Goal: Transaction & Acquisition: Book appointment/travel/reservation

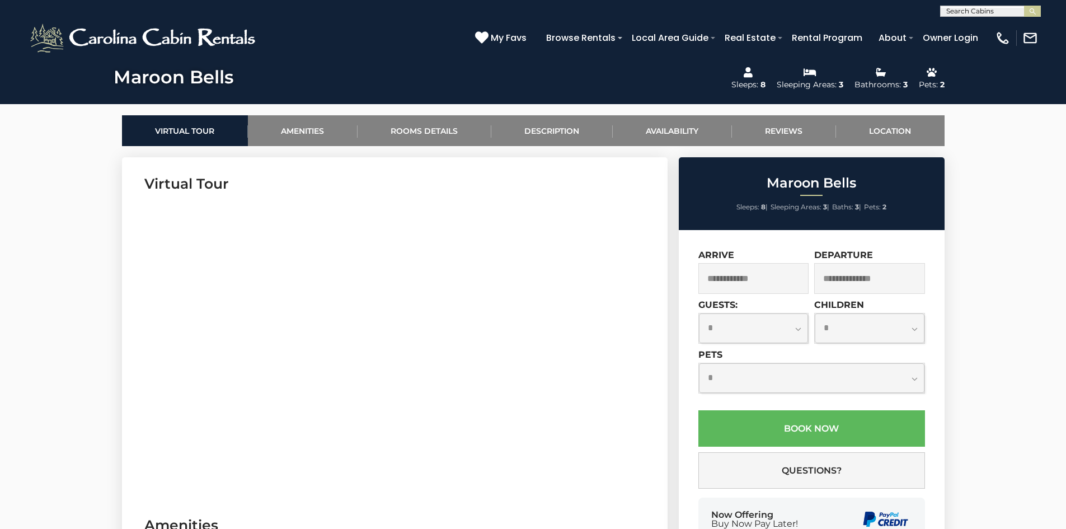
scroll to position [503, 0]
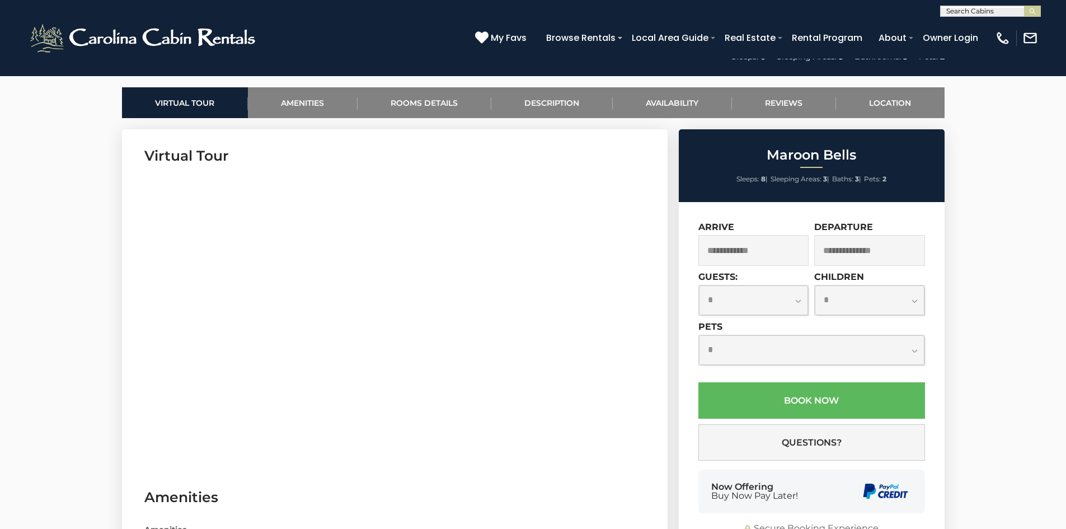
click at [787, 251] on input "text" at bounding box center [753, 250] width 111 height 31
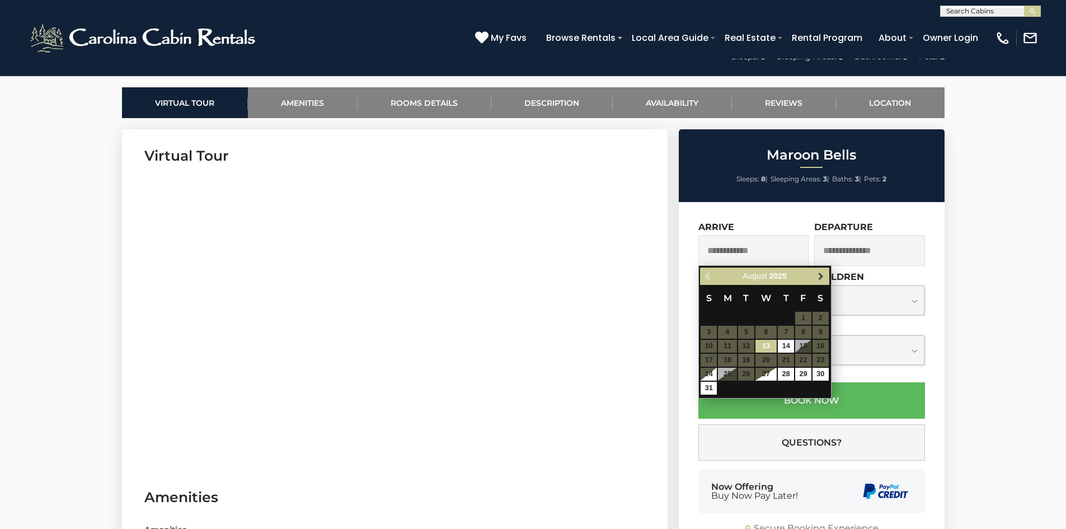
click at [817, 275] on span "Next" at bounding box center [820, 276] width 9 height 9
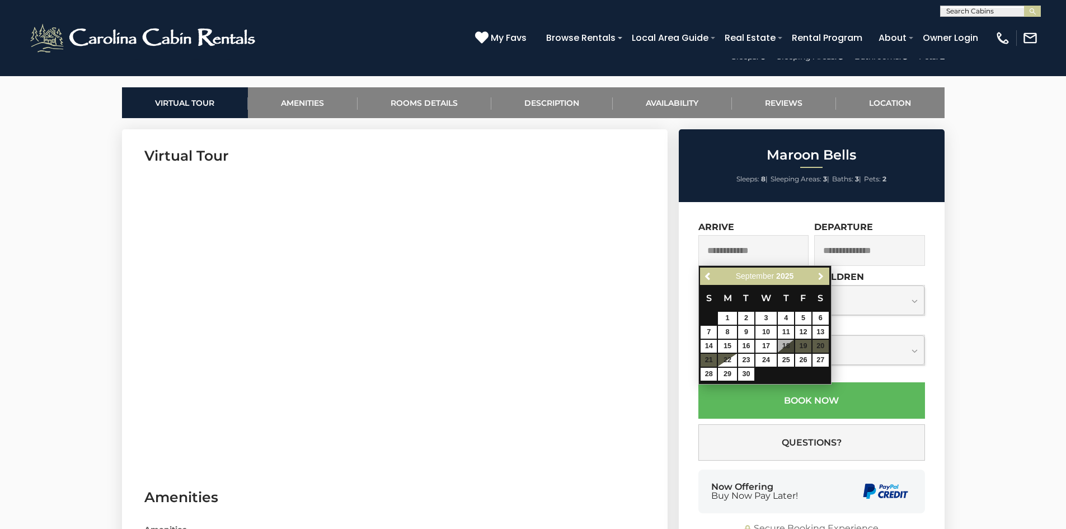
click at [817, 275] on span "Next" at bounding box center [820, 276] width 9 height 9
click at [711, 360] on link "19" at bounding box center [708, 360] width 16 height 13
type input "**********"
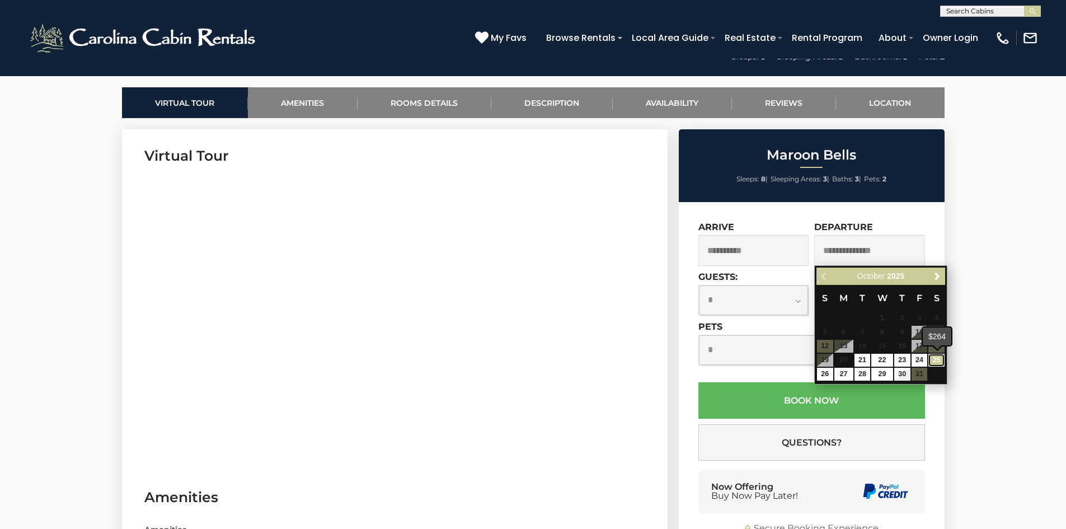
click at [938, 358] on link "25" at bounding box center [936, 360] width 16 height 13
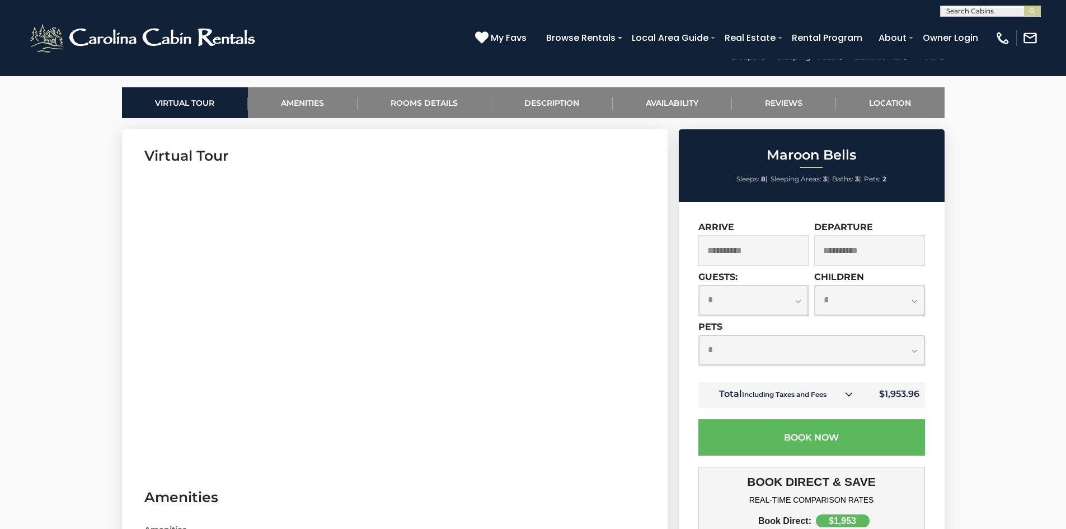
click at [747, 244] on input "**********" at bounding box center [753, 250] width 111 height 31
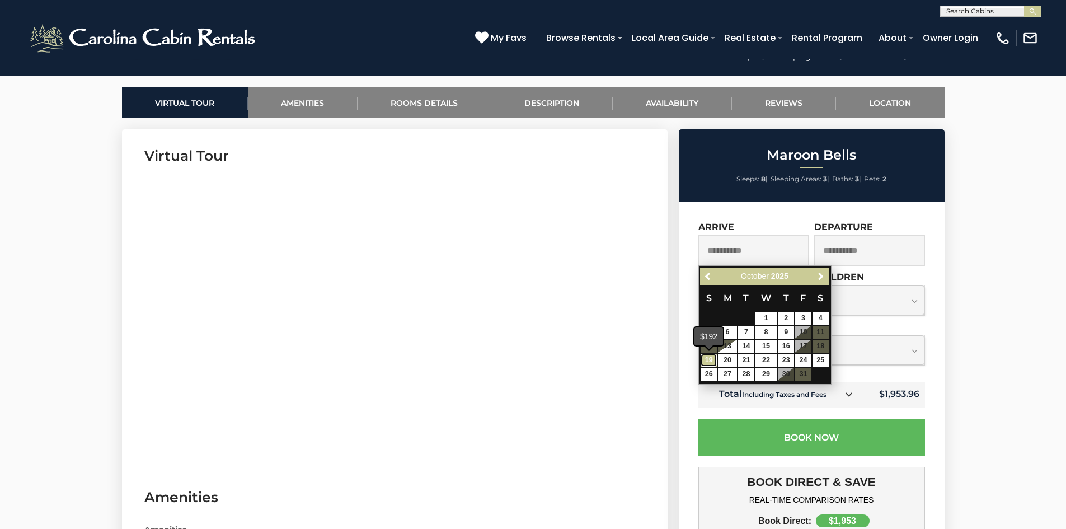
click at [708, 358] on link "19" at bounding box center [708, 360] width 16 height 13
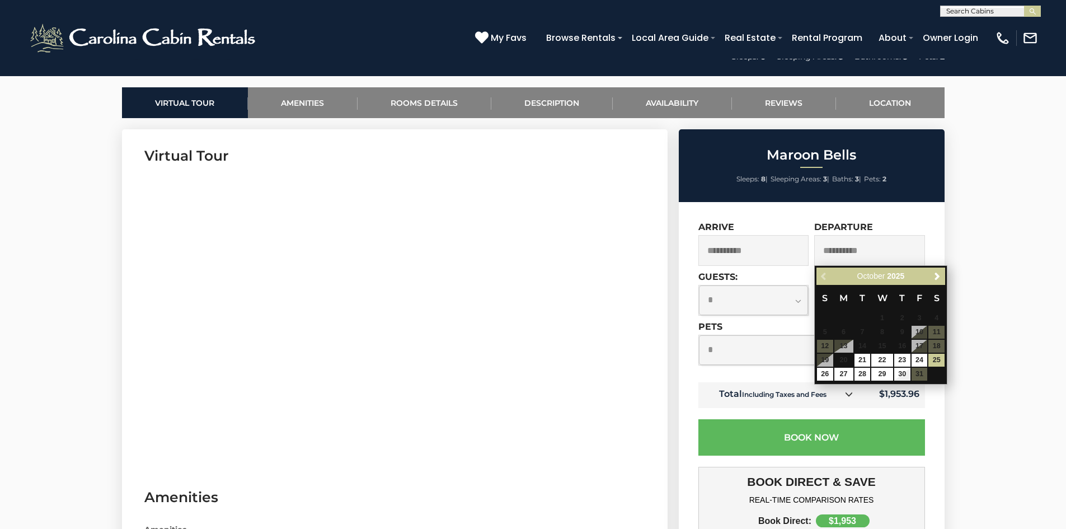
click at [719, 249] on input "**********" at bounding box center [753, 250] width 111 height 31
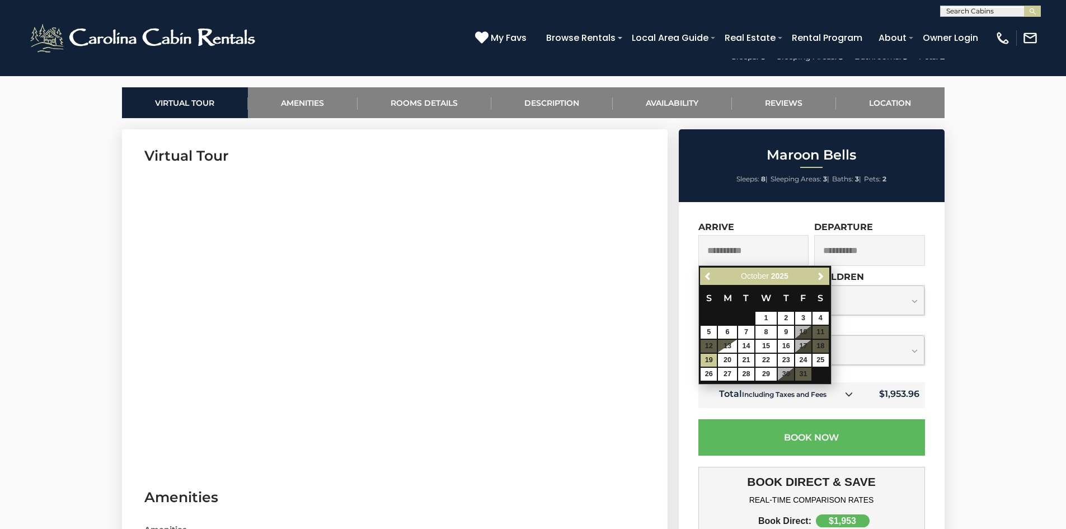
click at [728, 242] on input "**********" at bounding box center [753, 250] width 111 height 31
click at [755, 256] on input "**********" at bounding box center [753, 250] width 111 height 31
drag, startPoint x: 755, startPoint y: 256, endPoint x: 615, endPoint y: 254, distance: 139.9
click at [712, 357] on link "19" at bounding box center [708, 360] width 16 height 13
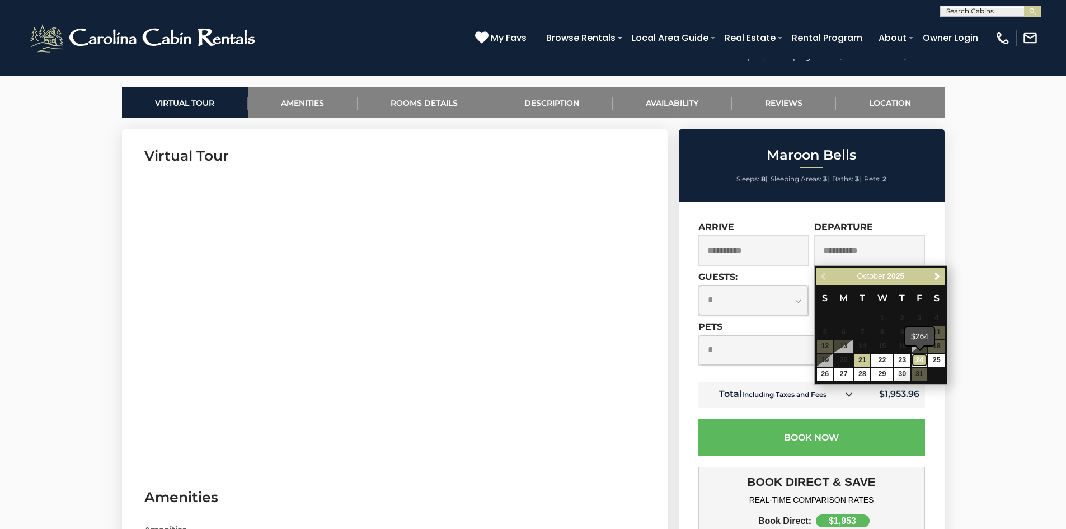
click at [916, 357] on link "24" at bounding box center [919, 360] width 16 height 13
type input "**********"
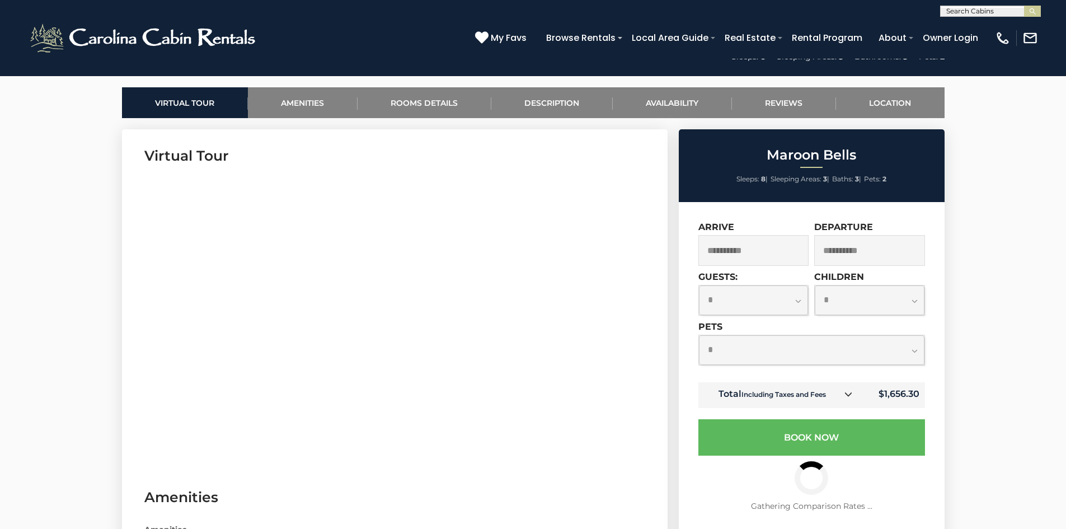
click at [915, 349] on select "**********" at bounding box center [811, 350] width 225 height 30
select select "*"
click at [699, 335] on select "**********" at bounding box center [811, 350] width 225 height 30
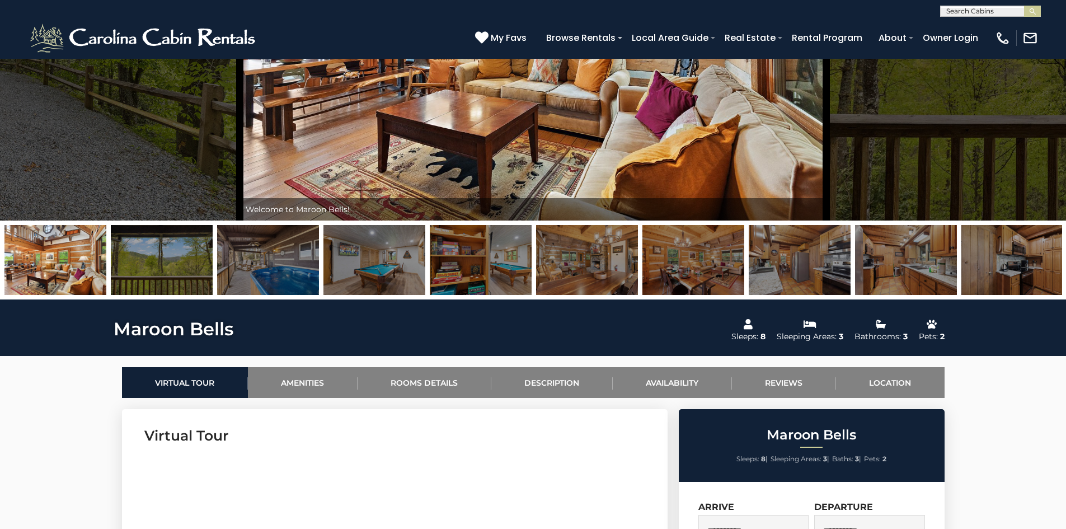
scroll to position [0, 0]
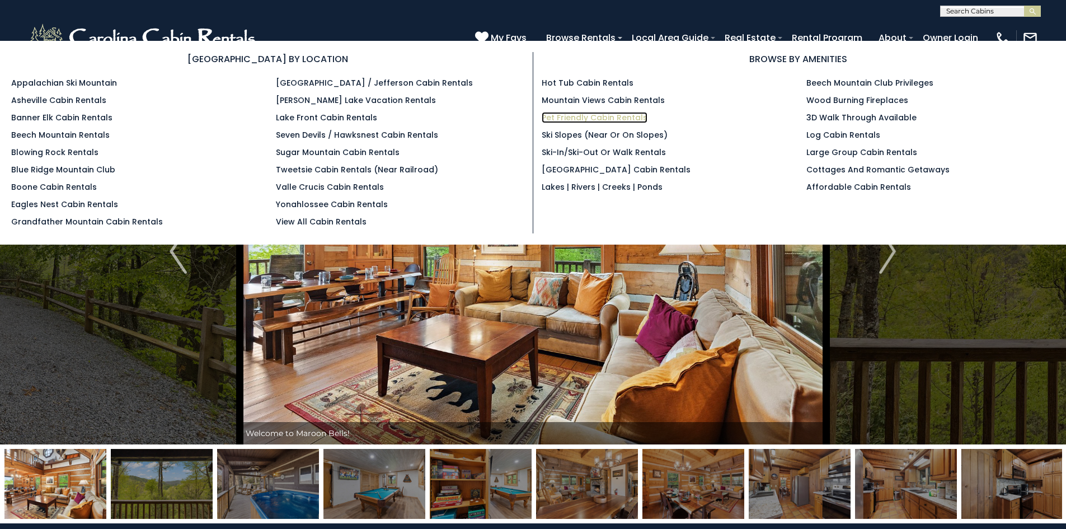
click at [590, 117] on link "Pet Friendly Cabin Rentals" at bounding box center [594, 117] width 106 height 11
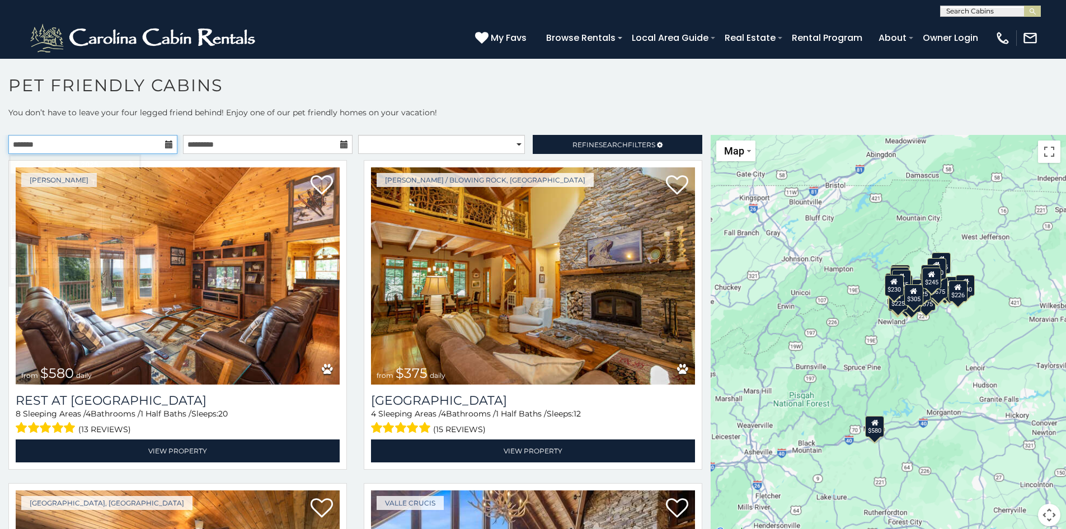
click at [92, 150] on input "text" at bounding box center [92, 144] width 169 height 19
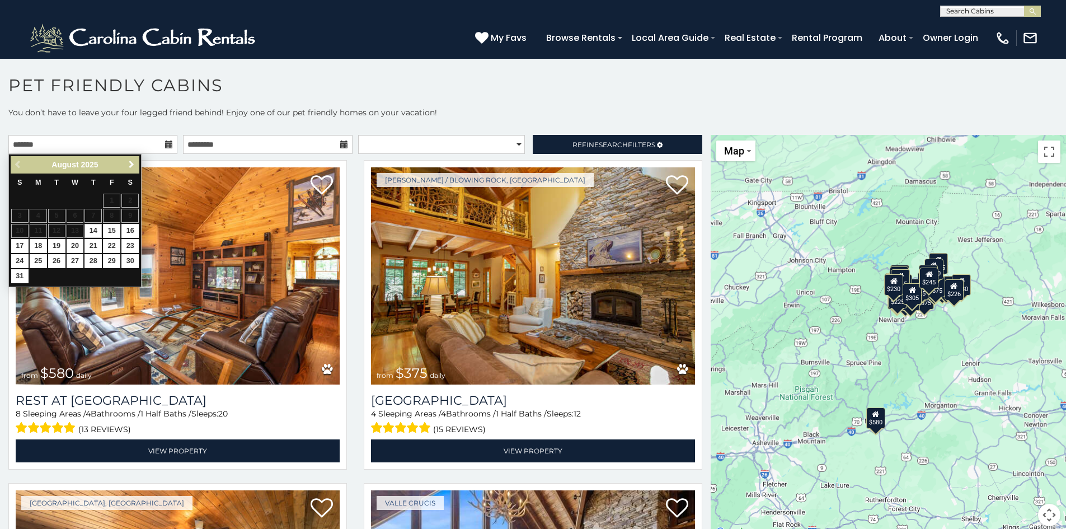
click at [130, 166] on span "Next" at bounding box center [131, 164] width 9 height 9
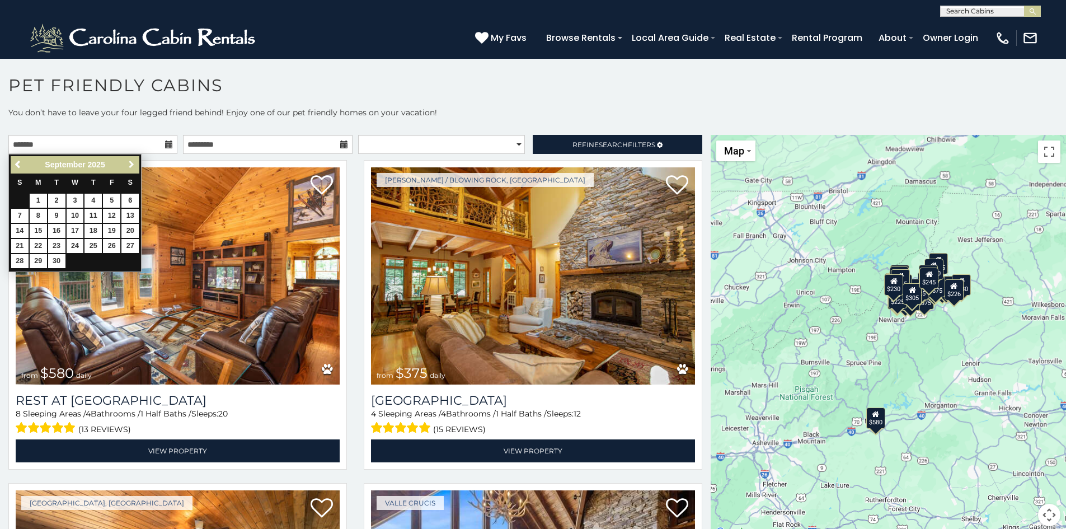
click at [130, 166] on span "Next" at bounding box center [131, 164] width 9 height 9
click at [23, 246] on link "19" at bounding box center [19, 246] width 17 height 14
type input "**********"
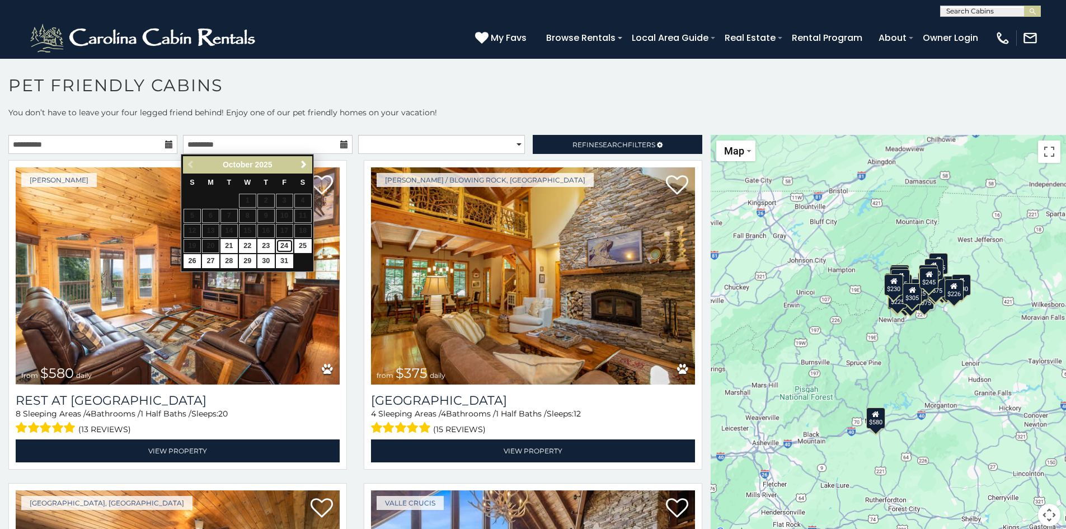
click at [284, 247] on link "24" at bounding box center [284, 246] width 17 height 14
type input "**********"
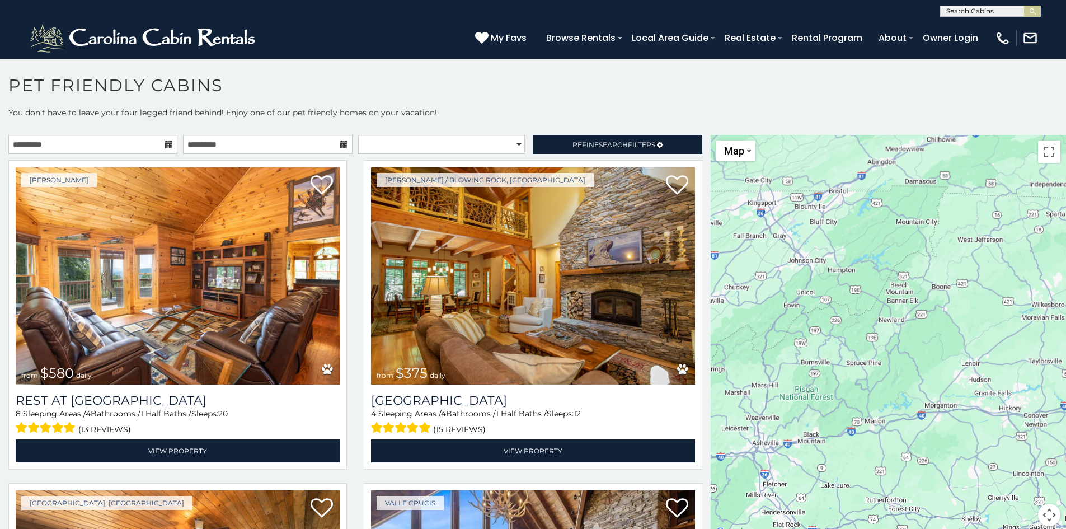
click at [393, 154] on div "**********" at bounding box center [355, 147] width 710 height 25
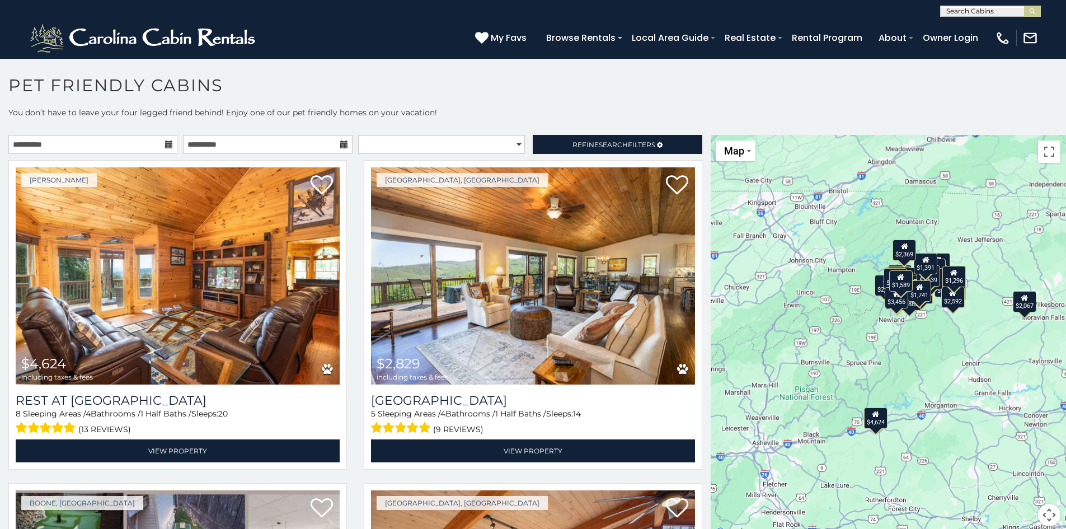
click at [384, 157] on div "**********" at bounding box center [355, 147] width 710 height 25
click at [372, 143] on select "**********" at bounding box center [441, 144] width 167 height 19
click at [536, 89] on h1 "Pet Friendly Cabins" at bounding box center [533, 91] width 1066 height 32
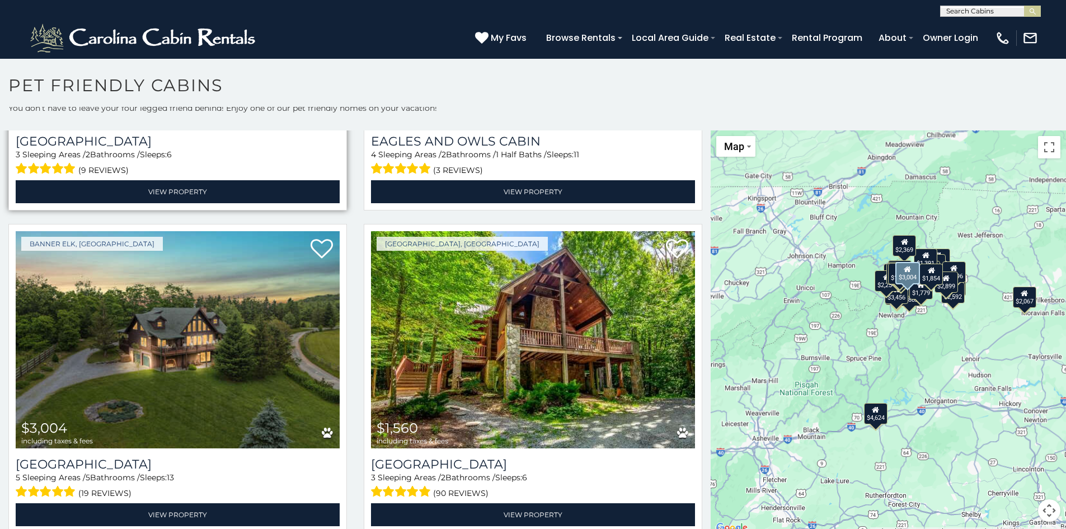
scroll to position [2853, 0]
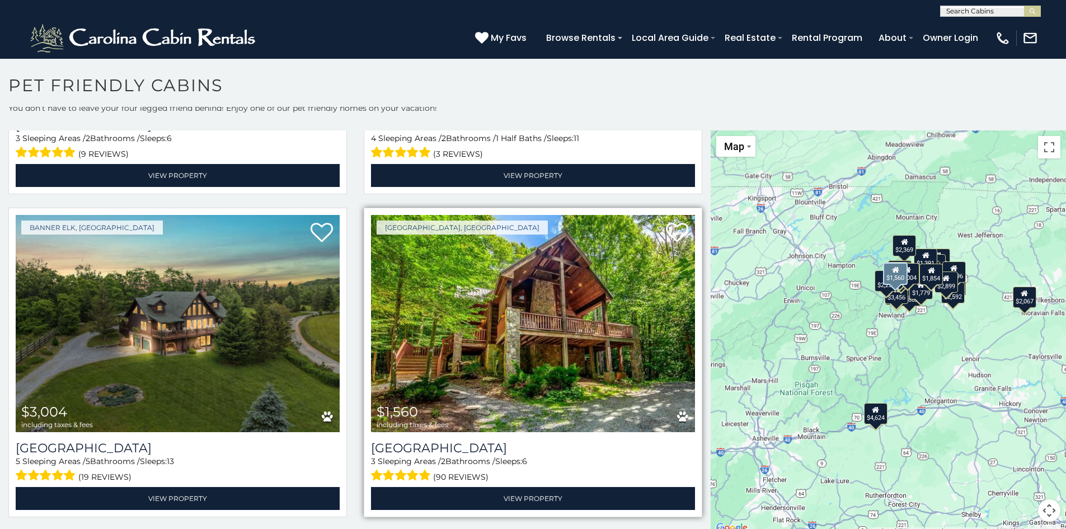
click at [518, 275] on img at bounding box center [533, 323] width 324 height 217
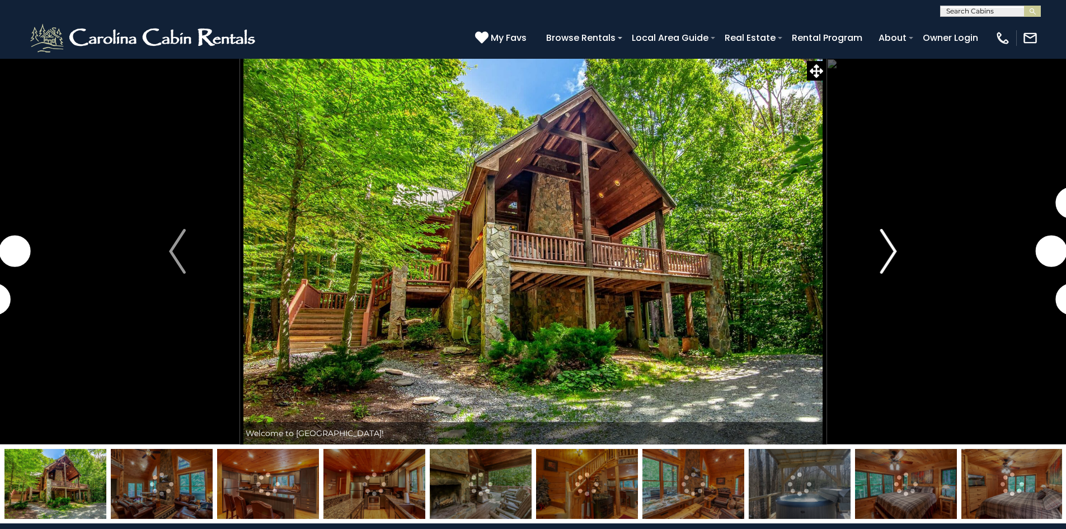
click at [891, 251] on img "Next" at bounding box center [888, 251] width 17 height 45
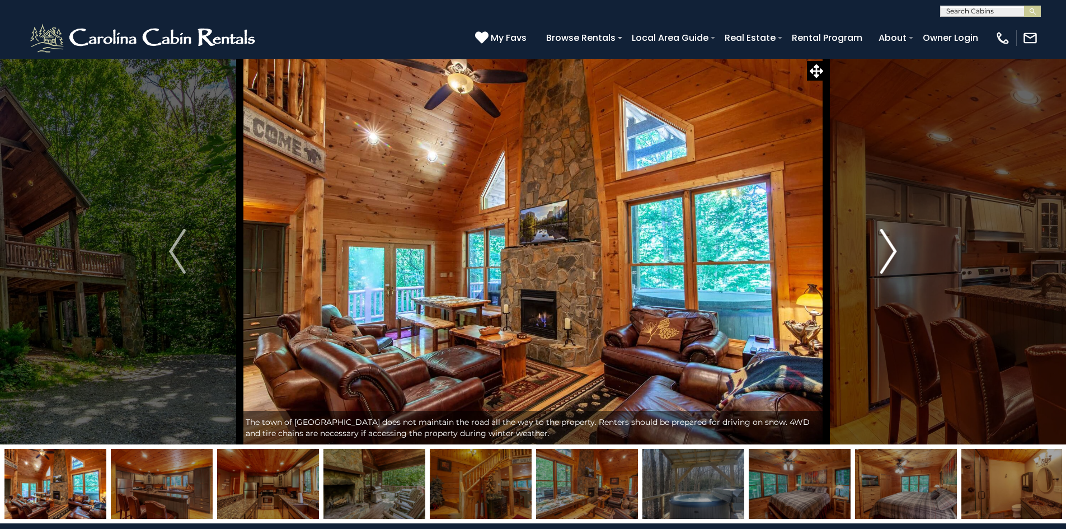
click at [892, 251] on img "Next" at bounding box center [888, 251] width 17 height 45
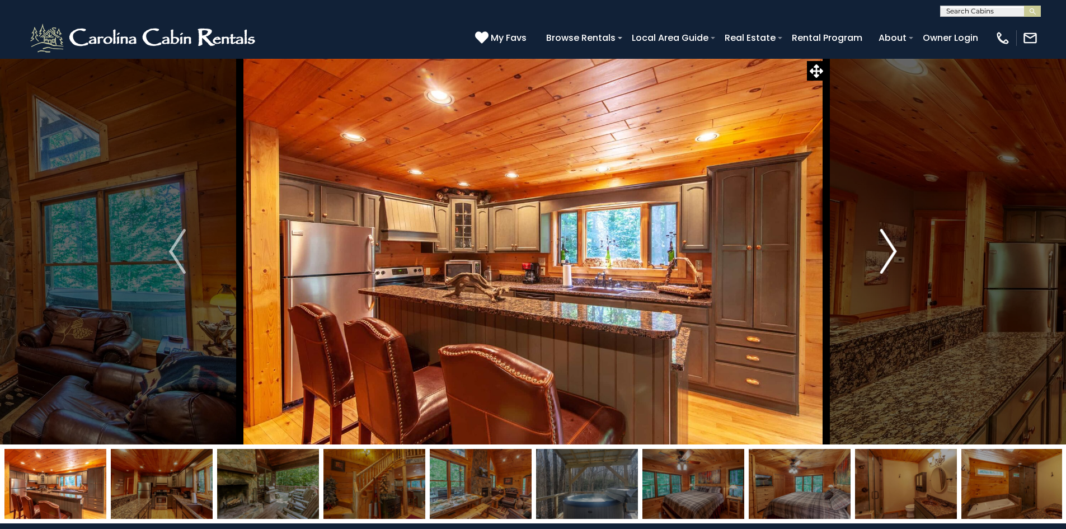
click at [892, 251] on img "Next" at bounding box center [888, 251] width 17 height 45
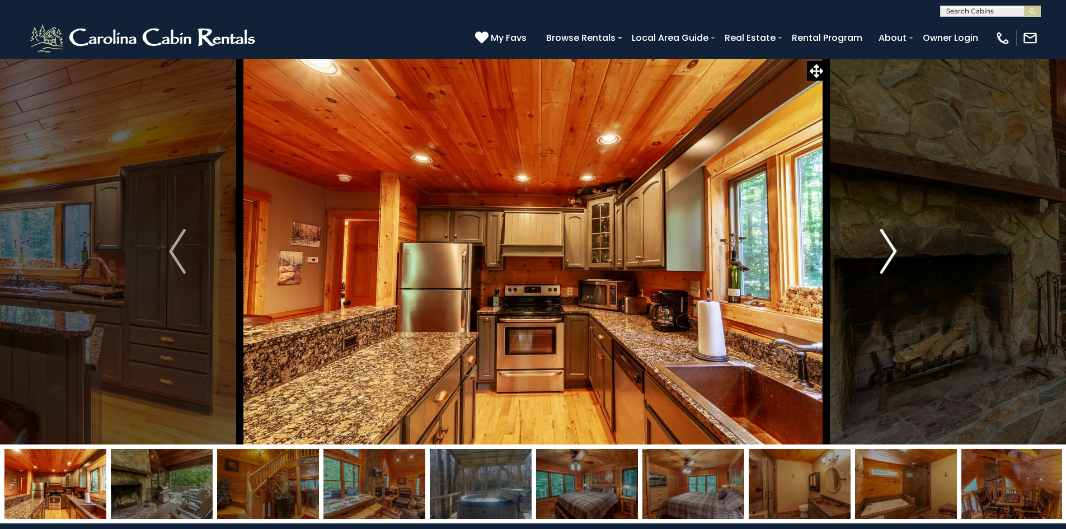
click at [892, 251] on img "Next" at bounding box center [888, 251] width 17 height 45
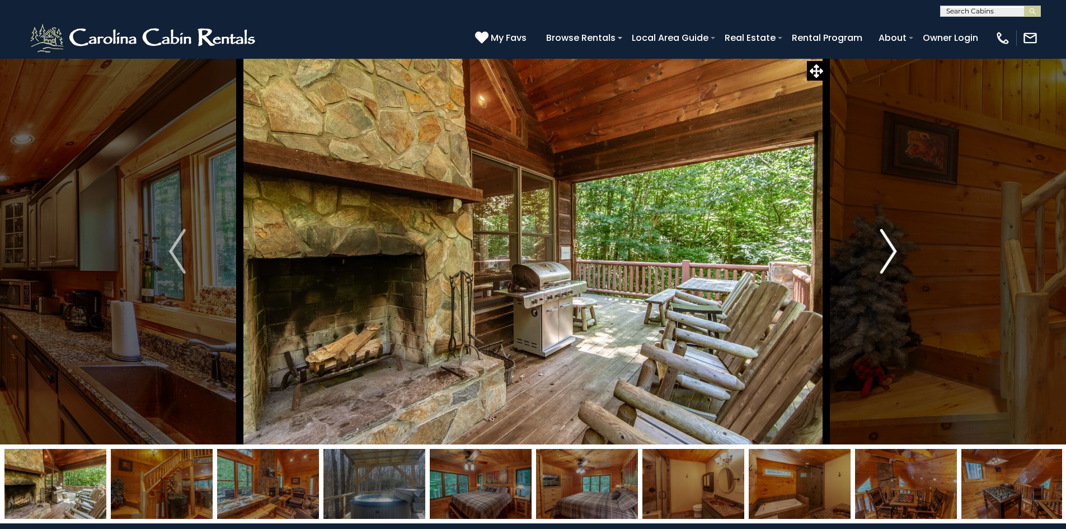
click at [892, 251] on img "Next" at bounding box center [888, 251] width 17 height 45
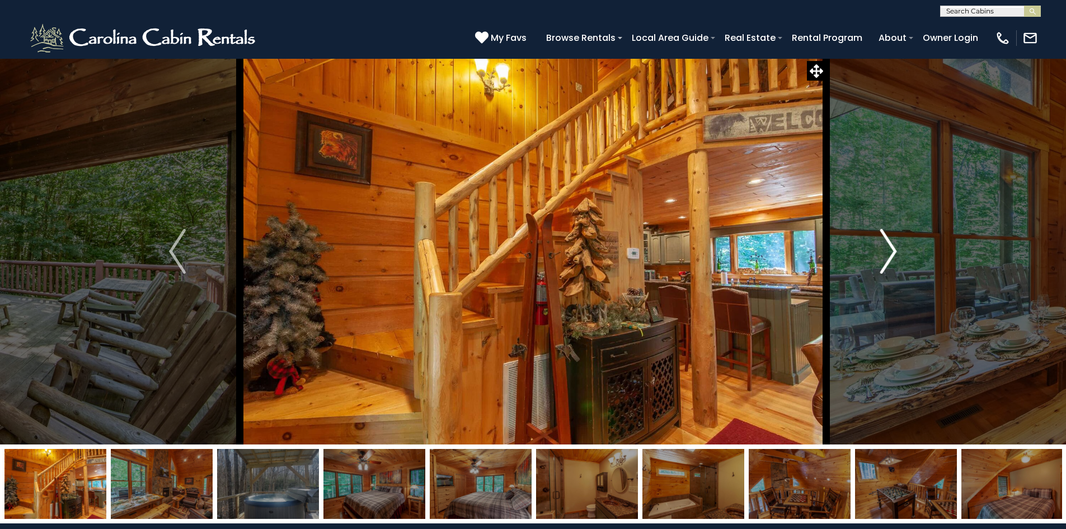
click at [892, 251] on img "Next" at bounding box center [888, 251] width 17 height 45
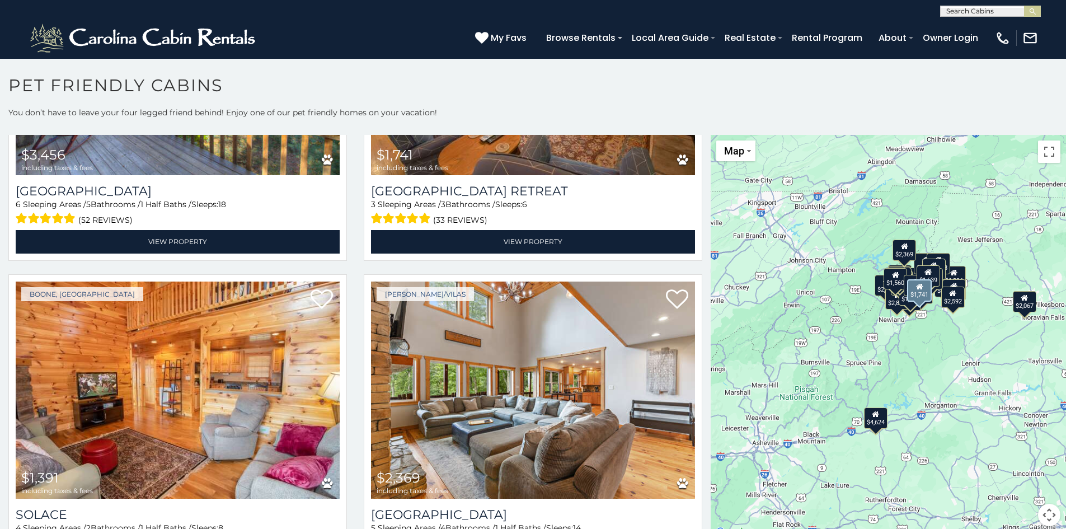
scroll to position [4084, 0]
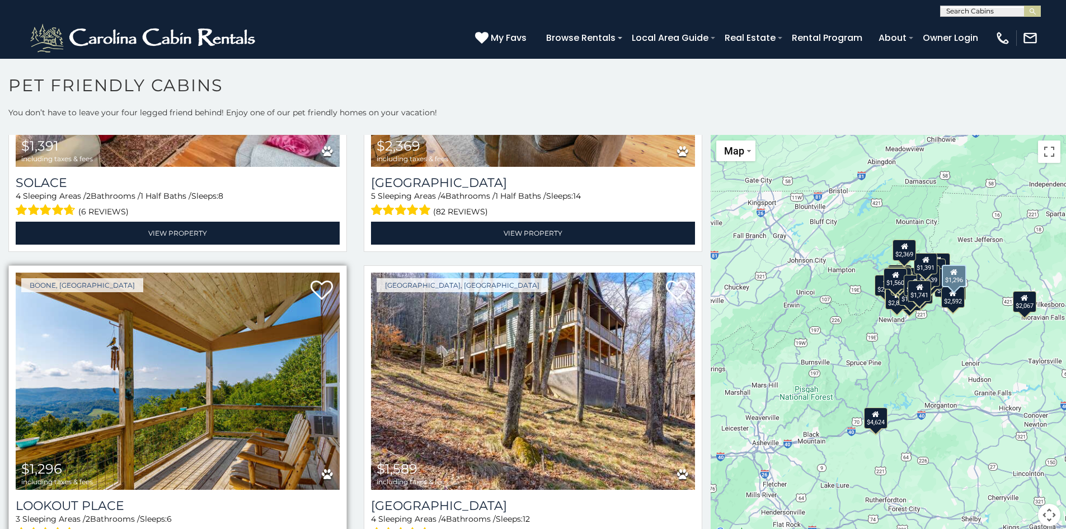
scroll to position [4416, 0]
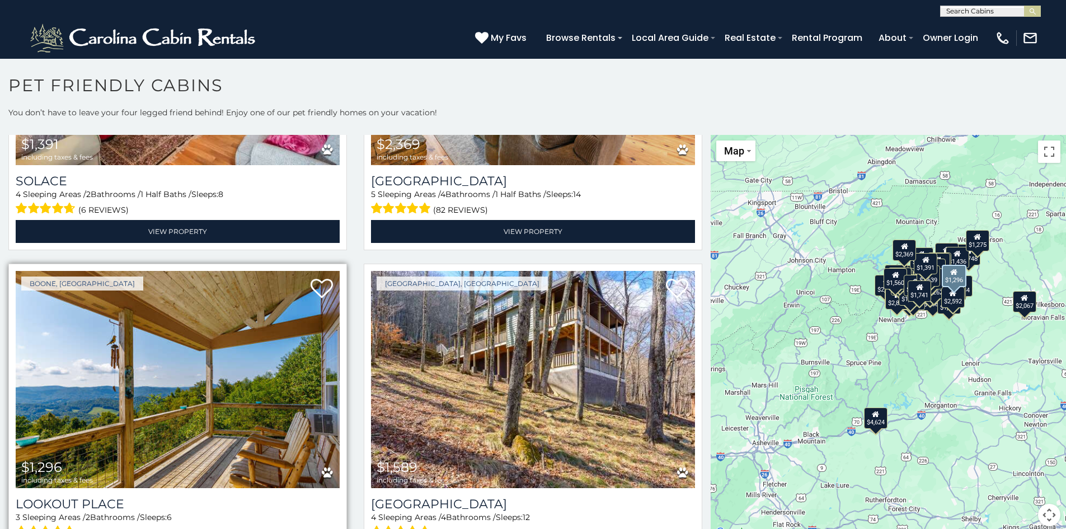
click at [208, 348] on img at bounding box center [178, 379] width 324 height 217
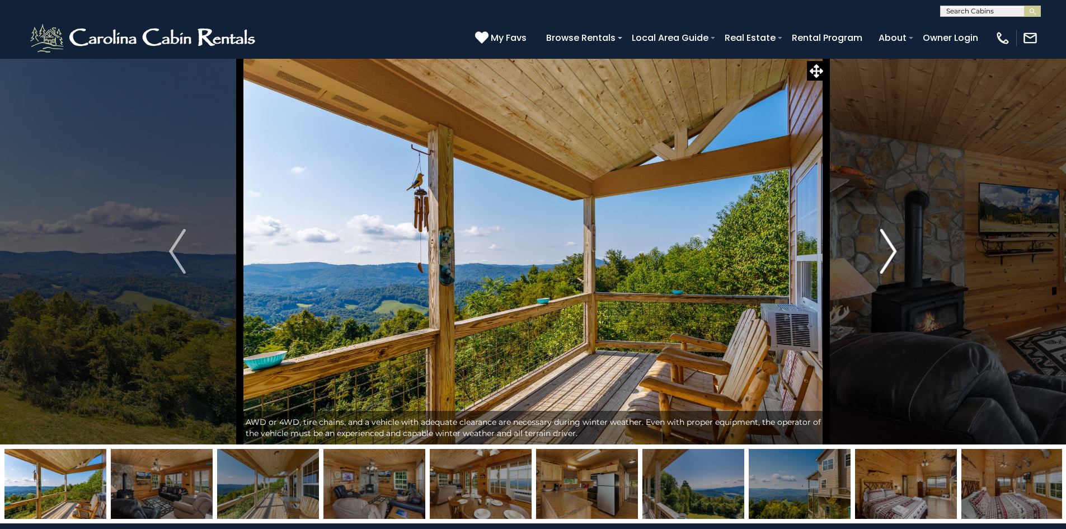
click at [893, 258] on img "Next" at bounding box center [888, 251] width 17 height 45
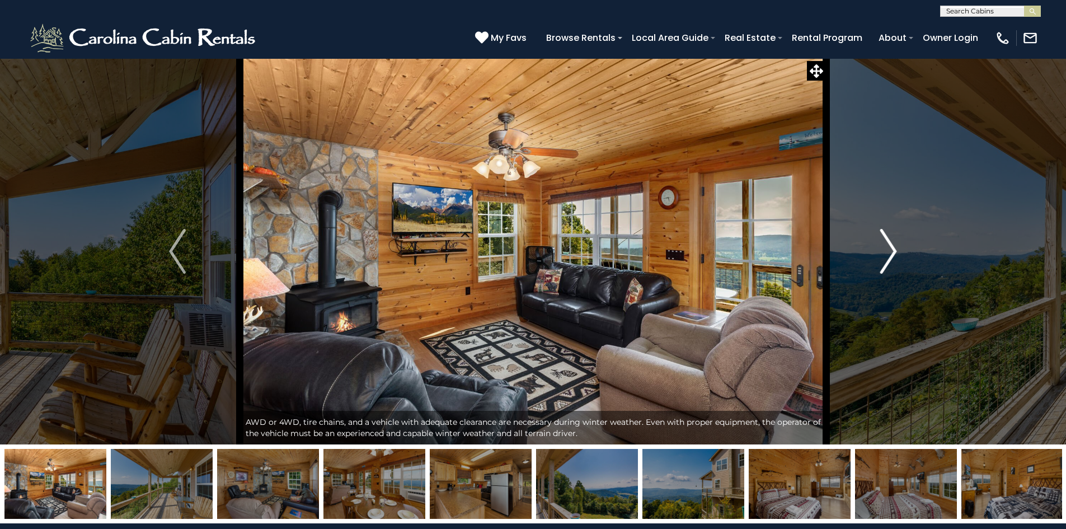
click at [893, 258] on img "Next" at bounding box center [888, 251] width 17 height 45
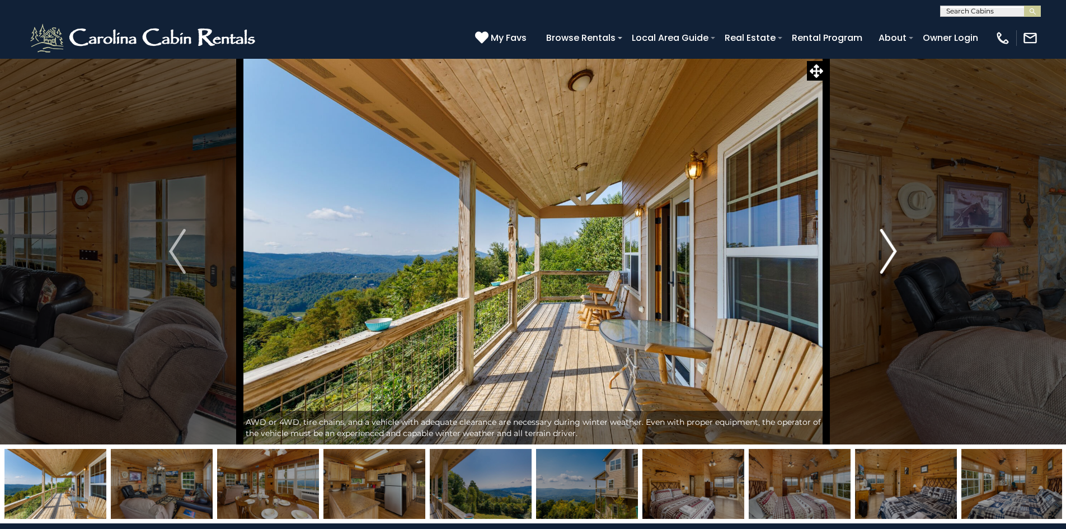
click at [891, 257] on img "Next" at bounding box center [888, 251] width 17 height 45
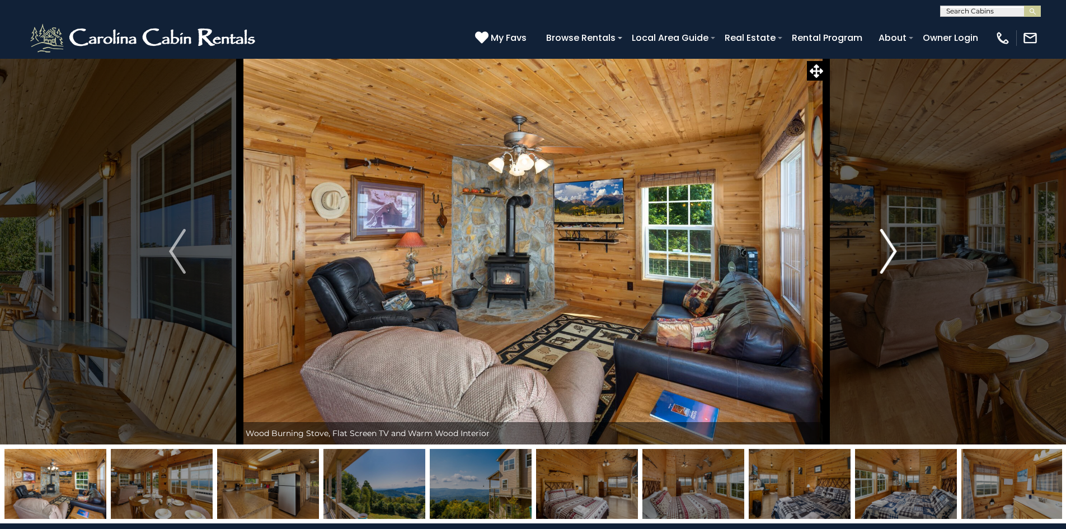
click at [891, 257] on img "Next" at bounding box center [888, 251] width 17 height 45
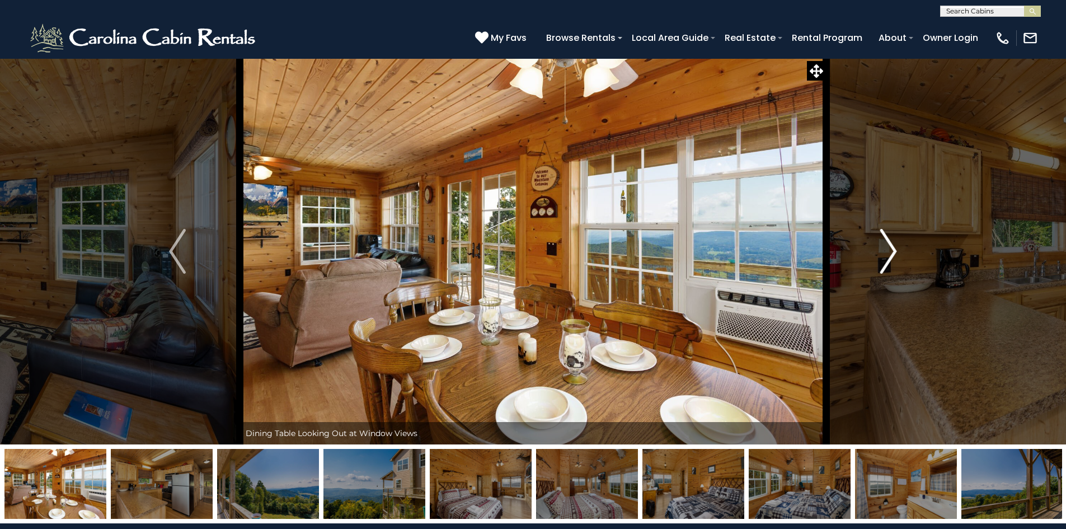
click at [891, 257] on img "Next" at bounding box center [888, 251] width 17 height 45
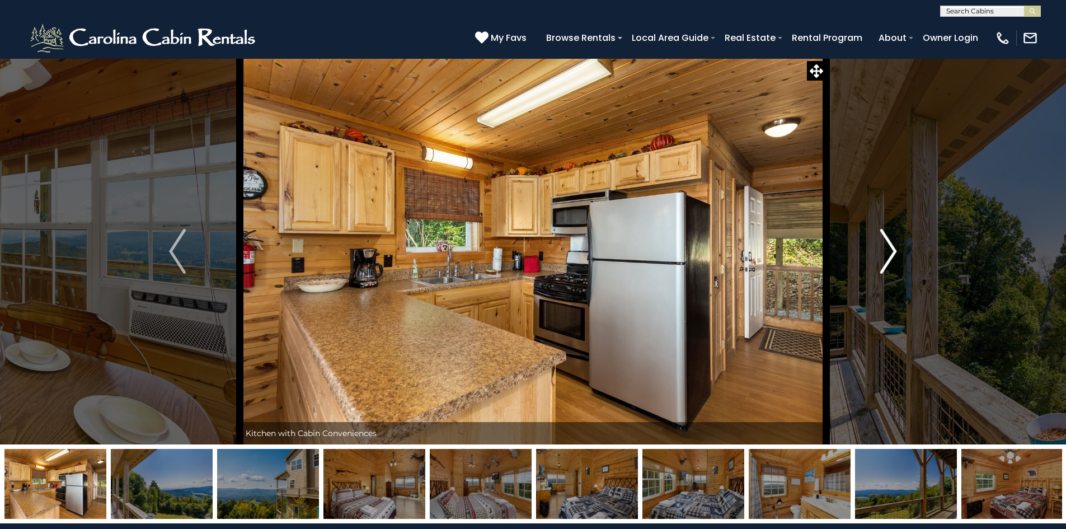
click at [891, 257] on img "Next" at bounding box center [888, 251] width 17 height 45
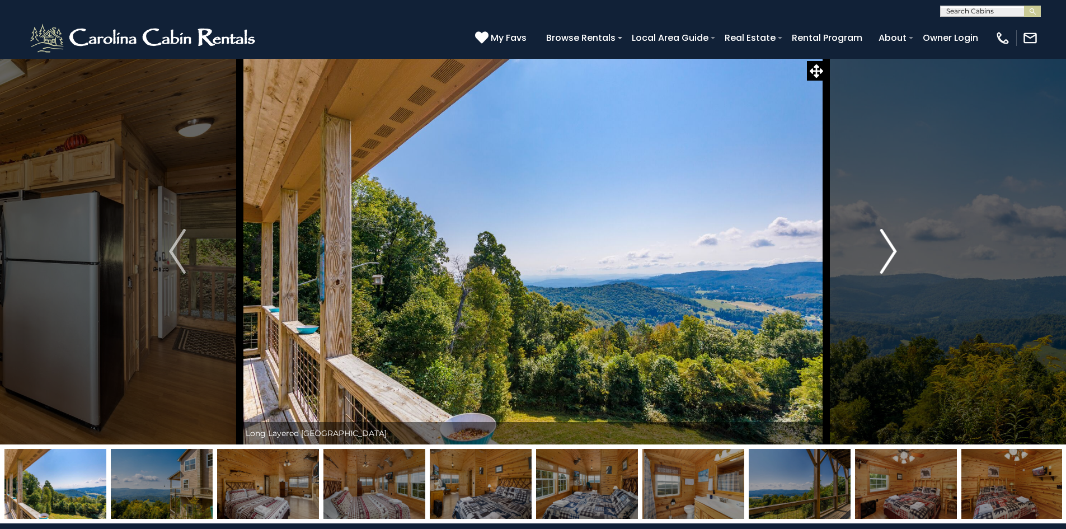
click at [891, 257] on img "Next" at bounding box center [888, 251] width 17 height 45
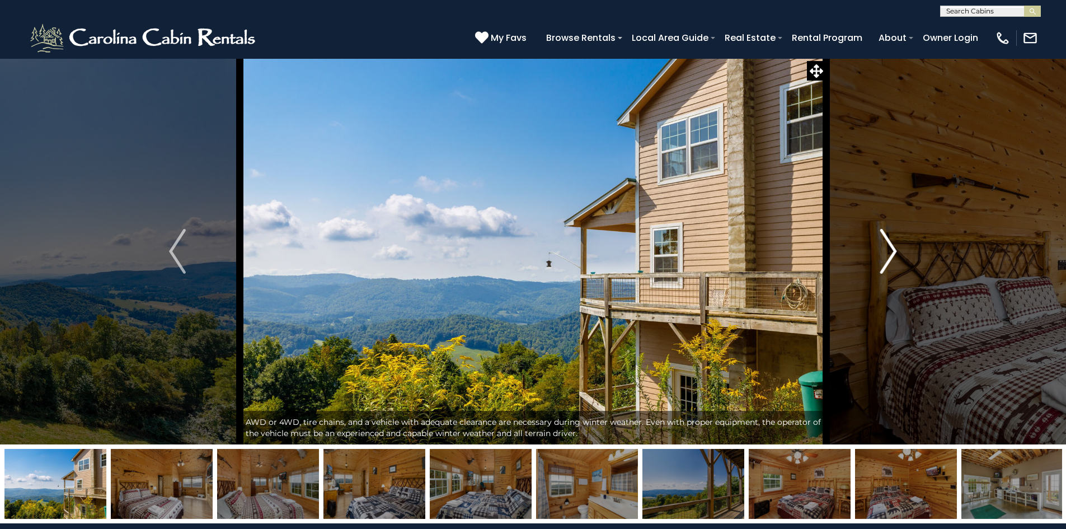
click at [891, 257] on img "Next" at bounding box center [888, 251] width 17 height 45
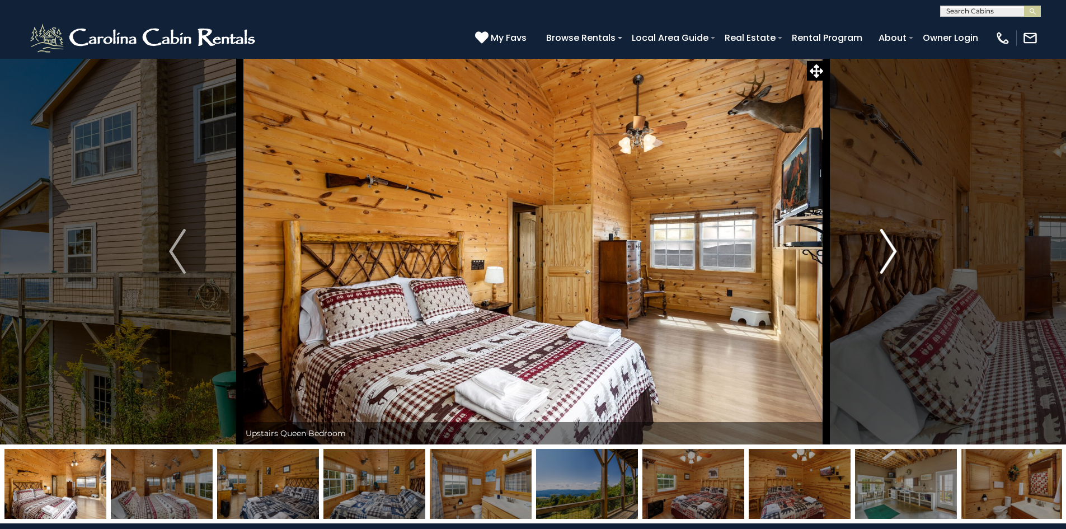
click at [891, 257] on img "Next" at bounding box center [888, 251] width 17 height 45
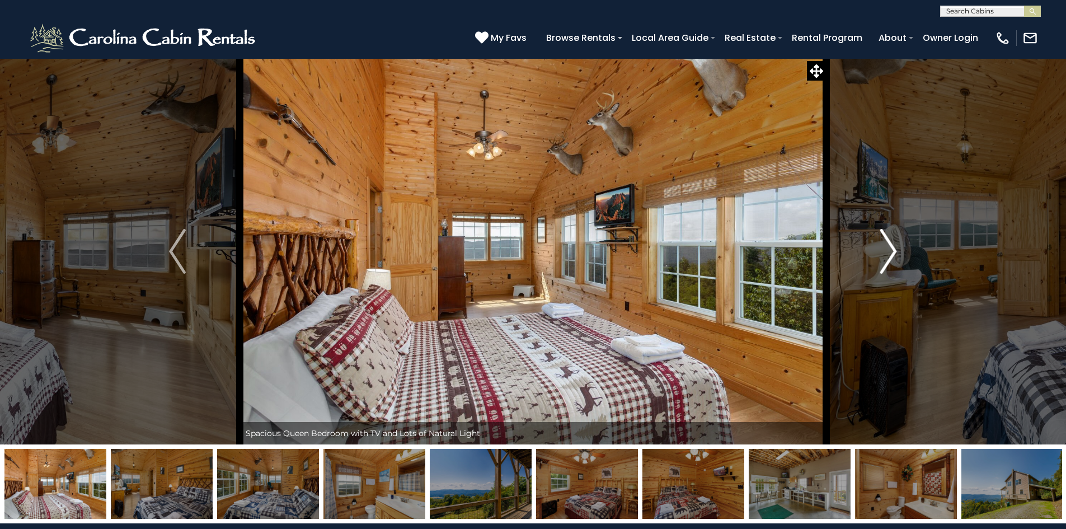
click at [891, 257] on img "Next" at bounding box center [888, 251] width 17 height 45
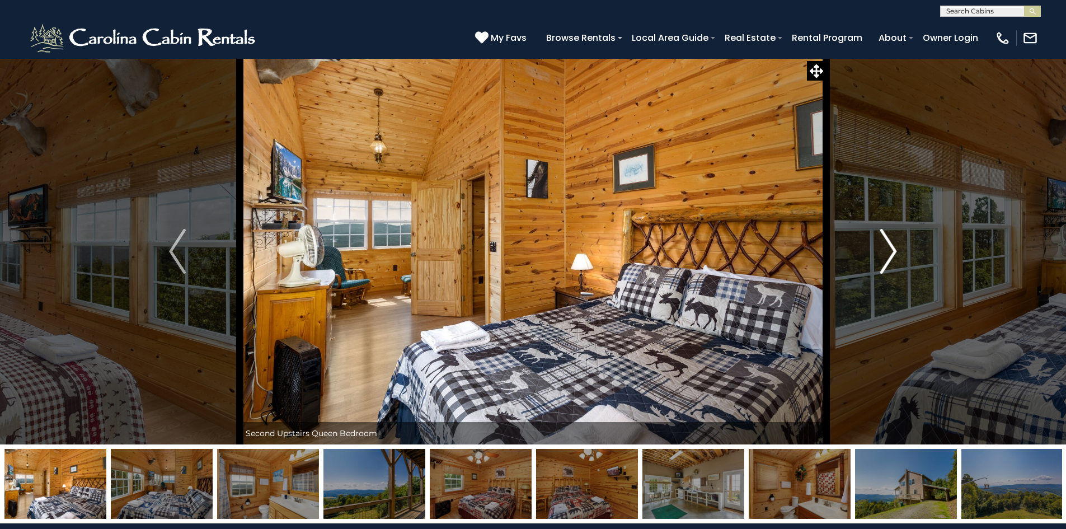
click at [891, 257] on img "Next" at bounding box center [888, 251] width 17 height 45
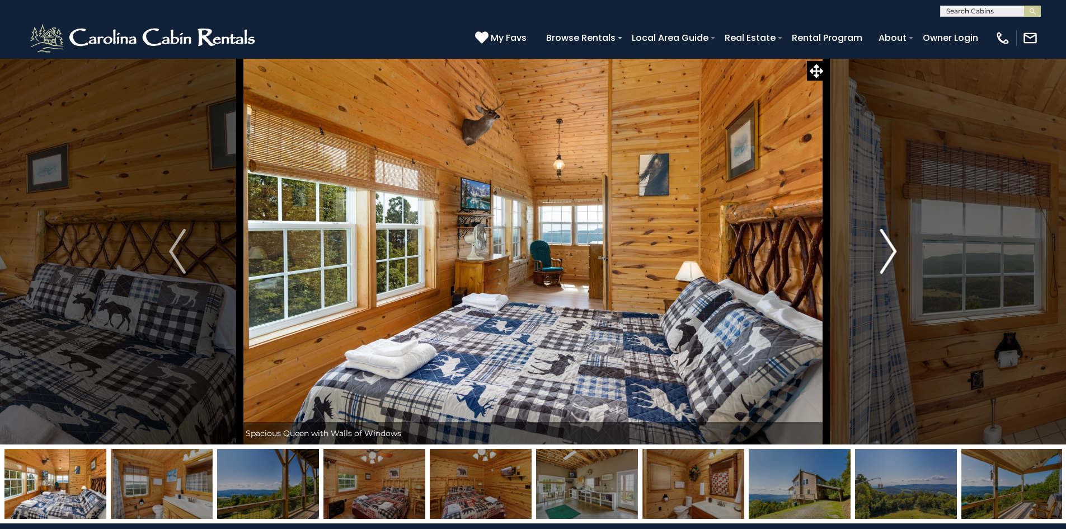
click at [891, 257] on img "Next" at bounding box center [888, 251] width 17 height 45
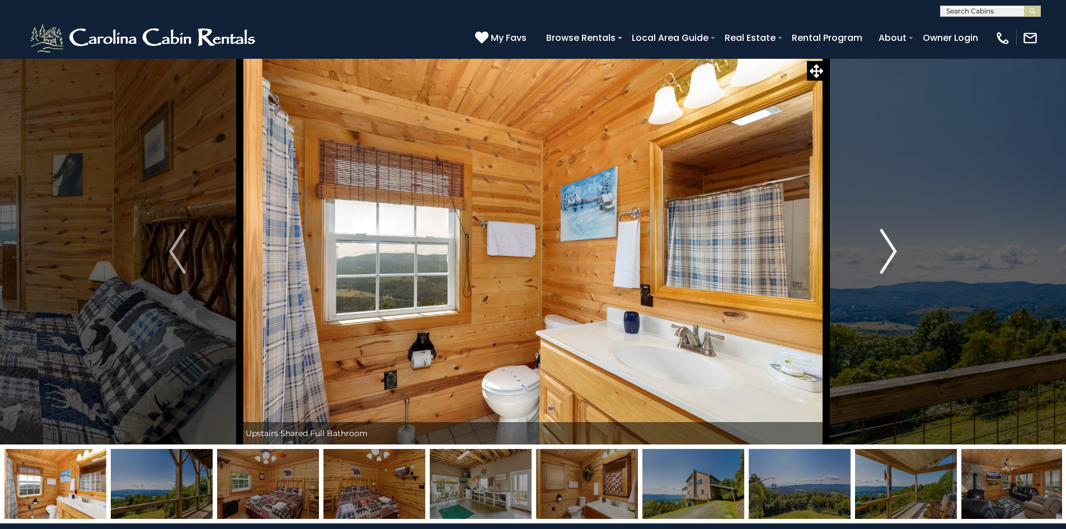
click at [891, 257] on img "Next" at bounding box center [888, 251] width 17 height 45
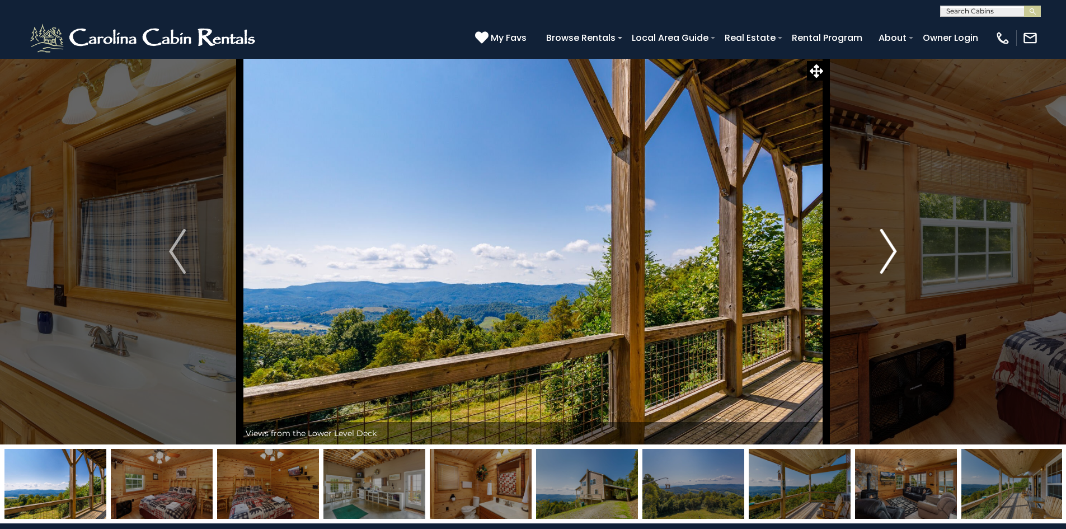
click at [891, 257] on img "Next" at bounding box center [888, 251] width 17 height 45
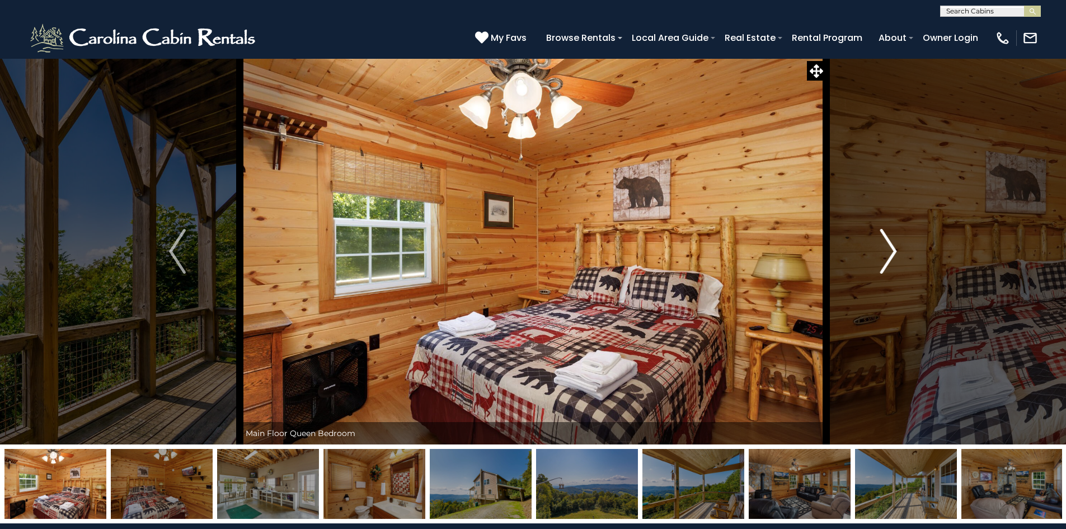
click at [891, 257] on img "Next" at bounding box center [888, 251] width 17 height 45
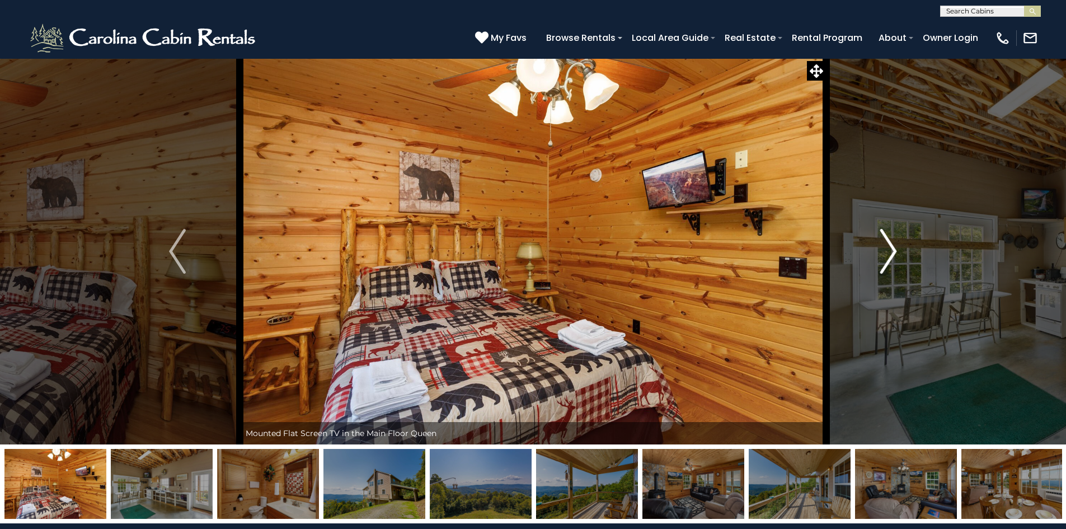
click at [891, 257] on img "Next" at bounding box center [888, 251] width 17 height 45
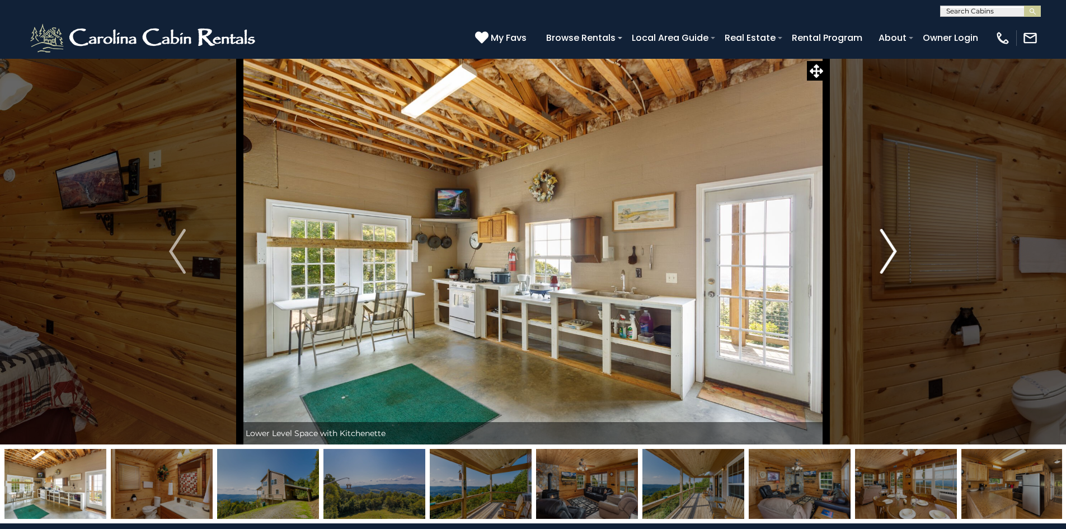
click at [891, 257] on img "Next" at bounding box center [888, 251] width 17 height 45
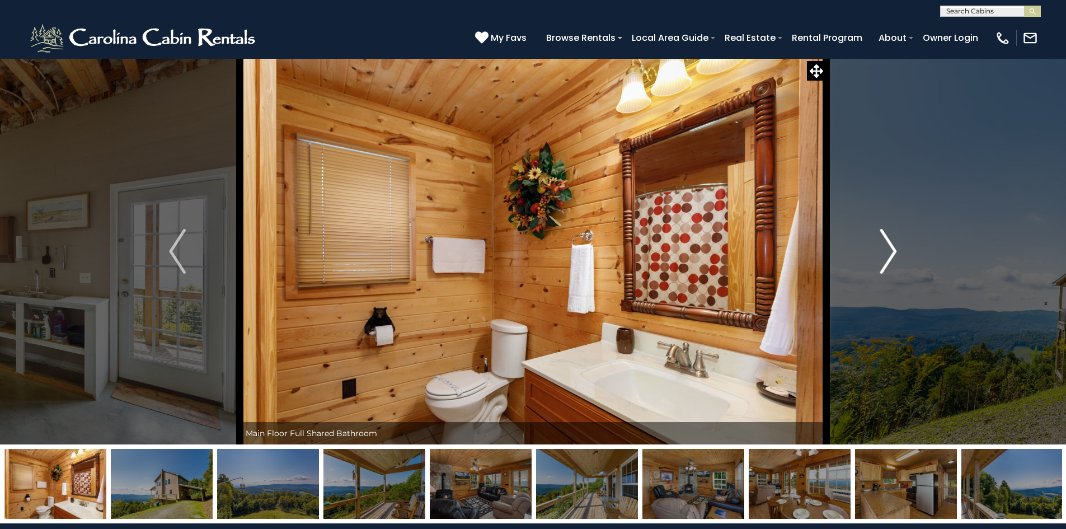
click at [891, 257] on img "Next" at bounding box center [888, 251] width 17 height 45
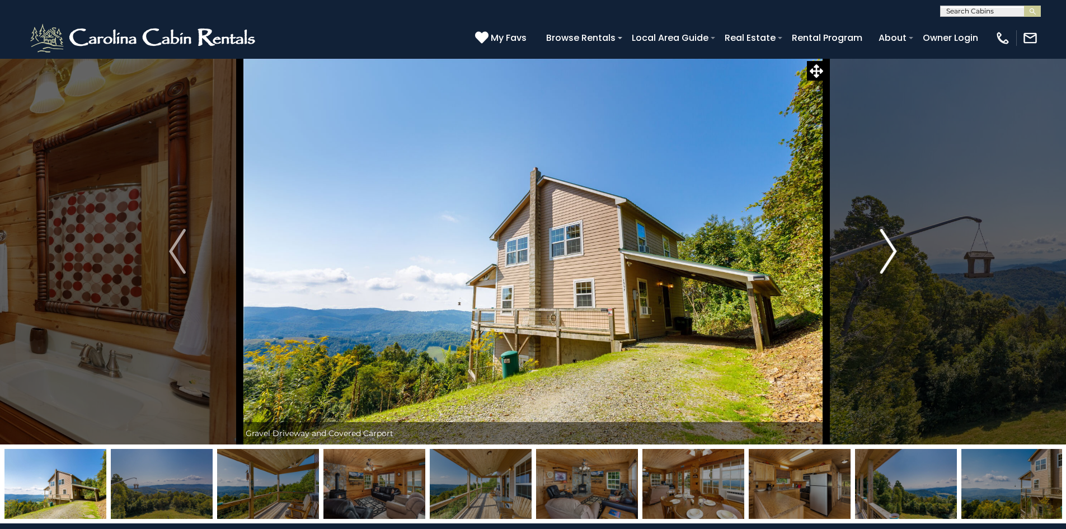
click at [891, 257] on img "Next" at bounding box center [888, 251] width 17 height 45
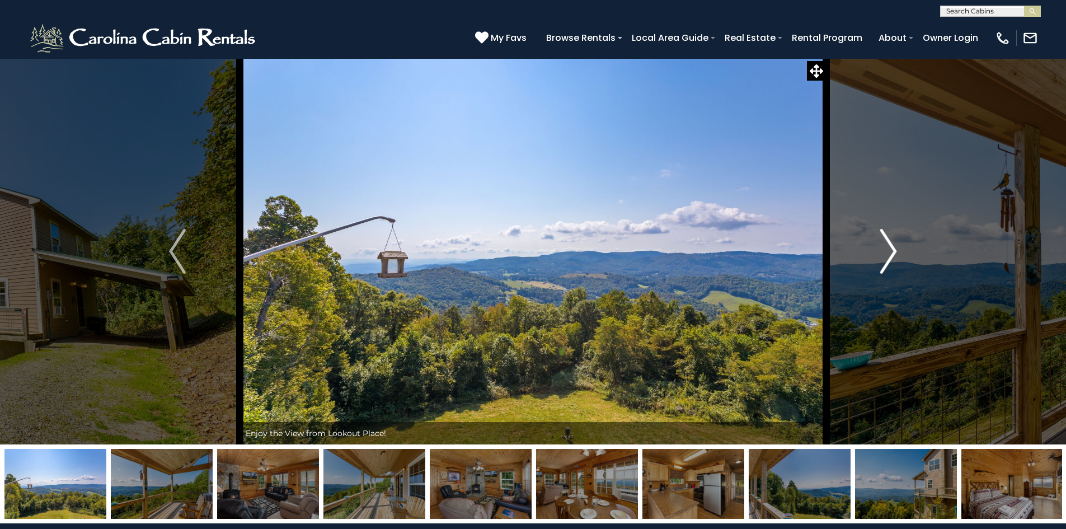
click at [891, 257] on img "Next" at bounding box center [888, 251] width 17 height 45
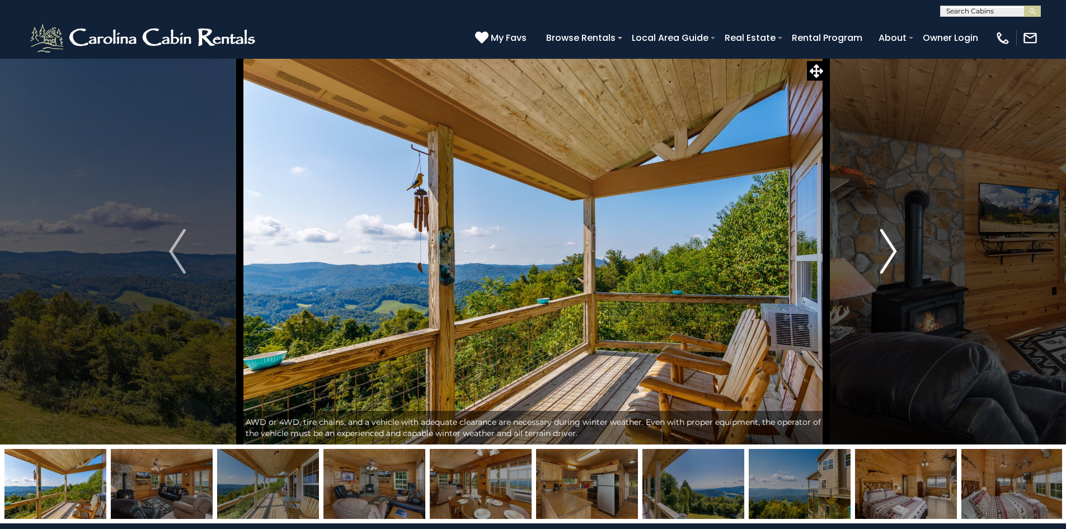
click at [891, 257] on img "Next" at bounding box center [888, 251] width 17 height 45
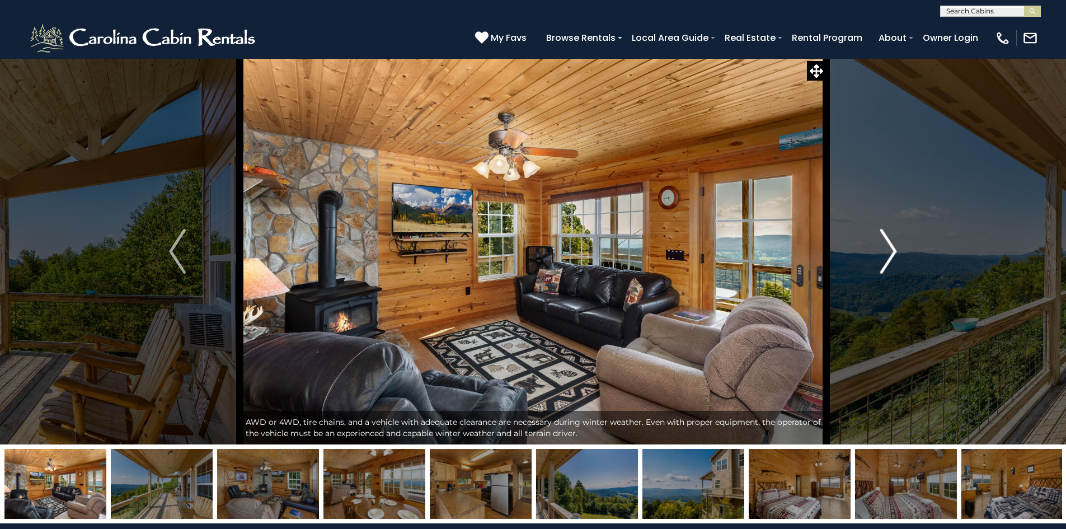
click at [891, 257] on img "Next" at bounding box center [888, 251] width 17 height 45
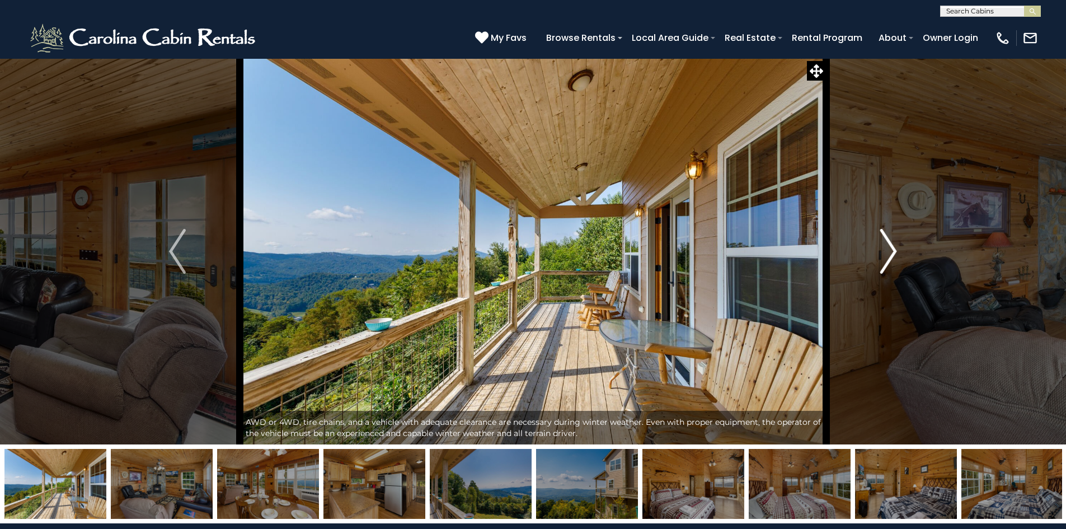
click at [891, 257] on img "Next" at bounding box center [888, 251] width 17 height 45
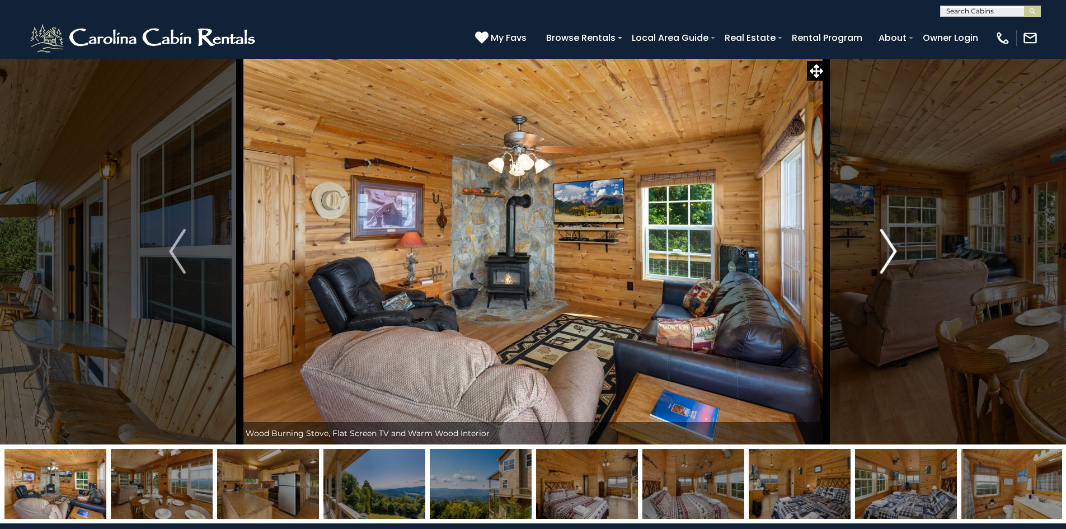
click at [891, 257] on img "Next" at bounding box center [888, 251] width 17 height 45
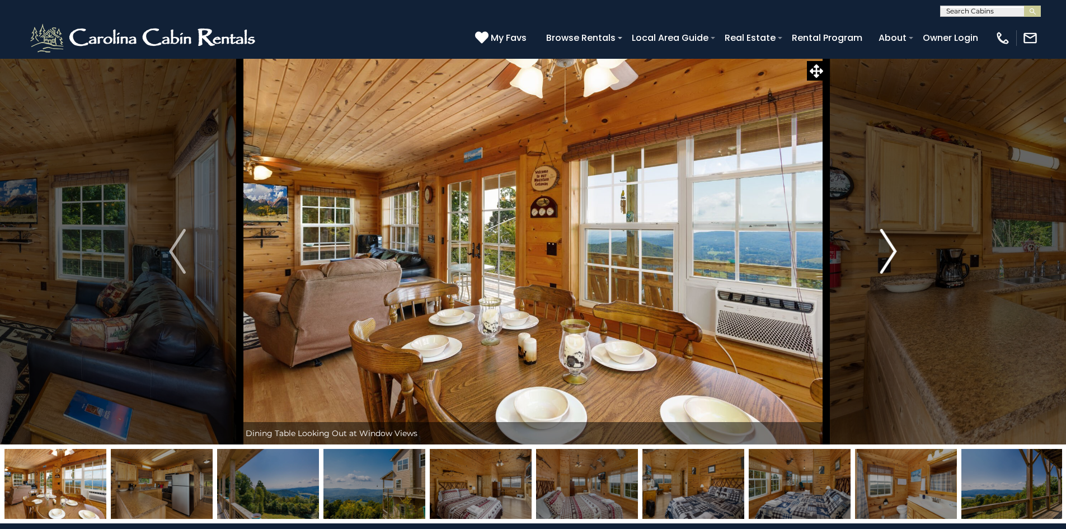
click at [891, 257] on img "Next" at bounding box center [888, 251] width 17 height 45
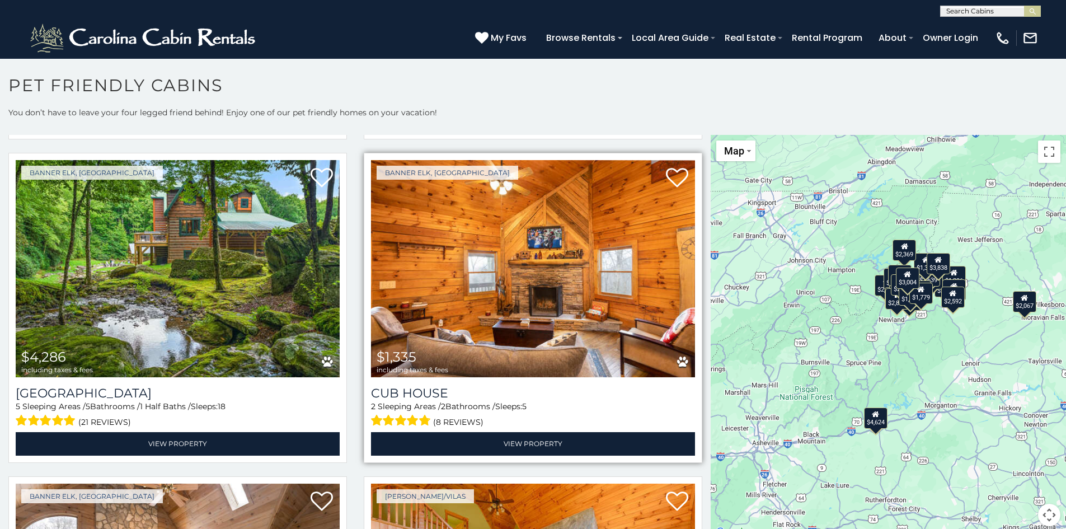
scroll to position [3244, 0]
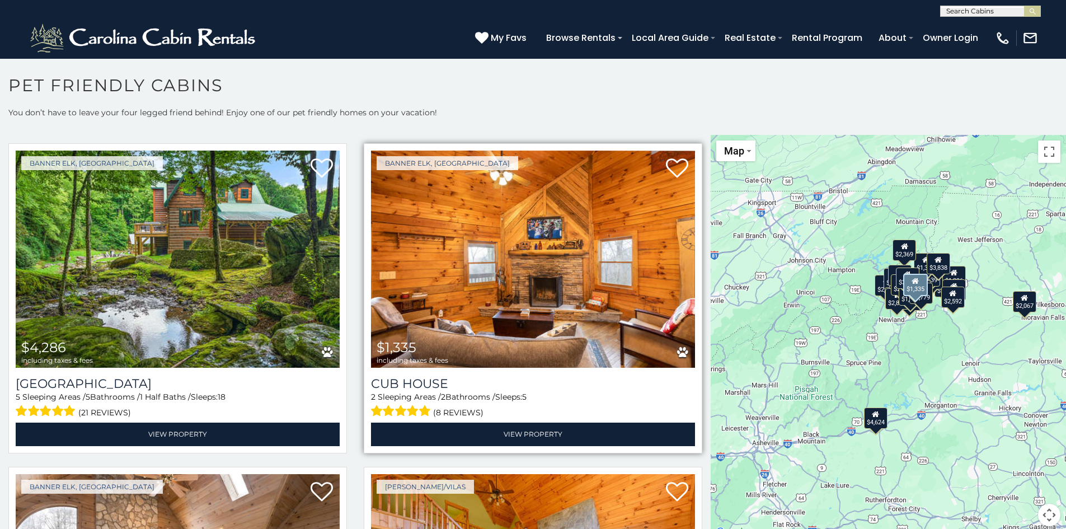
click at [506, 229] on img at bounding box center [533, 258] width 324 height 217
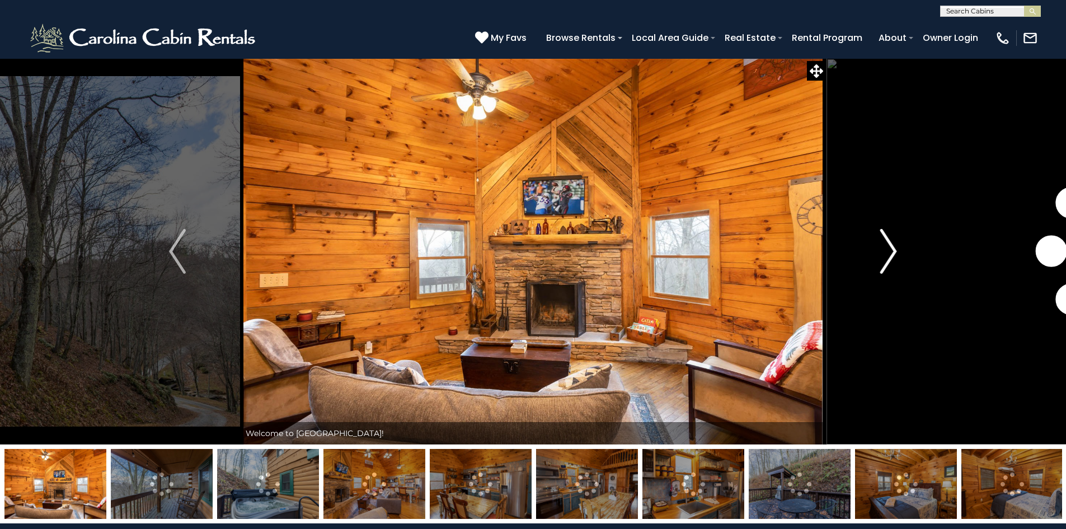
click at [888, 257] on img "Next" at bounding box center [888, 251] width 17 height 45
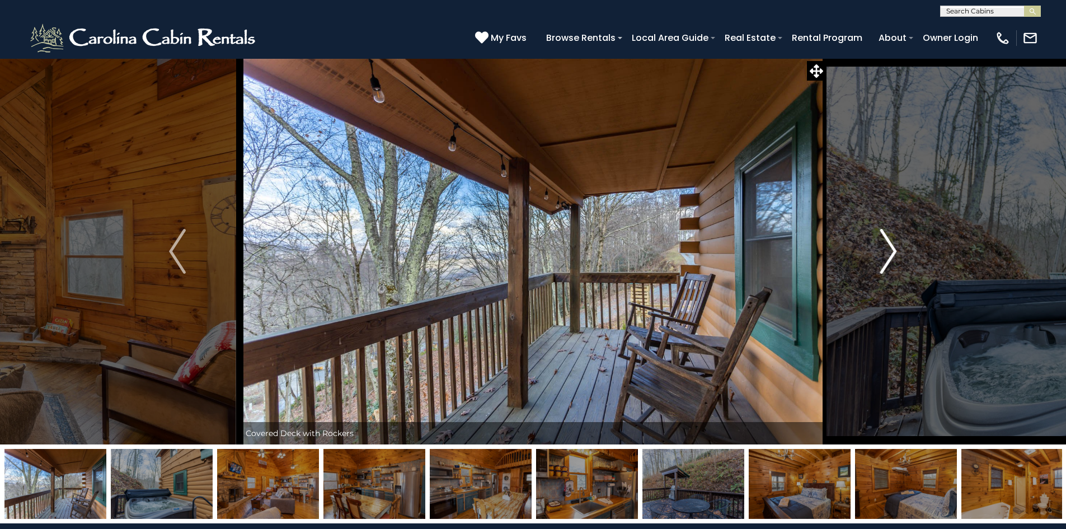
click at [888, 257] on img "Next" at bounding box center [888, 251] width 17 height 45
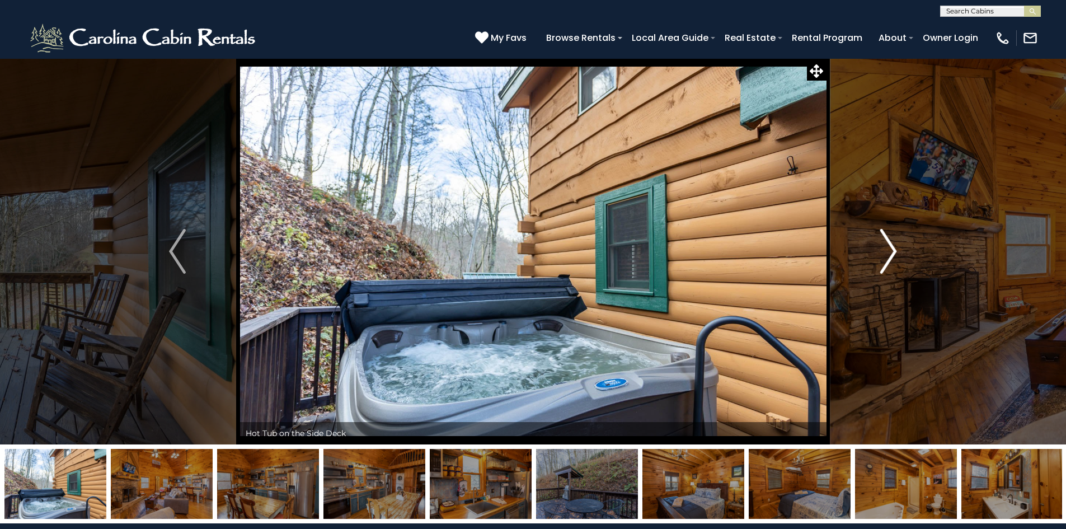
click at [888, 257] on img "Next" at bounding box center [888, 251] width 17 height 45
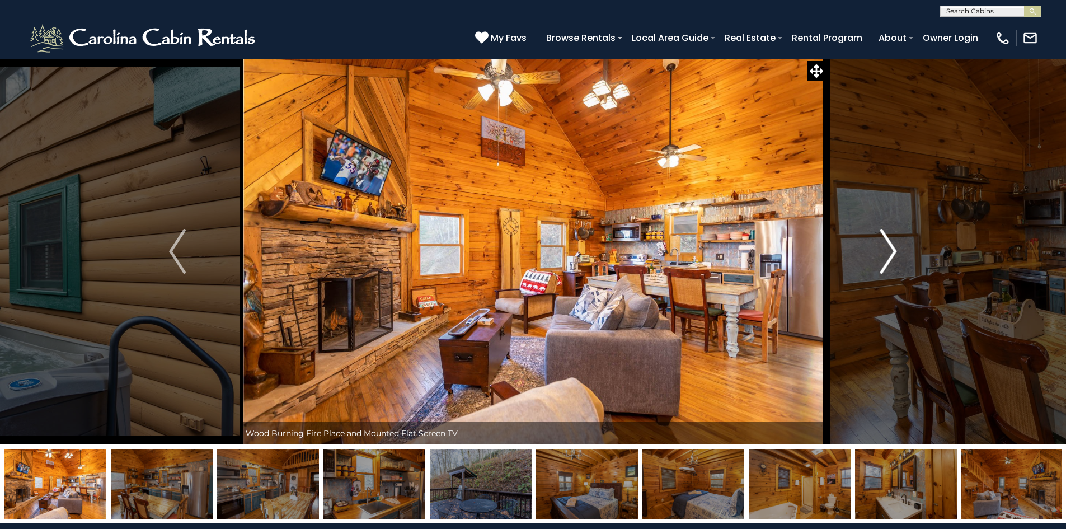
click at [888, 252] on img "Next" at bounding box center [888, 251] width 17 height 45
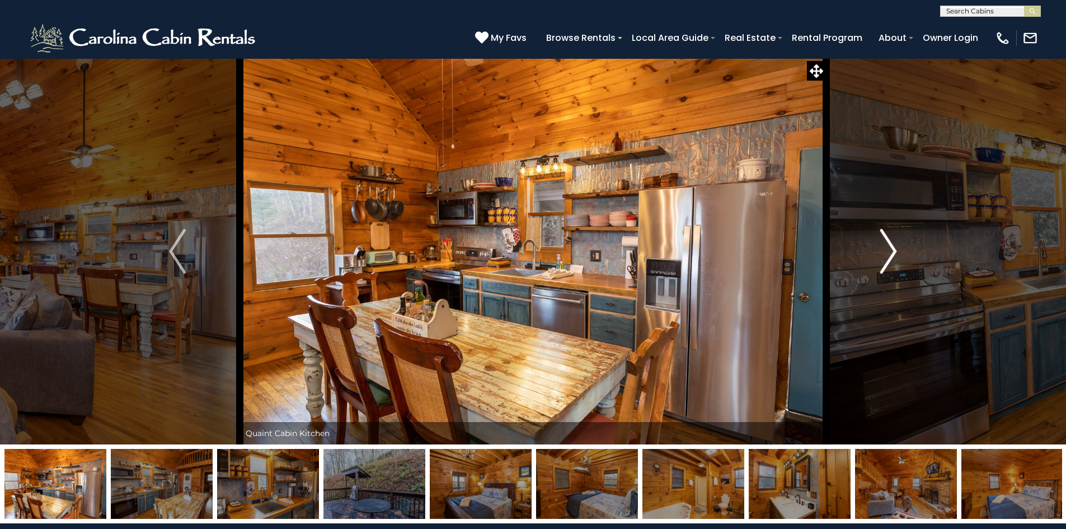
click at [888, 252] on img "Next" at bounding box center [888, 251] width 17 height 45
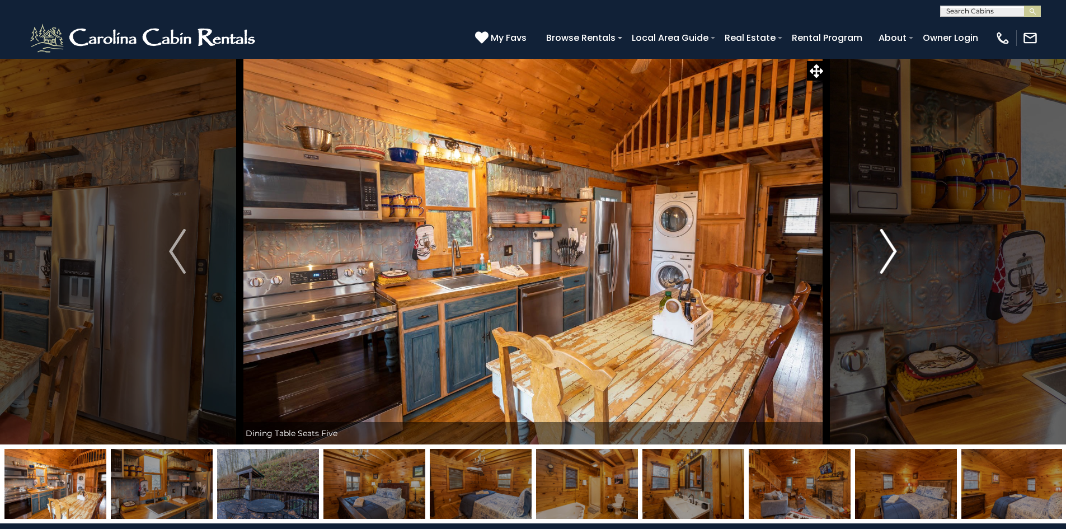
click at [888, 252] on img "Next" at bounding box center [888, 251] width 17 height 45
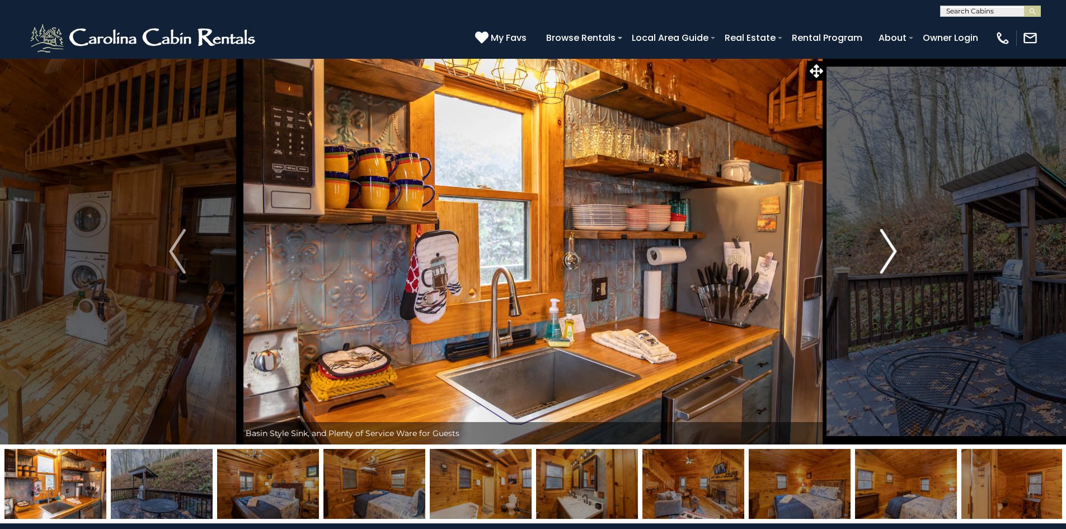
click at [888, 252] on img "Next" at bounding box center [888, 251] width 17 height 45
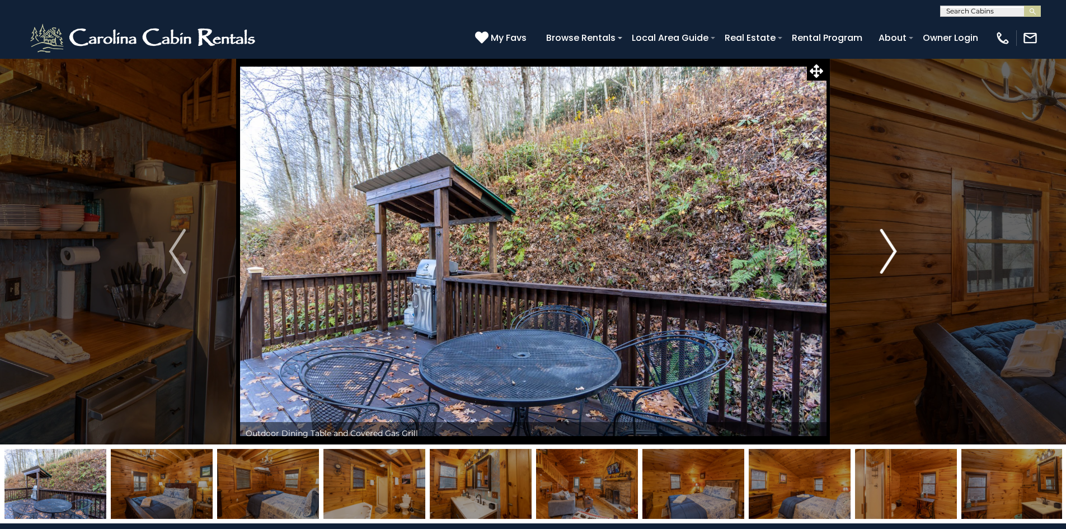
click at [888, 252] on img "Next" at bounding box center [888, 251] width 17 height 45
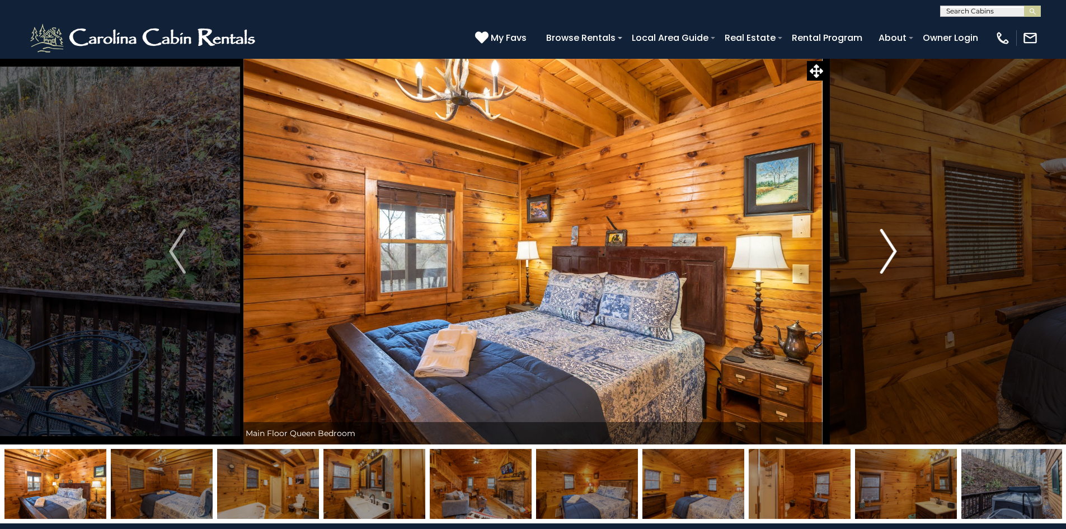
click at [888, 252] on img "Next" at bounding box center [888, 251] width 17 height 45
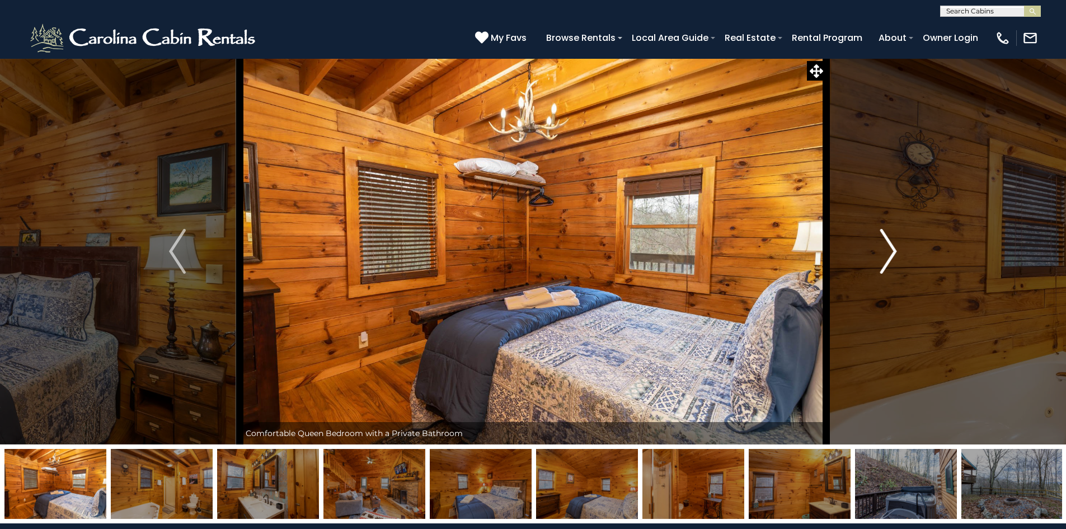
click at [888, 252] on img "Next" at bounding box center [888, 251] width 17 height 45
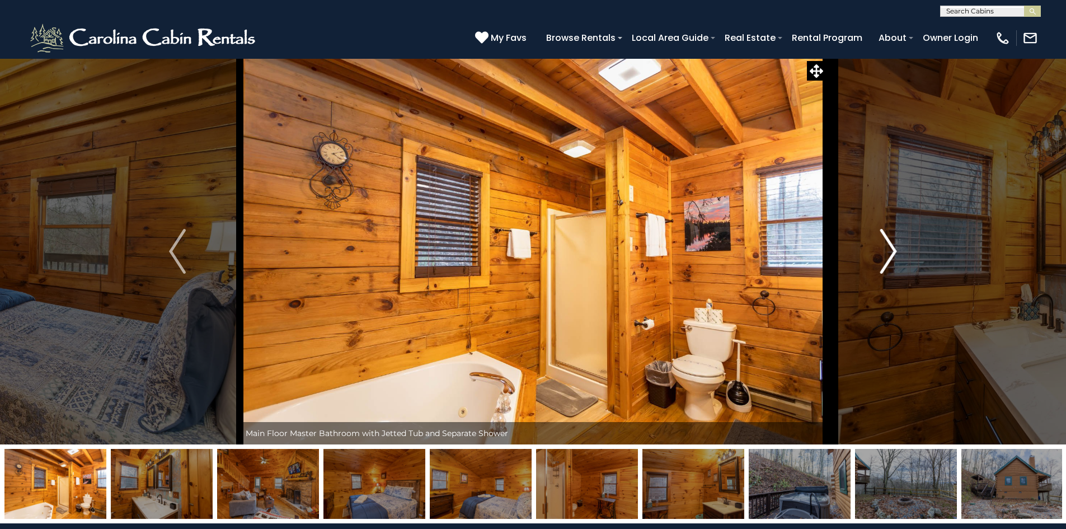
click at [888, 252] on img "Next" at bounding box center [888, 251] width 17 height 45
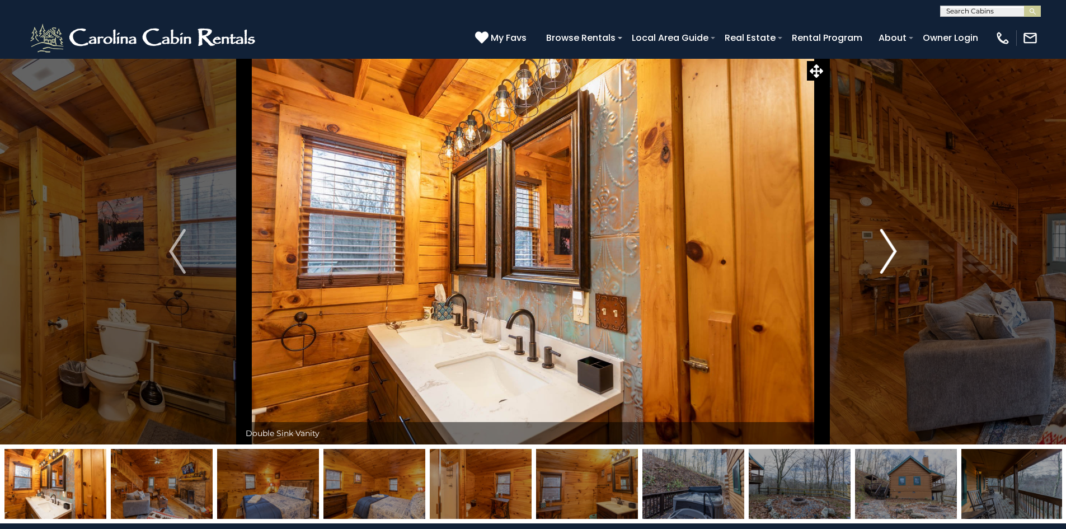
click at [888, 252] on img "Next" at bounding box center [888, 251] width 17 height 45
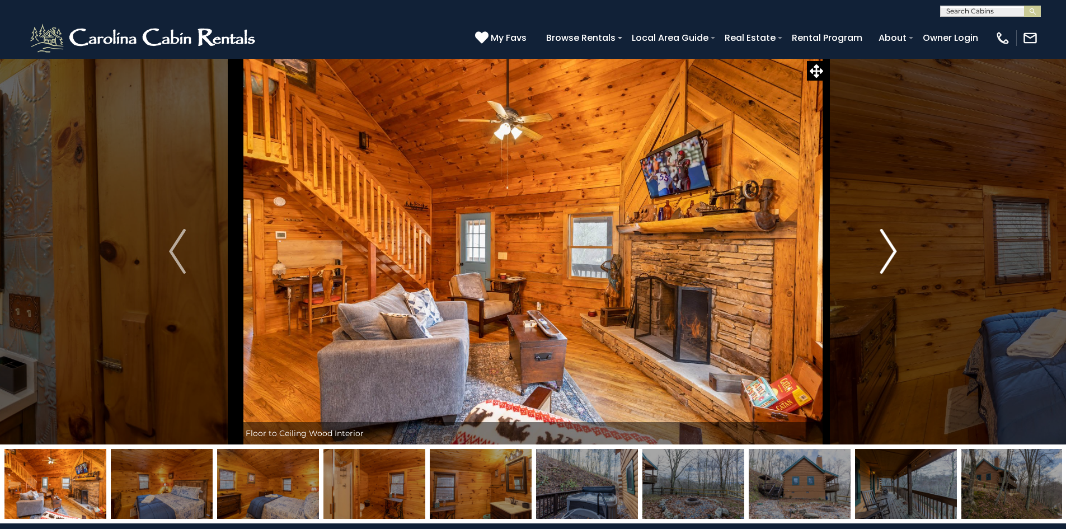
click at [888, 252] on img "Next" at bounding box center [888, 251] width 17 height 45
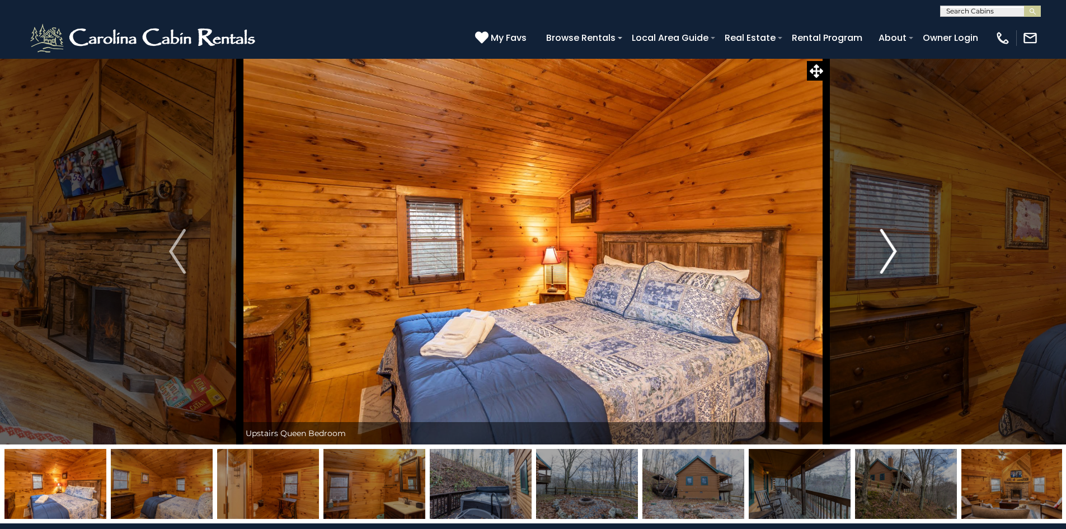
click at [888, 252] on img "Next" at bounding box center [888, 251] width 17 height 45
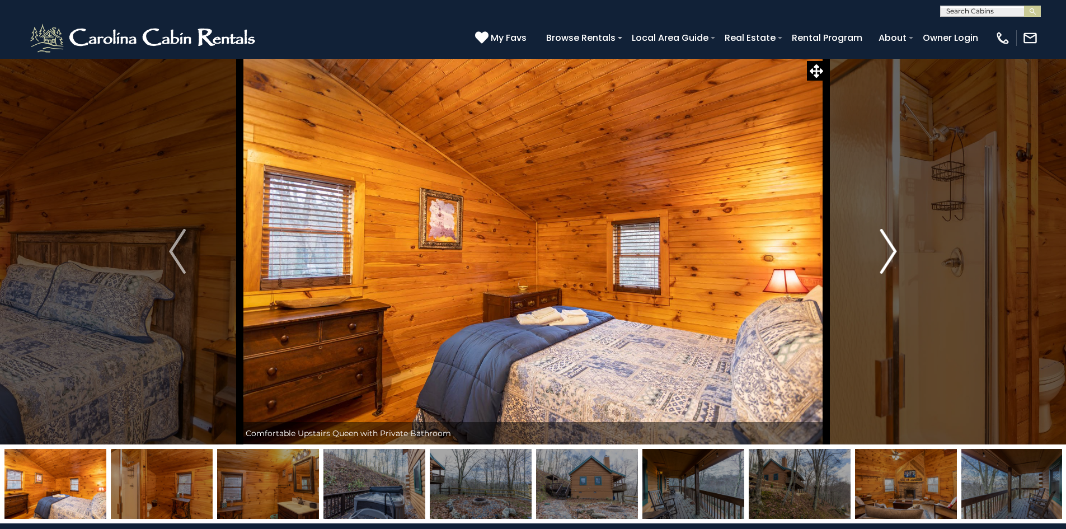
click at [888, 252] on img "Next" at bounding box center [888, 251] width 17 height 45
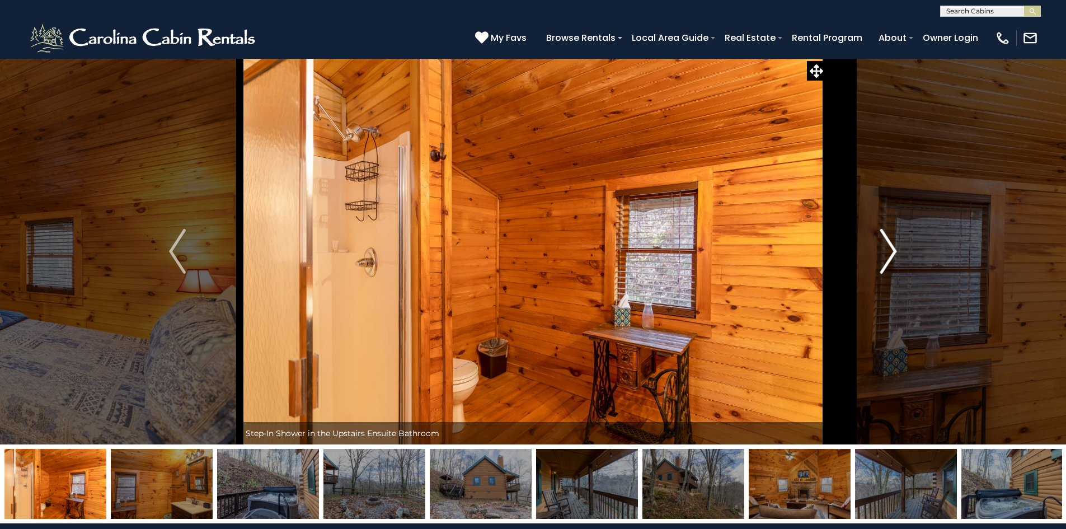
click at [888, 252] on img "Next" at bounding box center [888, 251] width 17 height 45
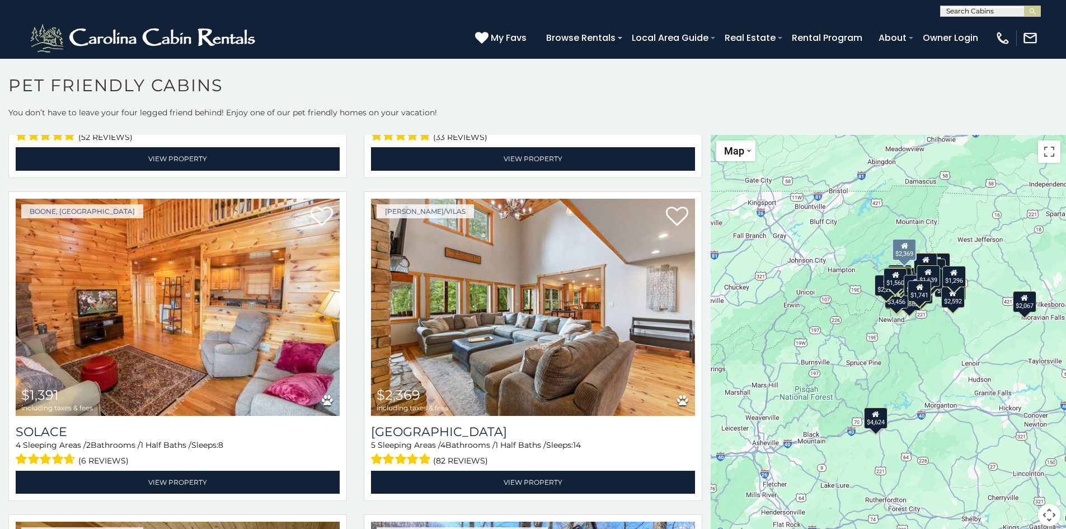
scroll to position [4140, 0]
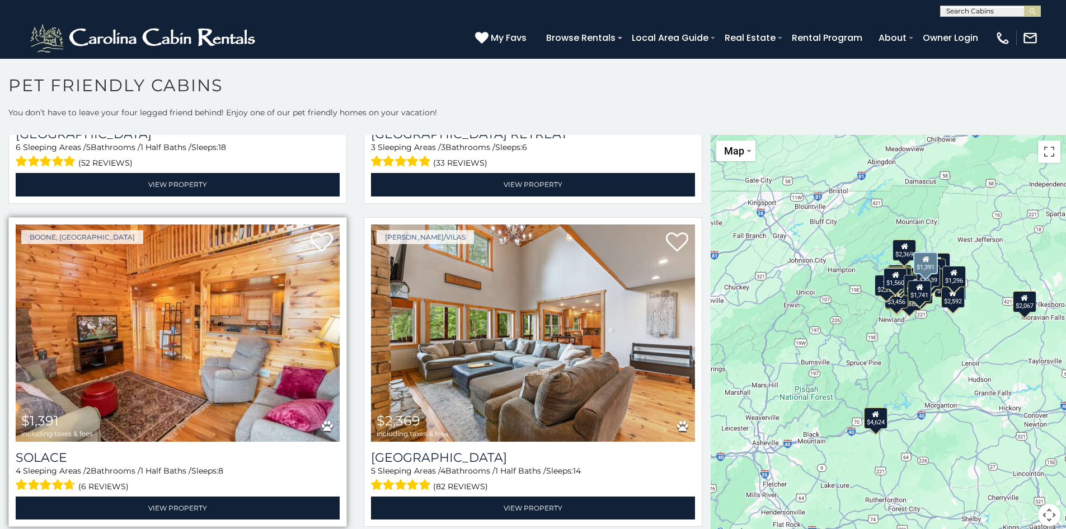
click at [253, 284] on img at bounding box center [178, 332] width 324 height 217
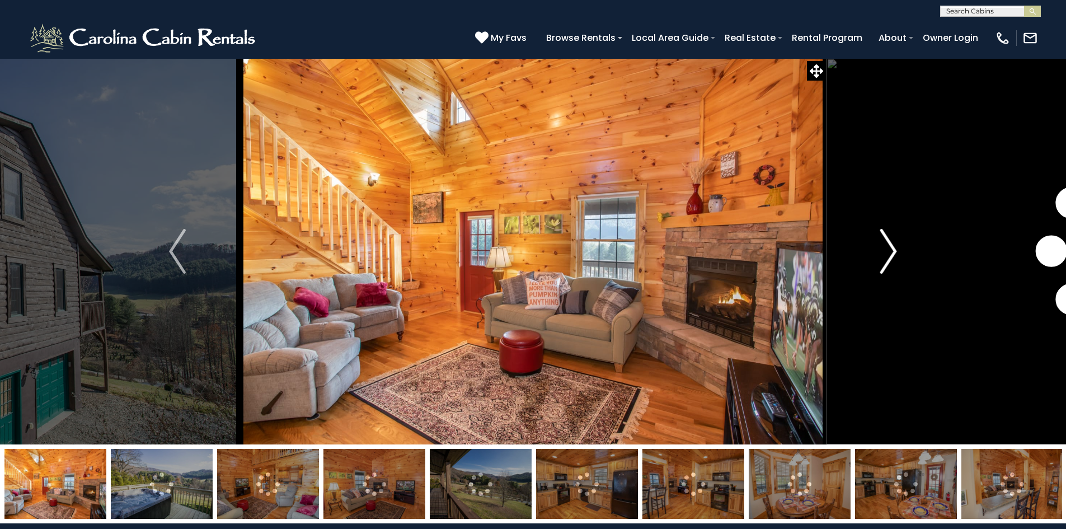
click at [886, 255] on img "Next" at bounding box center [888, 251] width 17 height 45
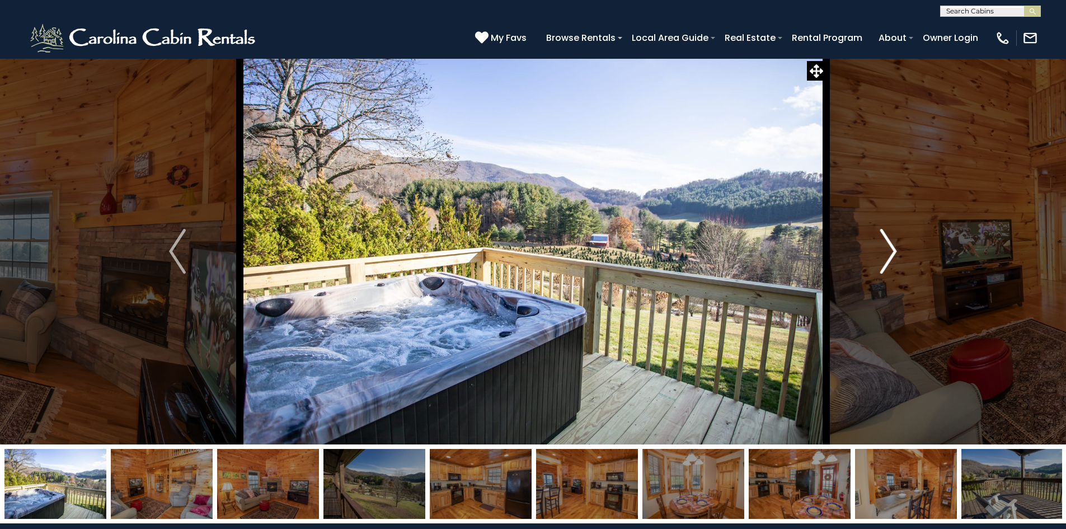
click at [886, 255] on img "Next" at bounding box center [888, 251] width 17 height 45
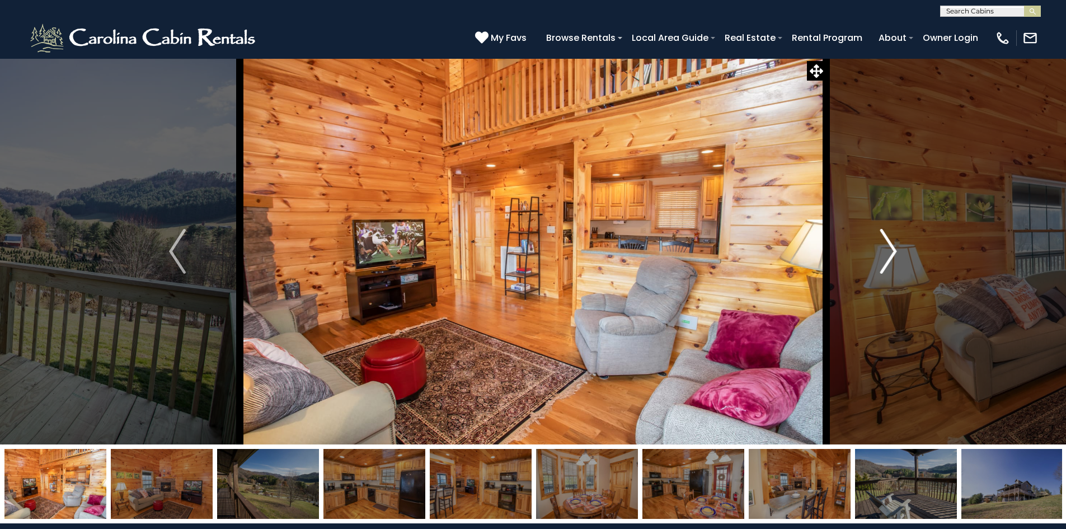
click at [886, 255] on img "Next" at bounding box center [888, 251] width 17 height 45
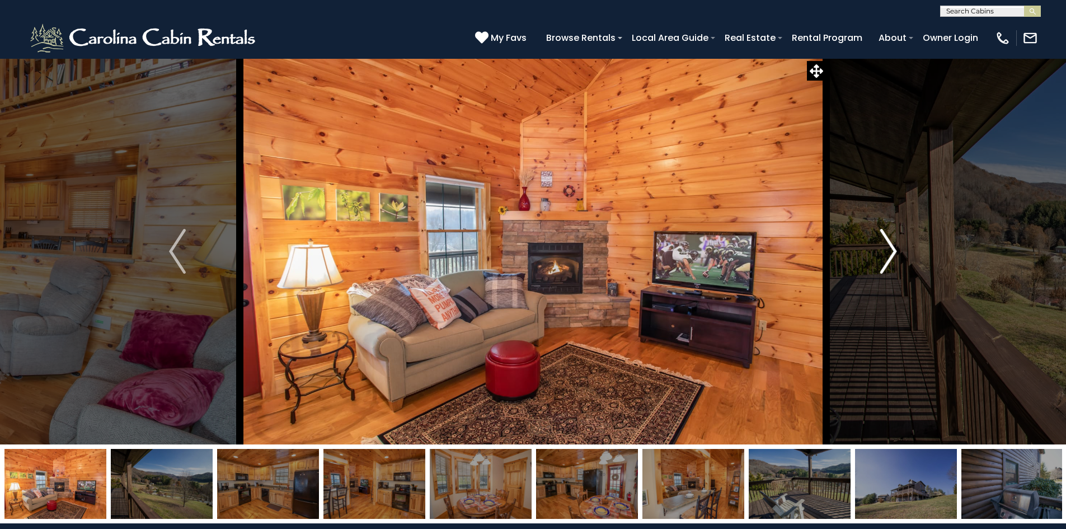
click at [886, 255] on img "Next" at bounding box center [888, 251] width 17 height 45
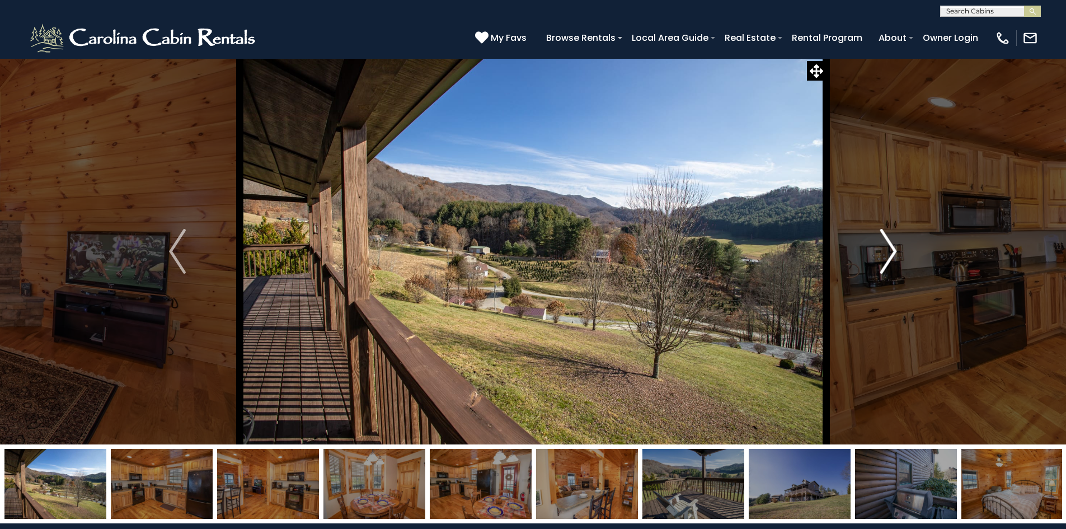
click at [886, 255] on img "Next" at bounding box center [888, 251] width 17 height 45
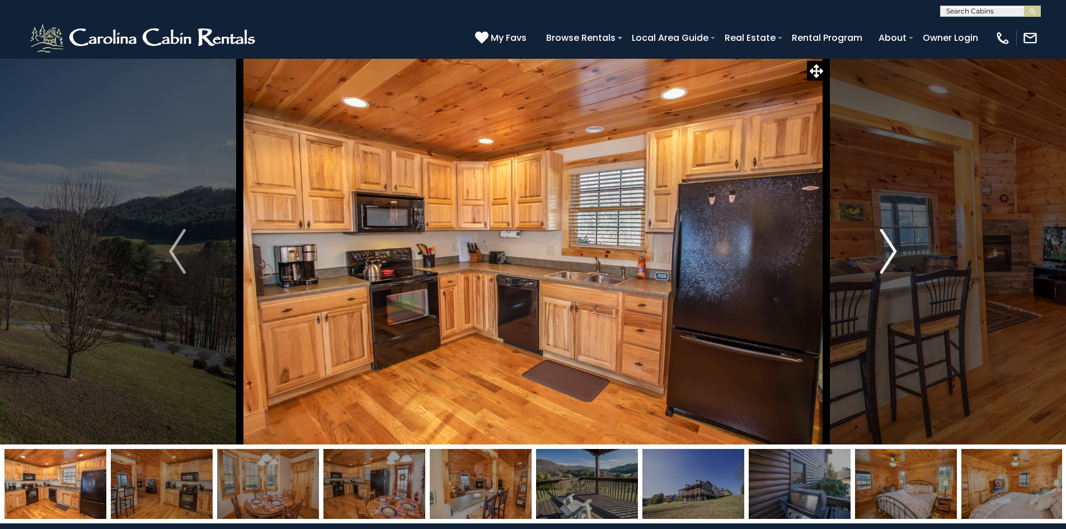
click at [886, 255] on img "Next" at bounding box center [888, 251] width 17 height 45
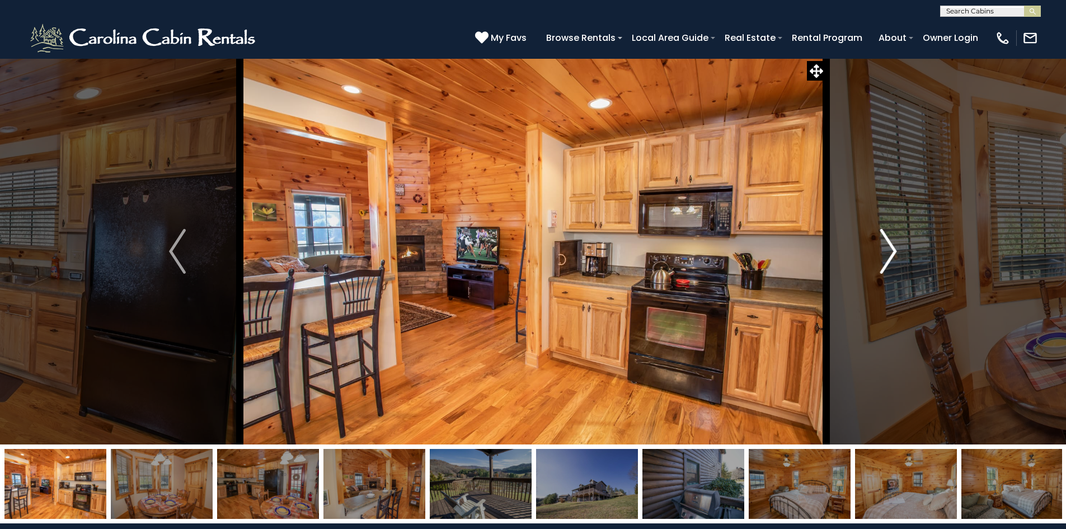
click at [886, 255] on img "Next" at bounding box center [888, 251] width 17 height 45
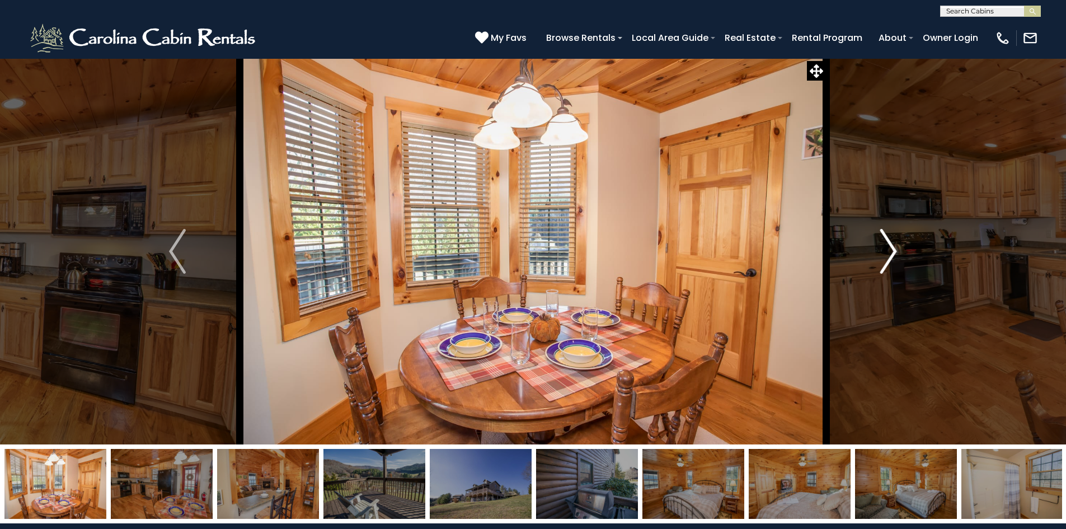
click at [886, 255] on img "Next" at bounding box center [888, 251] width 17 height 45
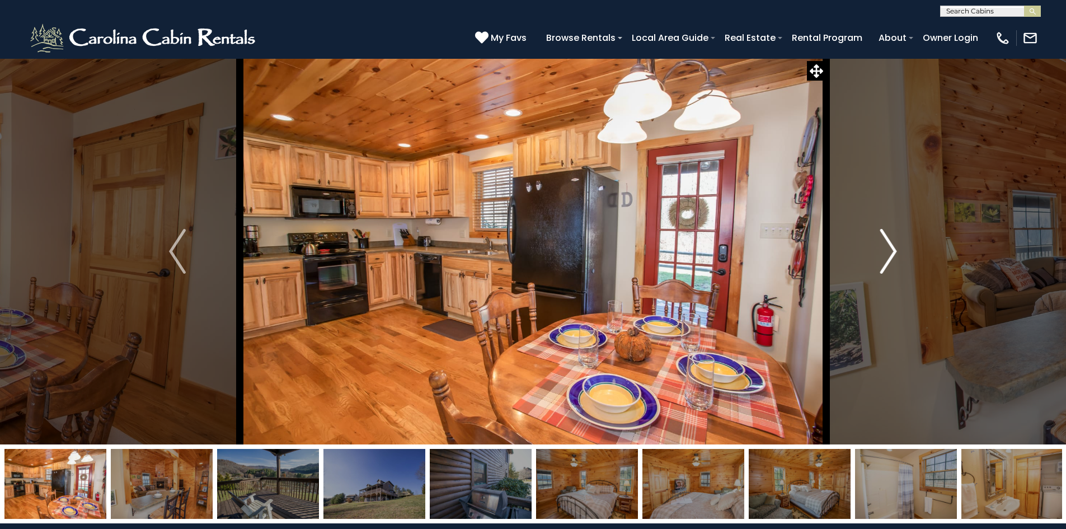
click at [886, 255] on img "Next" at bounding box center [888, 251] width 17 height 45
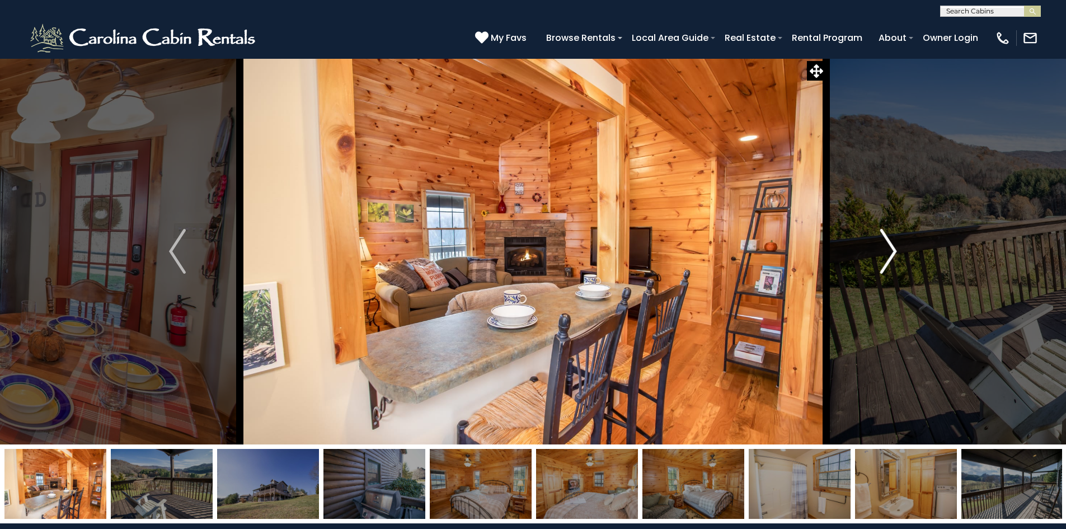
click at [886, 255] on img "Next" at bounding box center [888, 251] width 17 height 45
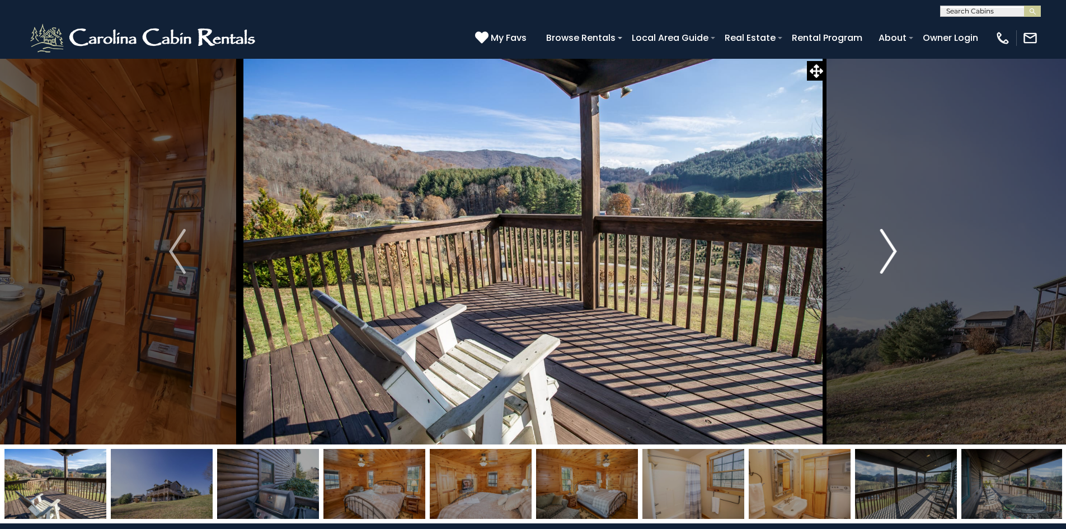
click at [886, 255] on img "Next" at bounding box center [888, 251] width 17 height 45
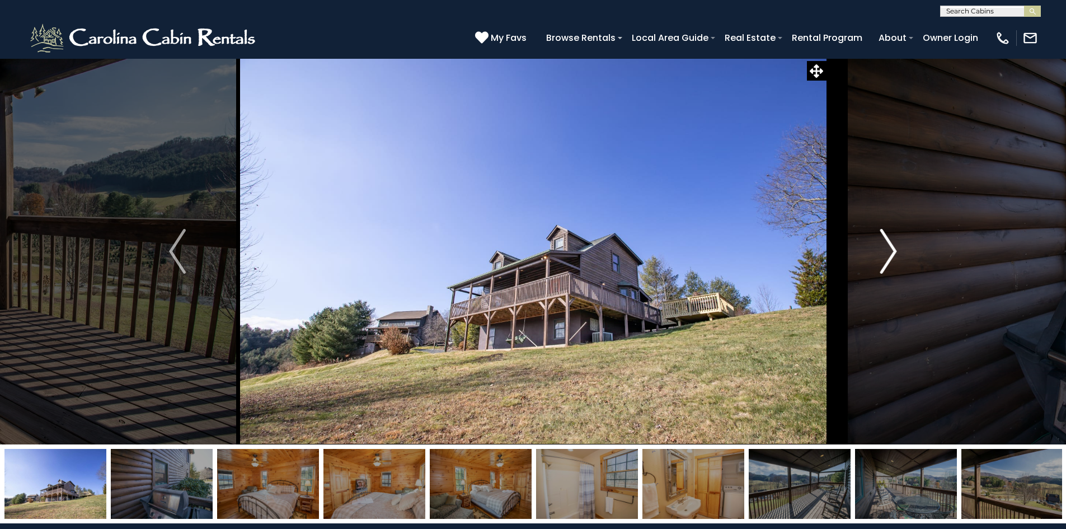
click at [886, 255] on img "Next" at bounding box center [888, 251] width 17 height 45
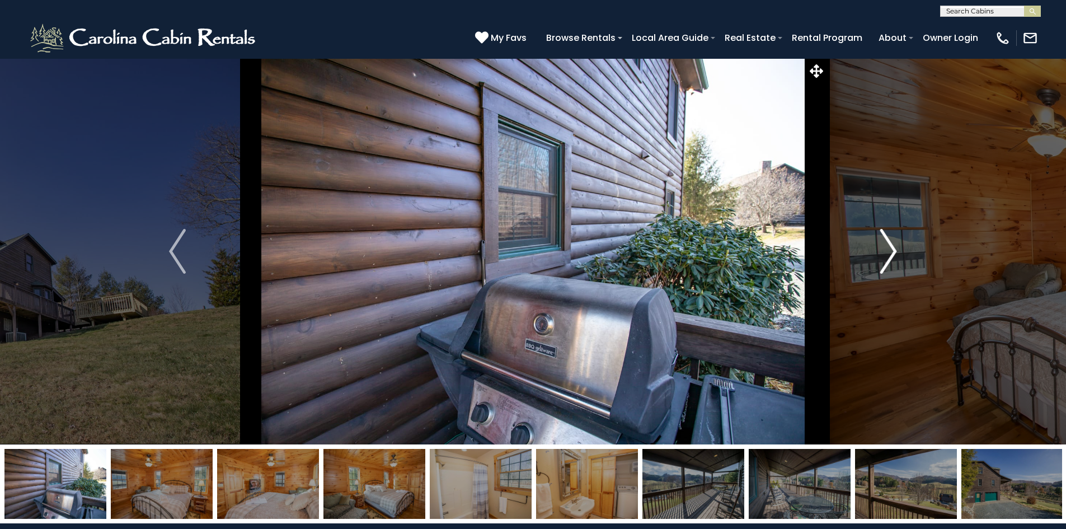
click at [886, 255] on img "Next" at bounding box center [888, 251] width 17 height 45
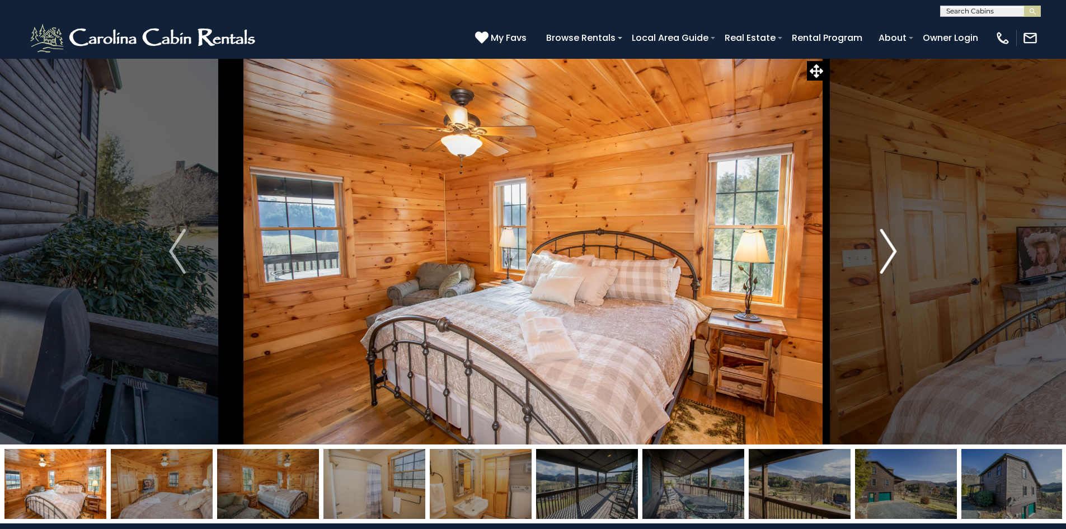
click at [886, 255] on img "Next" at bounding box center [888, 251] width 17 height 45
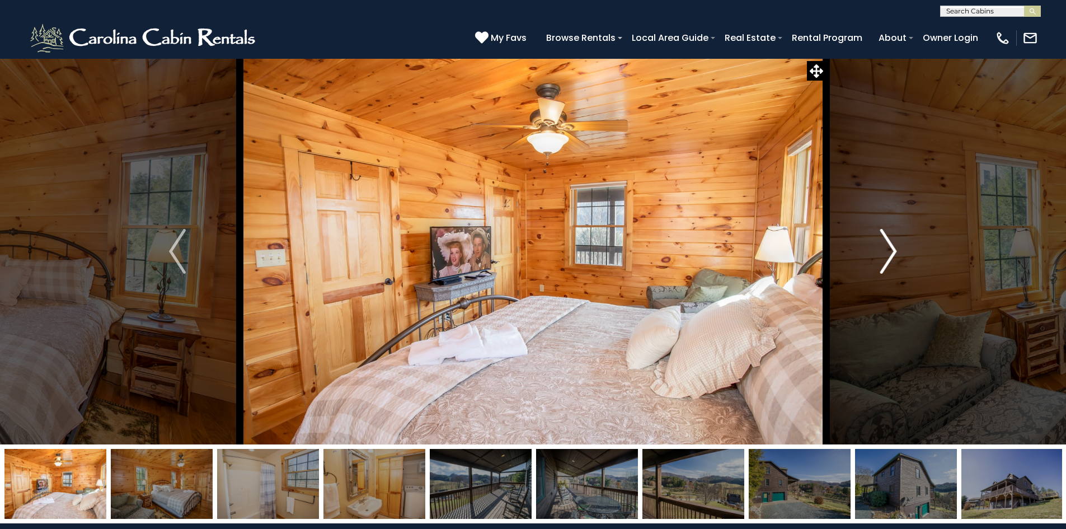
click at [886, 255] on img "Next" at bounding box center [888, 251] width 17 height 45
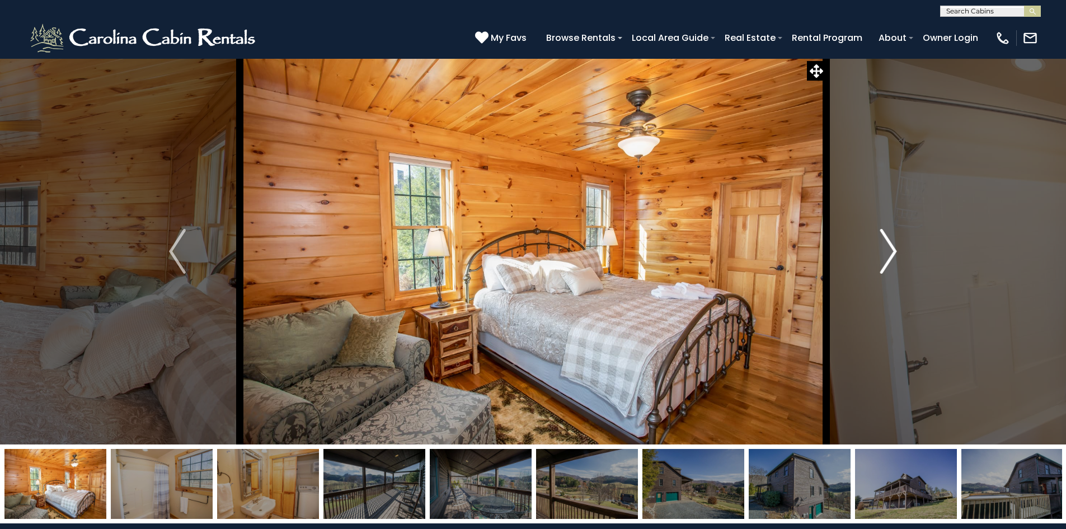
click at [886, 255] on img "Next" at bounding box center [888, 251] width 17 height 45
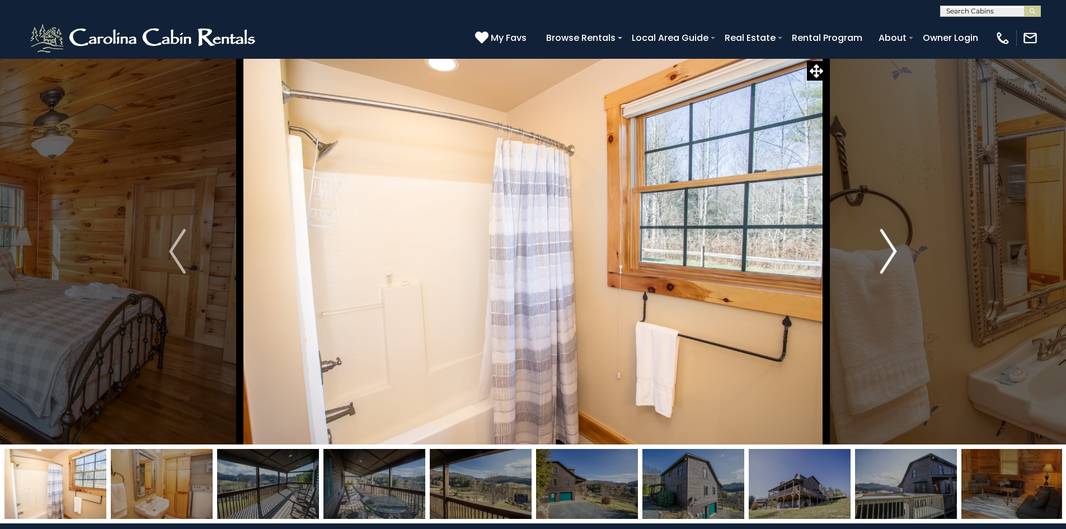
click at [886, 255] on img "Next" at bounding box center [888, 251] width 17 height 45
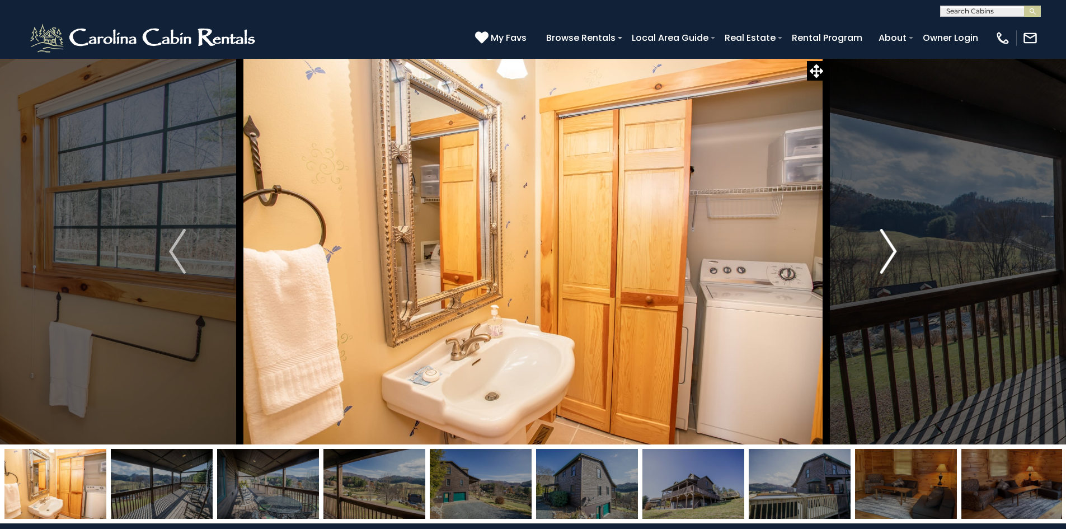
click at [886, 255] on img "Next" at bounding box center [888, 251] width 17 height 45
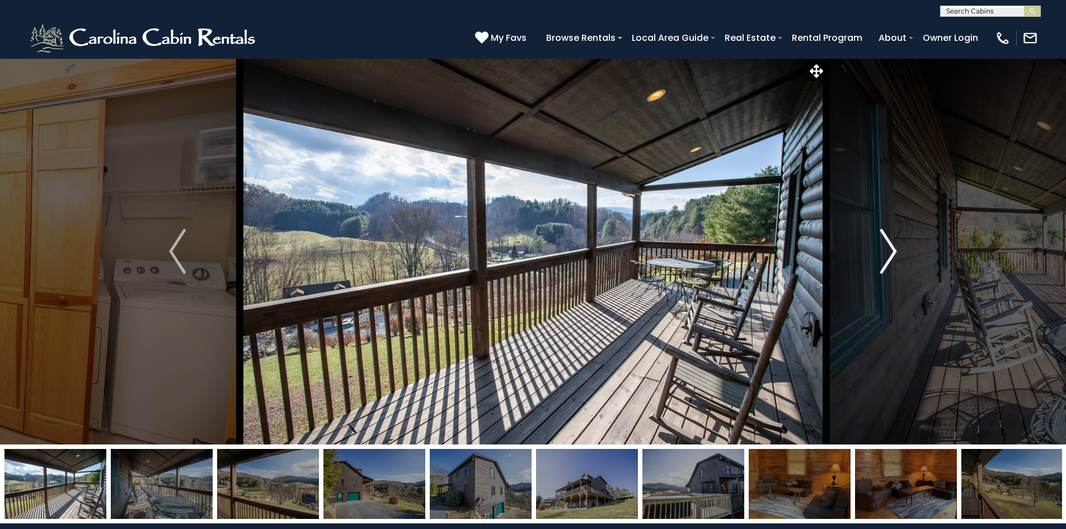
click at [886, 255] on img "Next" at bounding box center [888, 251] width 17 height 45
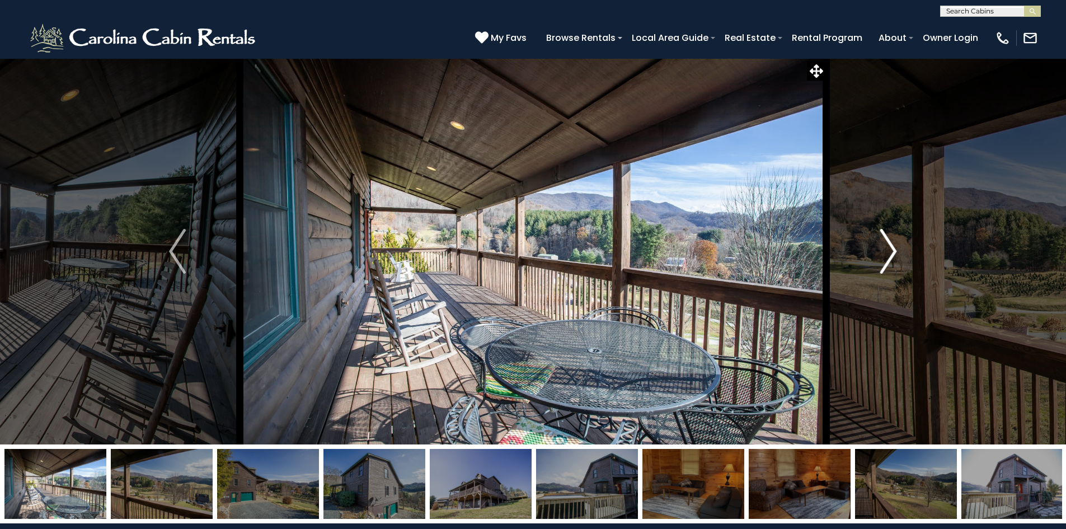
click at [886, 255] on img "Next" at bounding box center [888, 251] width 17 height 45
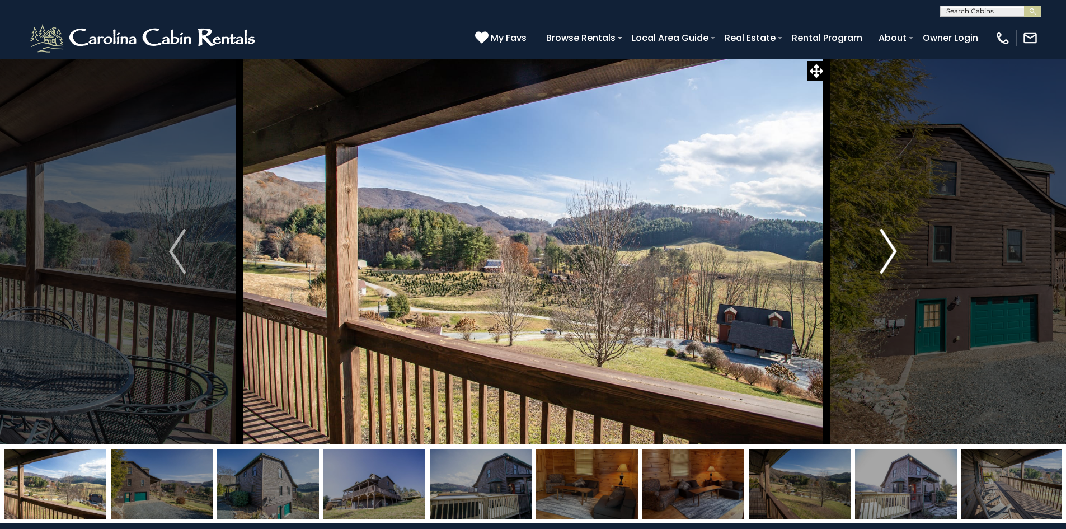
click at [886, 255] on img "Next" at bounding box center [888, 251] width 17 height 45
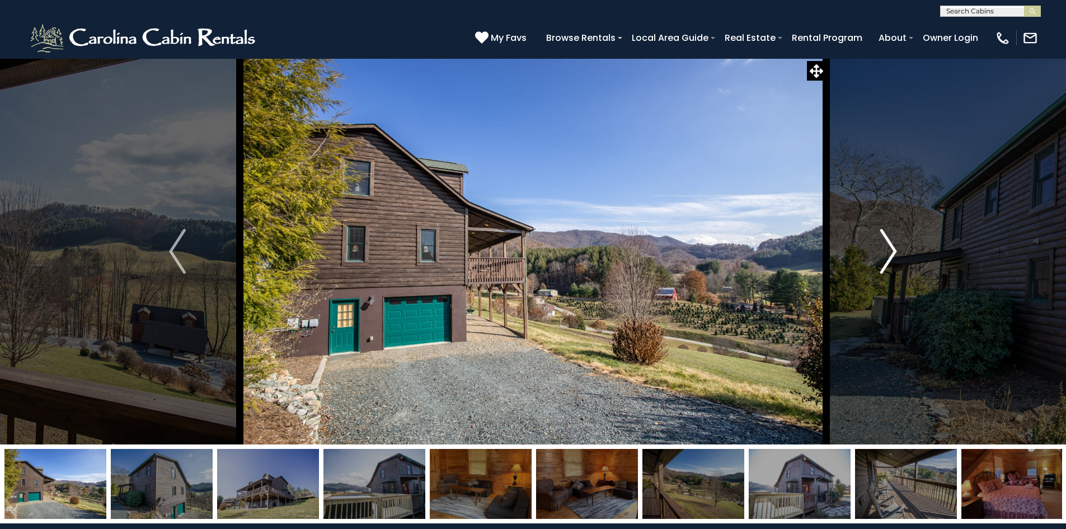
click at [886, 255] on img "Next" at bounding box center [888, 251] width 17 height 45
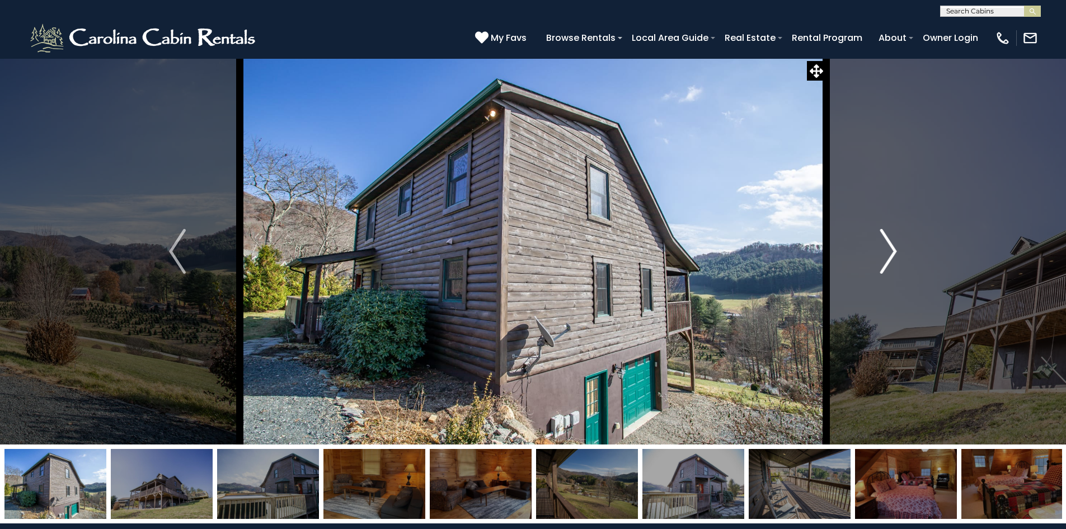
click at [886, 255] on img "Next" at bounding box center [888, 251] width 17 height 45
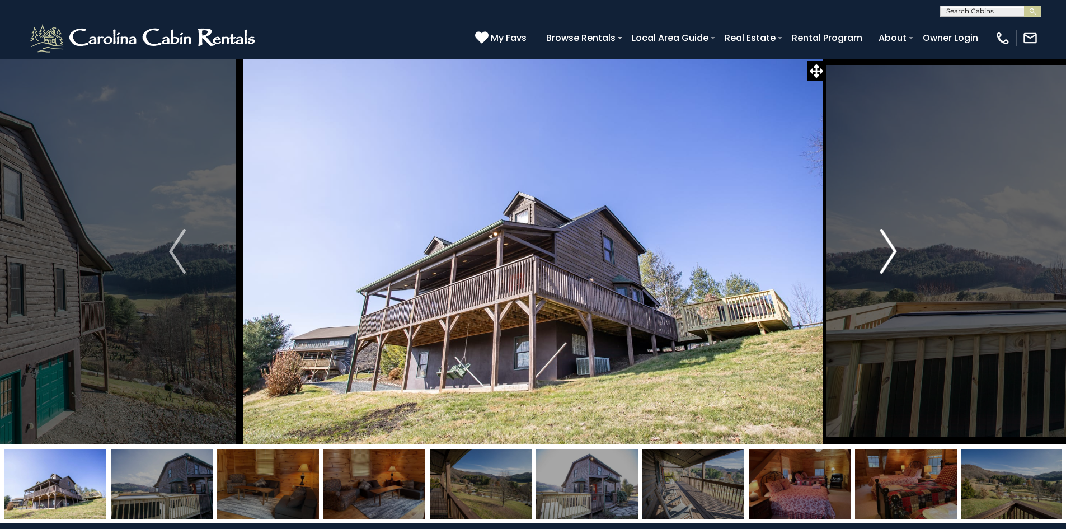
click at [886, 255] on img "Next" at bounding box center [888, 251] width 17 height 45
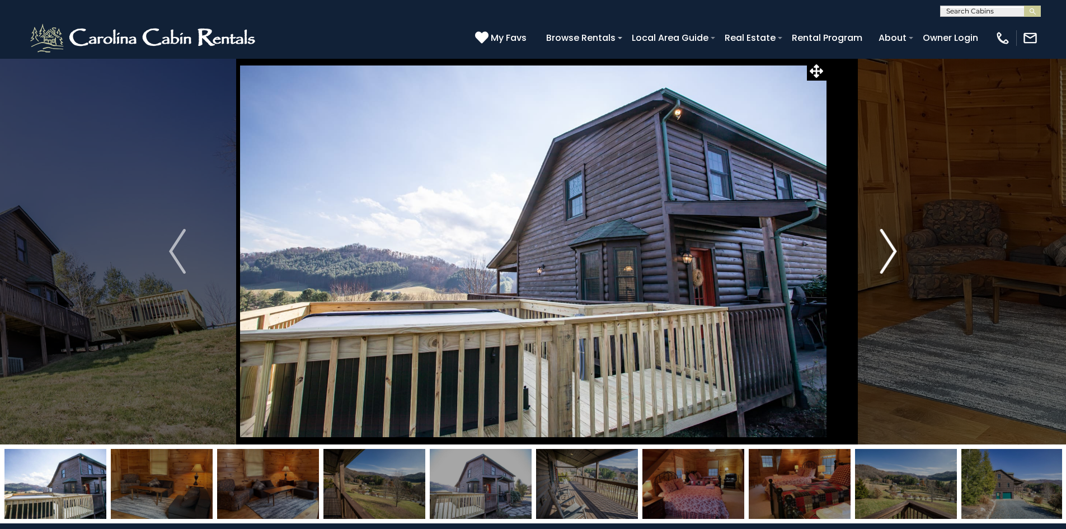
click at [886, 255] on img "Next" at bounding box center [888, 251] width 17 height 45
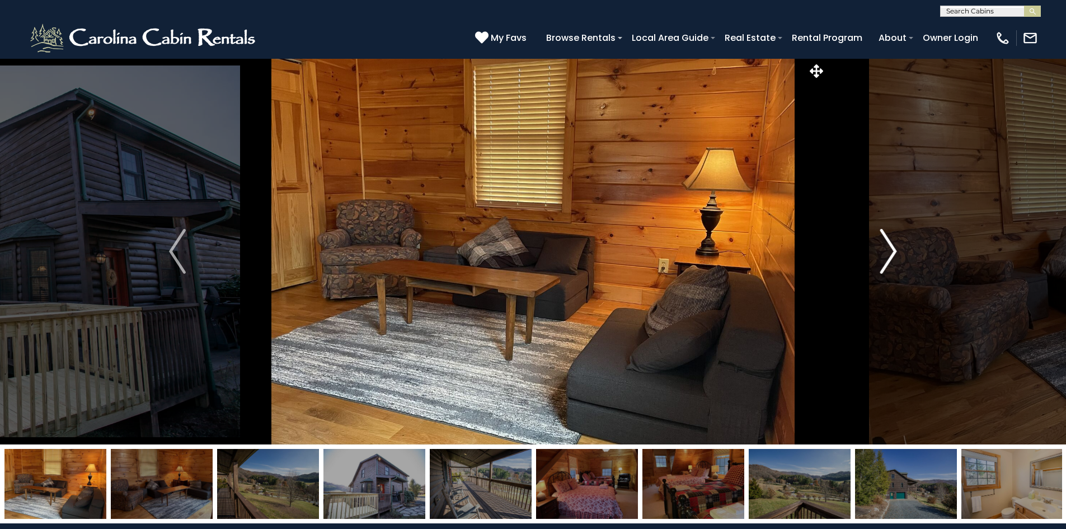
click at [886, 255] on img "Next" at bounding box center [888, 251] width 17 height 45
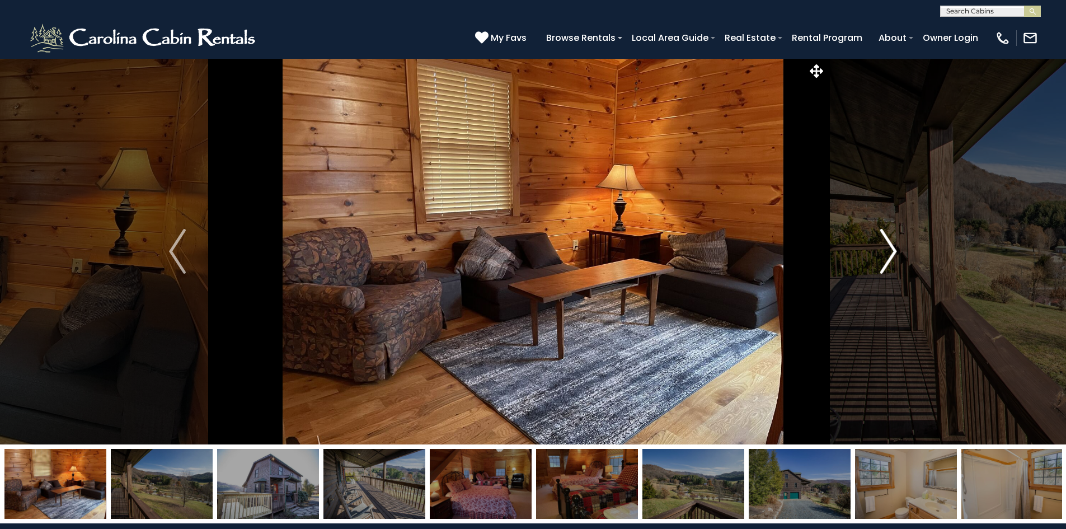
click at [886, 255] on img "Next" at bounding box center [888, 251] width 17 height 45
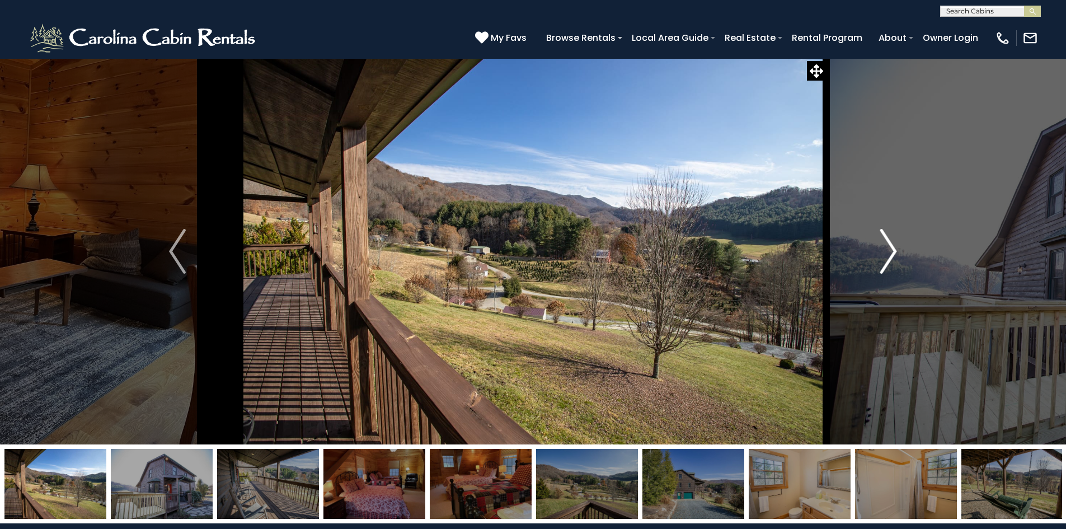
click at [886, 255] on img "Next" at bounding box center [888, 251] width 17 height 45
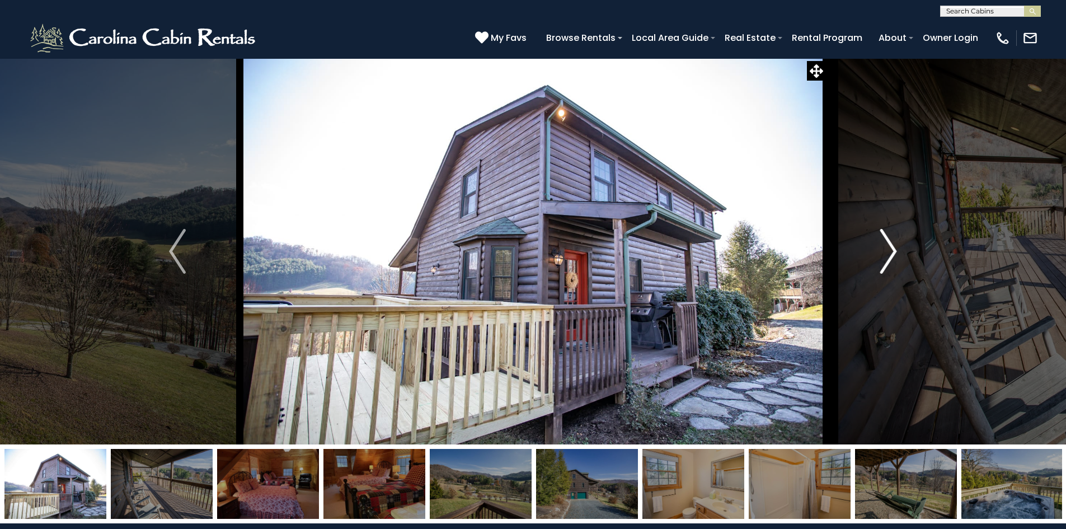
click at [886, 255] on img "Next" at bounding box center [888, 251] width 17 height 45
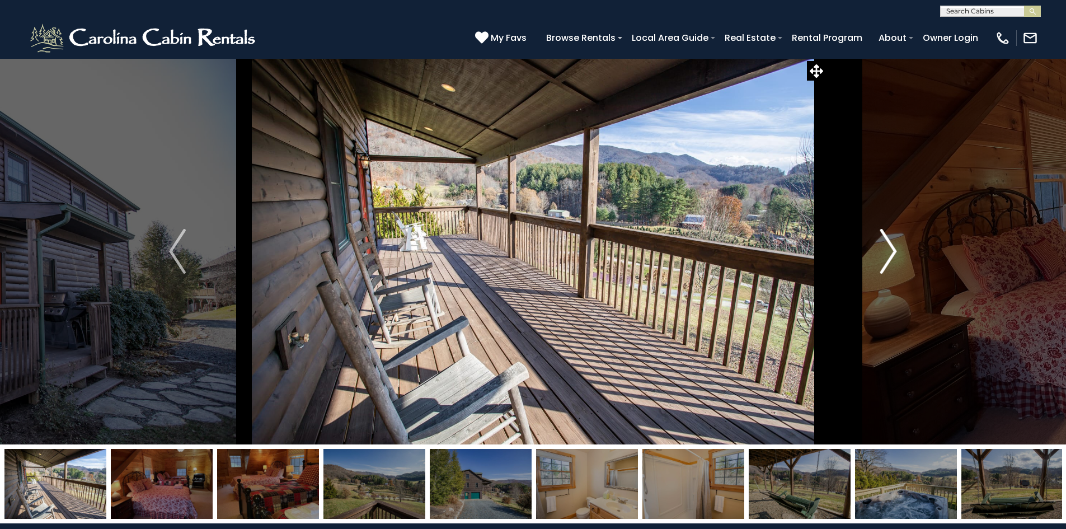
click at [886, 255] on img "Next" at bounding box center [888, 251] width 17 height 45
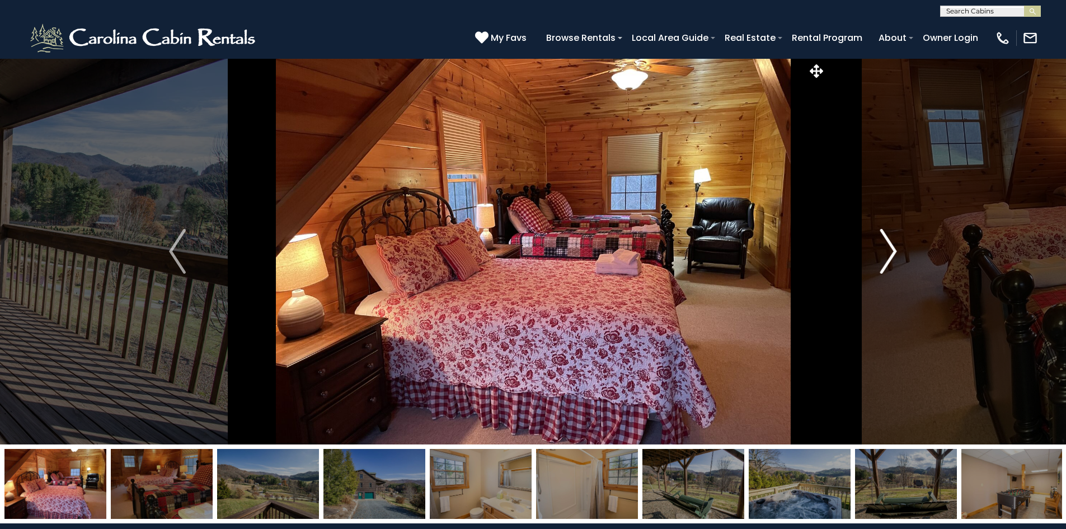
click at [886, 255] on img "Next" at bounding box center [888, 251] width 17 height 45
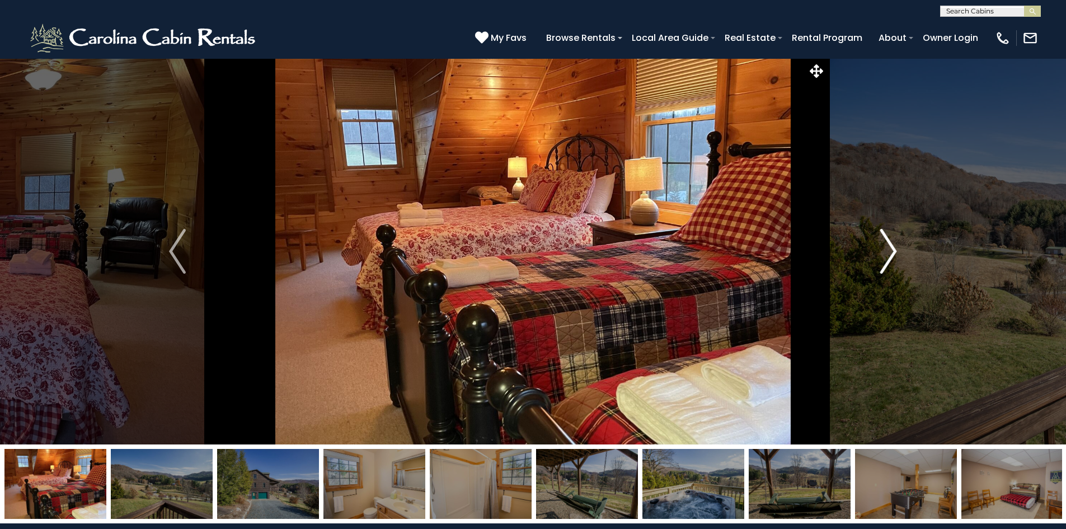
click at [886, 255] on img "Next" at bounding box center [888, 251] width 17 height 45
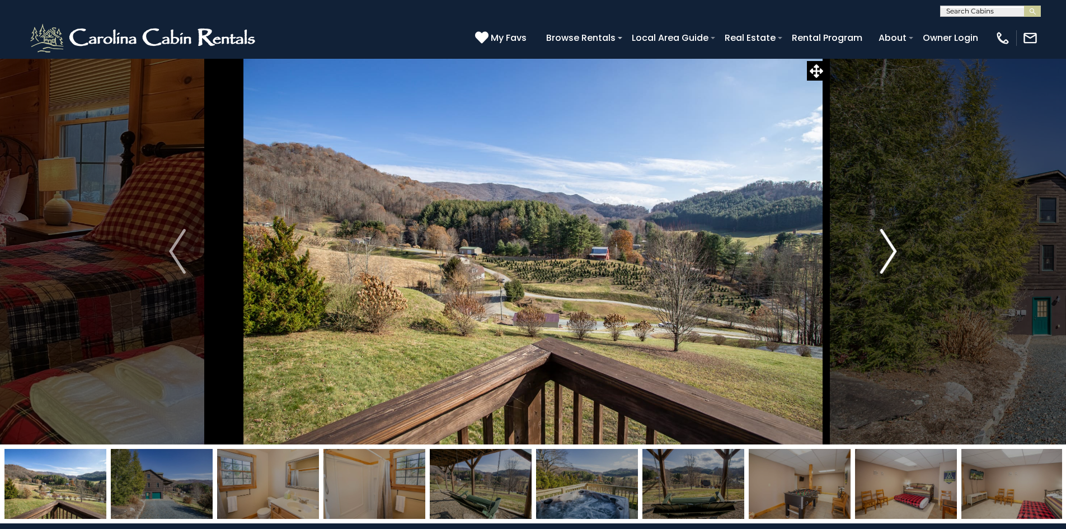
click at [886, 255] on img "Next" at bounding box center [888, 251] width 17 height 45
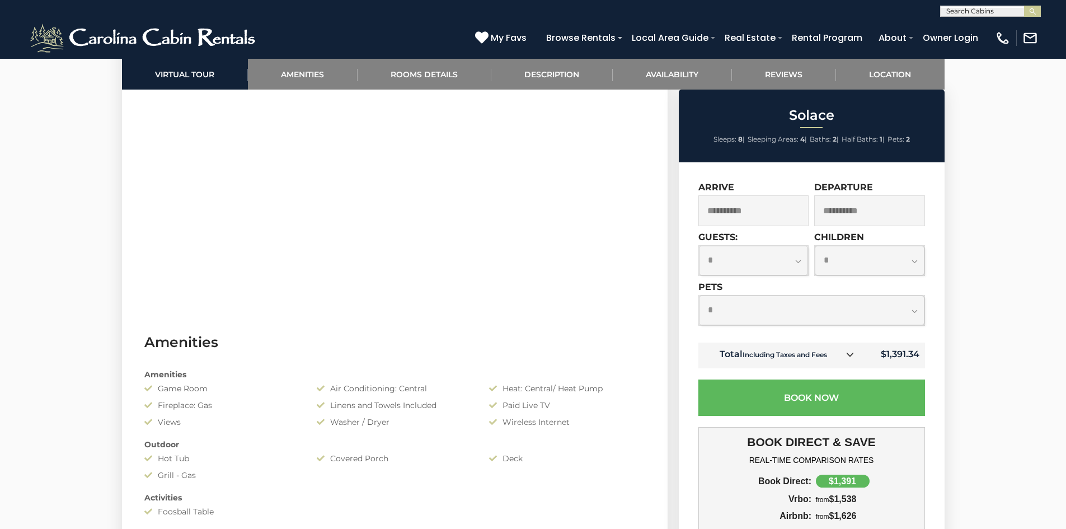
scroll to position [392, 0]
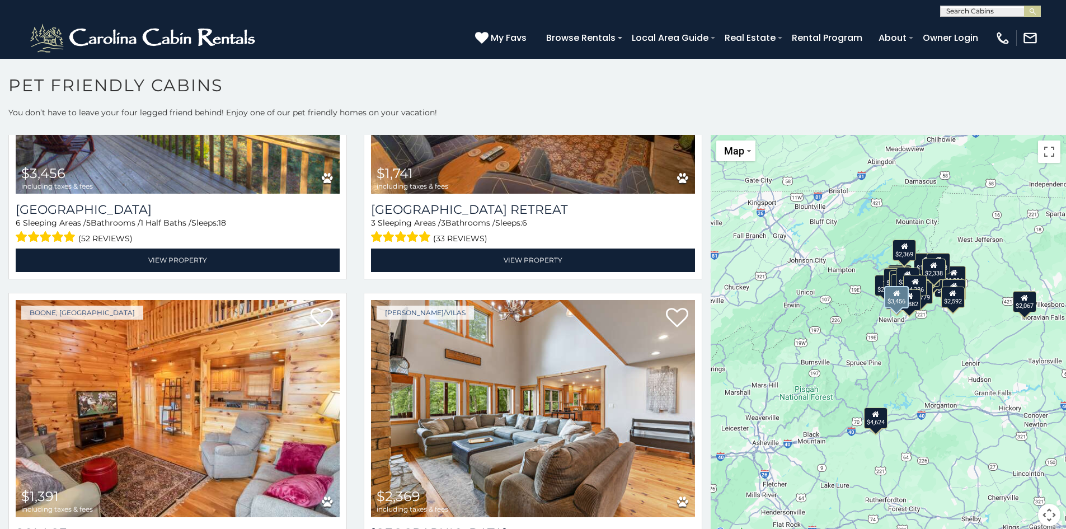
scroll to position [4084, 0]
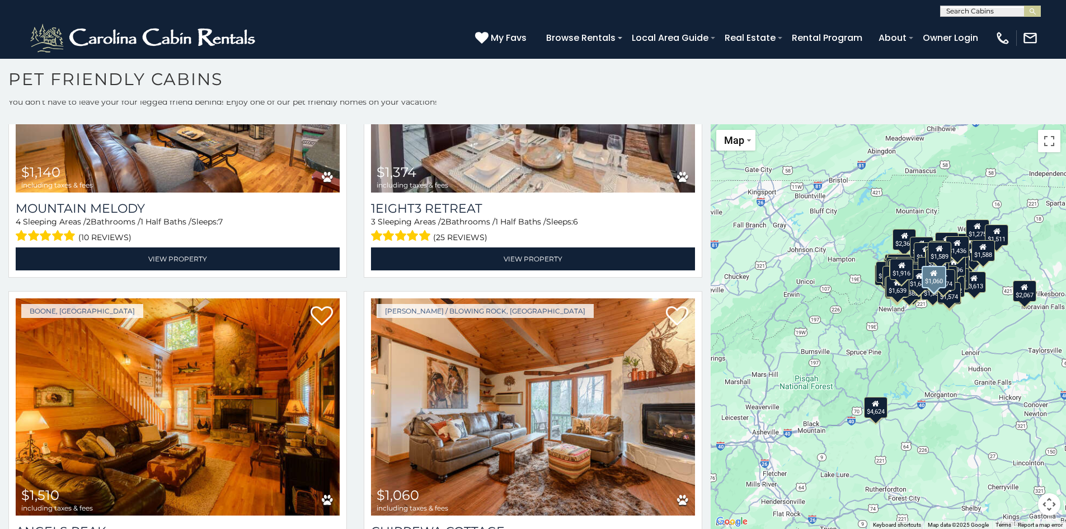
scroll to position [9882, 0]
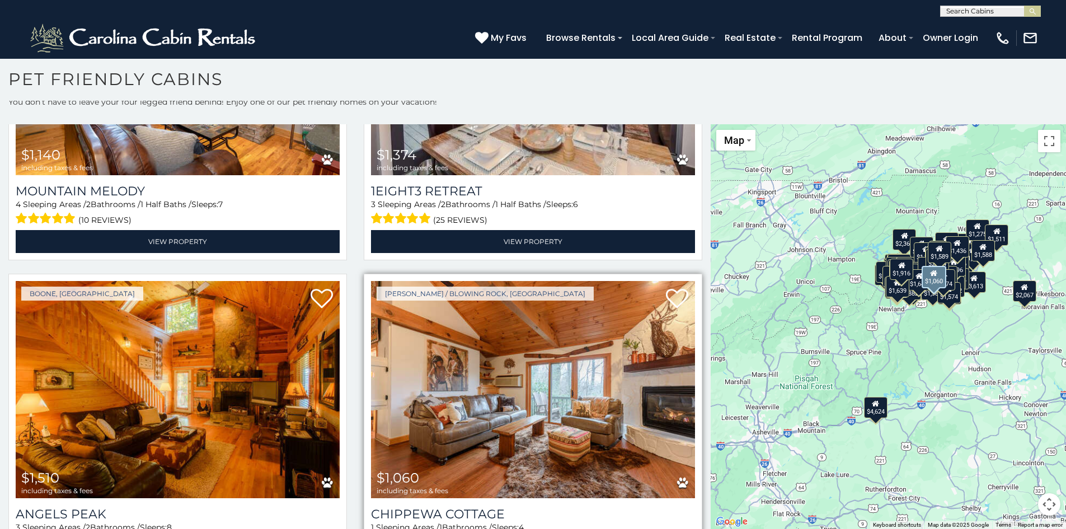
click at [498, 281] on img at bounding box center [533, 389] width 324 height 217
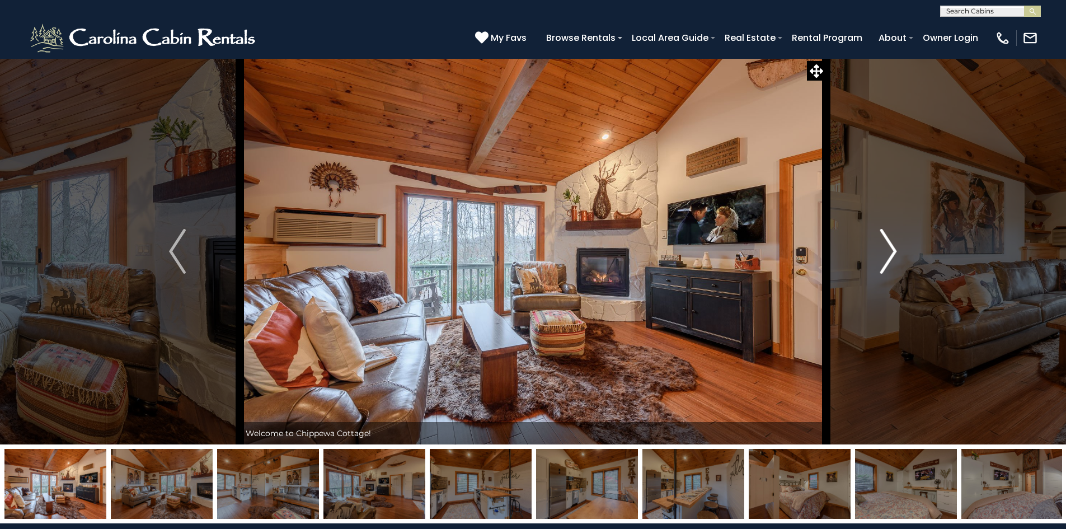
click at [885, 252] on img "Next" at bounding box center [888, 251] width 17 height 45
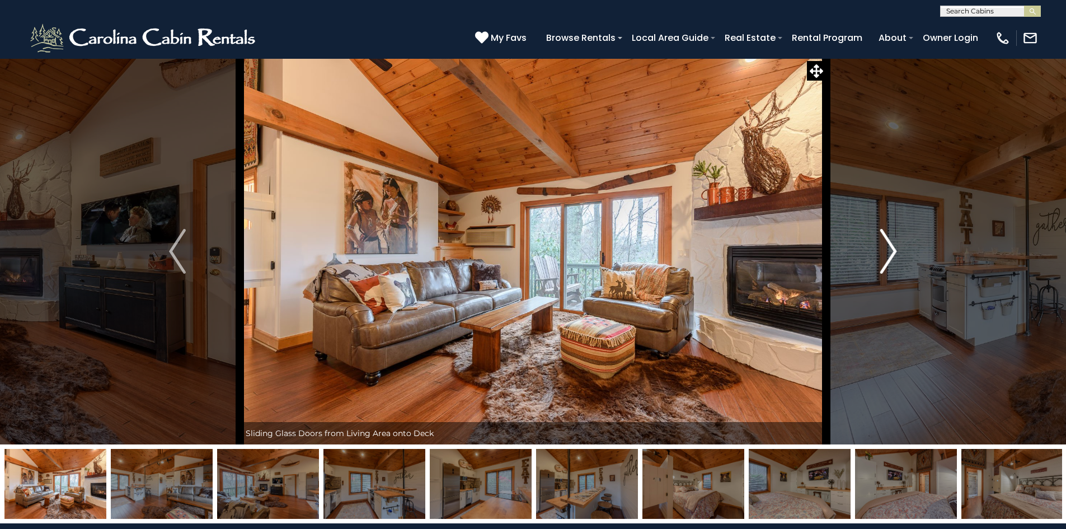
click at [885, 252] on img "Next" at bounding box center [888, 251] width 17 height 45
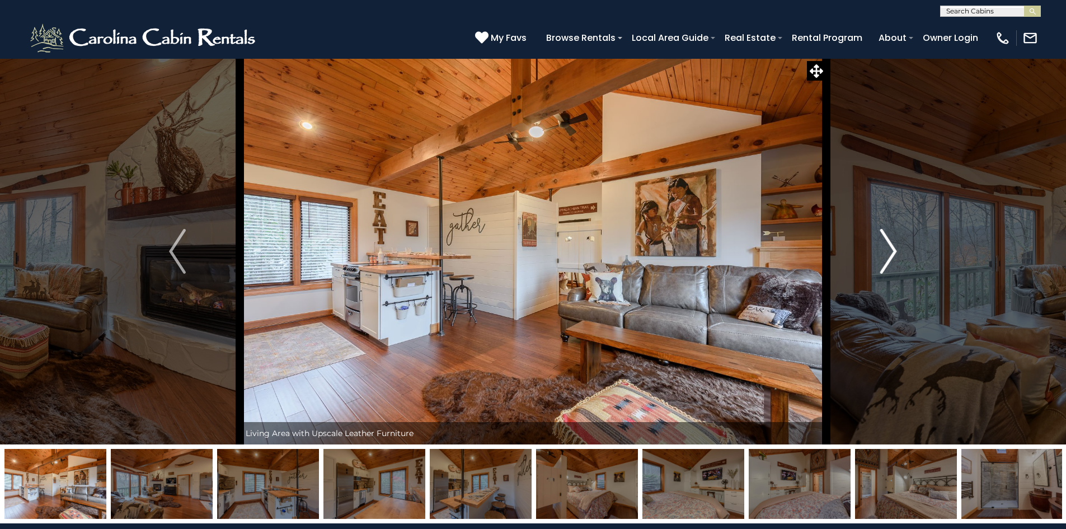
click at [885, 252] on img "Next" at bounding box center [888, 251] width 17 height 45
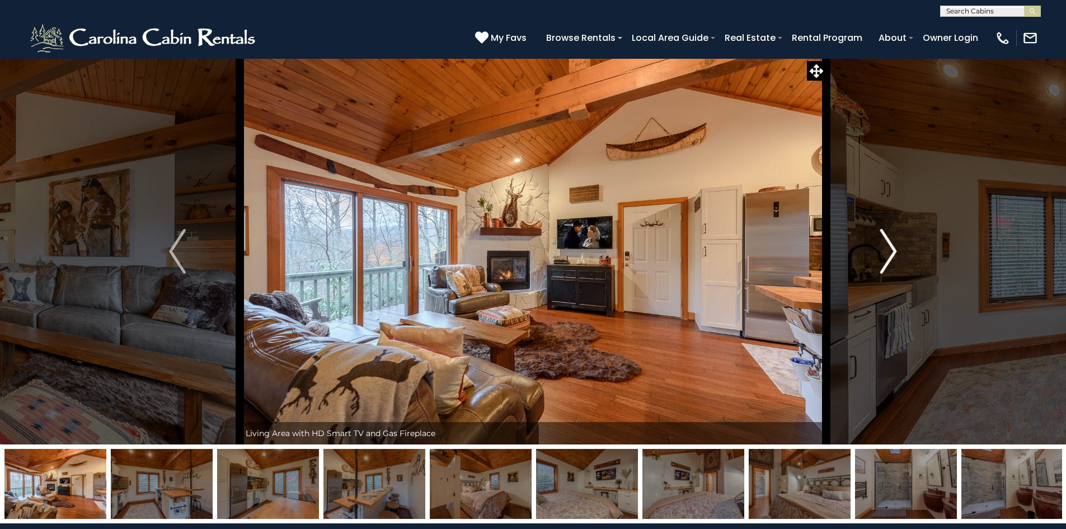
click at [885, 252] on img "Next" at bounding box center [888, 251] width 17 height 45
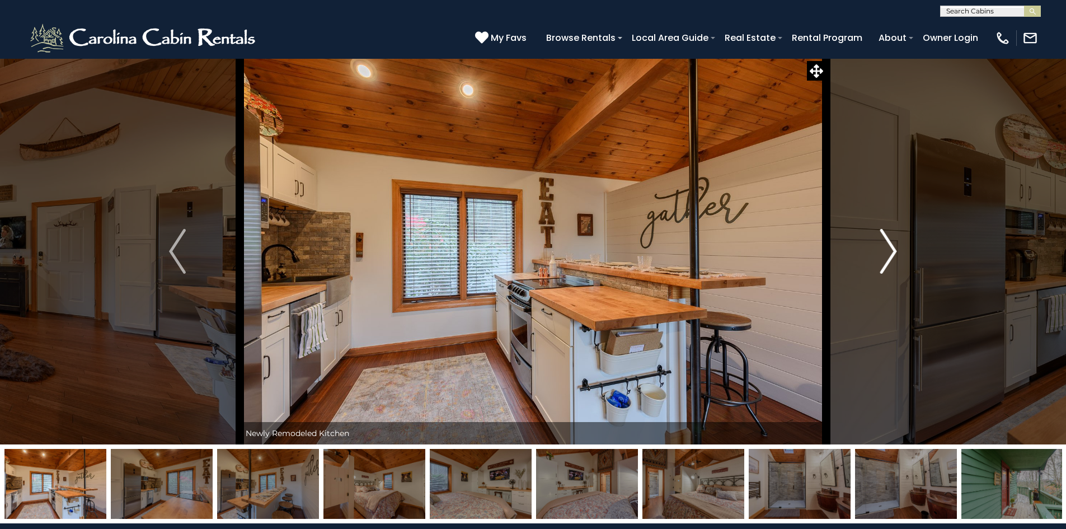
click at [885, 252] on img "Next" at bounding box center [888, 251] width 17 height 45
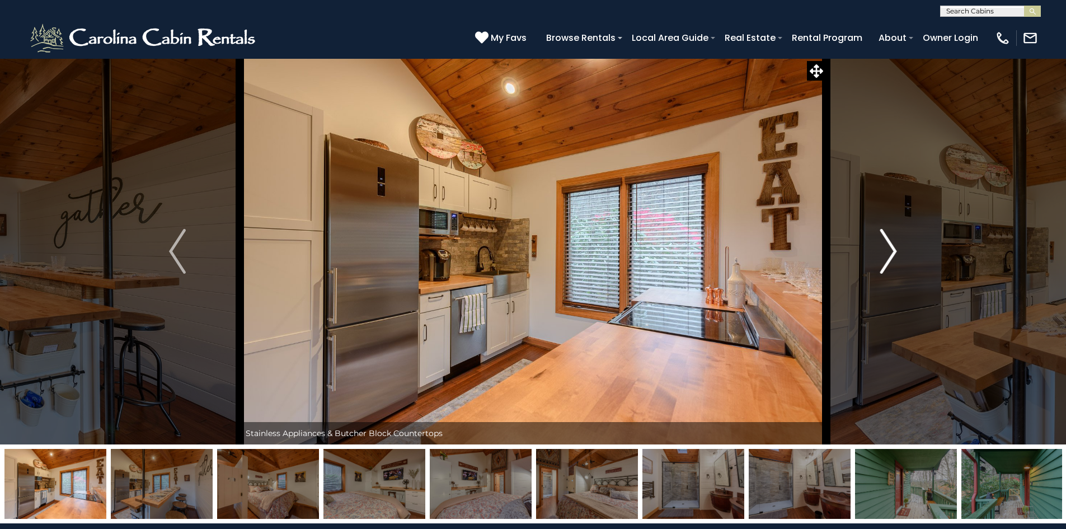
click at [885, 252] on img "Next" at bounding box center [888, 251] width 17 height 45
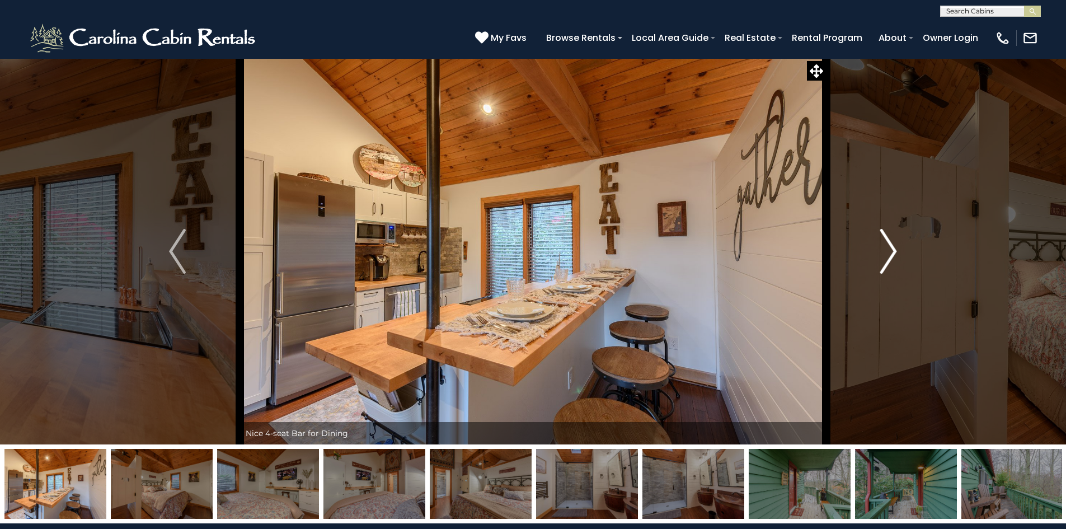
click at [885, 252] on img "Next" at bounding box center [888, 251] width 17 height 45
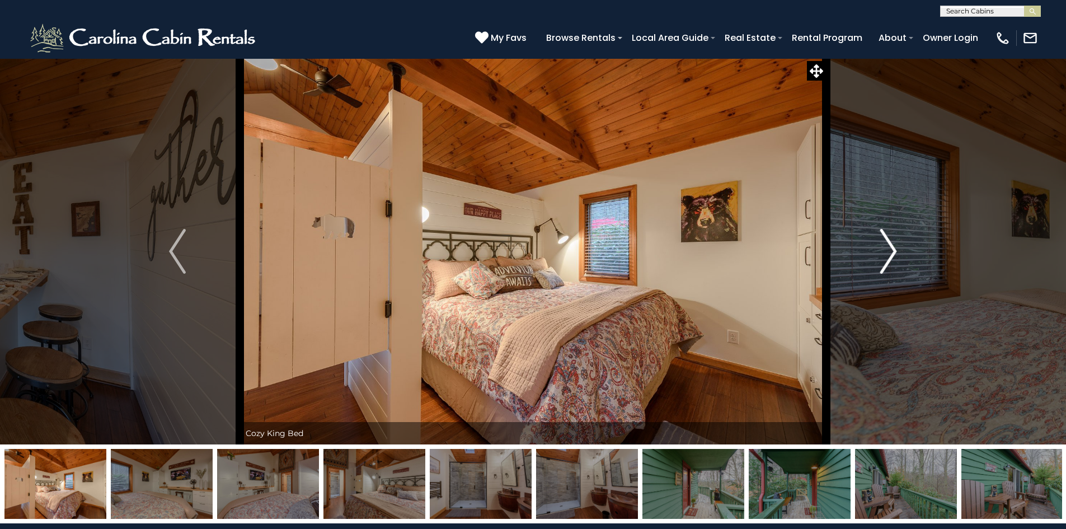
click at [885, 252] on img "Next" at bounding box center [888, 251] width 17 height 45
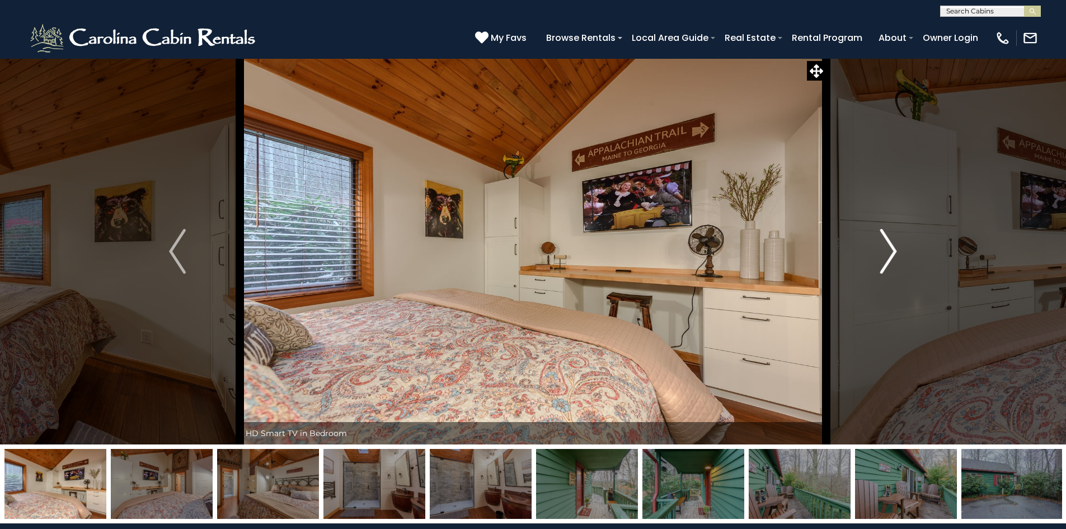
click at [885, 252] on img "Next" at bounding box center [888, 251] width 17 height 45
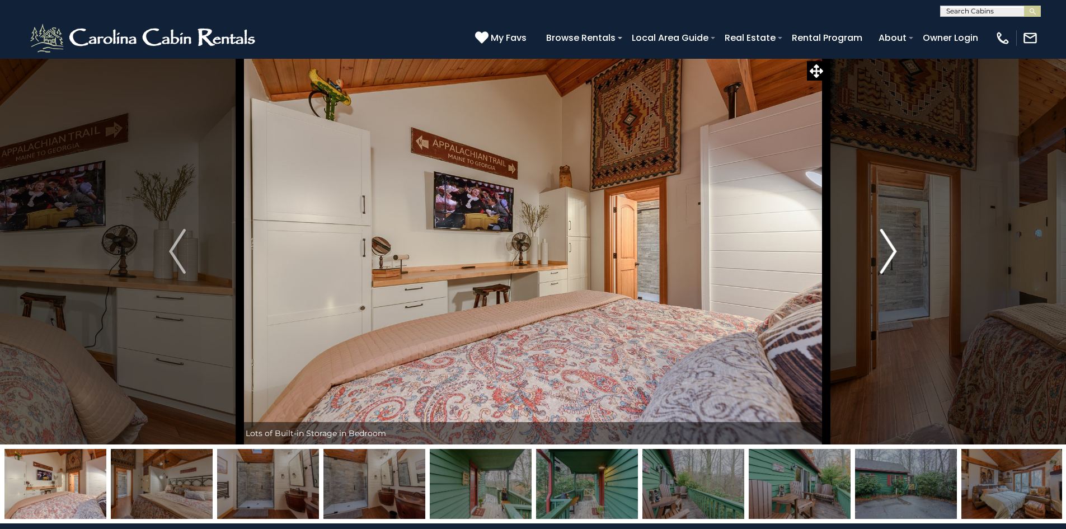
click at [885, 252] on img "Next" at bounding box center [888, 251] width 17 height 45
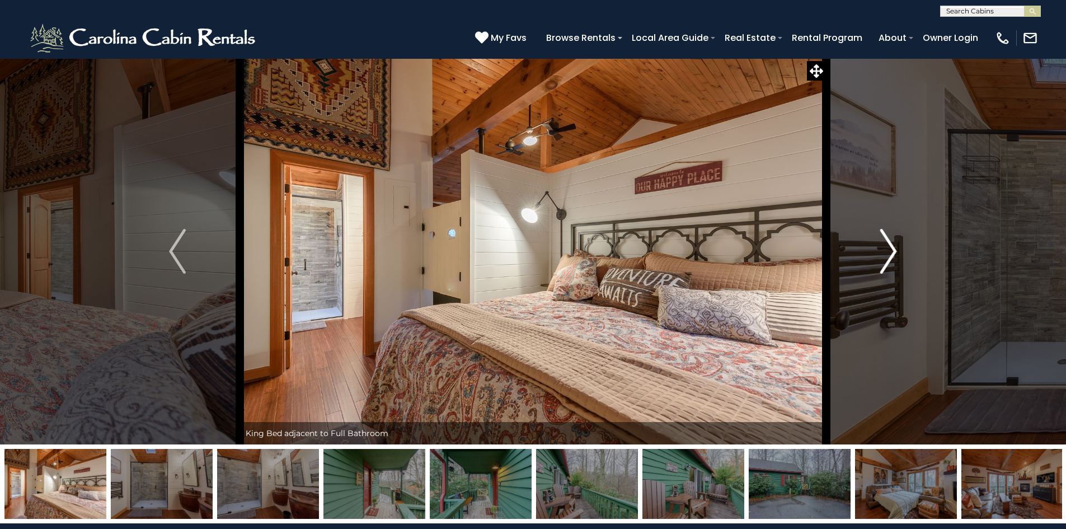
click at [885, 252] on img "Next" at bounding box center [888, 251] width 17 height 45
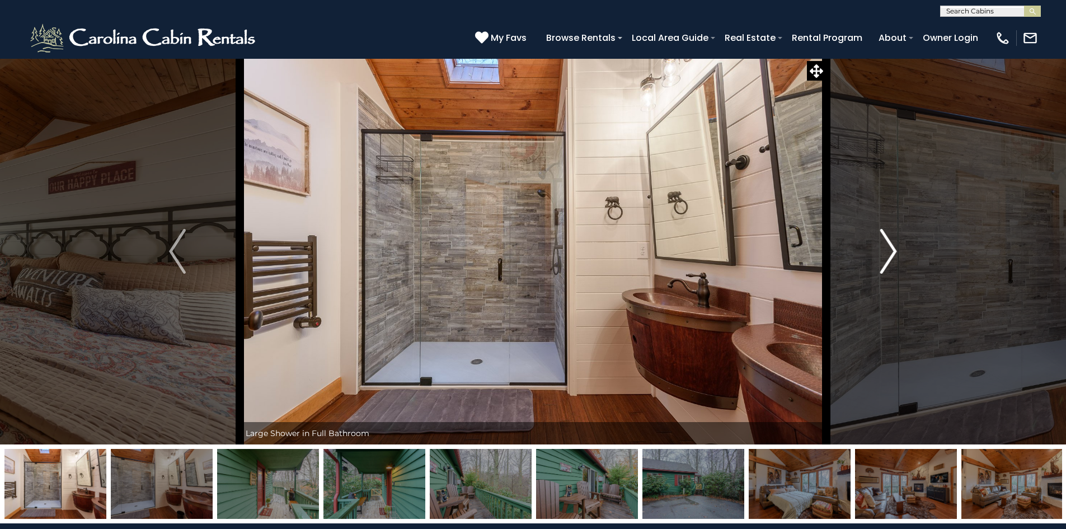
click at [885, 252] on img "Next" at bounding box center [888, 251] width 17 height 45
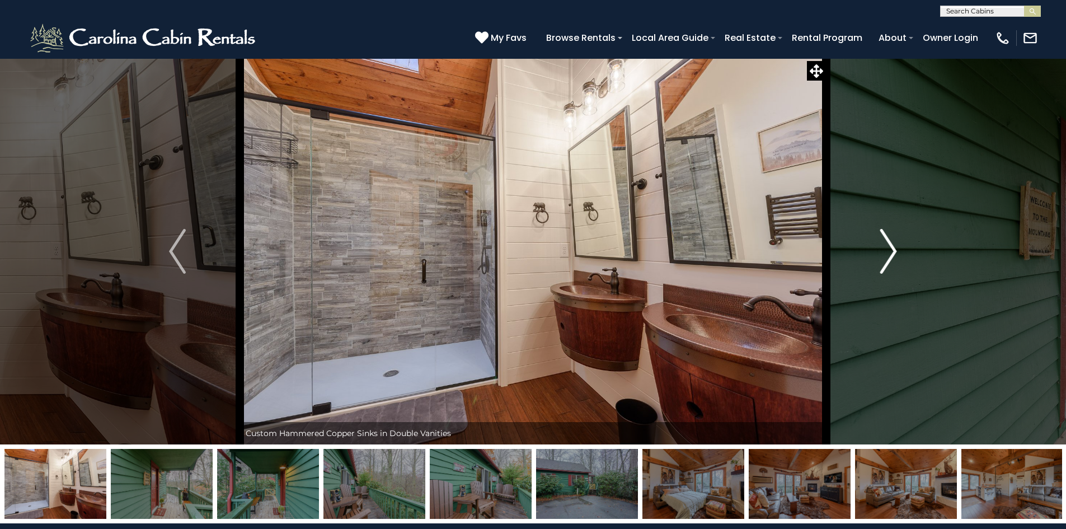
click at [885, 252] on img "Next" at bounding box center [888, 251] width 17 height 45
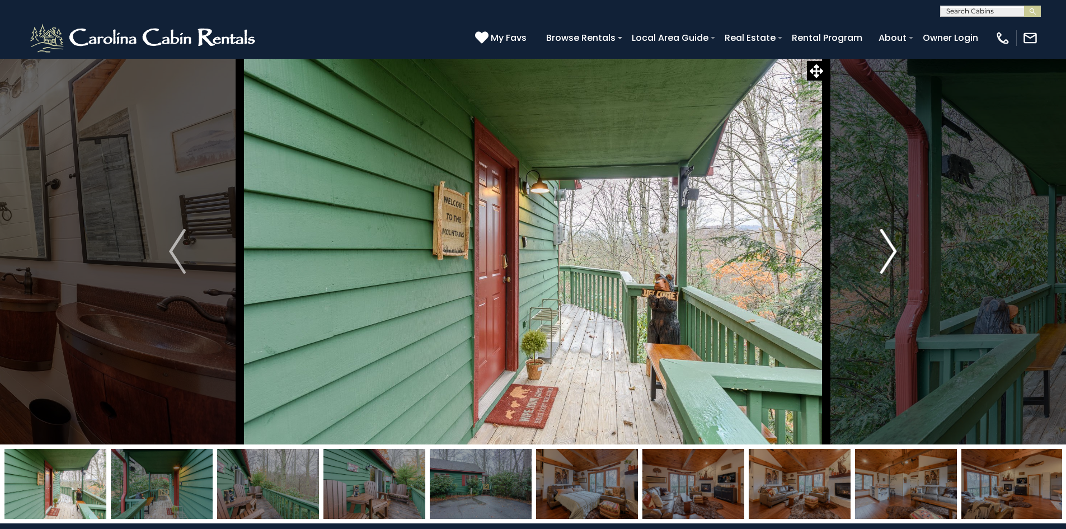
click at [885, 252] on img "Next" at bounding box center [888, 251] width 17 height 45
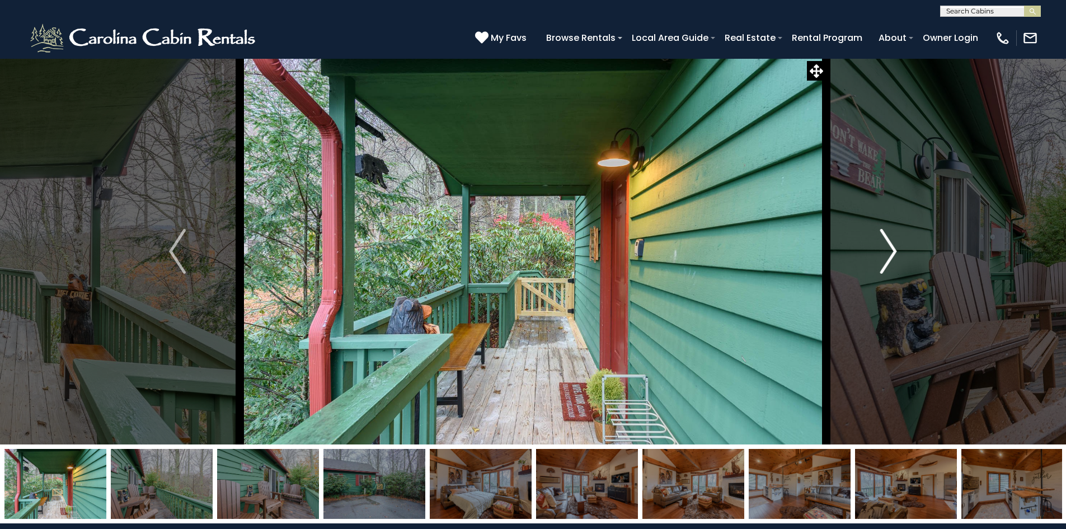
click at [885, 252] on img "Next" at bounding box center [888, 251] width 17 height 45
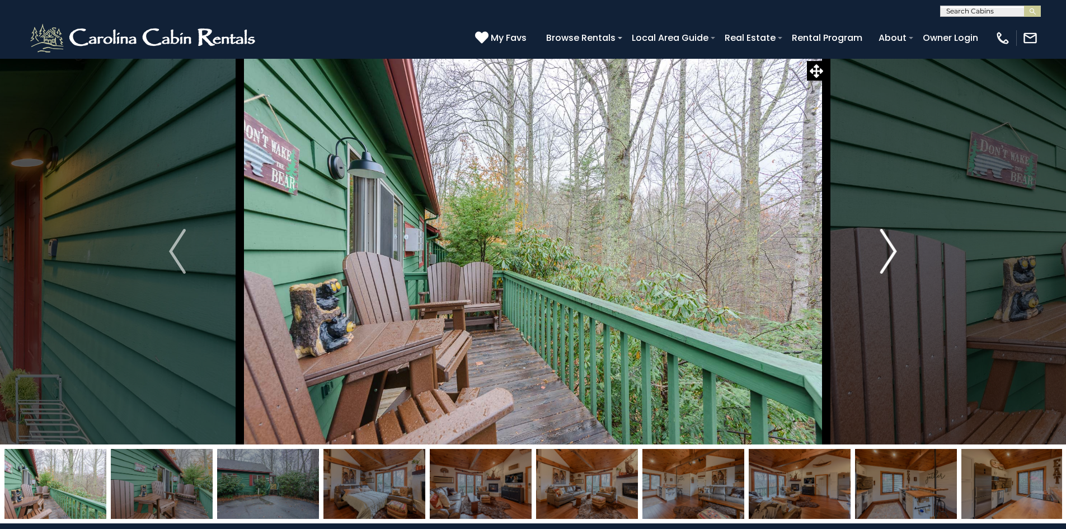
click at [885, 252] on img "Next" at bounding box center [888, 251] width 17 height 45
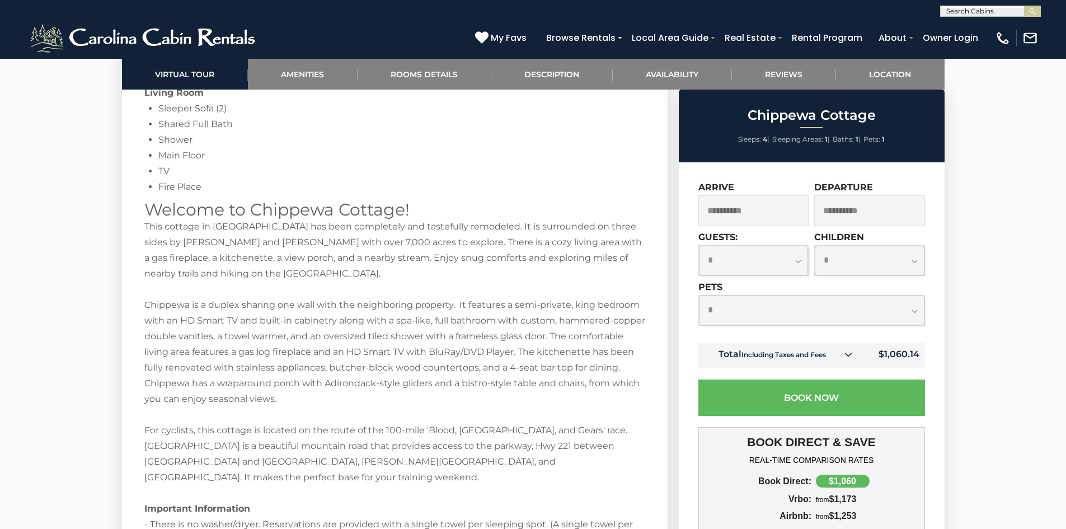
scroll to position [1510, 0]
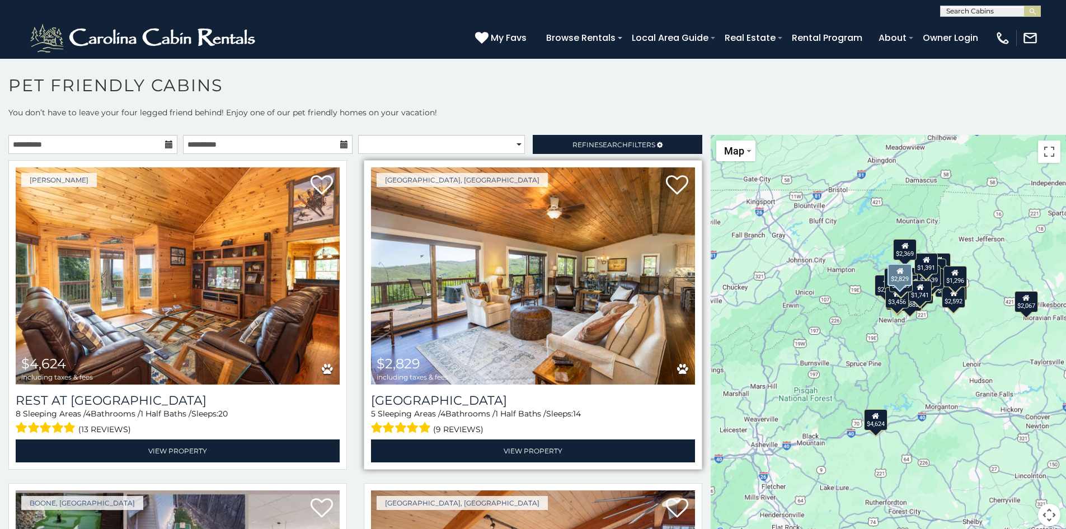
scroll to position [6, 0]
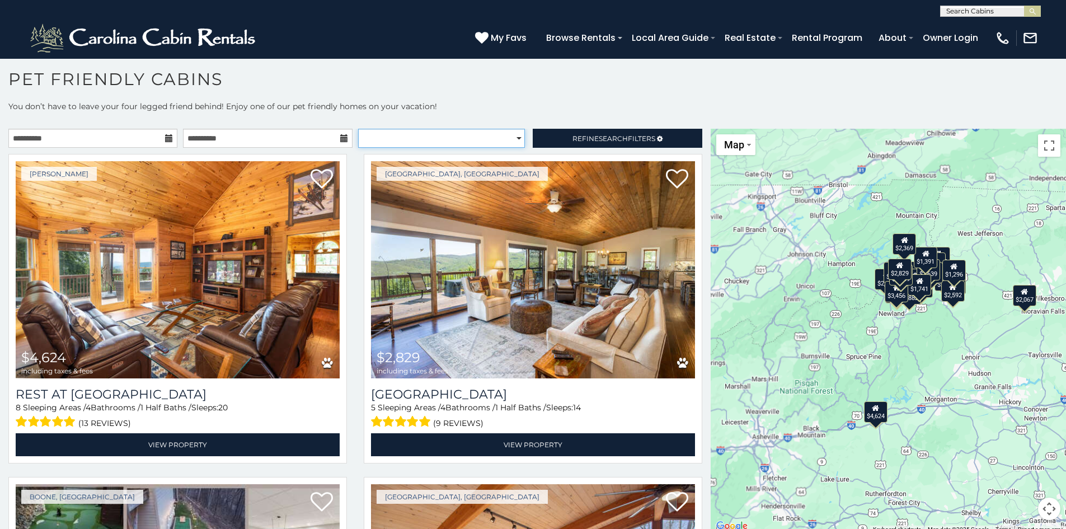
click at [416, 136] on select "**********" at bounding box center [441, 138] width 167 height 19
select select "*********"
click at [358, 129] on select "**********" at bounding box center [441, 138] width 167 height 19
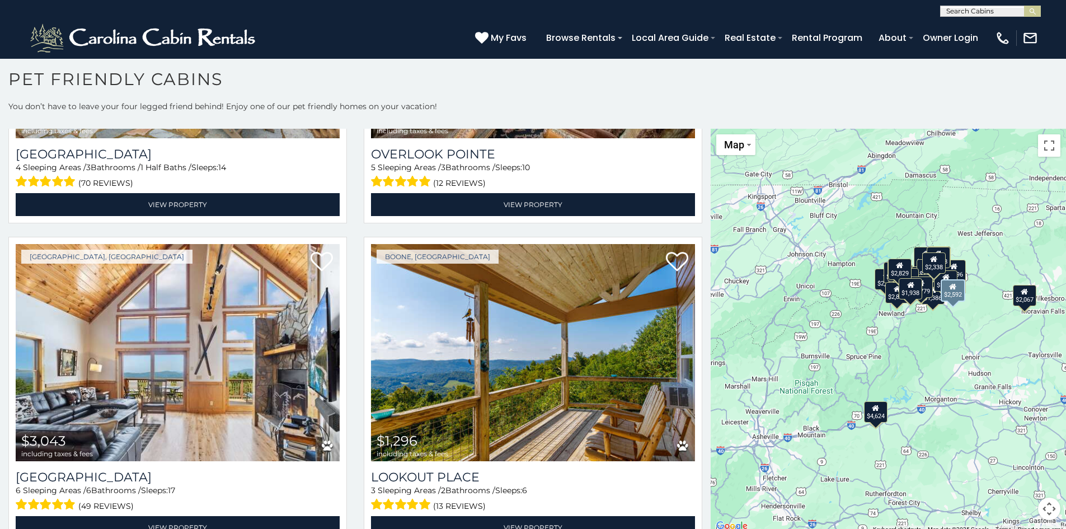
scroll to position [2238, 0]
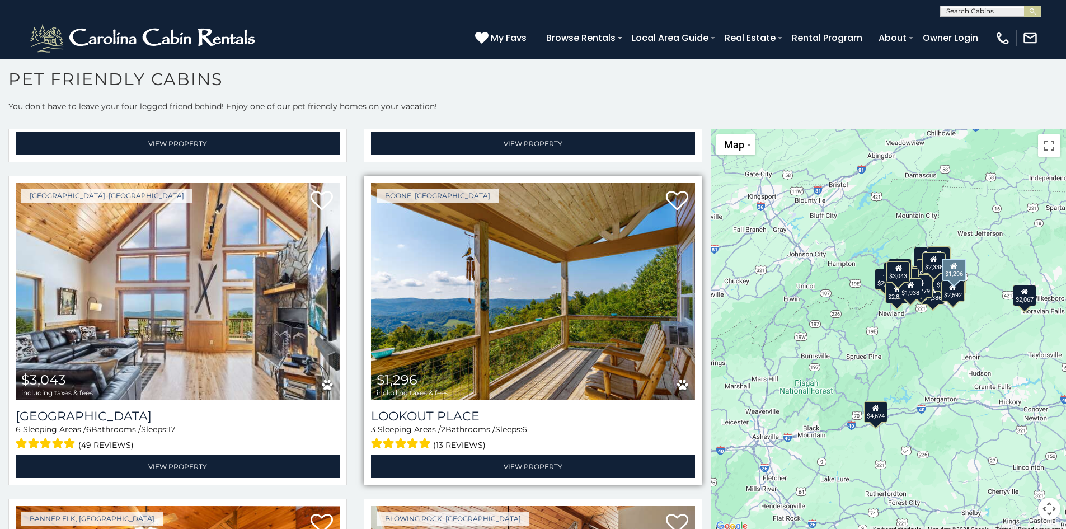
click at [538, 290] on img at bounding box center [533, 291] width 324 height 217
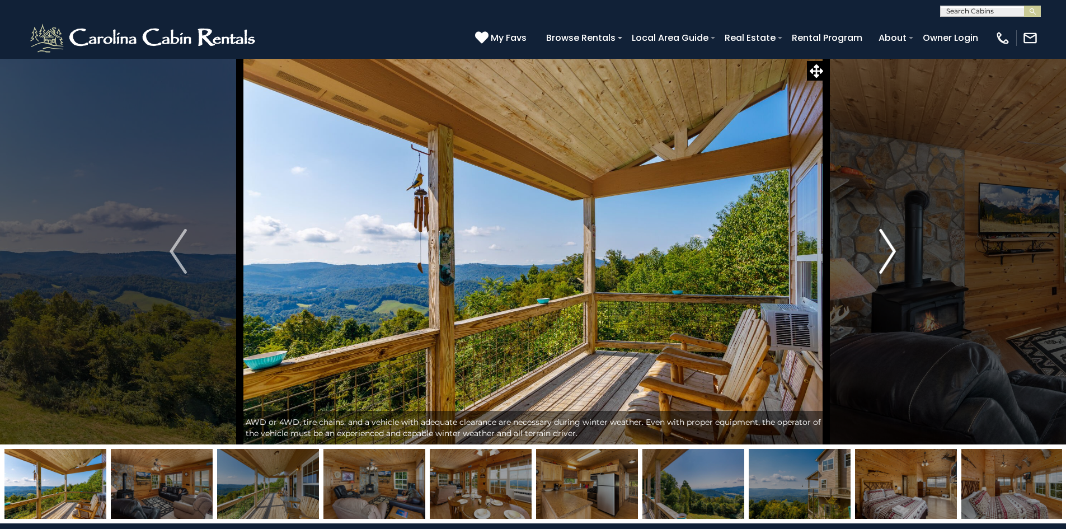
click at [889, 257] on img "Next" at bounding box center [887, 251] width 17 height 45
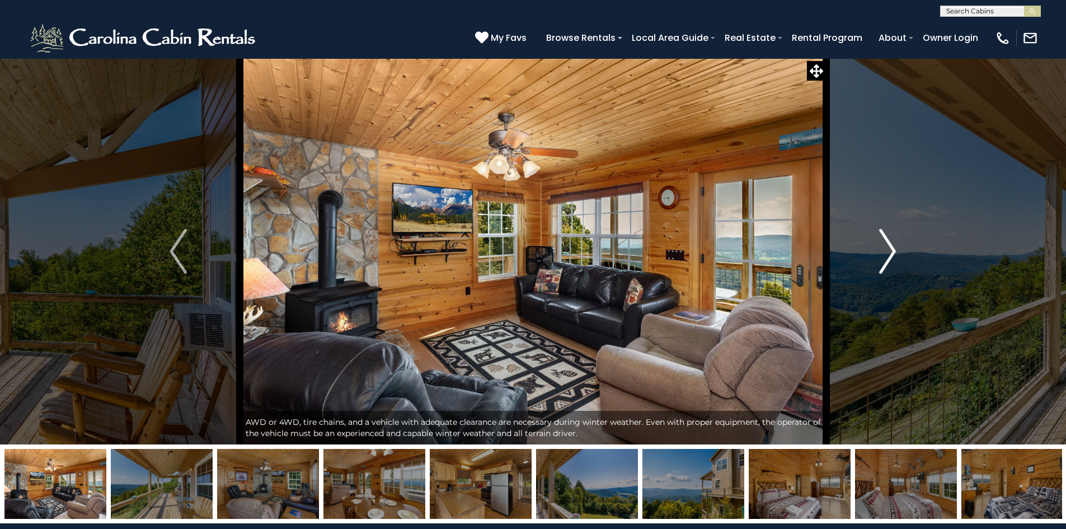
click at [889, 257] on img "Next" at bounding box center [887, 251] width 17 height 45
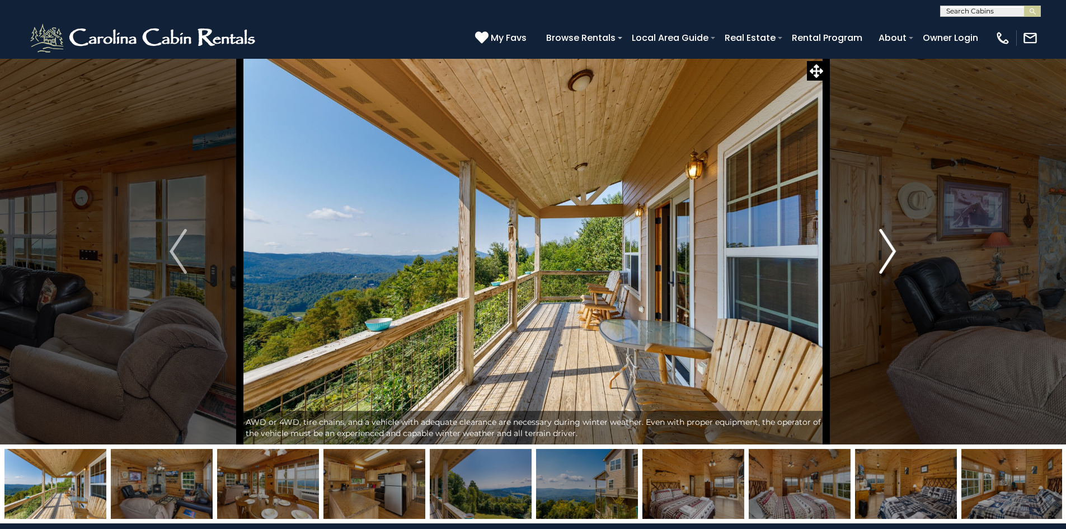
click at [889, 257] on img "Next" at bounding box center [887, 251] width 17 height 45
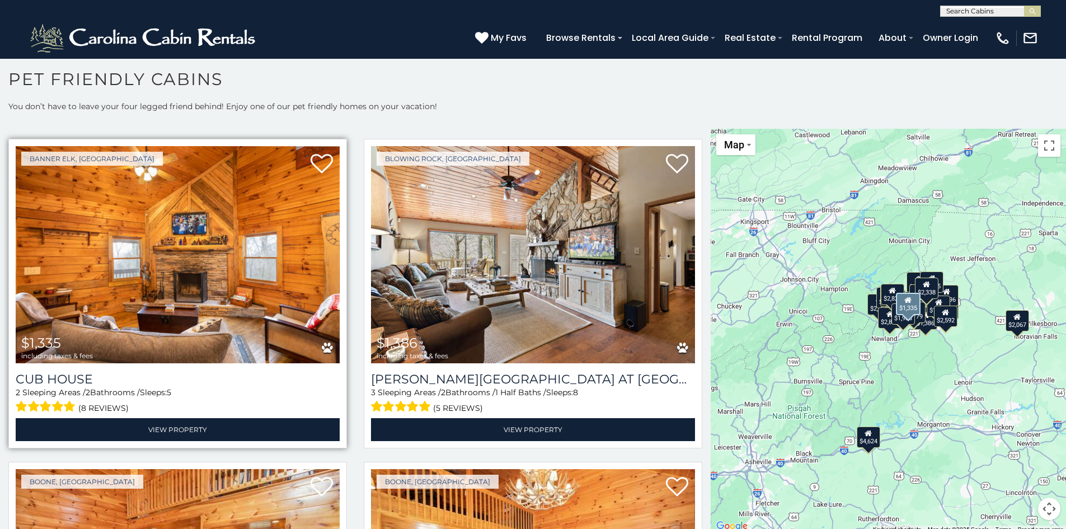
scroll to position [2573, 0]
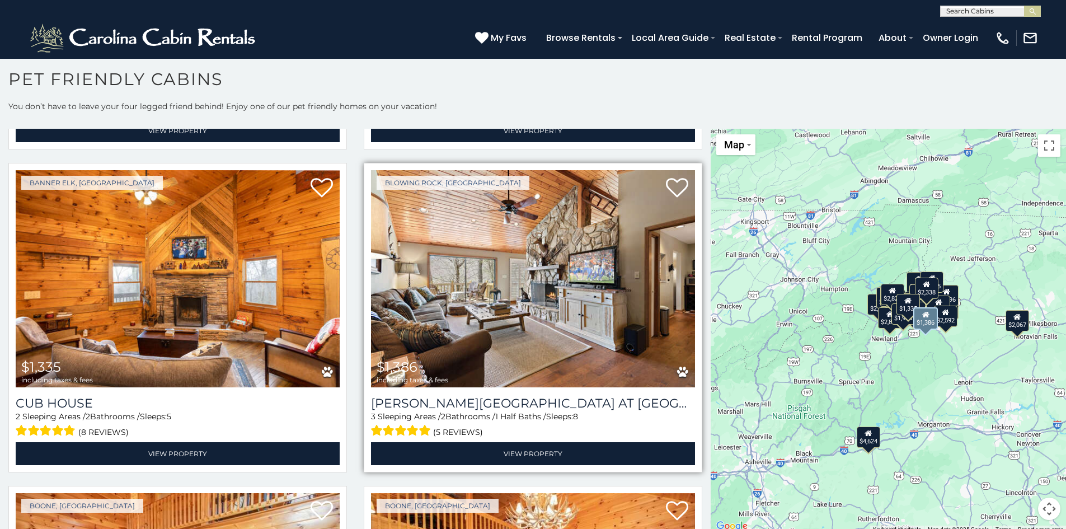
click at [546, 265] on img at bounding box center [533, 278] width 324 height 217
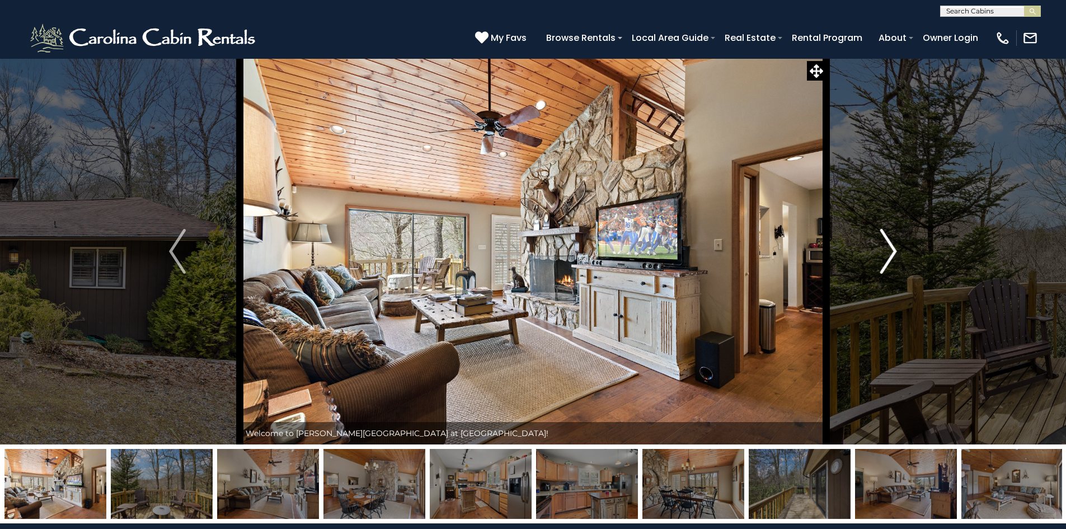
click at [894, 252] on img "Next" at bounding box center [888, 251] width 17 height 45
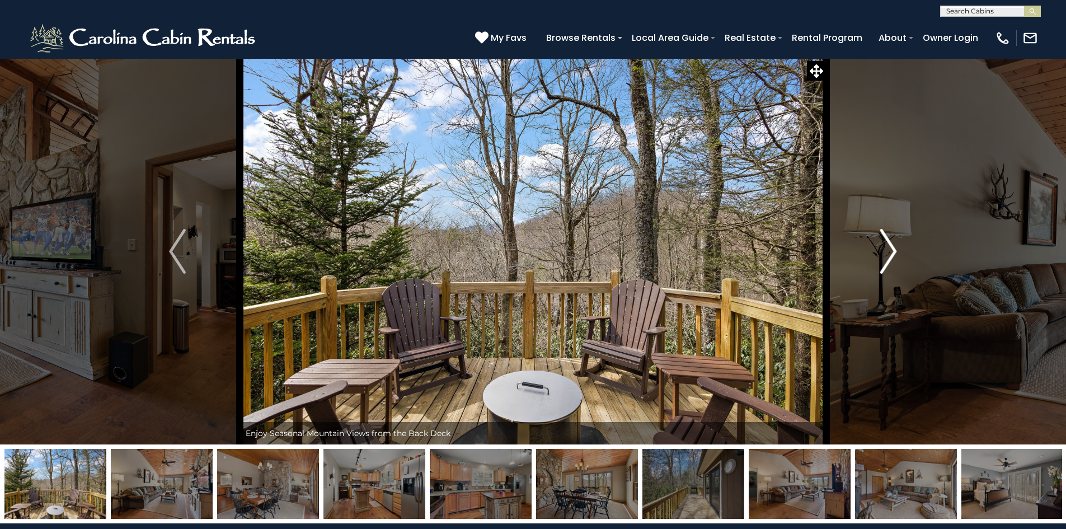
click at [894, 252] on img "Next" at bounding box center [888, 251] width 17 height 45
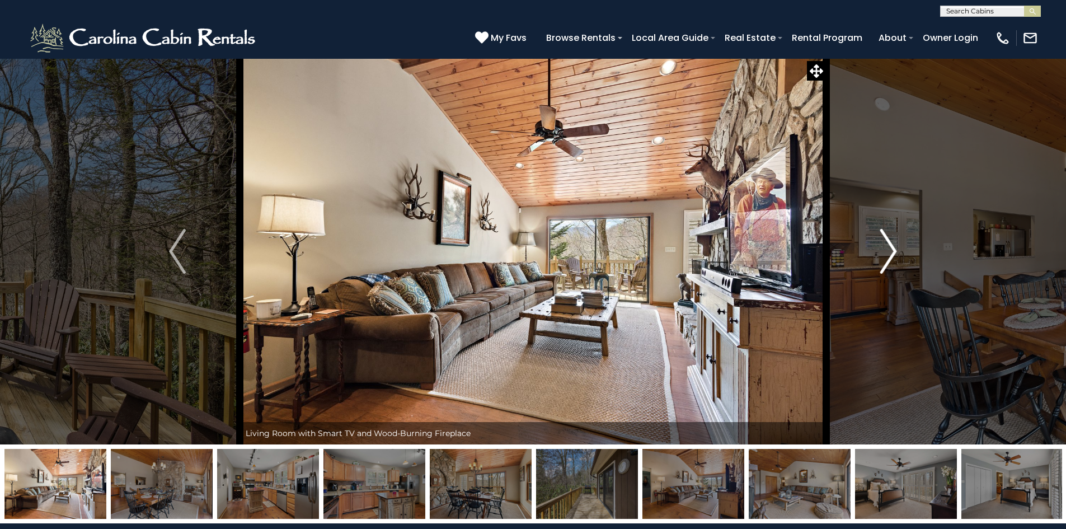
click at [894, 252] on img "Next" at bounding box center [888, 251] width 17 height 45
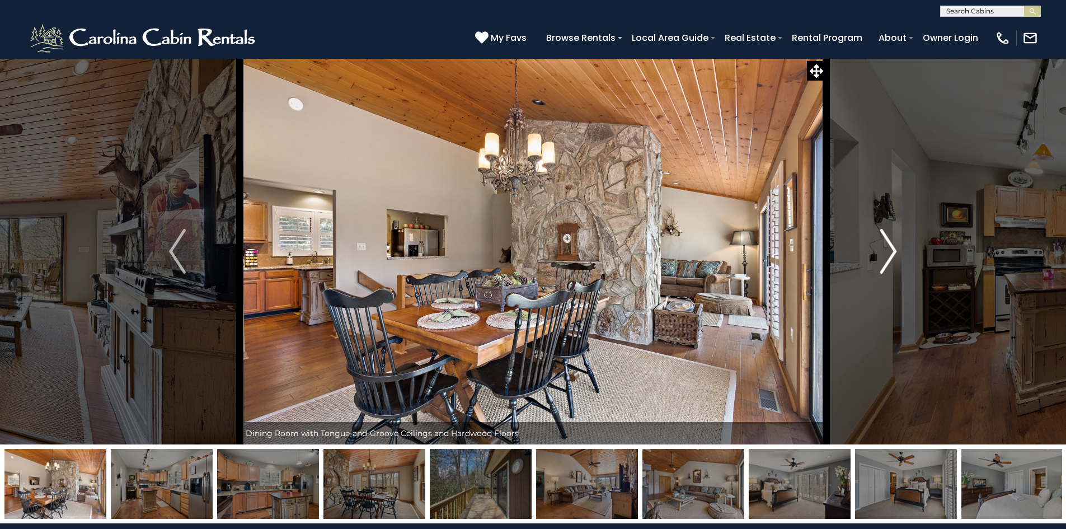
click at [894, 252] on img "Next" at bounding box center [888, 251] width 17 height 45
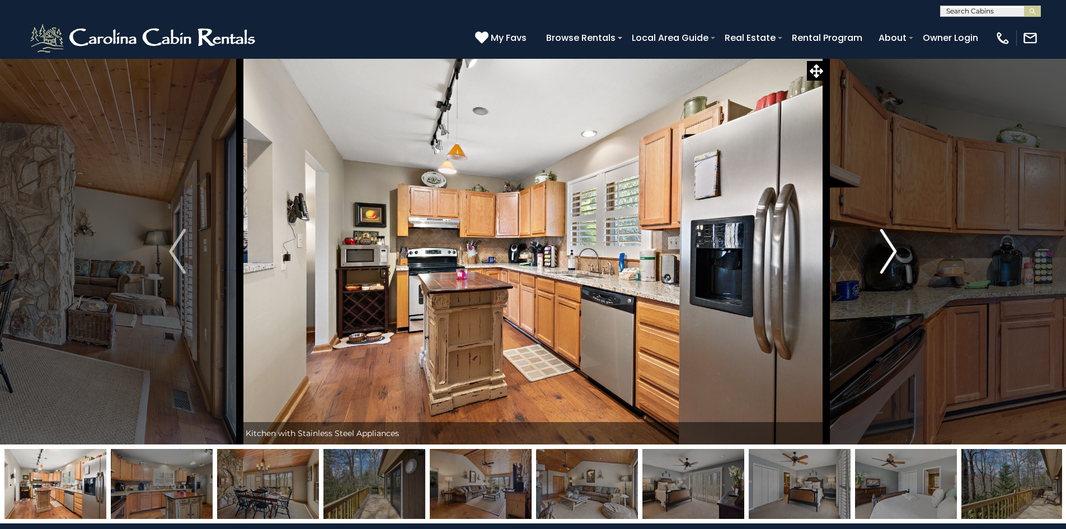
click at [894, 252] on img "Next" at bounding box center [888, 251] width 17 height 45
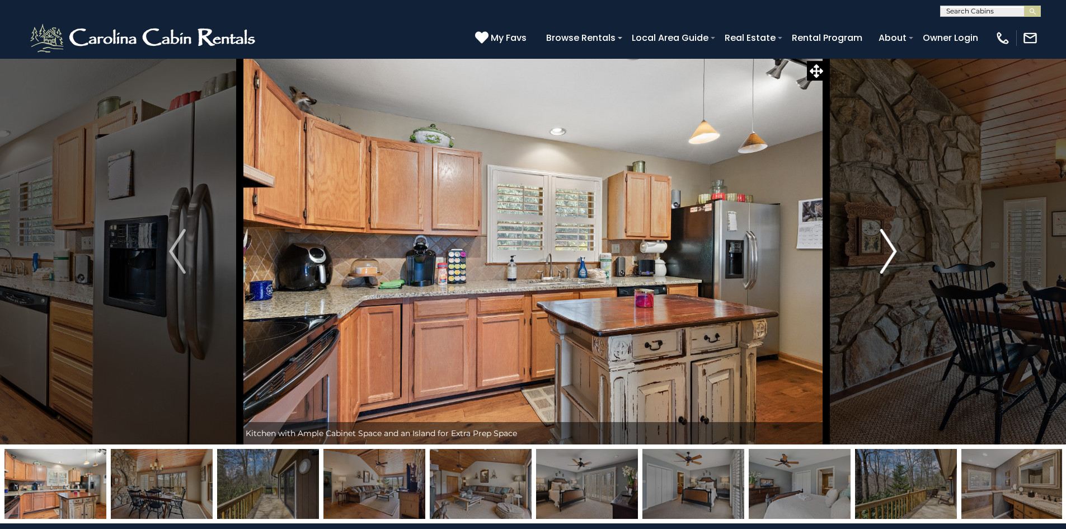
click at [894, 252] on img "Next" at bounding box center [888, 251] width 17 height 45
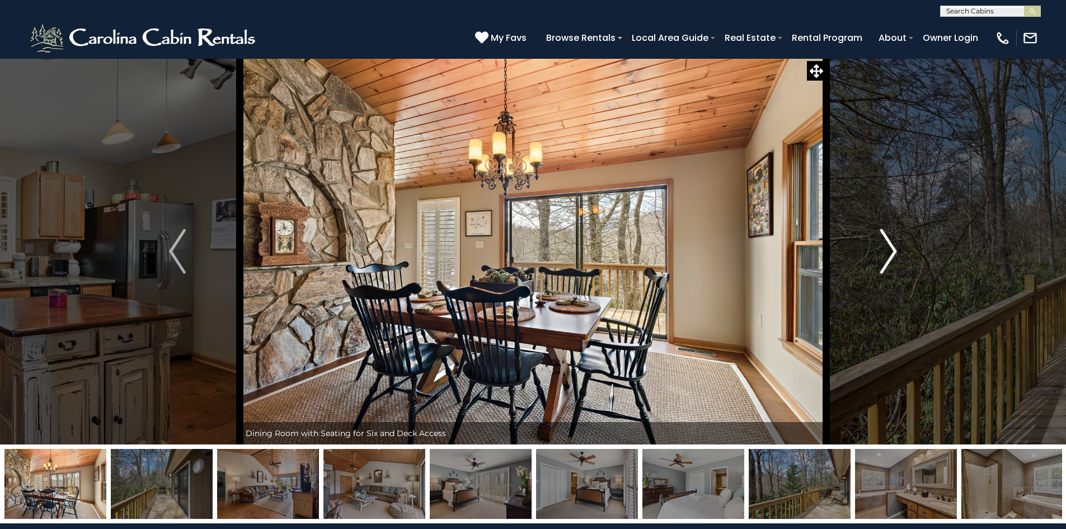
click at [894, 252] on img "Next" at bounding box center [888, 251] width 17 height 45
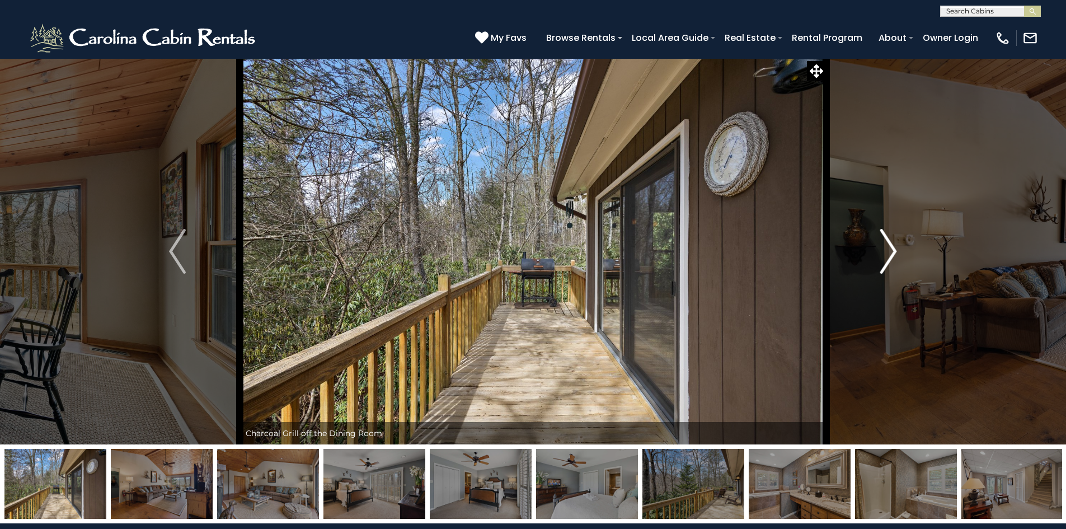
click at [894, 252] on img "Next" at bounding box center [888, 251] width 17 height 45
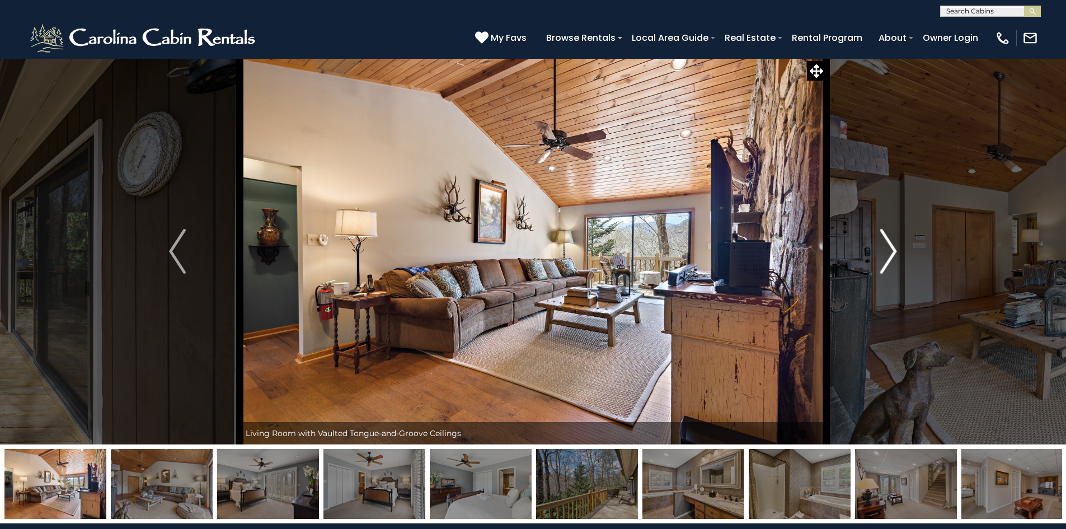
click at [894, 252] on img "Next" at bounding box center [888, 251] width 17 height 45
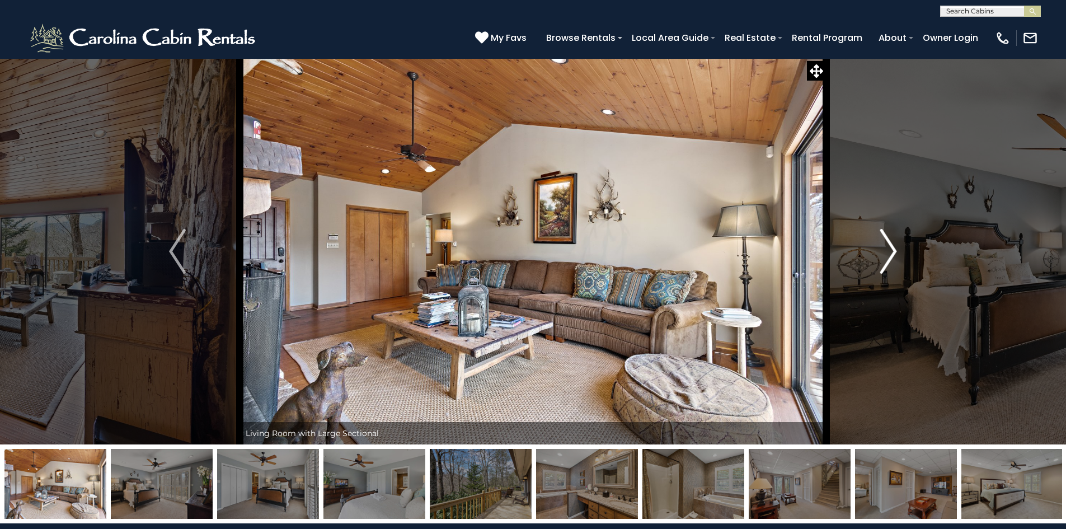
click at [894, 252] on img "Next" at bounding box center [888, 251] width 17 height 45
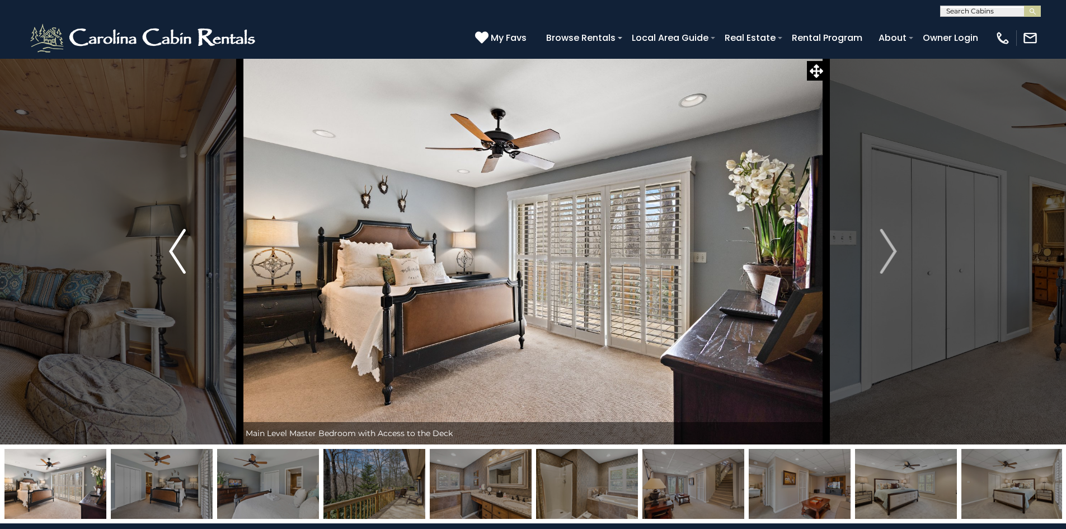
click at [186, 260] on button "Previous" at bounding box center [177, 251] width 125 height 386
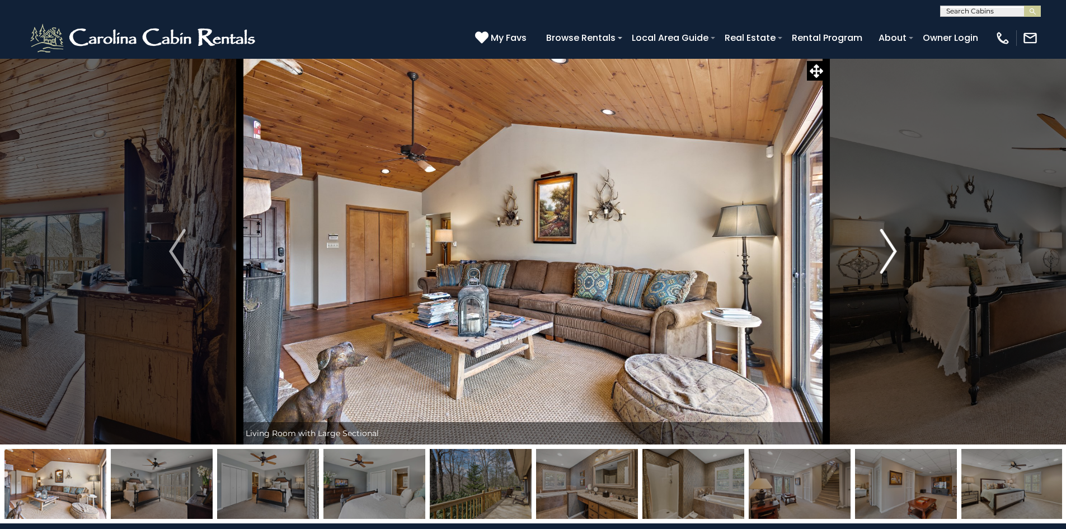
click at [880, 261] on img "Next" at bounding box center [888, 251] width 17 height 45
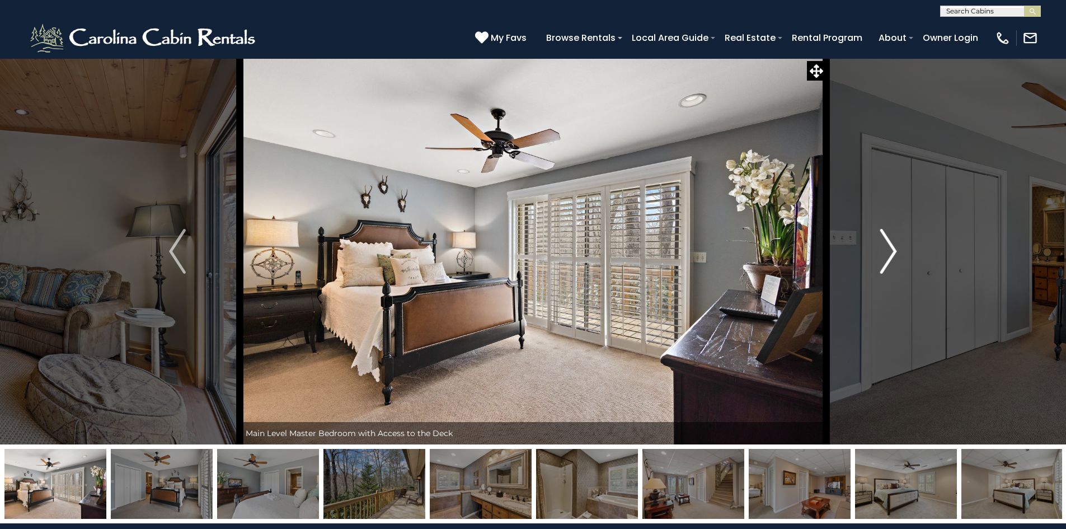
click at [880, 261] on img "Next" at bounding box center [888, 251] width 17 height 45
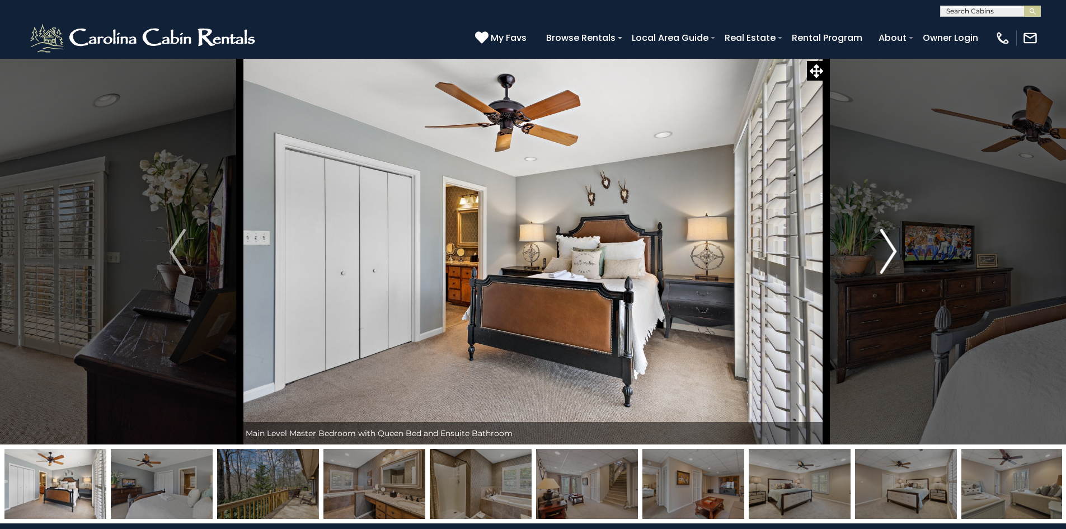
click at [885, 261] on img "Next" at bounding box center [888, 251] width 17 height 45
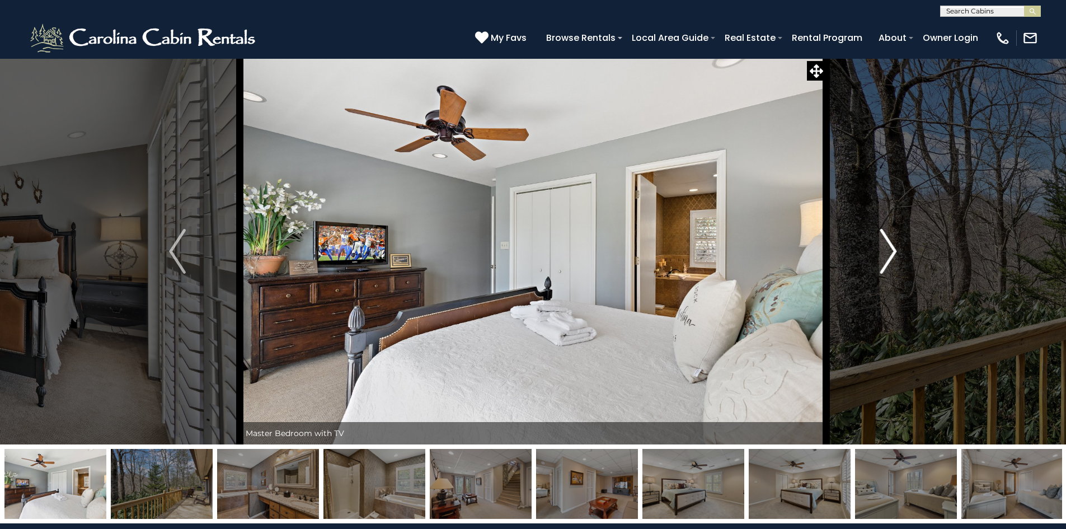
click at [885, 261] on img "Next" at bounding box center [888, 251] width 17 height 45
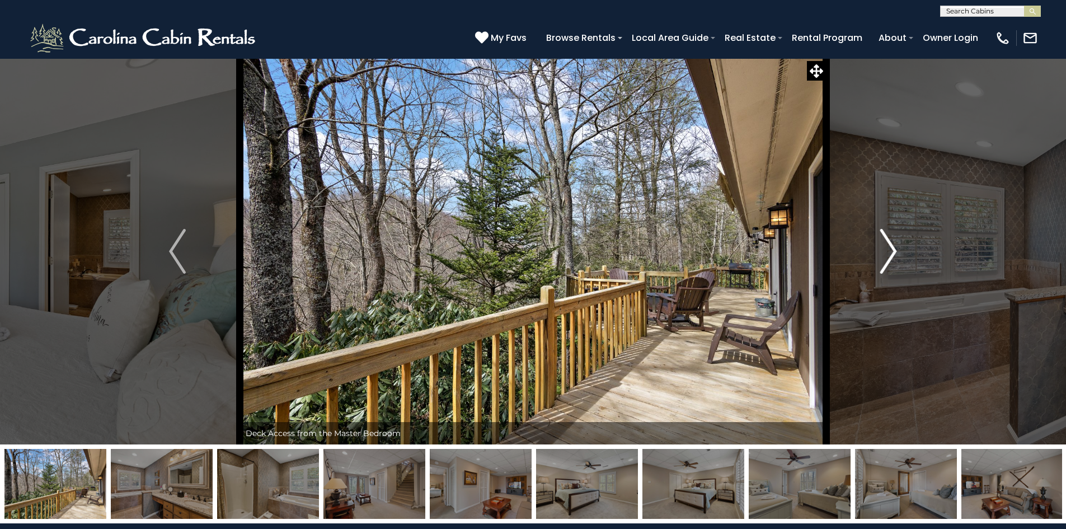
click at [885, 261] on img "Next" at bounding box center [888, 251] width 17 height 45
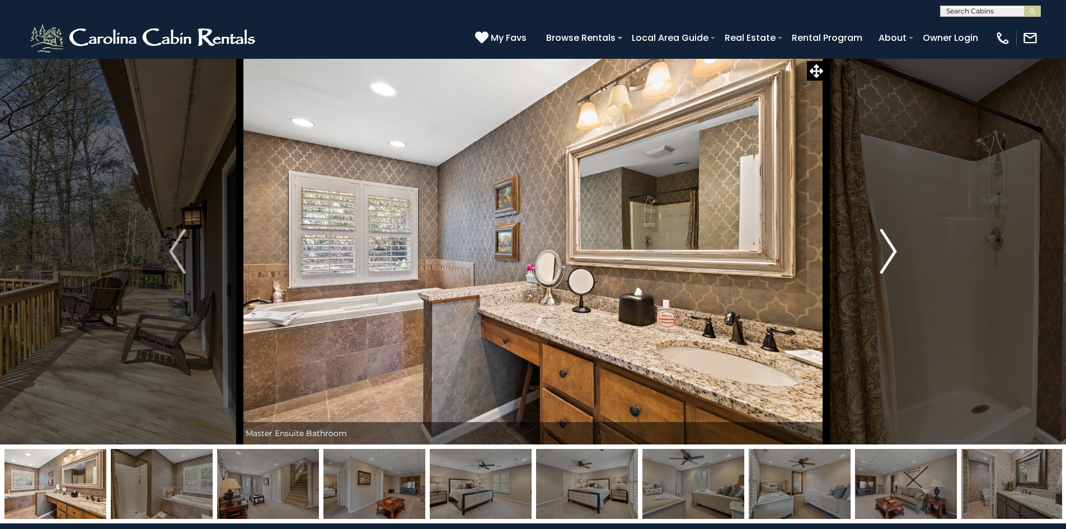
click at [885, 261] on img "Next" at bounding box center [888, 251] width 17 height 45
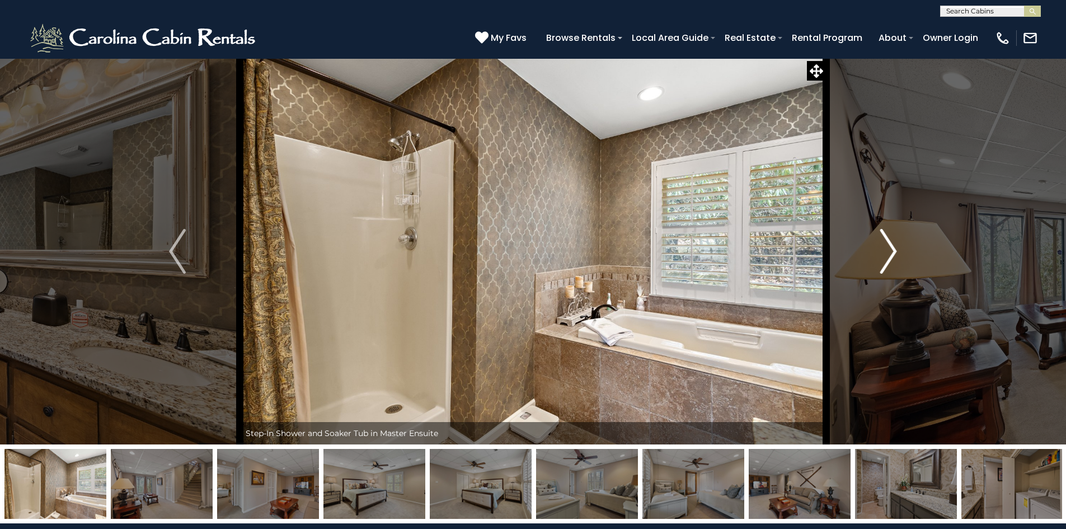
click at [885, 261] on img "Next" at bounding box center [888, 251] width 17 height 45
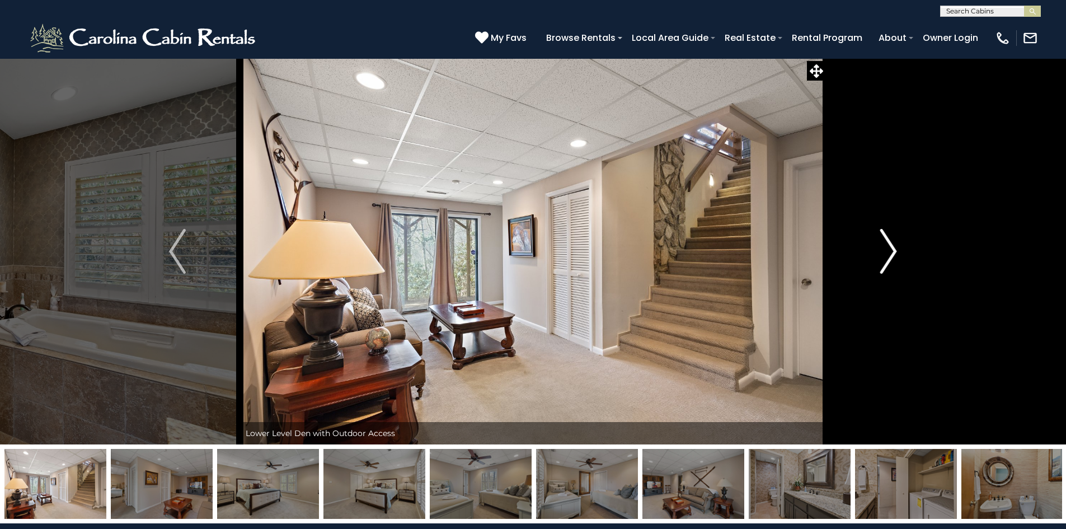
click at [885, 261] on img "Next" at bounding box center [888, 251] width 17 height 45
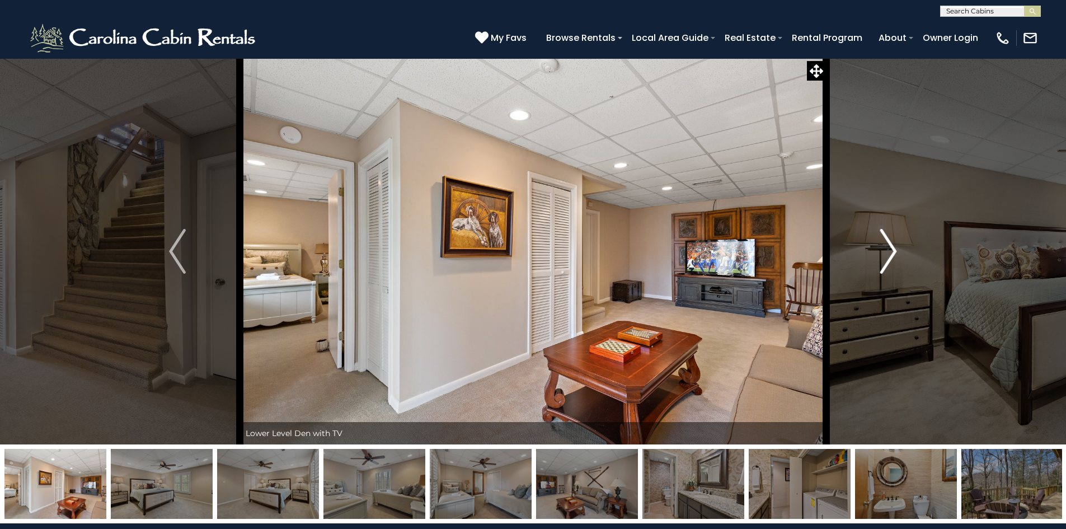
click at [885, 261] on img "Next" at bounding box center [888, 251] width 17 height 45
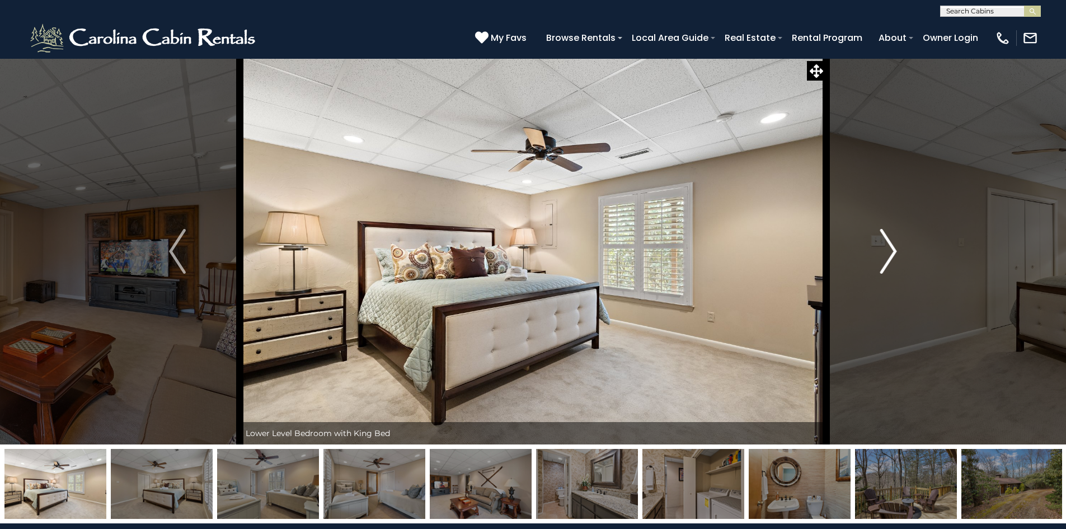
click at [885, 261] on img "Next" at bounding box center [888, 251] width 17 height 45
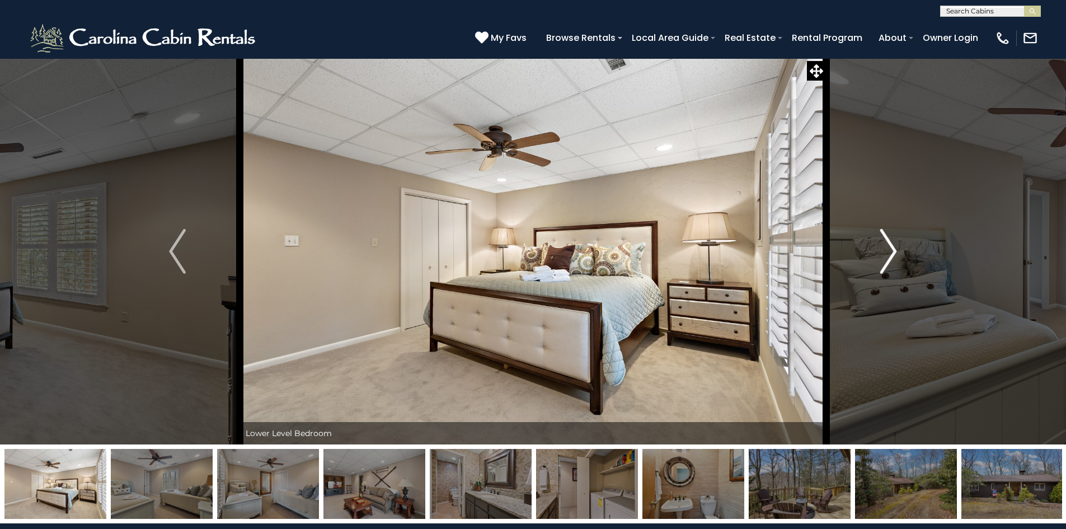
click at [885, 261] on img "Next" at bounding box center [888, 251] width 17 height 45
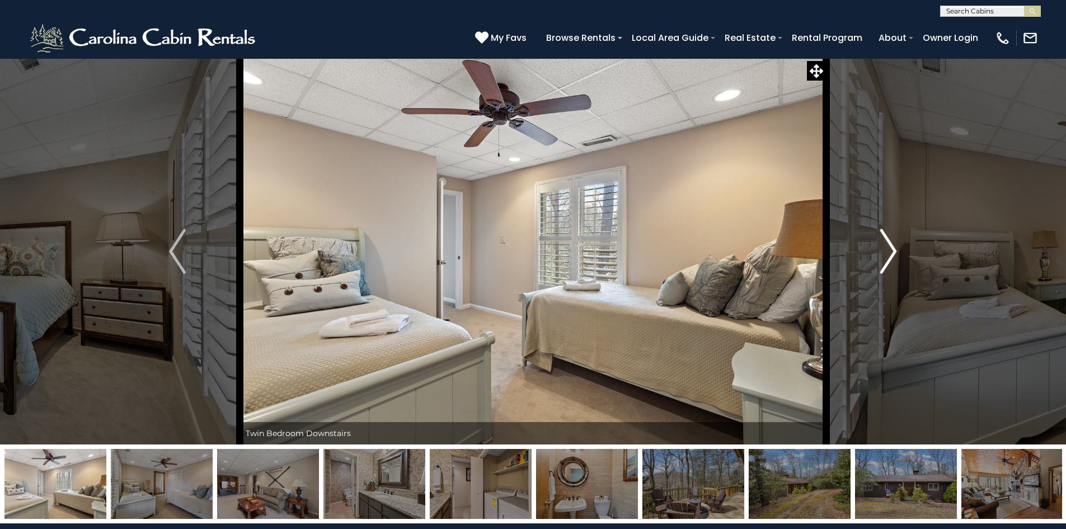
click at [885, 261] on img "Next" at bounding box center [888, 251] width 17 height 45
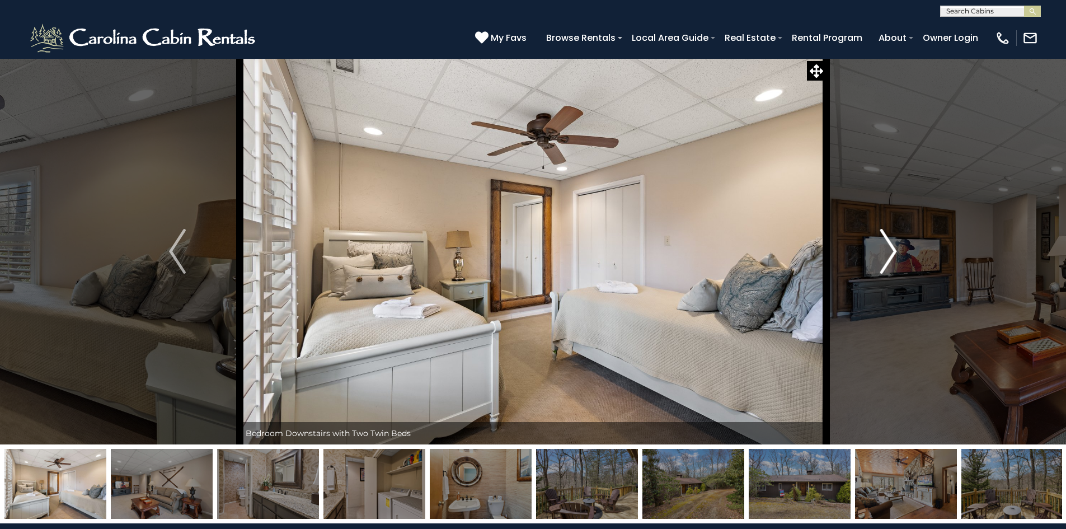
click at [885, 261] on img "Next" at bounding box center [888, 251] width 17 height 45
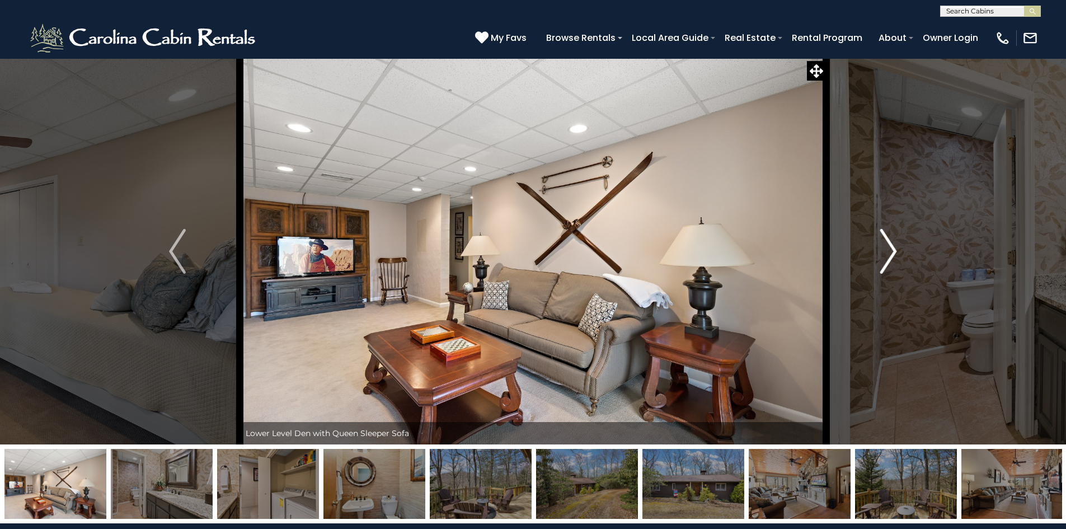
click at [885, 261] on img "Next" at bounding box center [888, 251] width 17 height 45
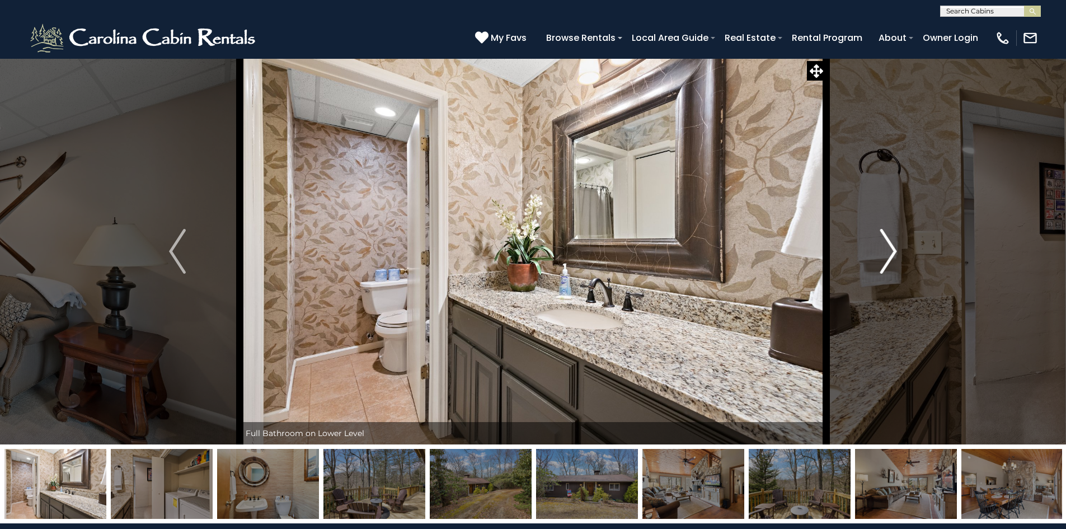
click at [885, 261] on img "Next" at bounding box center [888, 251] width 17 height 45
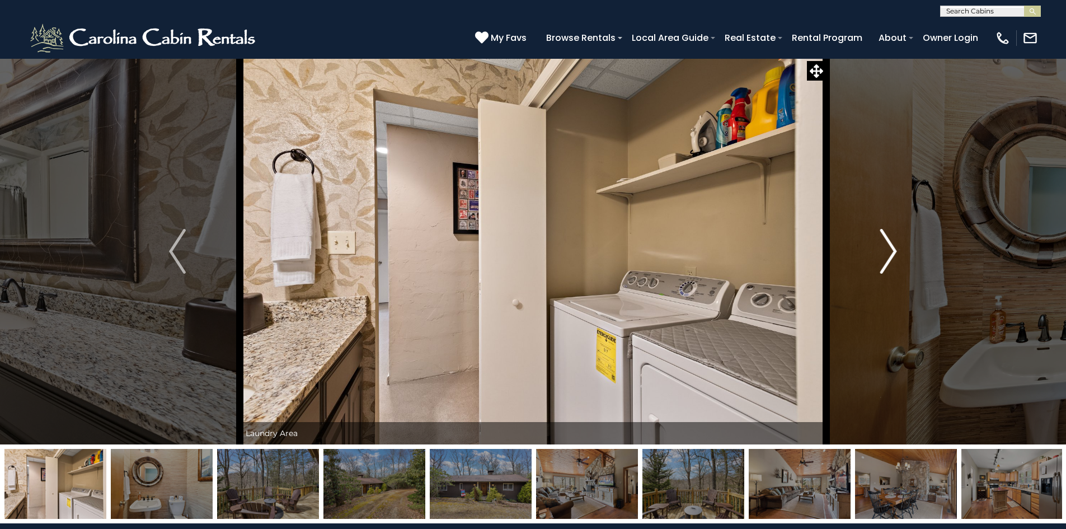
click at [885, 261] on img "Next" at bounding box center [888, 251] width 17 height 45
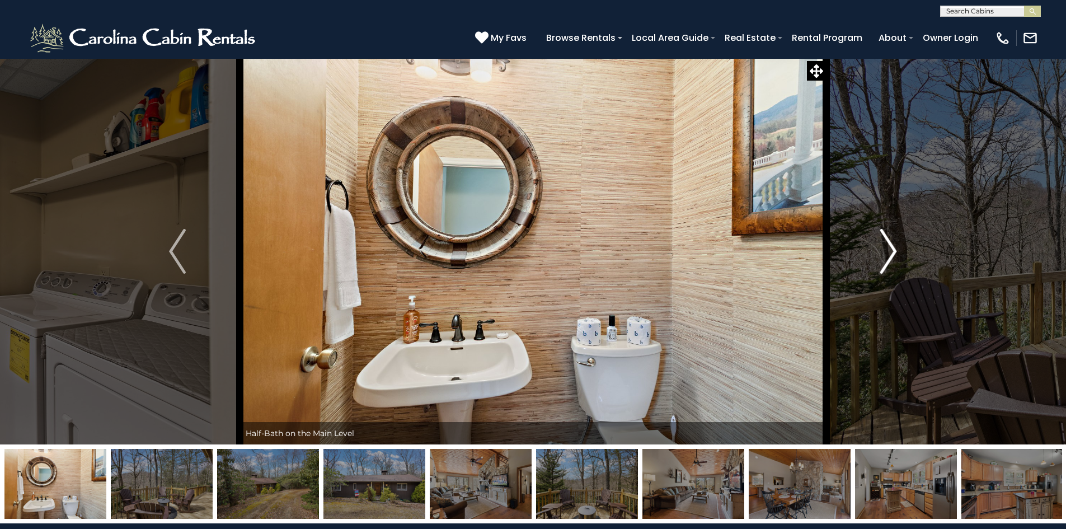
click at [885, 261] on img "Next" at bounding box center [888, 251] width 17 height 45
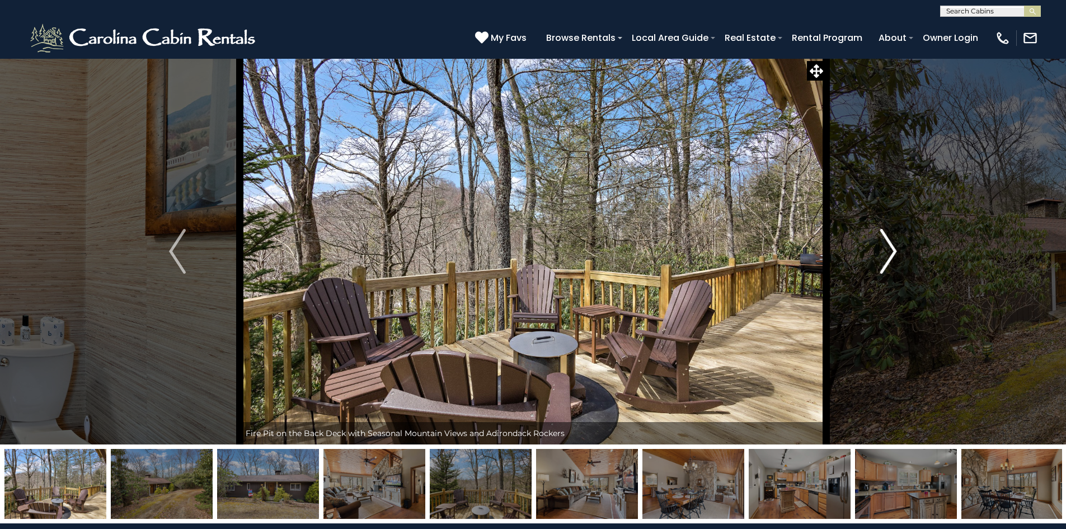
click at [885, 261] on img "Next" at bounding box center [888, 251] width 17 height 45
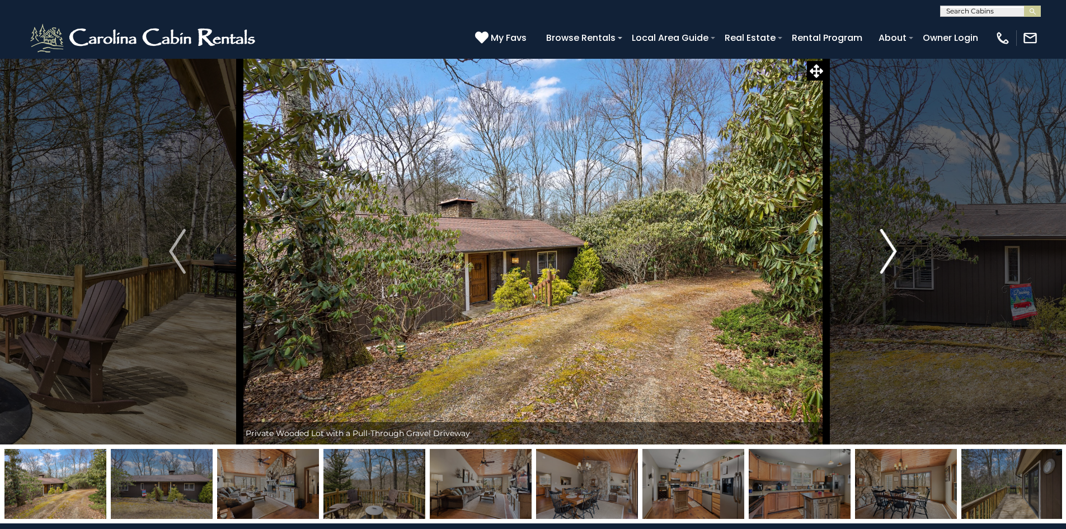
click at [885, 261] on img "Next" at bounding box center [888, 251] width 17 height 45
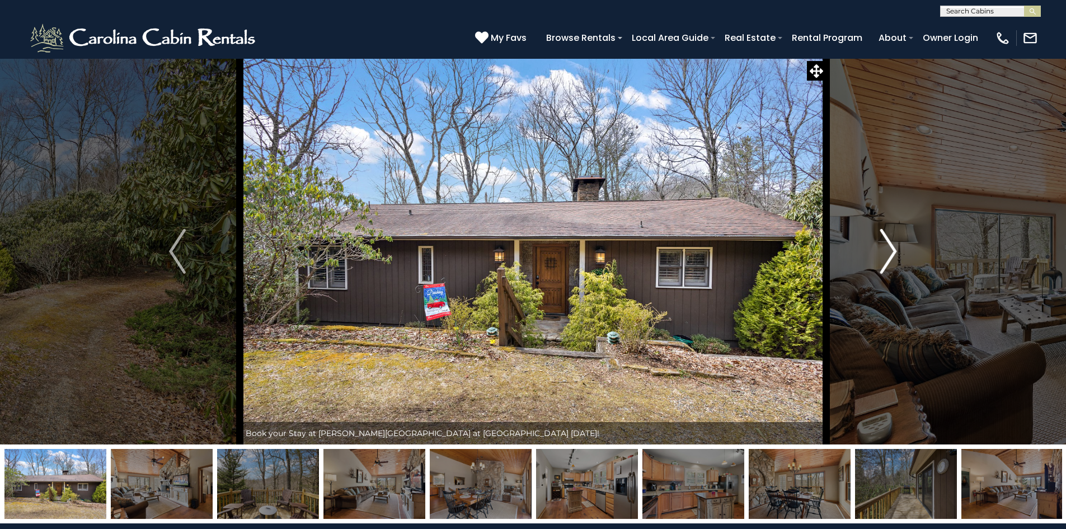
click at [885, 261] on img "Next" at bounding box center [888, 251] width 17 height 45
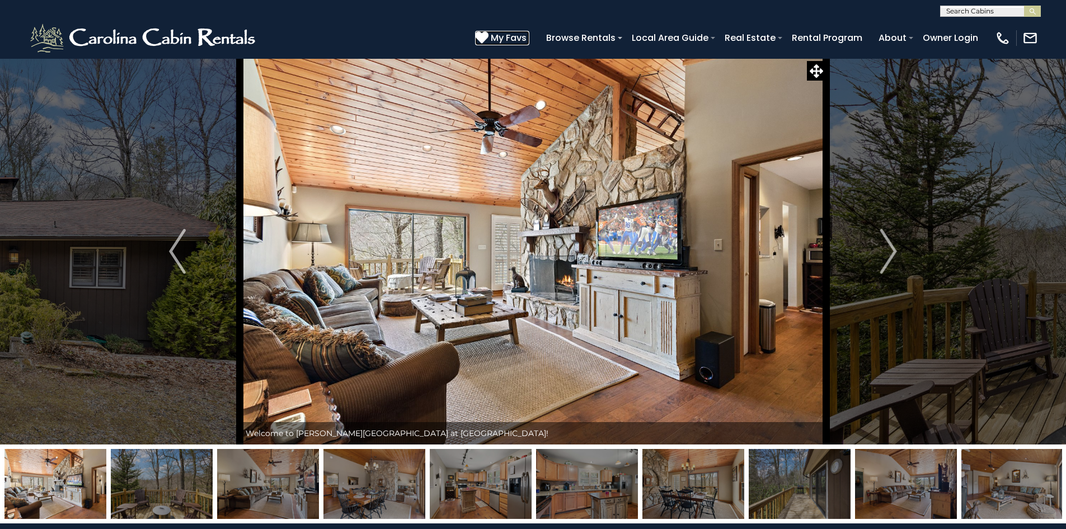
click at [488, 35] on icon at bounding box center [481, 37] width 13 height 13
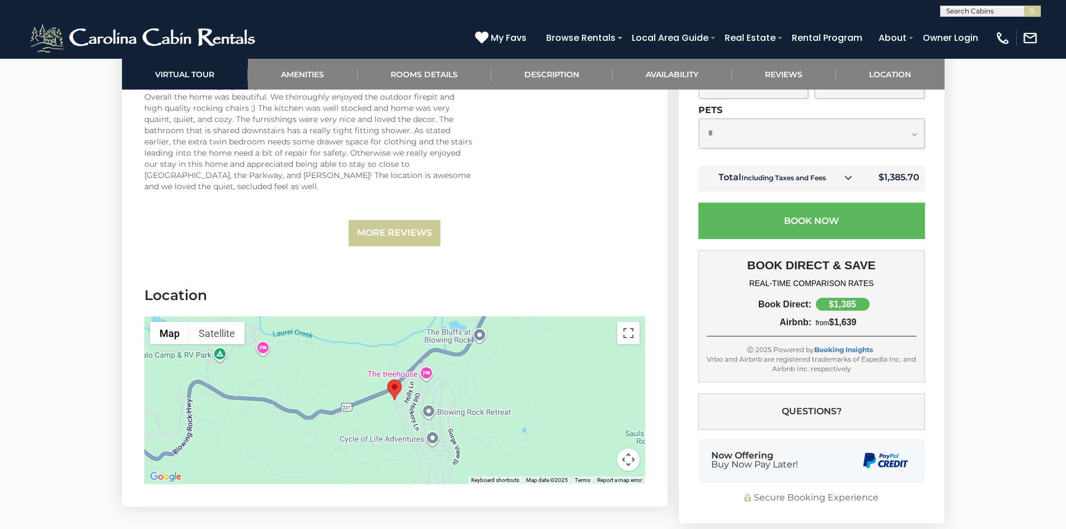
scroll to position [2909, 0]
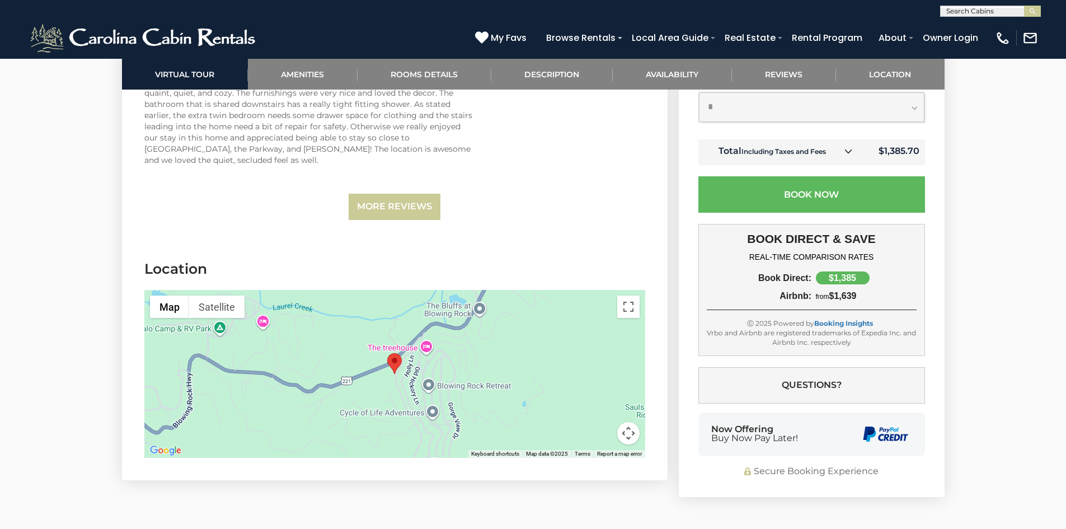
click at [324, 344] on div at bounding box center [394, 374] width 501 height 168
click at [630, 422] on button "Map camera controls" at bounding box center [628, 433] width 22 height 22
click at [625, 295] on button "Toggle fullscreen view" at bounding box center [628, 306] width 22 height 22
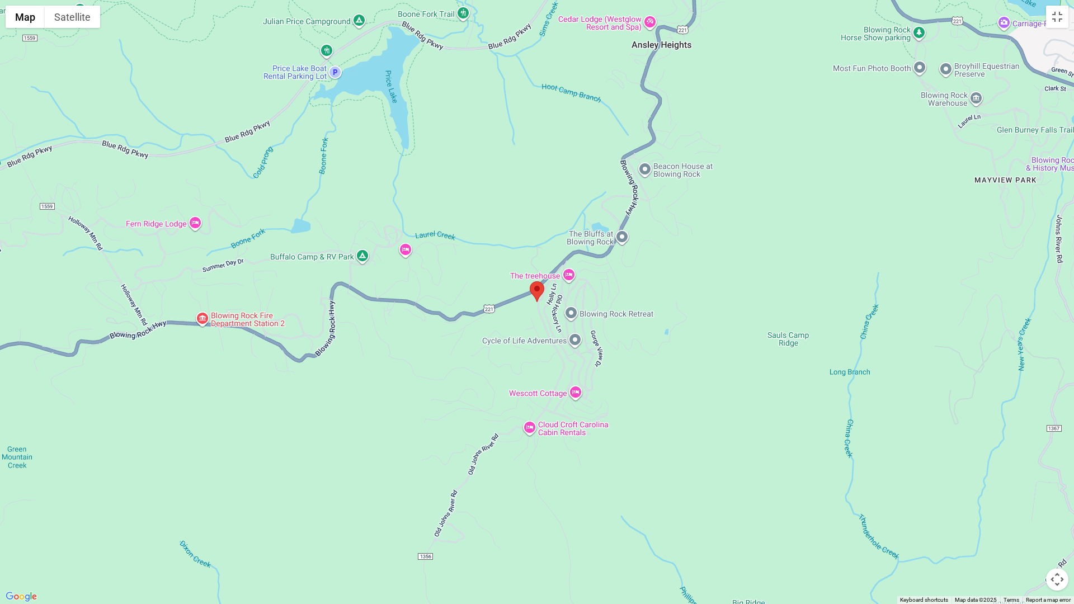
click at [775, 197] on div at bounding box center [537, 302] width 1074 height 604
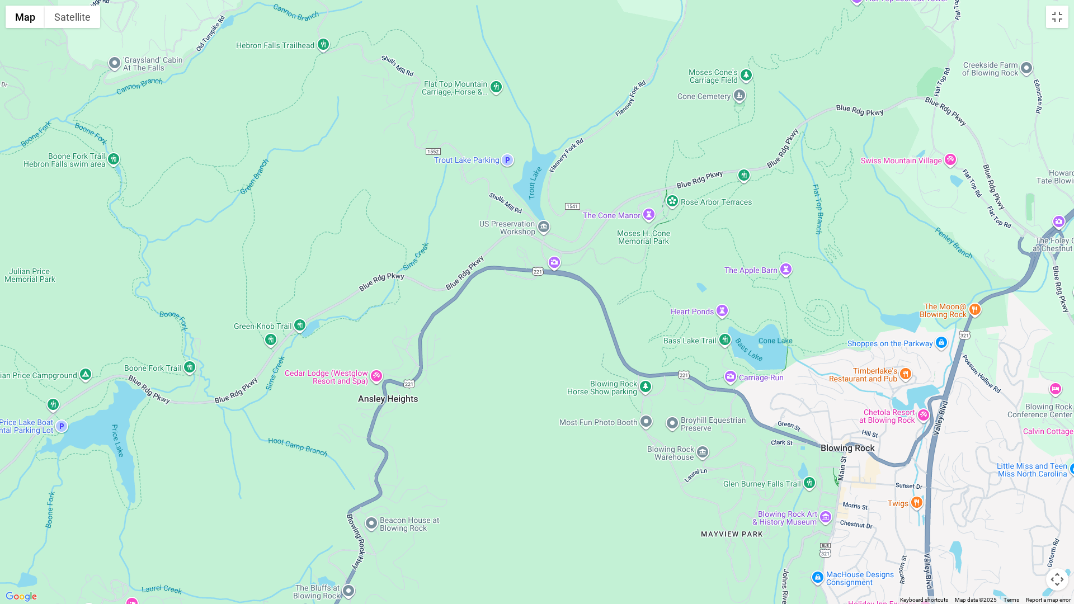
drag, startPoint x: 896, startPoint y: 169, endPoint x: 616, endPoint y: 528, distance: 454.3
click at [618, 528] on div at bounding box center [537, 302] width 1074 height 604
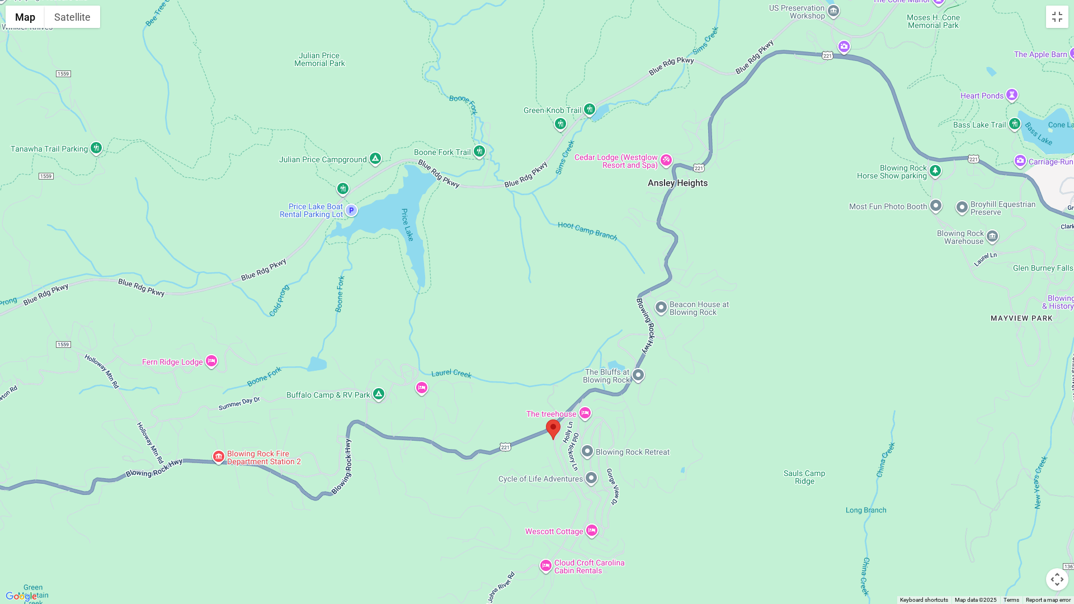
drag, startPoint x: 775, startPoint y: 216, endPoint x: 1066, endPoint y: 0, distance: 362.6
click at [1065, 0] on div at bounding box center [537, 302] width 1074 height 604
click at [1056, 20] on button "Toggle fullscreen view" at bounding box center [1057, 17] width 22 height 22
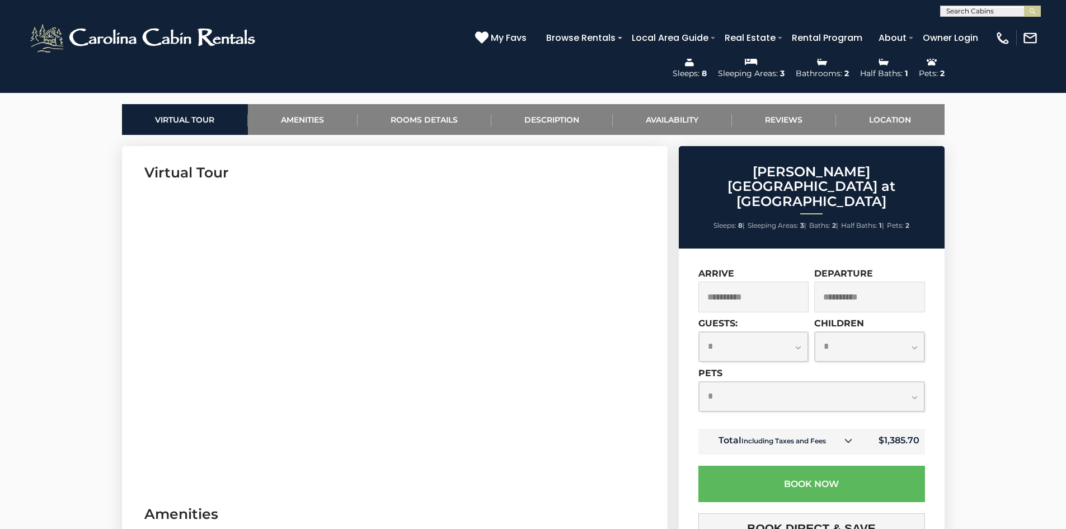
scroll to position [503, 0]
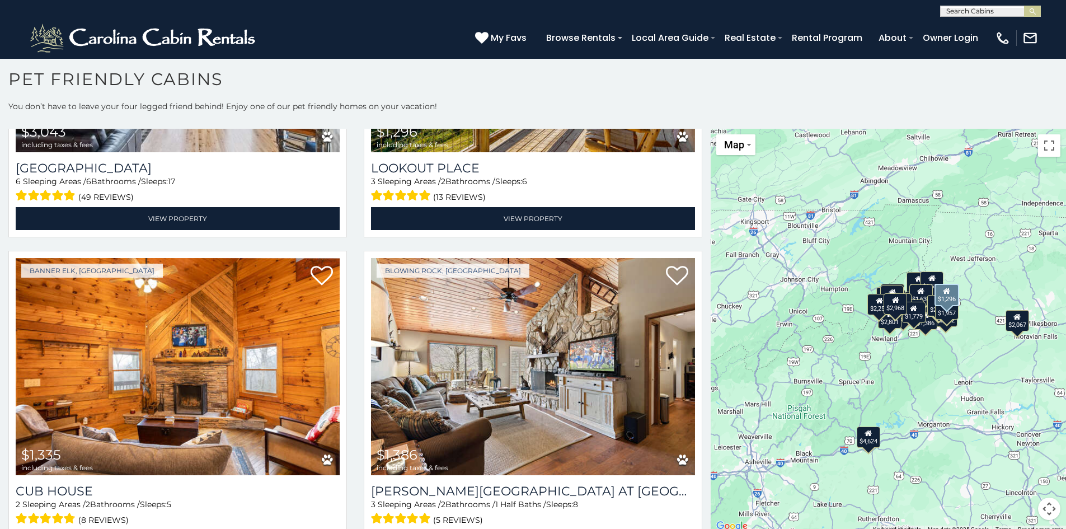
scroll to position [2517, 0]
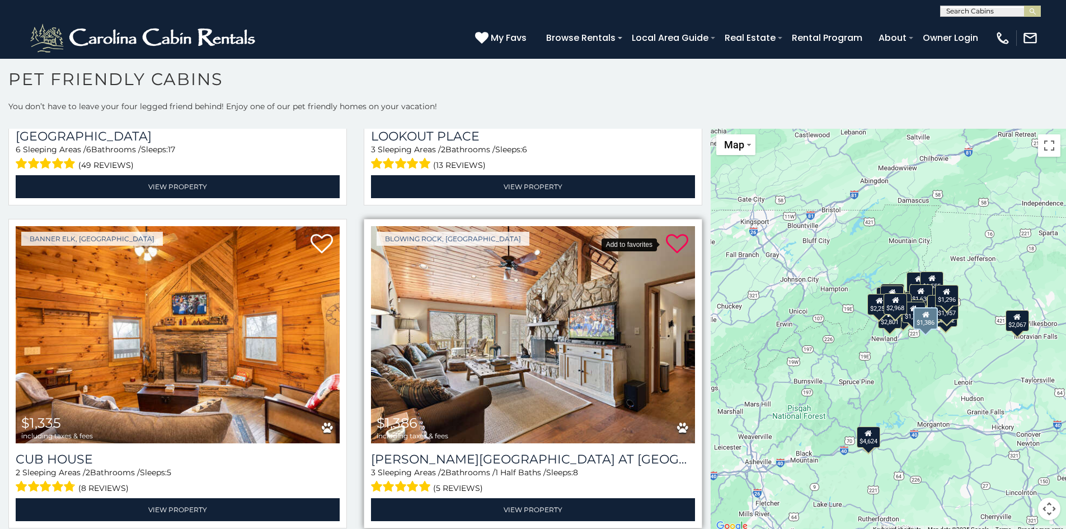
click at [667, 233] on icon at bounding box center [677, 244] width 22 height 22
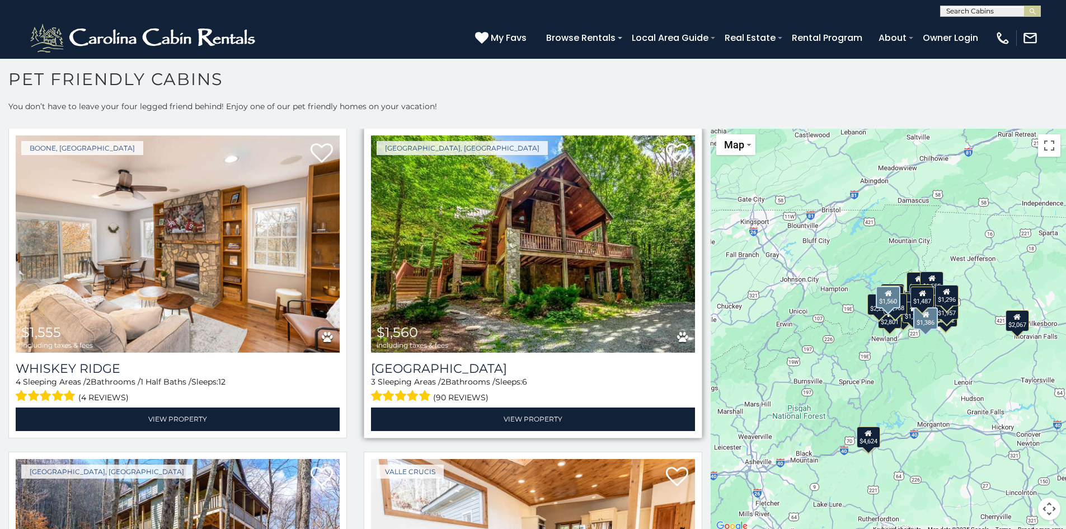
scroll to position [3244, 0]
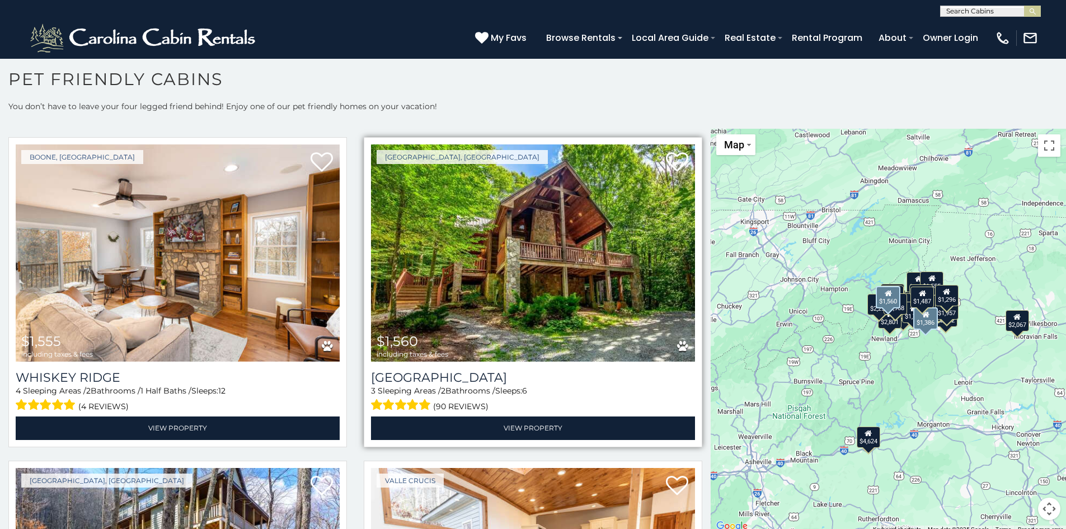
click at [566, 192] on img at bounding box center [533, 252] width 324 height 217
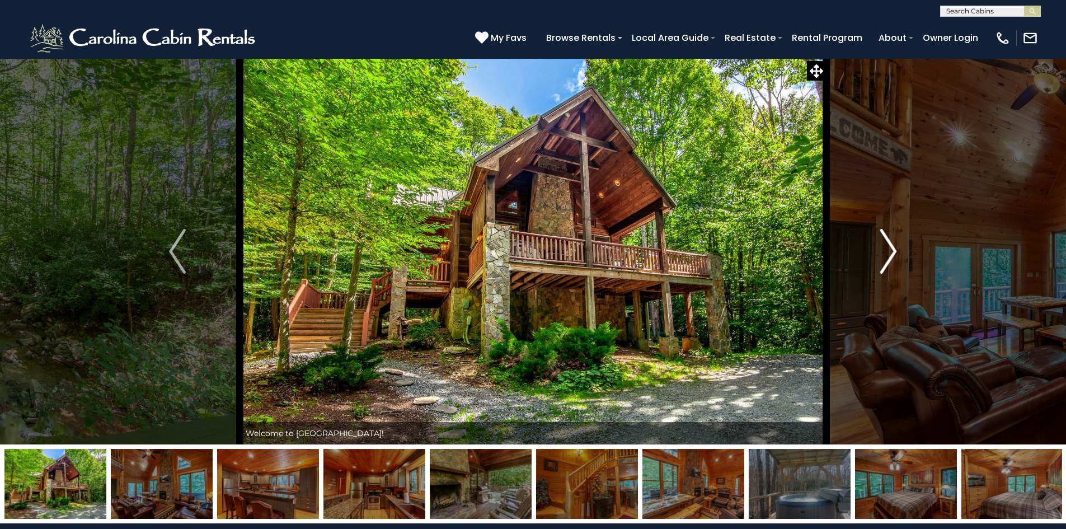
click at [887, 251] on img "Next" at bounding box center [888, 251] width 17 height 45
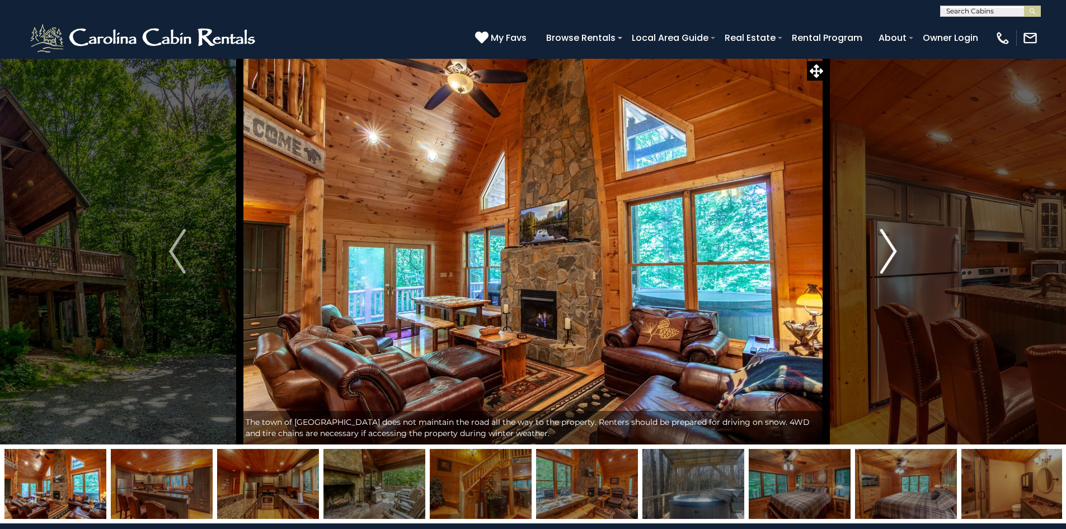
click at [894, 253] on img "Next" at bounding box center [888, 251] width 17 height 45
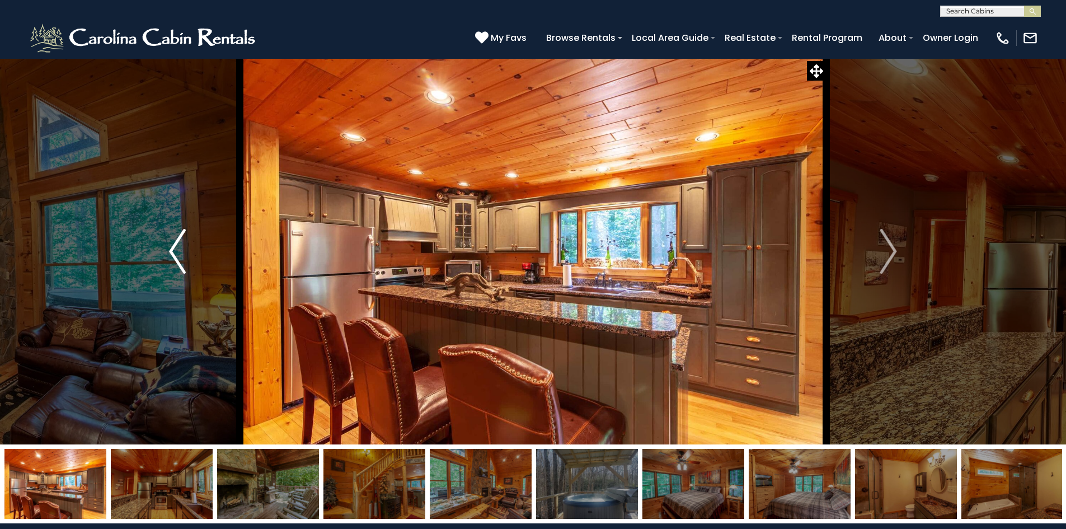
click at [171, 251] on img "Previous" at bounding box center [177, 251] width 17 height 45
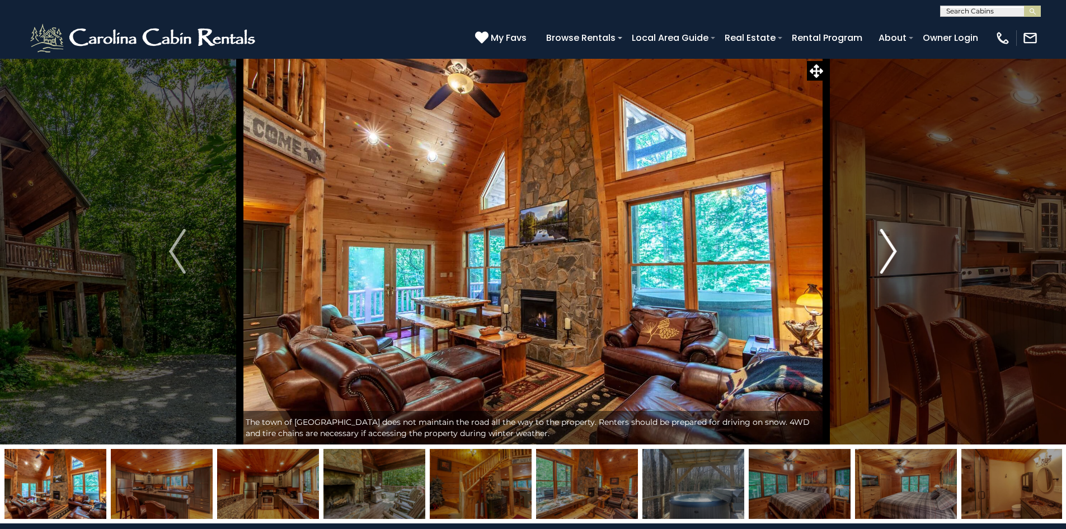
click at [894, 248] on img "Next" at bounding box center [888, 251] width 17 height 45
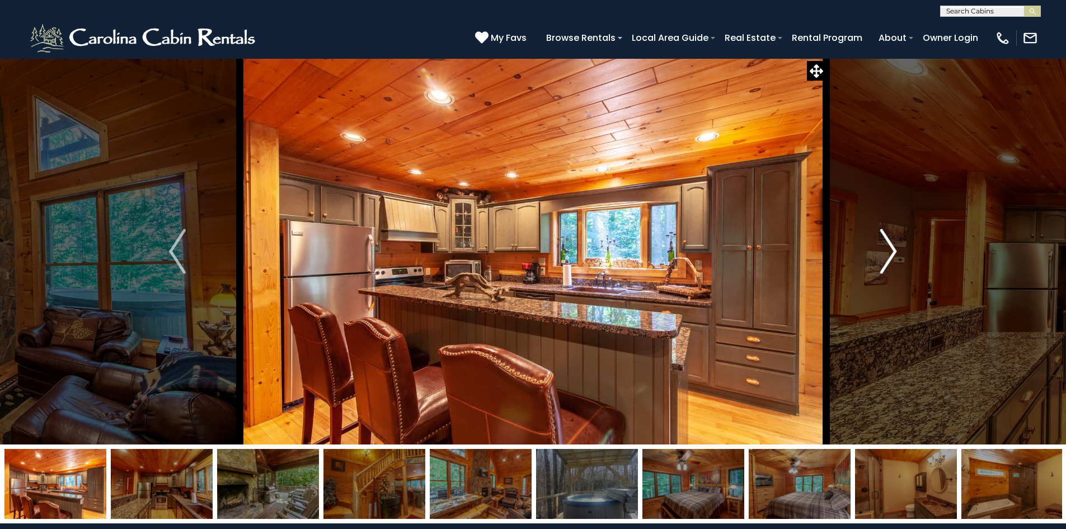
click at [896, 254] on img "Next" at bounding box center [888, 251] width 17 height 45
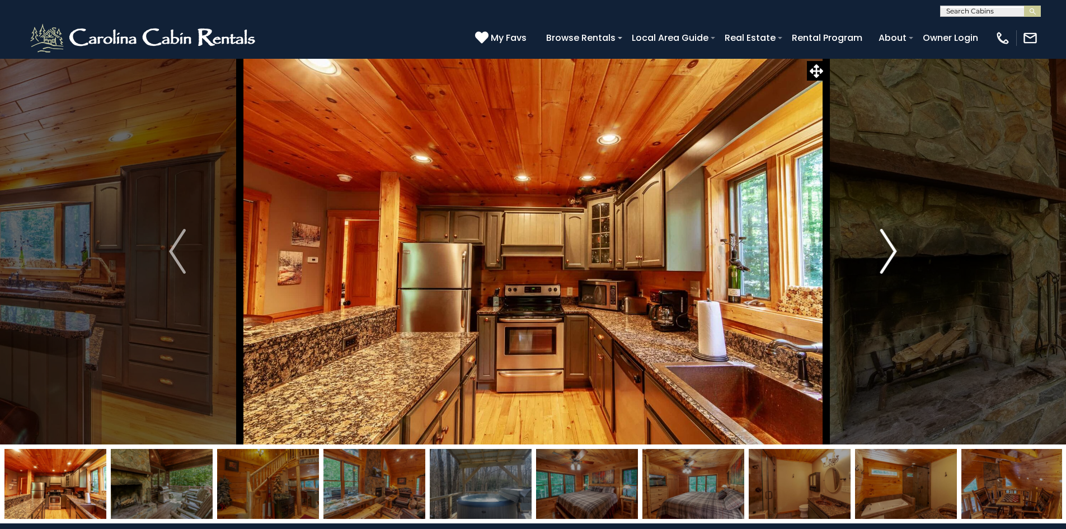
click at [890, 256] on img "Next" at bounding box center [888, 251] width 17 height 45
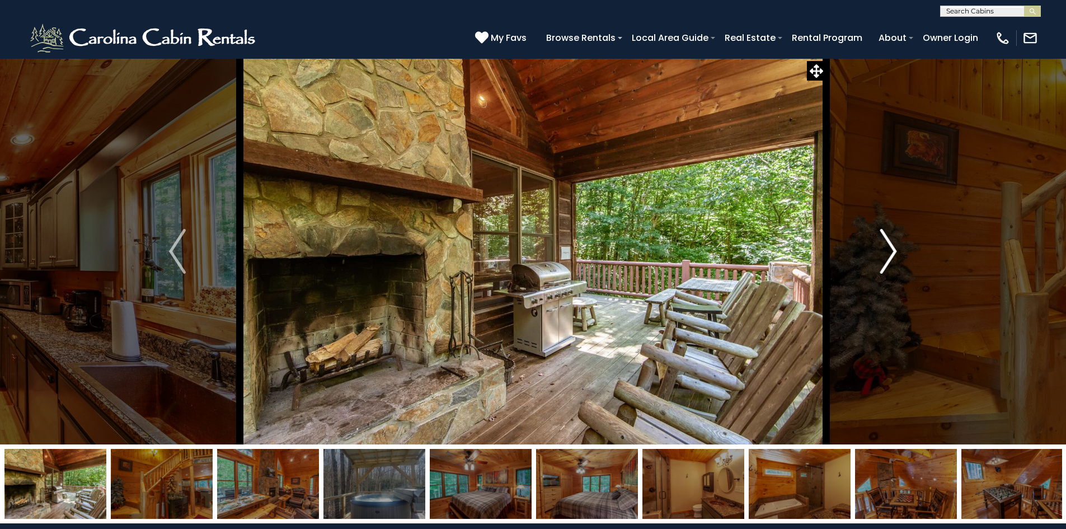
click at [890, 256] on img "Next" at bounding box center [888, 251] width 17 height 45
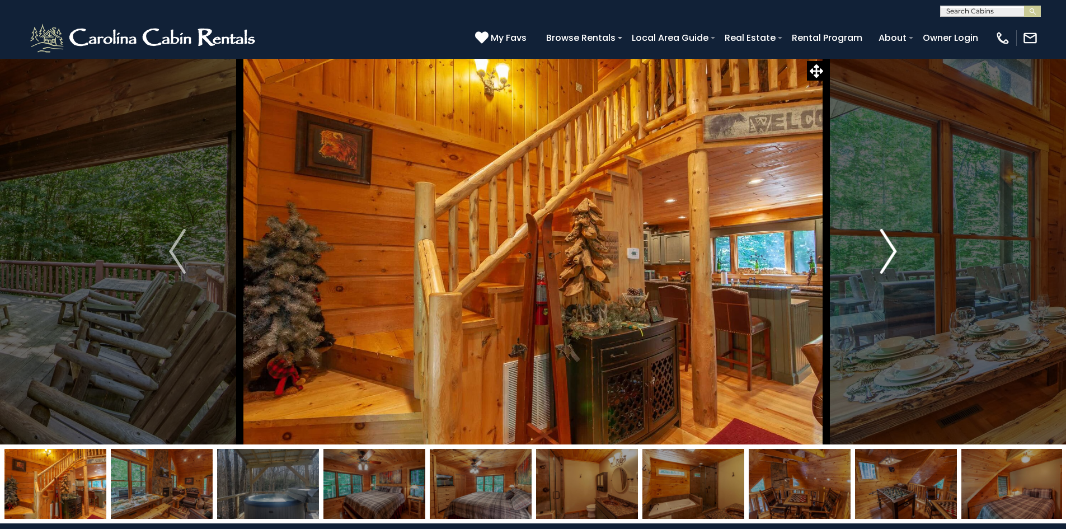
click at [890, 256] on img "Next" at bounding box center [888, 251] width 17 height 45
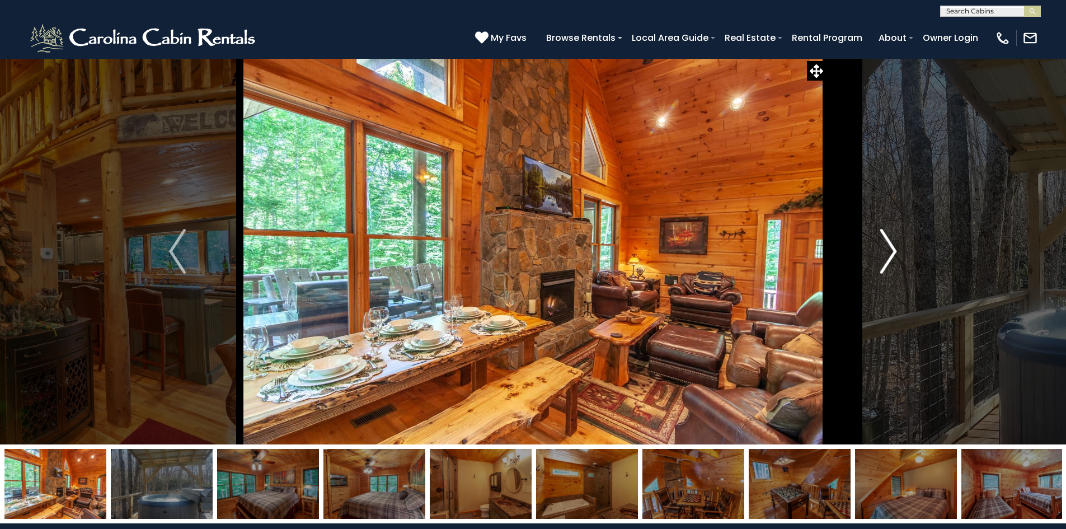
click at [890, 256] on img "Next" at bounding box center [888, 251] width 17 height 45
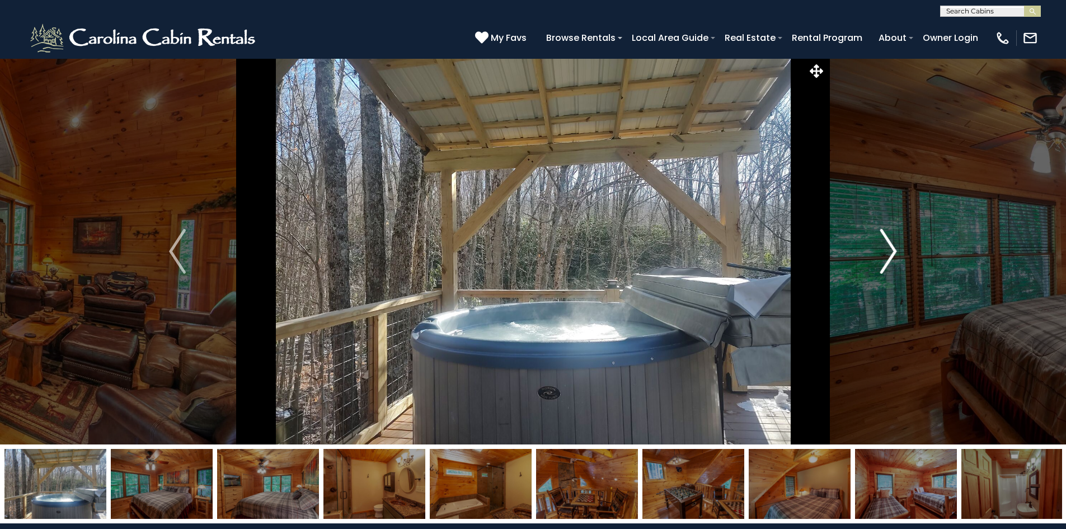
click at [890, 256] on img "Next" at bounding box center [888, 251] width 17 height 45
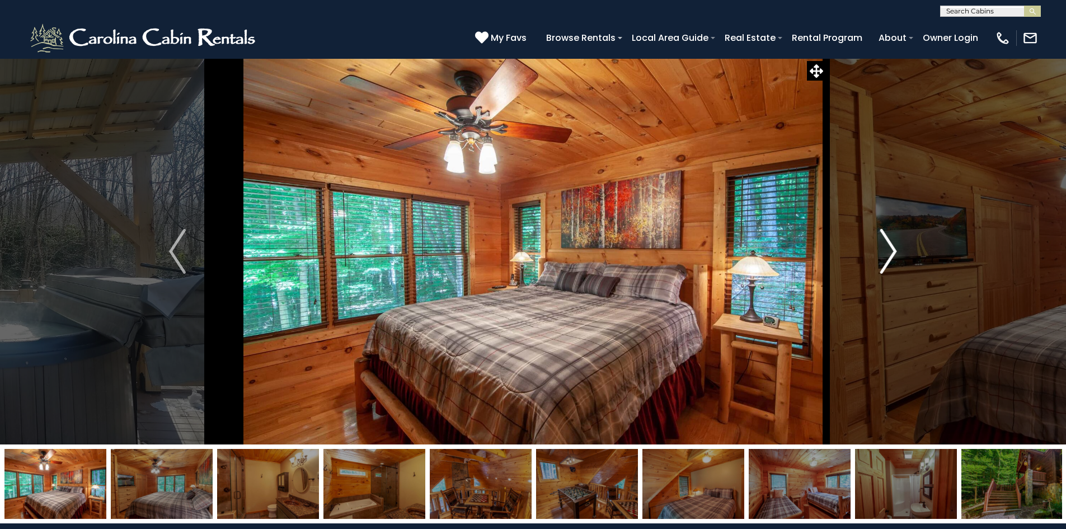
click at [890, 256] on img "Next" at bounding box center [888, 251] width 17 height 45
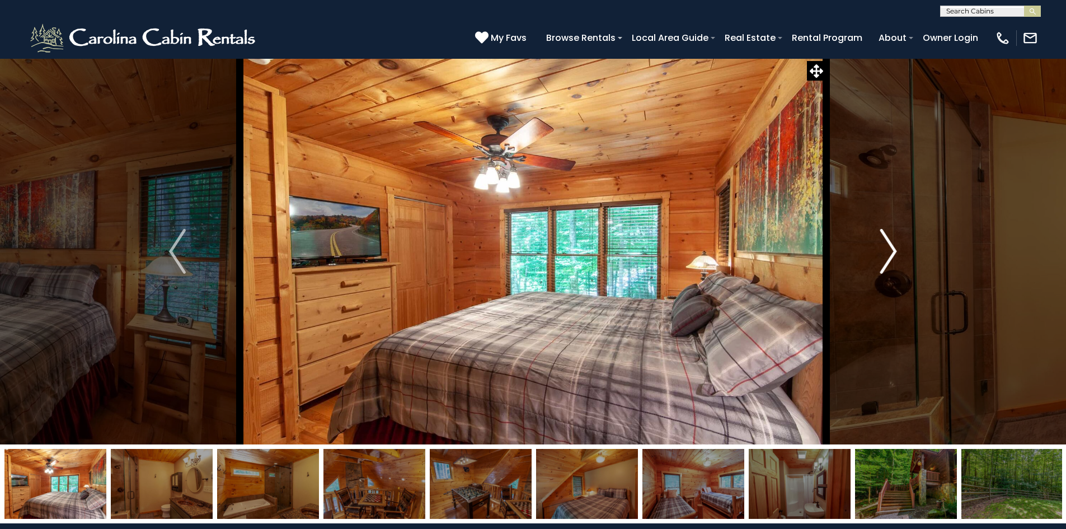
click at [890, 256] on img "Next" at bounding box center [888, 251] width 17 height 45
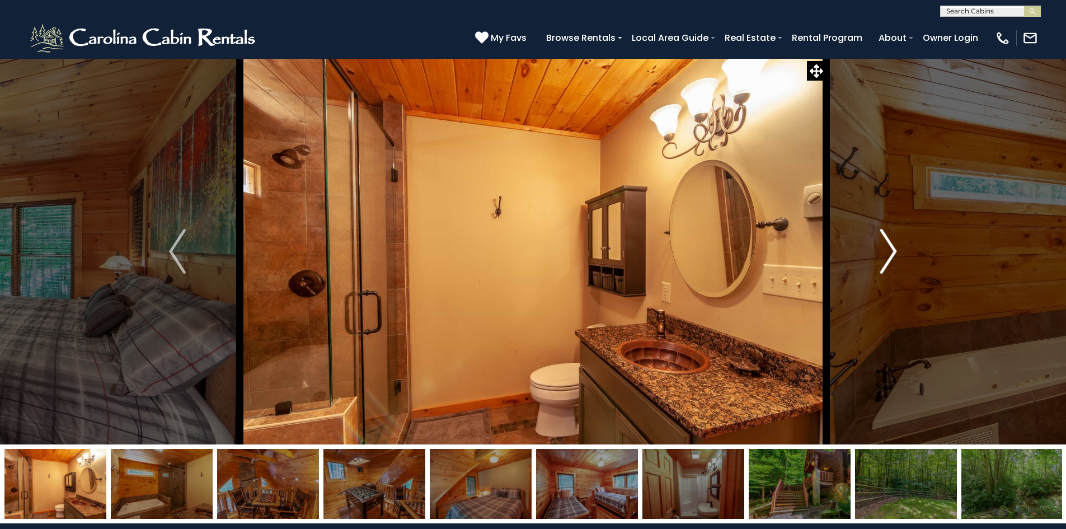
click at [890, 256] on img "Next" at bounding box center [888, 251] width 17 height 45
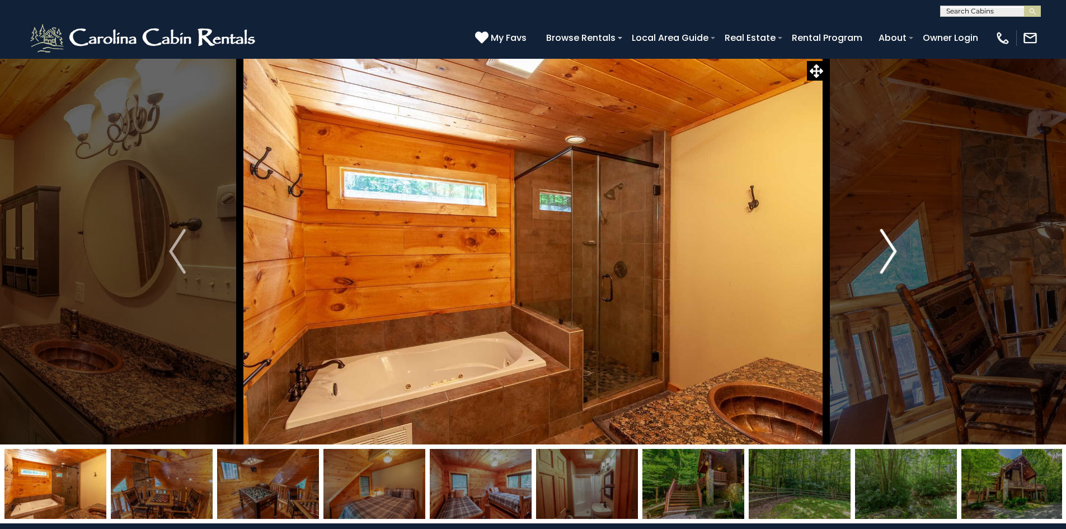
click at [890, 256] on img "Next" at bounding box center [888, 251] width 17 height 45
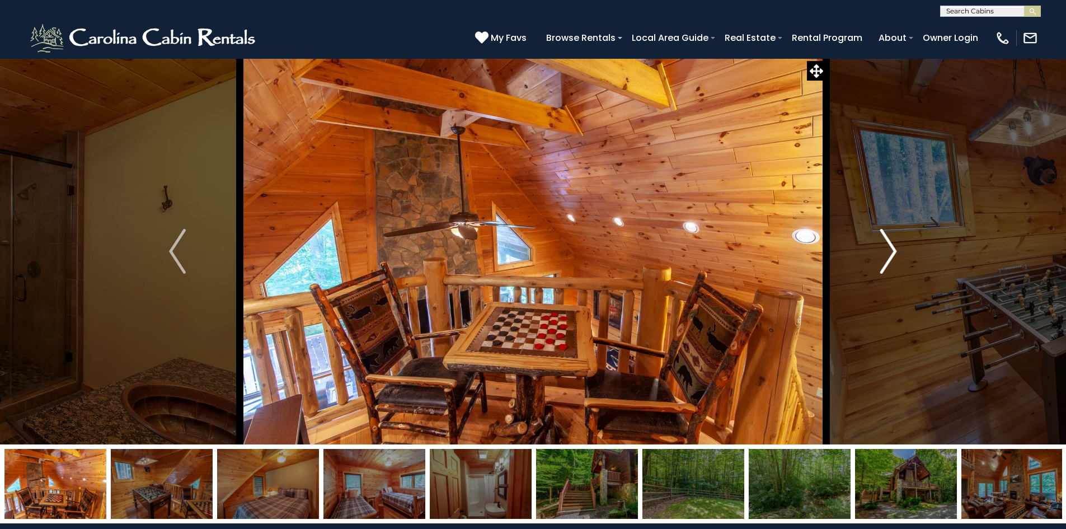
click at [890, 256] on img "Next" at bounding box center [888, 251] width 17 height 45
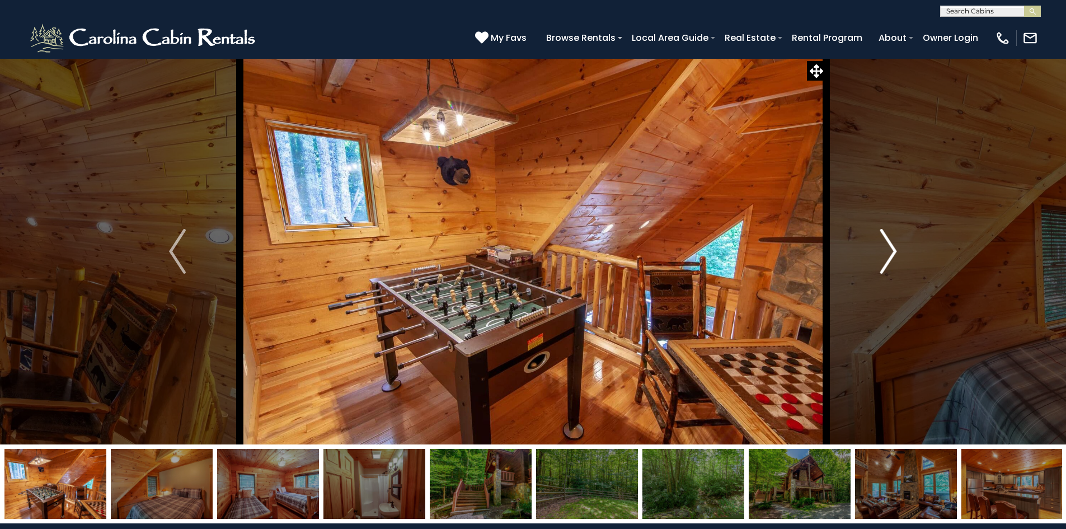
click at [890, 256] on img "Next" at bounding box center [888, 251] width 17 height 45
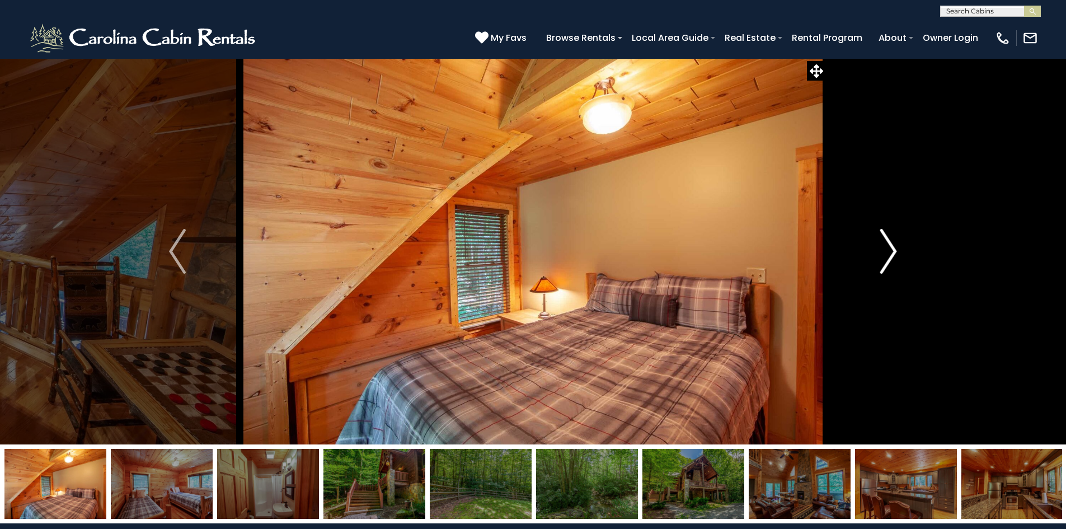
click at [890, 256] on img "Next" at bounding box center [888, 251] width 17 height 45
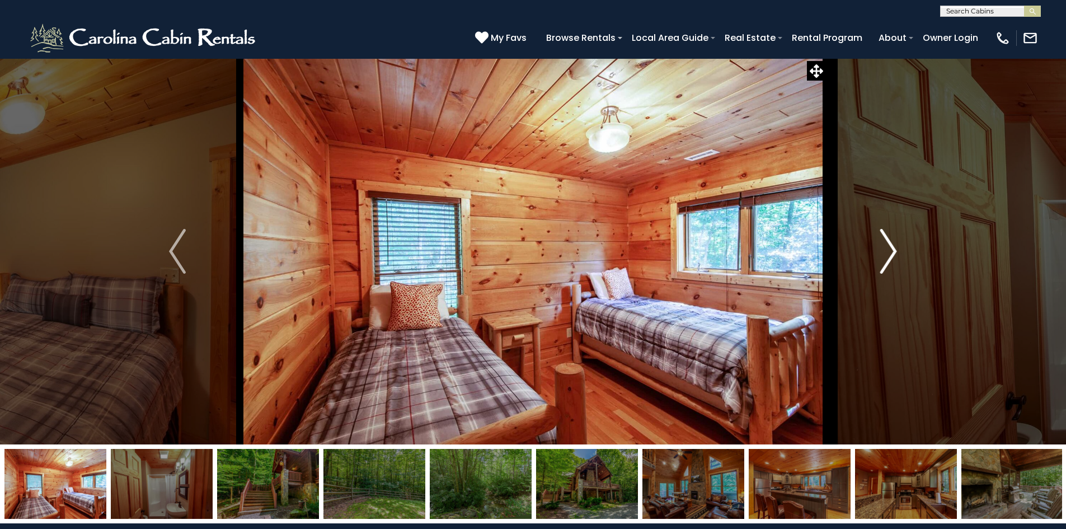
click at [890, 256] on img "Next" at bounding box center [888, 251] width 17 height 45
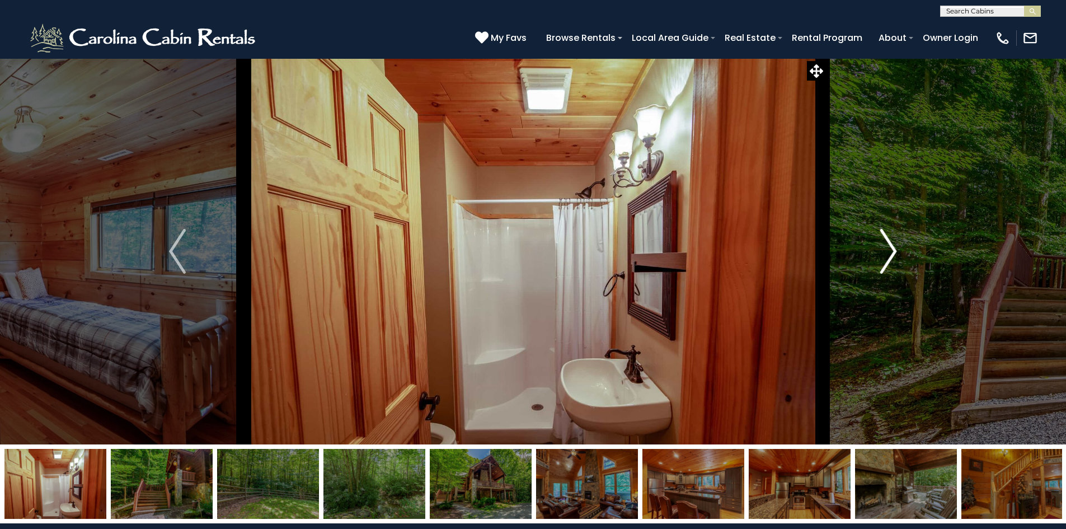
click at [890, 256] on img "Next" at bounding box center [888, 251] width 17 height 45
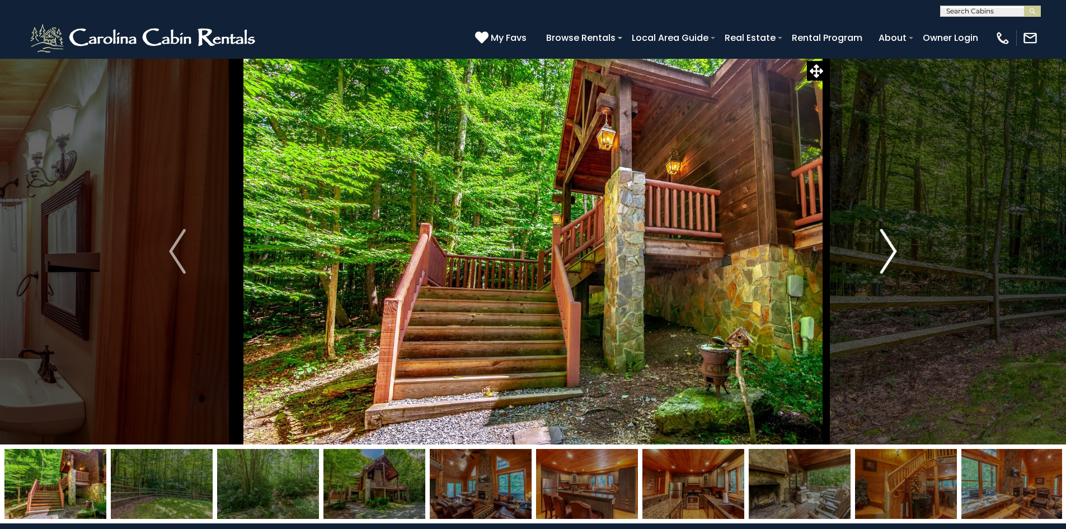
click at [890, 256] on img "Next" at bounding box center [888, 251] width 17 height 45
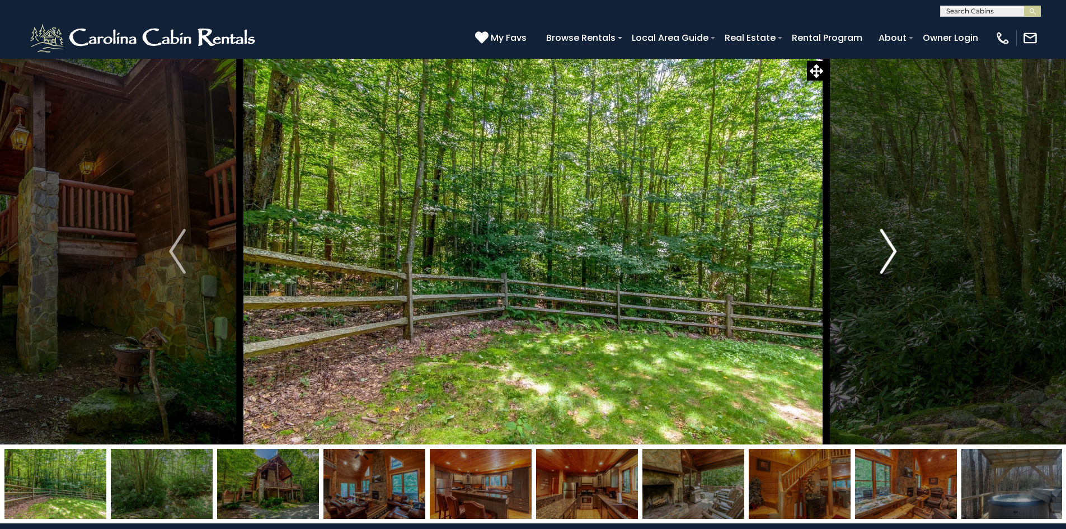
click at [890, 256] on img "Next" at bounding box center [888, 251] width 17 height 45
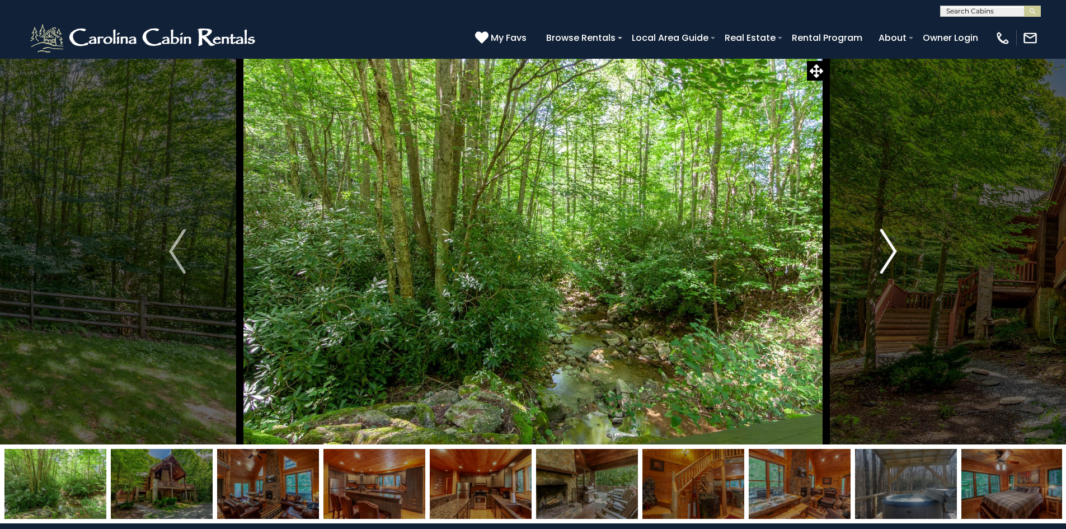
click at [890, 256] on img "Next" at bounding box center [888, 251] width 17 height 45
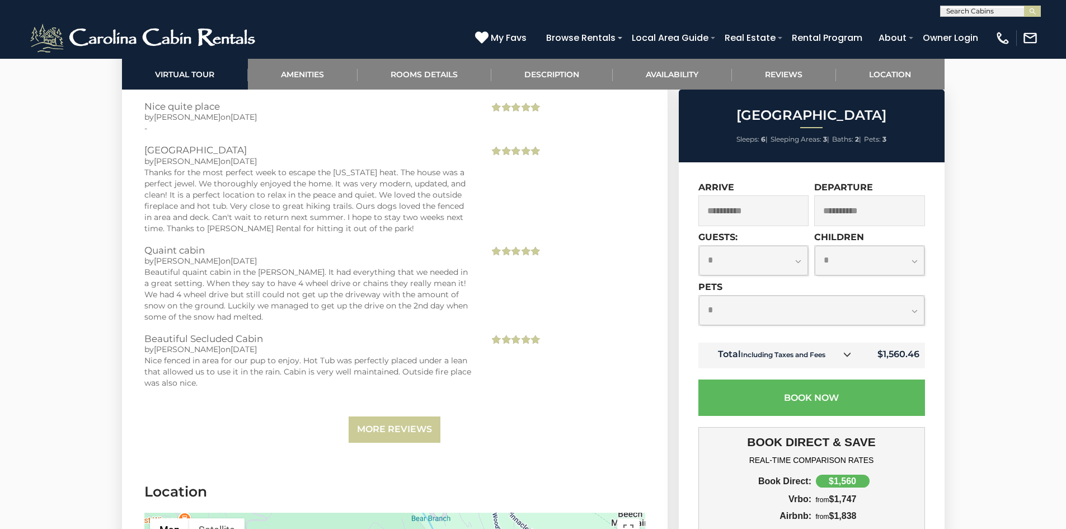
scroll to position [2405, 0]
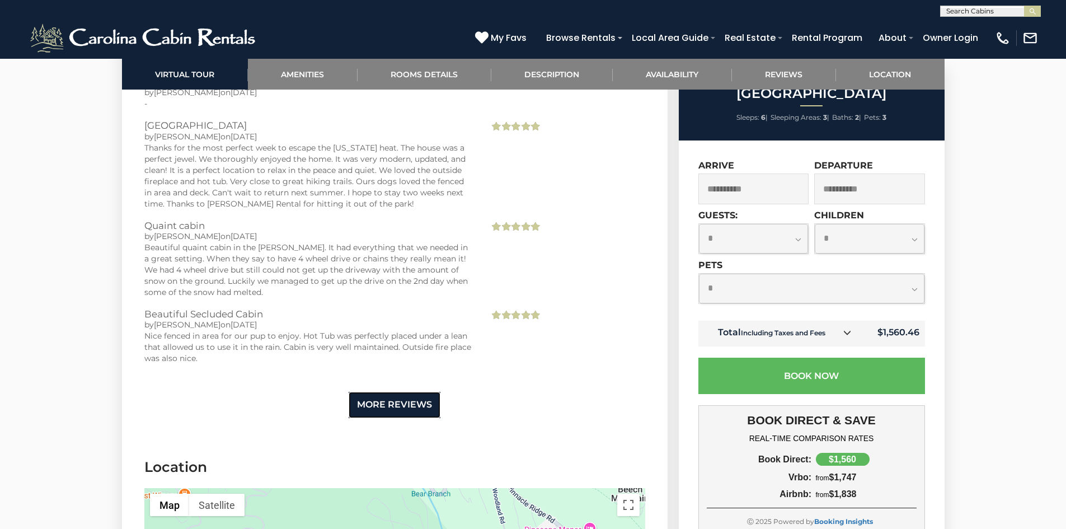
click at [381, 400] on link "More Reviews" at bounding box center [395, 405] width 92 height 26
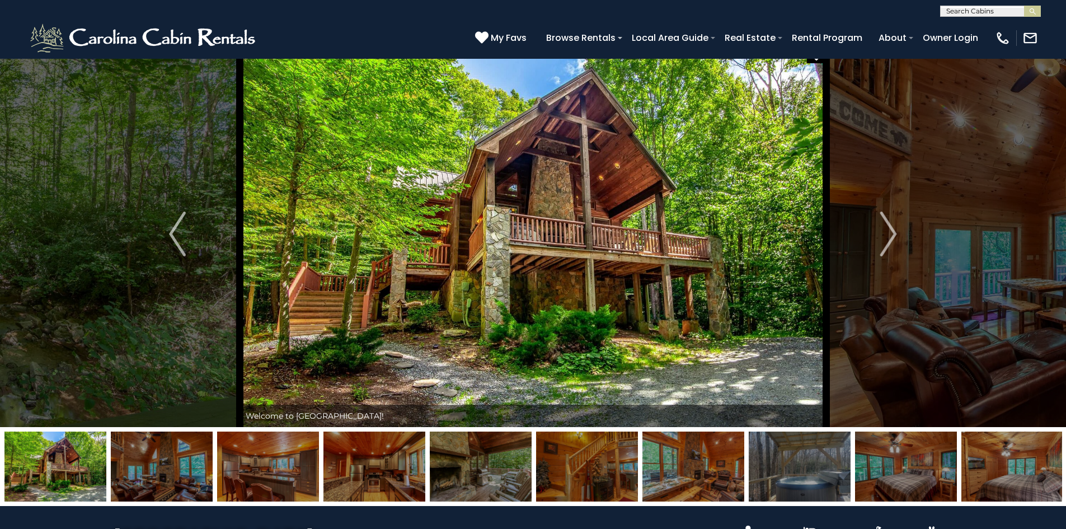
scroll to position [0, 0]
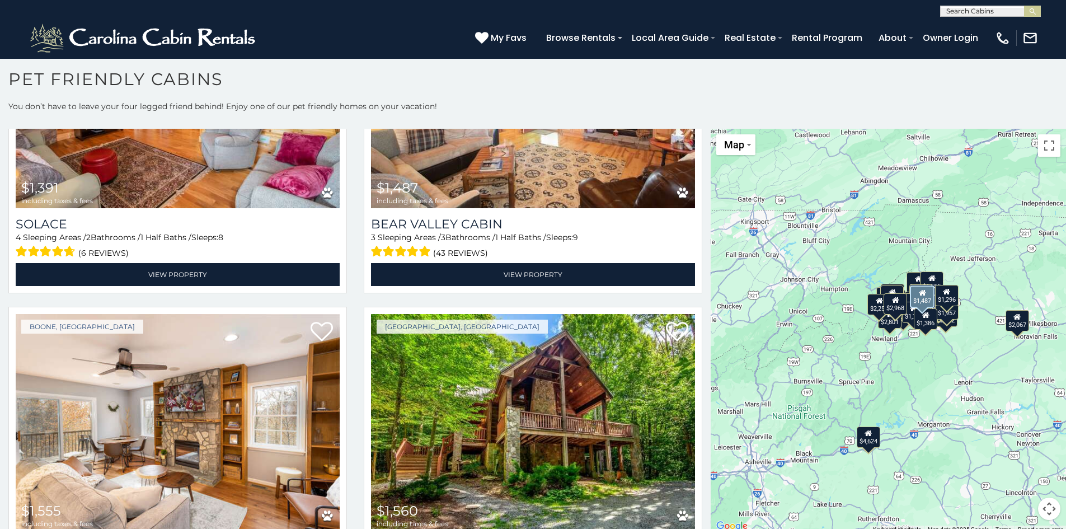
scroll to position [3133, 0]
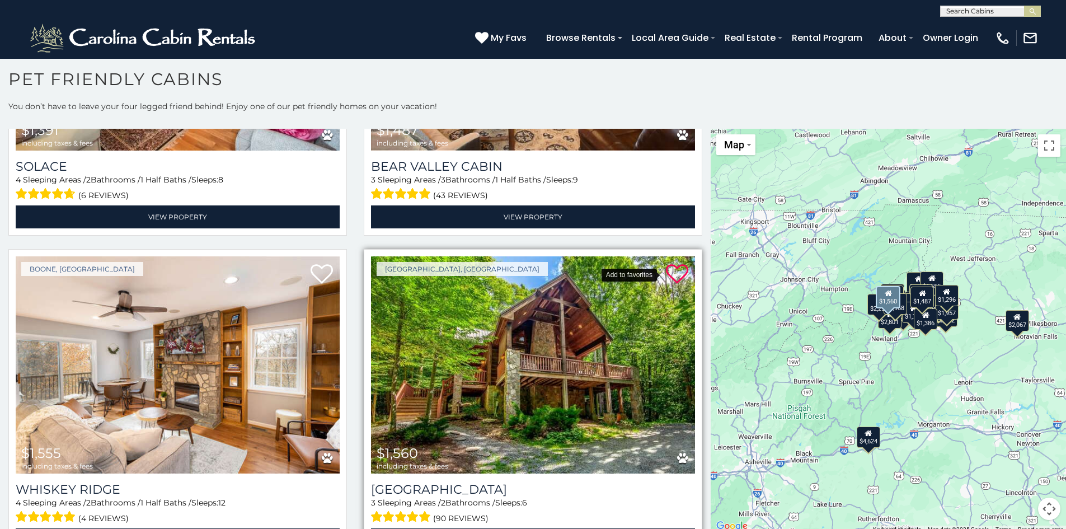
click at [675, 263] on icon at bounding box center [677, 274] width 22 height 22
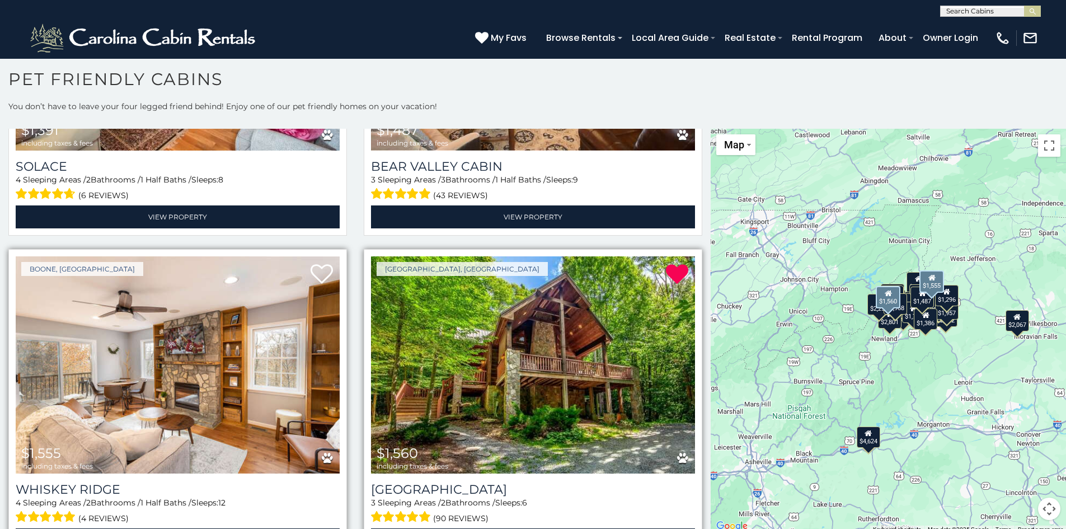
click at [196, 376] on img at bounding box center [178, 364] width 324 height 217
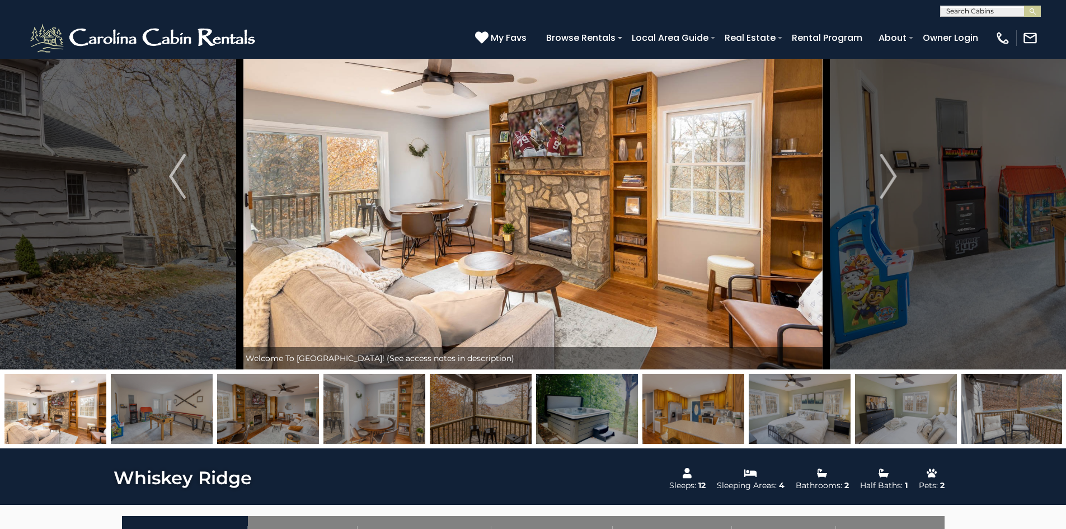
scroll to position [56, 0]
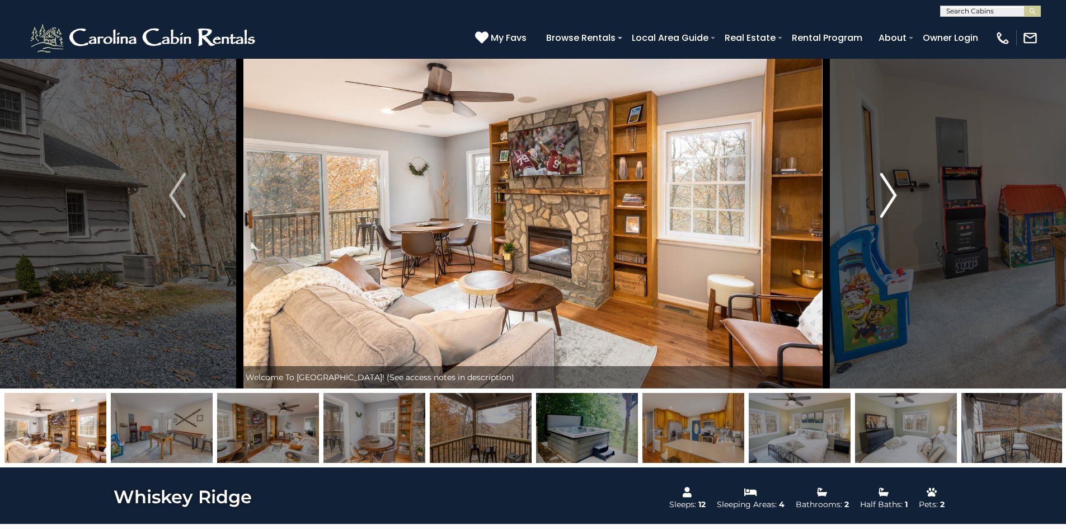
click at [882, 196] on img "Next" at bounding box center [888, 195] width 17 height 45
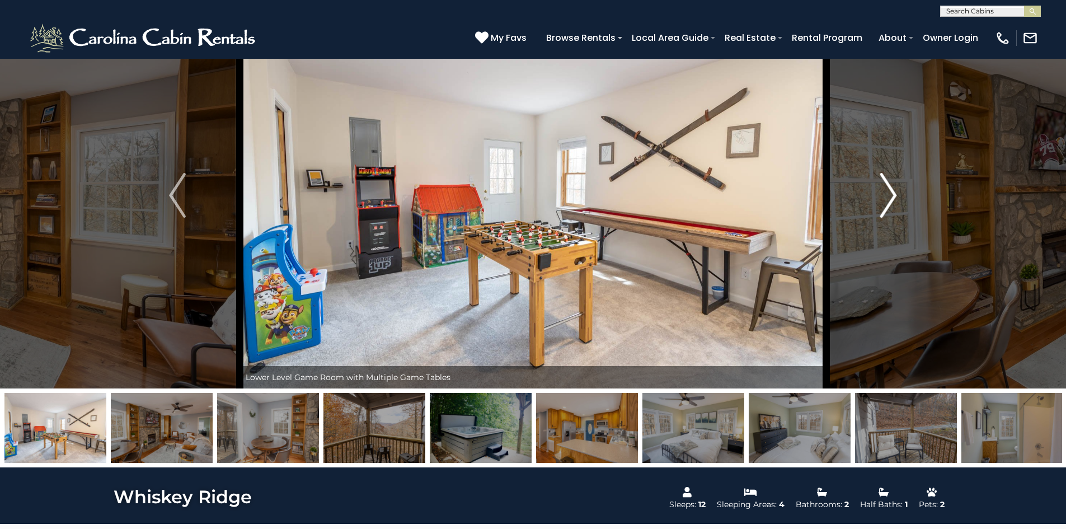
click at [882, 196] on img "Next" at bounding box center [888, 195] width 17 height 45
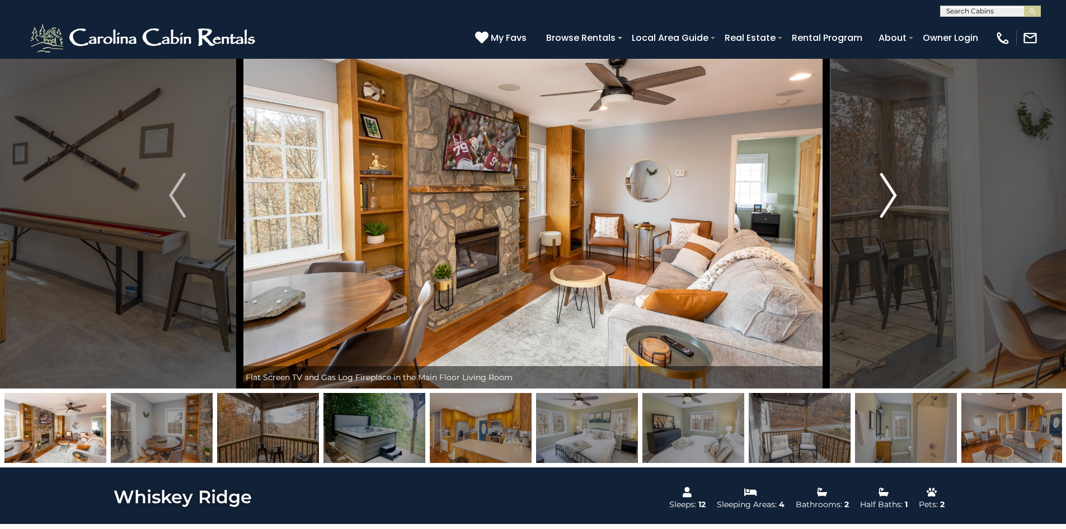
click at [882, 196] on img "Next" at bounding box center [888, 195] width 17 height 45
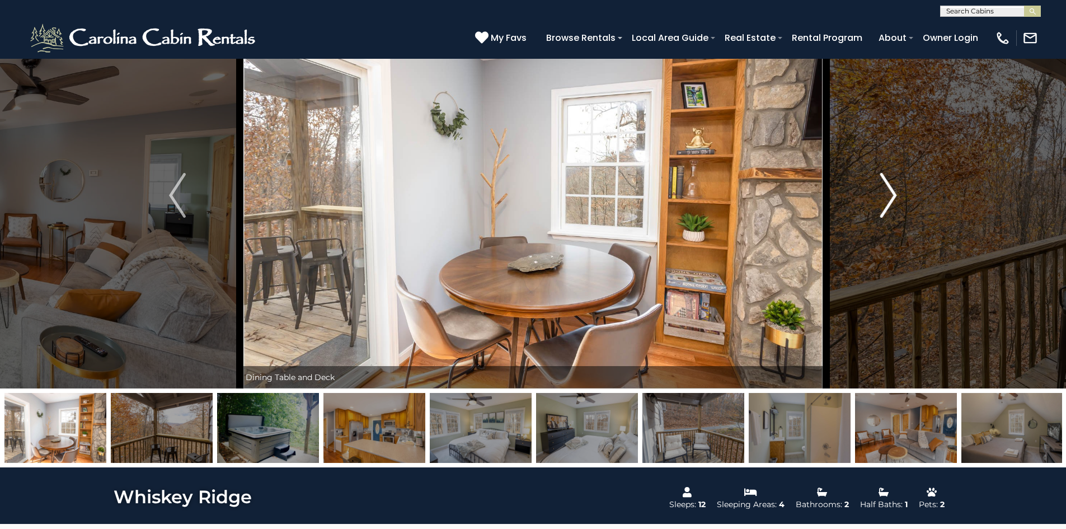
click at [882, 196] on img "Next" at bounding box center [888, 195] width 17 height 45
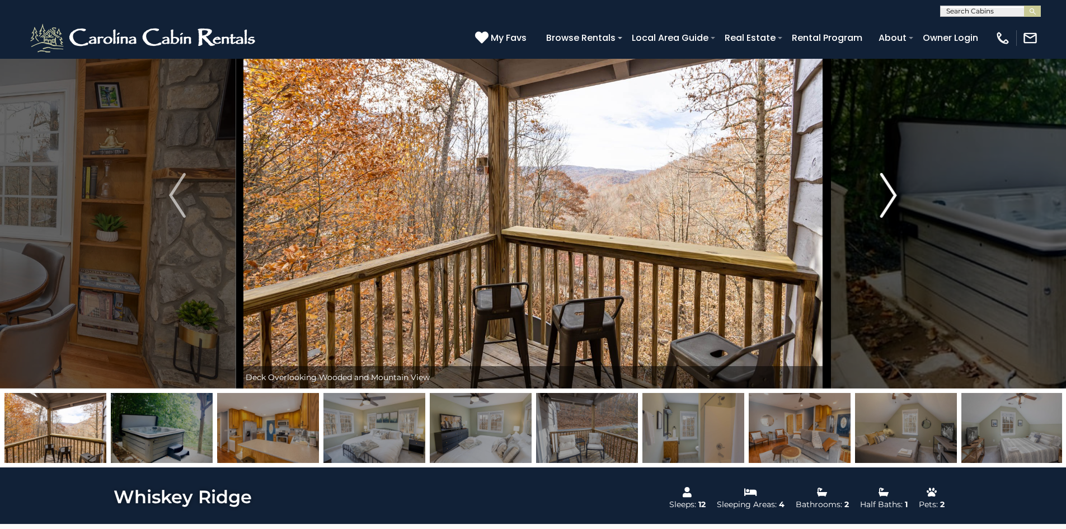
click at [882, 196] on img "Next" at bounding box center [888, 195] width 17 height 45
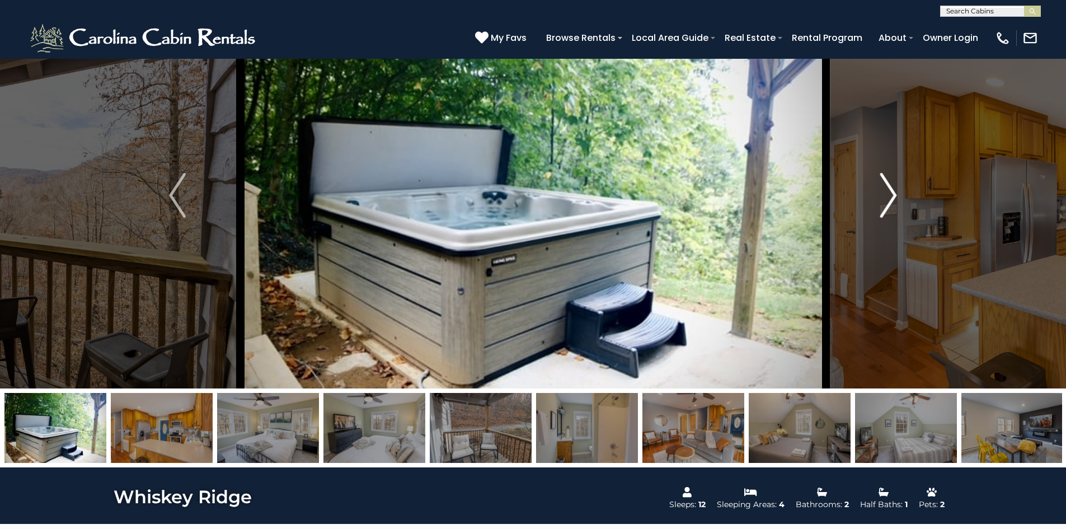
click at [882, 196] on img "Next" at bounding box center [888, 195] width 17 height 45
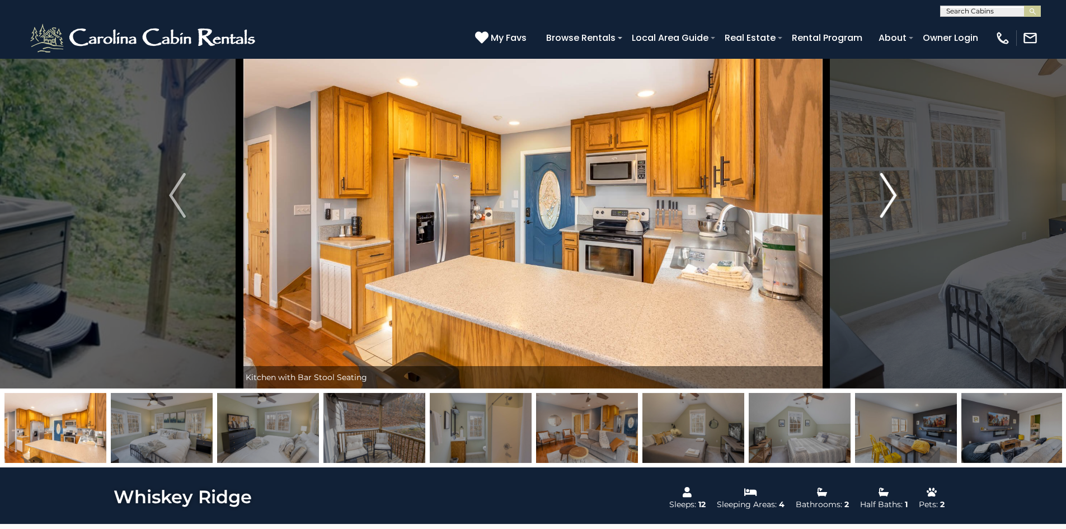
click at [882, 196] on img "Next" at bounding box center [888, 195] width 17 height 45
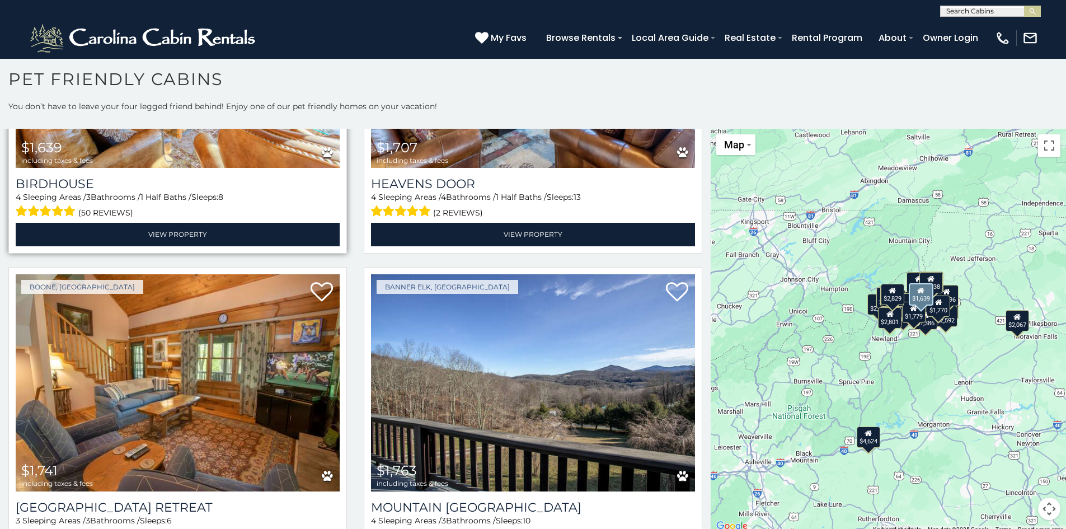
scroll to position [4140, 0]
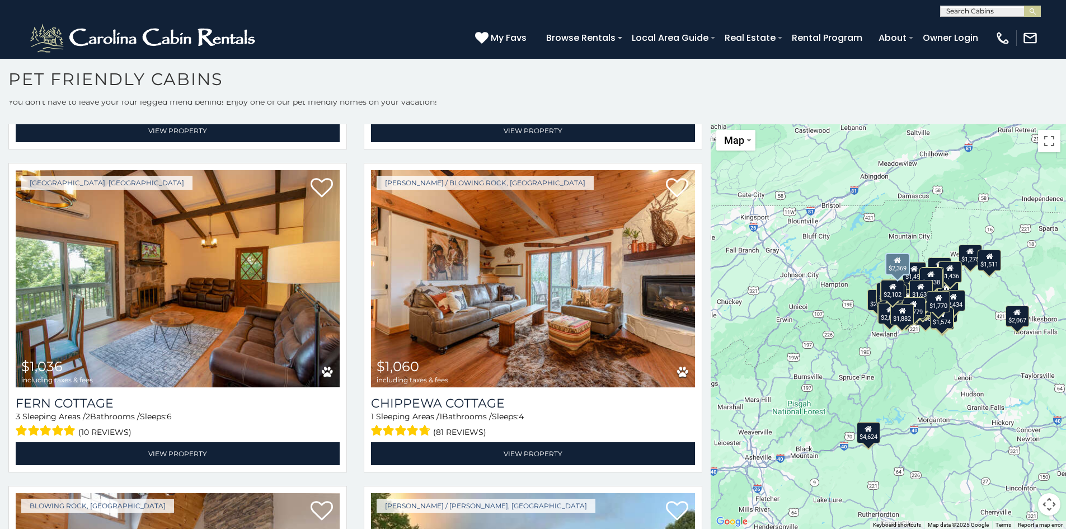
scroll to position [6709, 0]
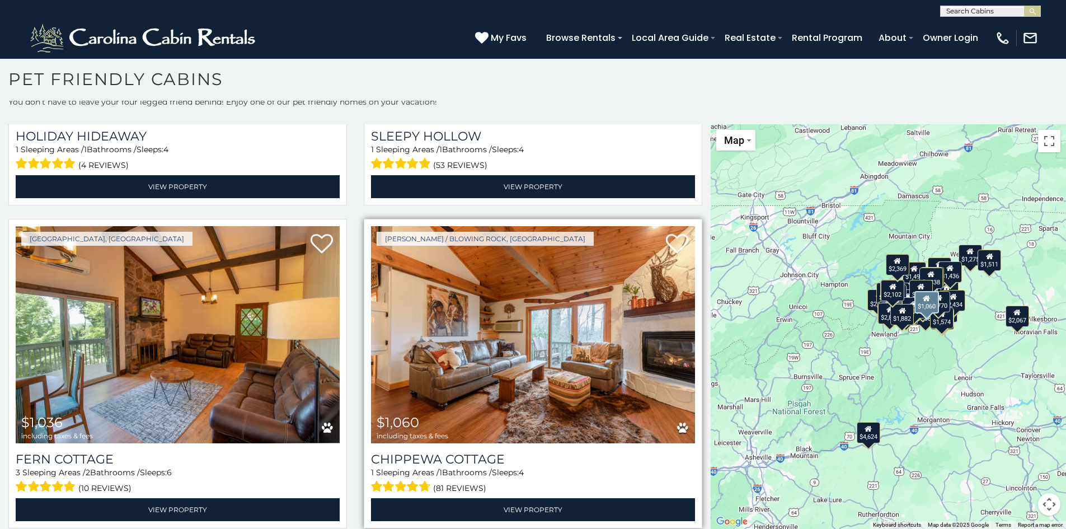
click at [541, 285] on img at bounding box center [533, 334] width 324 height 217
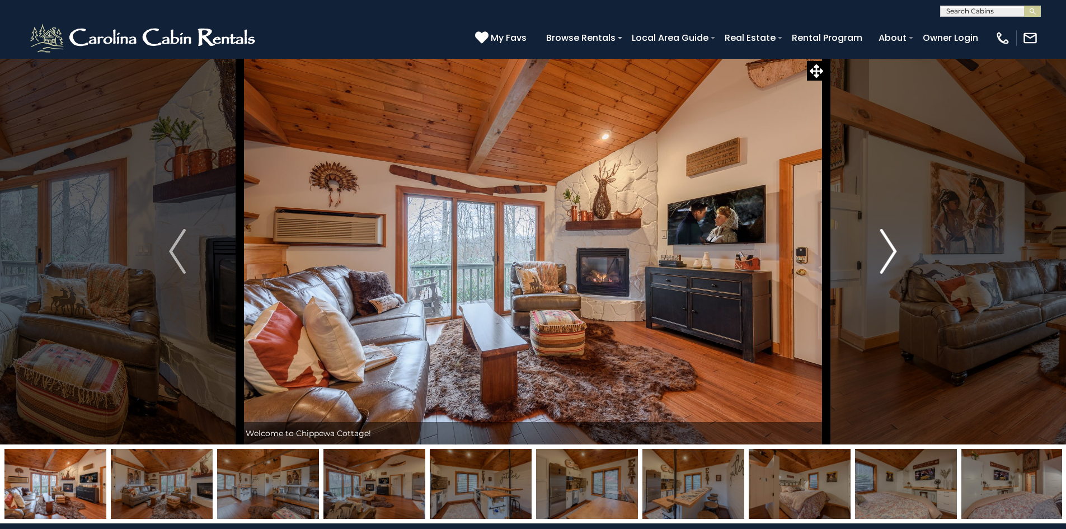
click at [879, 254] on button "Next" at bounding box center [888, 251] width 125 height 386
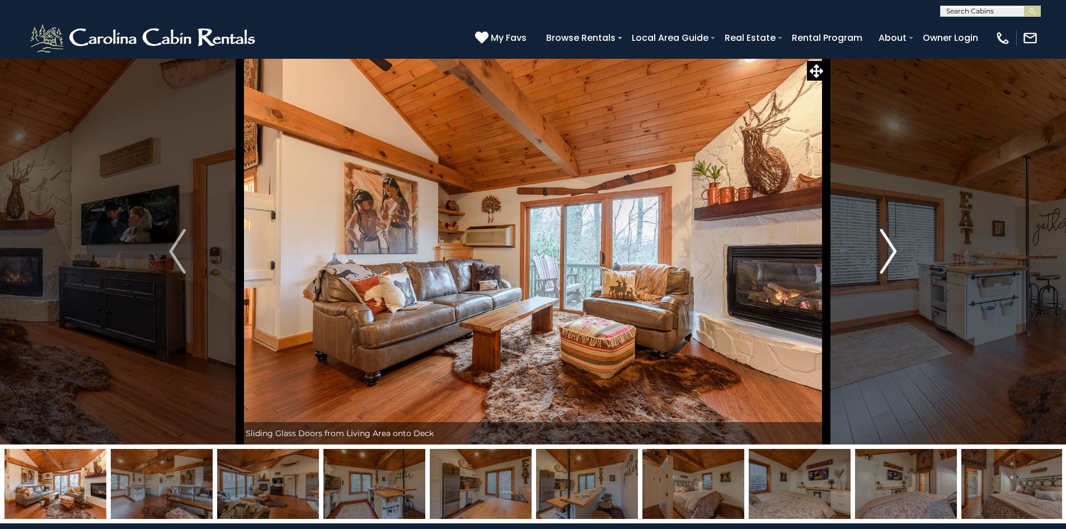
click at [879, 254] on button "Next" at bounding box center [888, 251] width 125 height 386
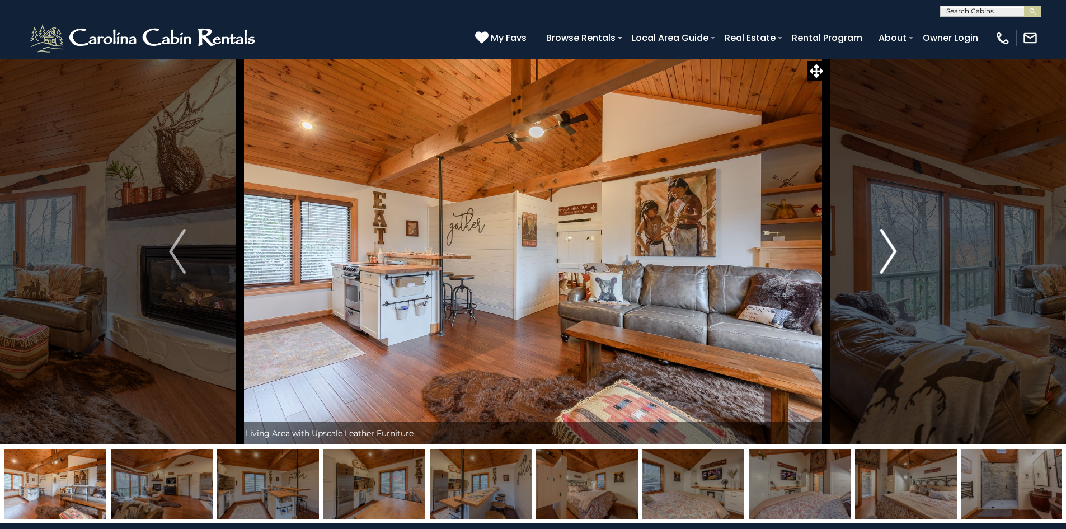
click at [879, 254] on button "Next" at bounding box center [888, 251] width 125 height 386
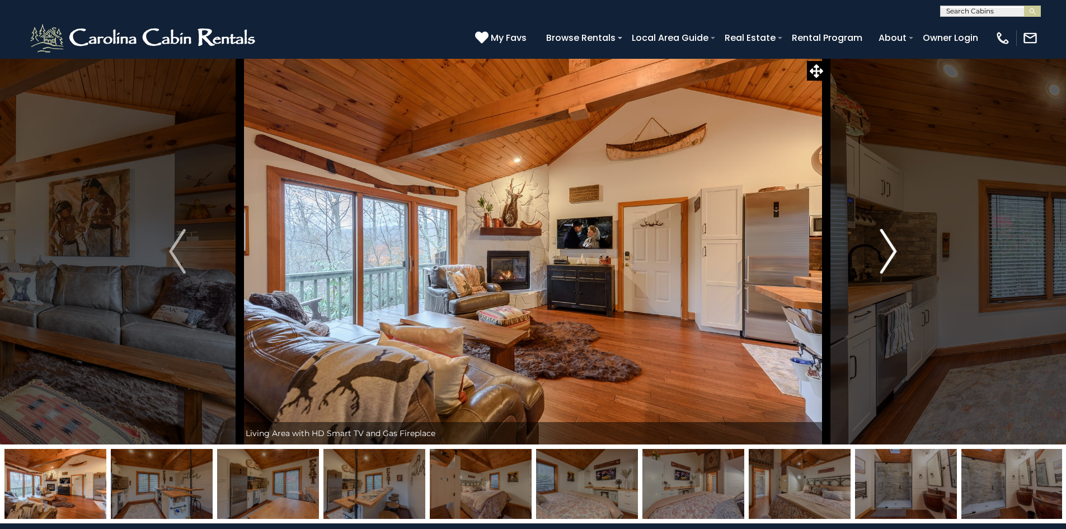
click at [879, 254] on button "Next" at bounding box center [888, 251] width 125 height 386
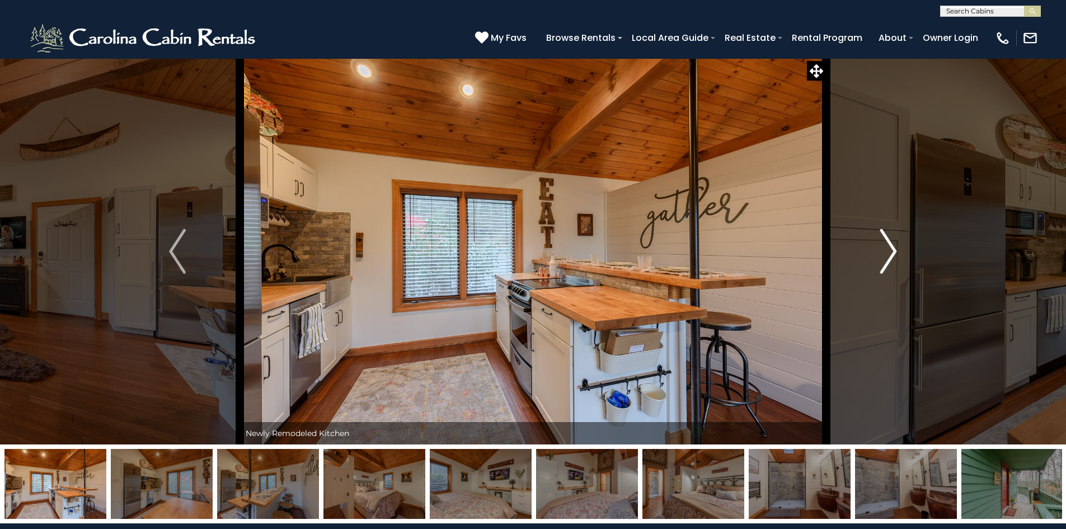
click at [879, 254] on button "Next" at bounding box center [888, 251] width 125 height 386
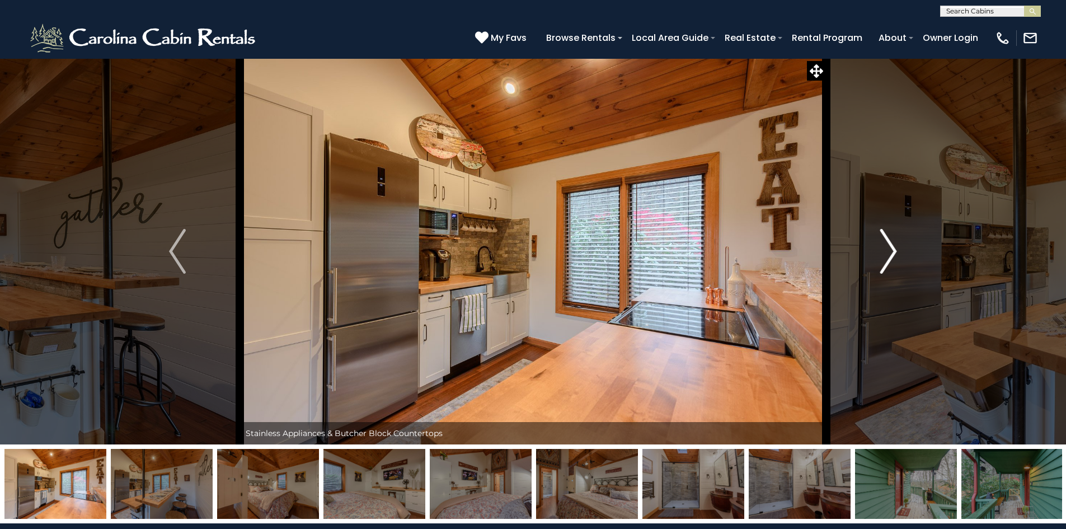
click at [879, 254] on button "Next" at bounding box center [888, 251] width 125 height 386
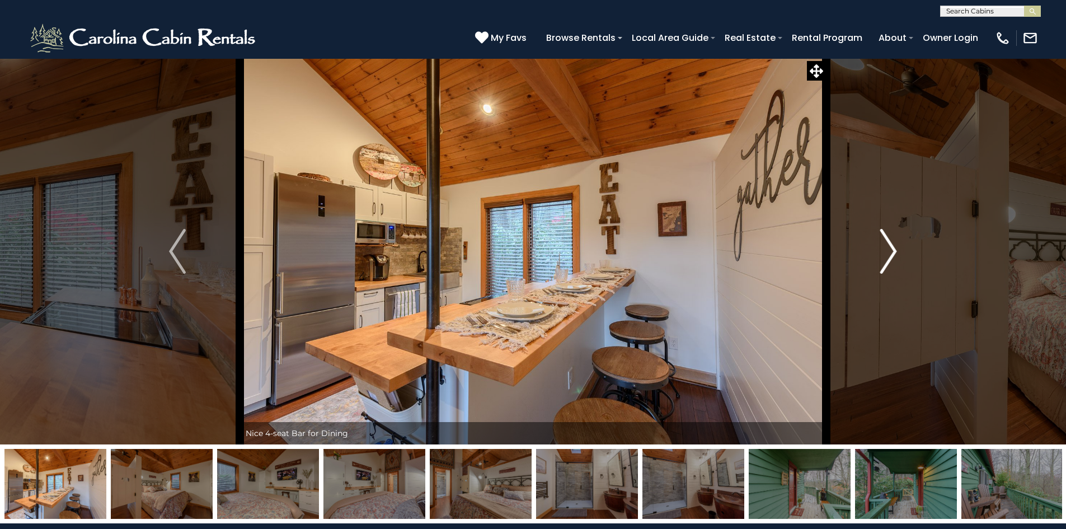
click at [879, 254] on button "Next" at bounding box center [888, 251] width 125 height 386
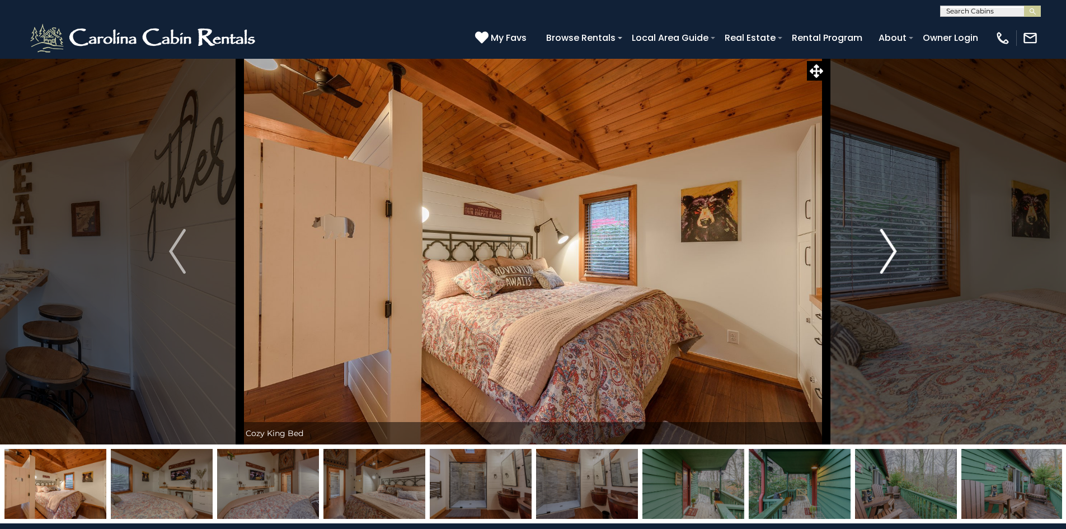
click at [879, 254] on button "Next" at bounding box center [888, 251] width 125 height 386
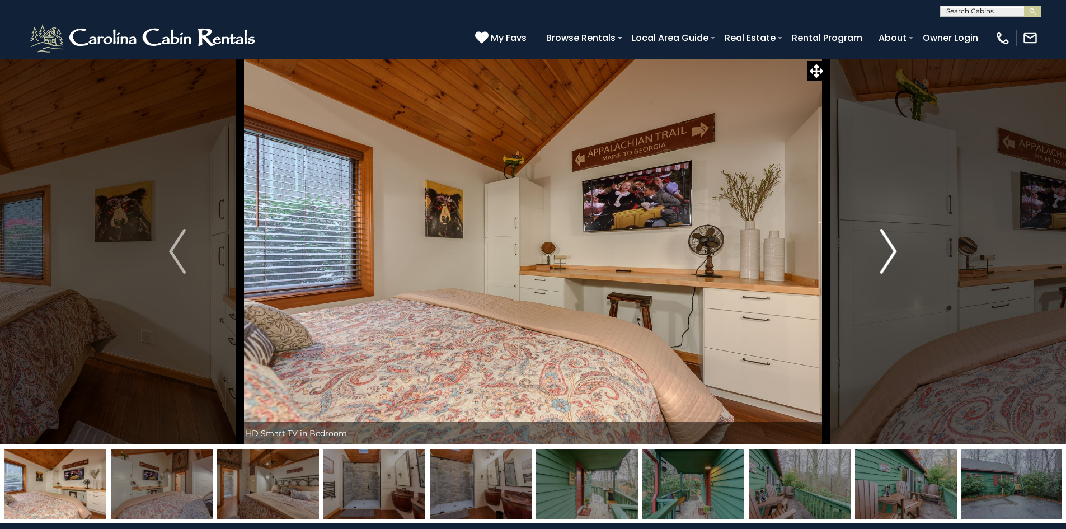
click at [879, 254] on button "Next" at bounding box center [888, 251] width 125 height 386
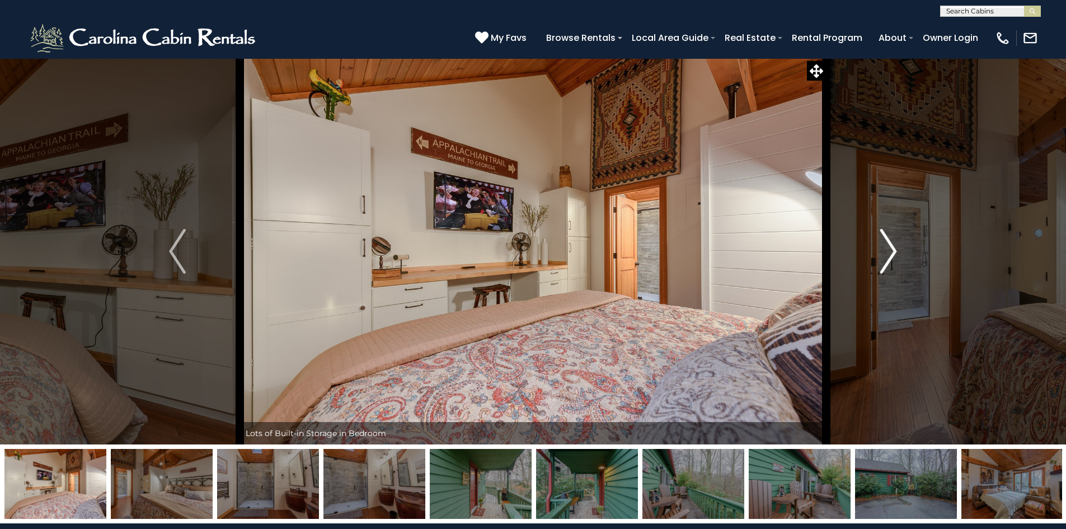
click at [879, 254] on button "Next" at bounding box center [888, 251] width 125 height 386
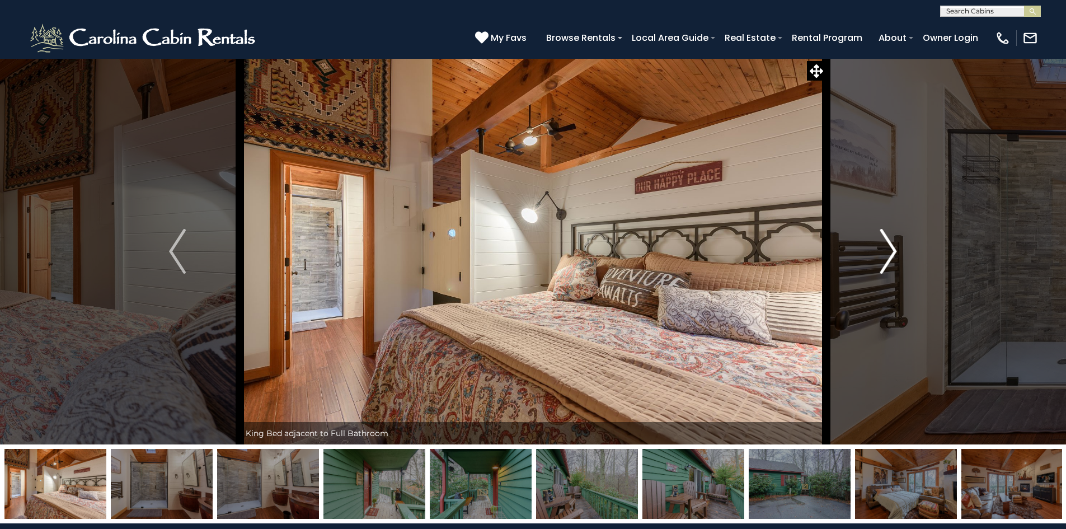
click at [879, 254] on button "Next" at bounding box center [888, 251] width 125 height 386
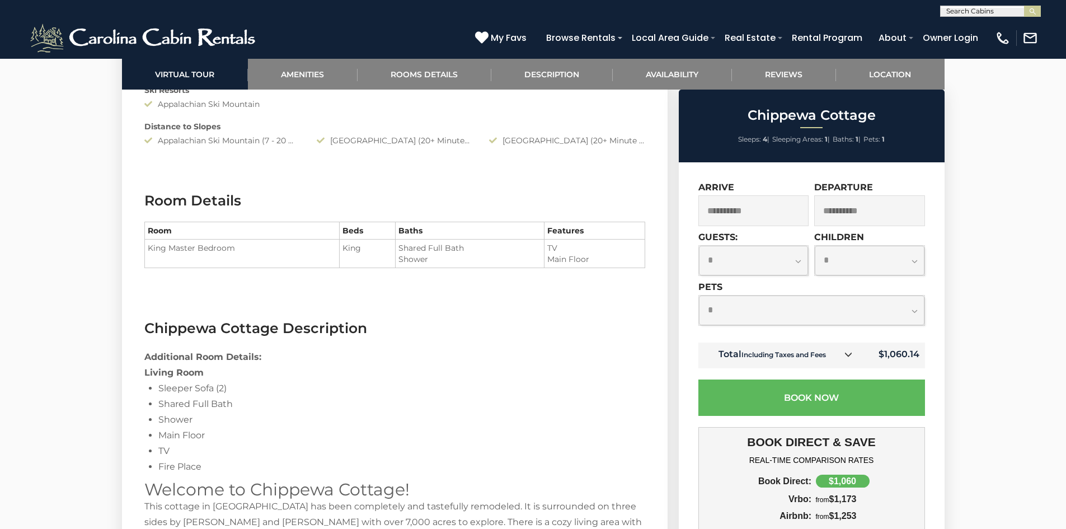
scroll to position [839, 0]
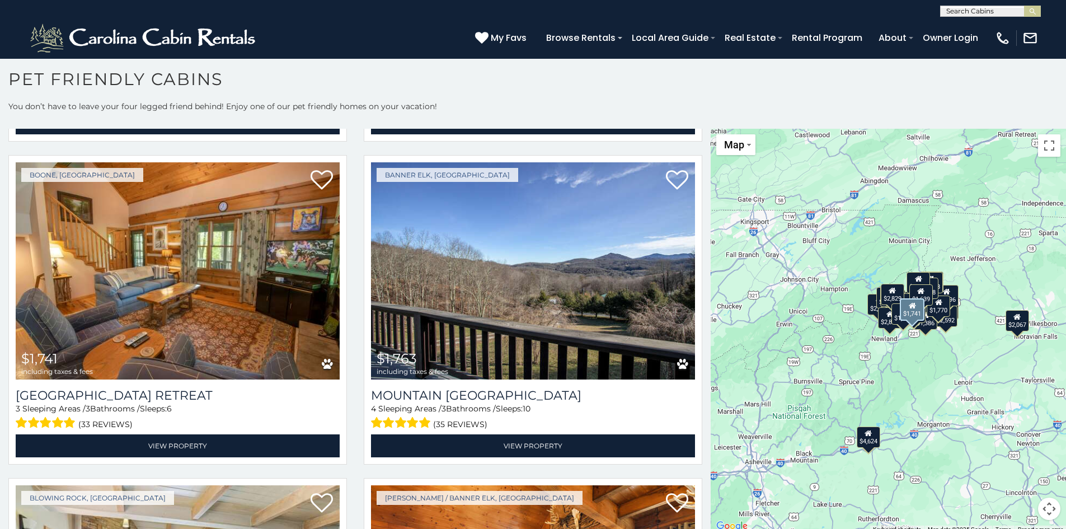
scroll to position [4416, 0]
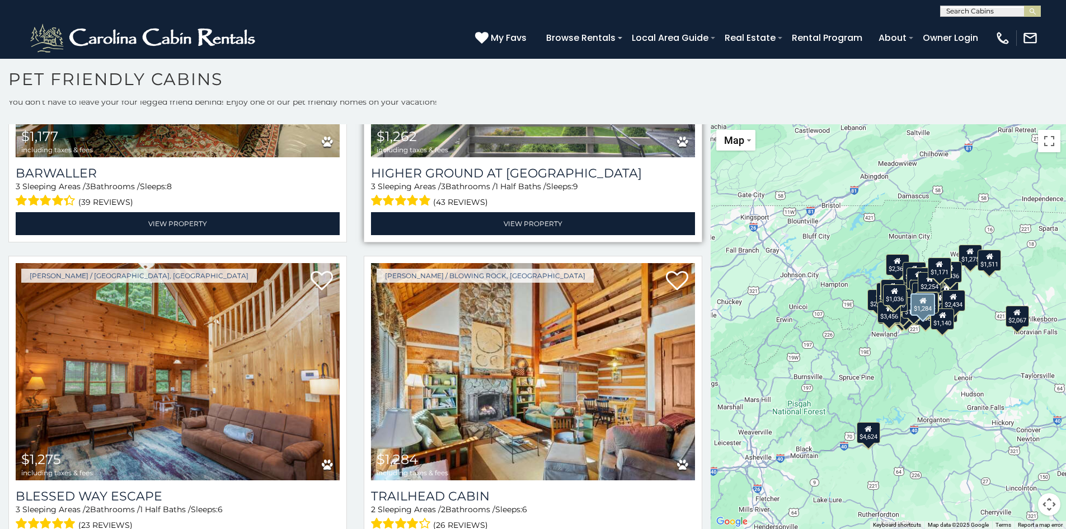
scroll to position [7660, 0]
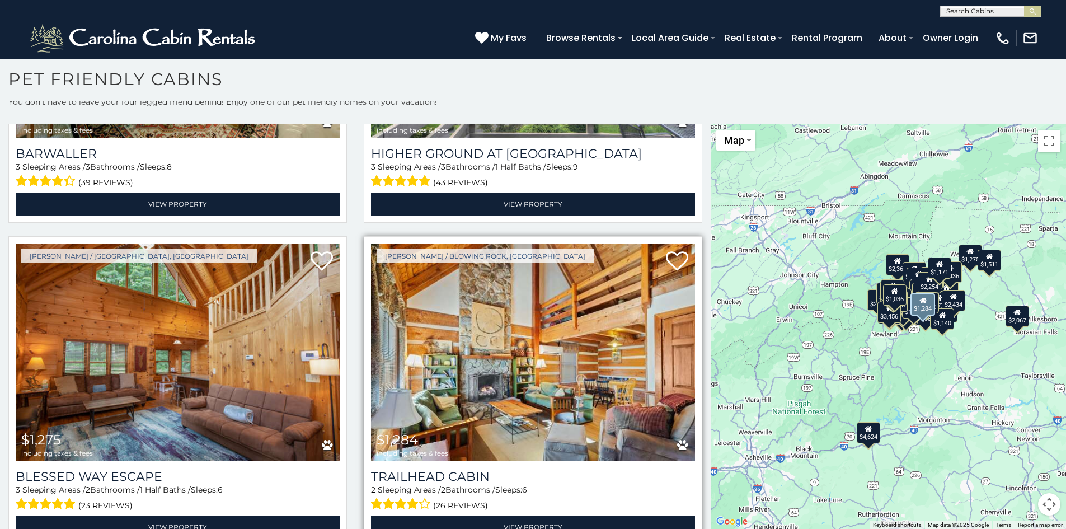
click at [506, 293] on img at bounding box center [533, 351] width 324 height 217
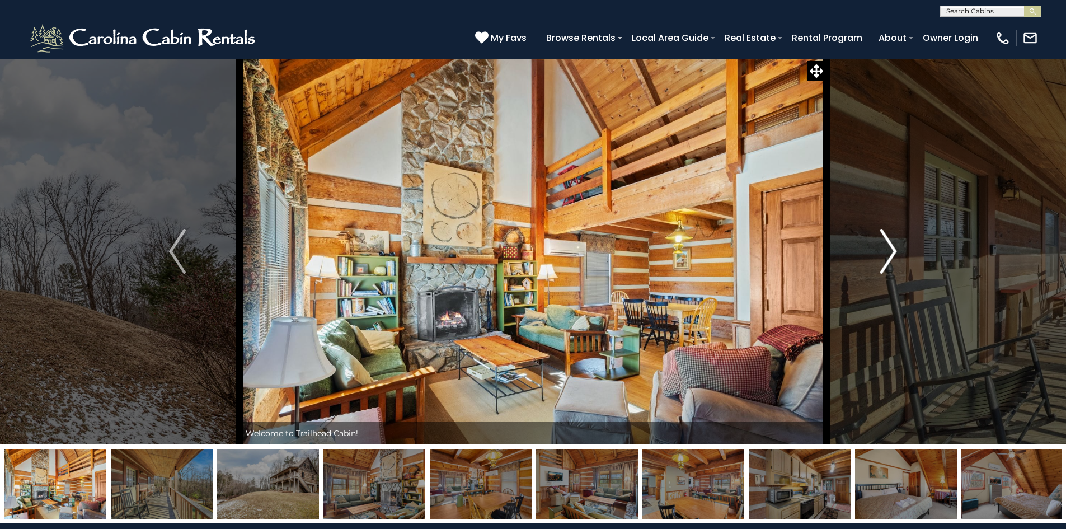
click at [885, 248] on img "Next" at bounding box center [888, 251] width 17 height 45
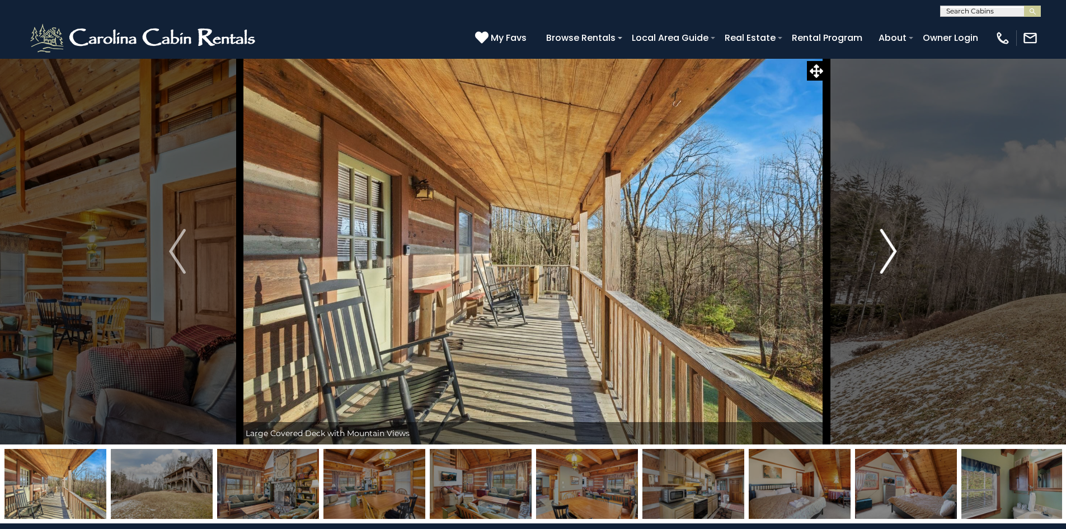
click at [885, 248] on img "Next" at bounding box center [888, 251] width 17 height 45
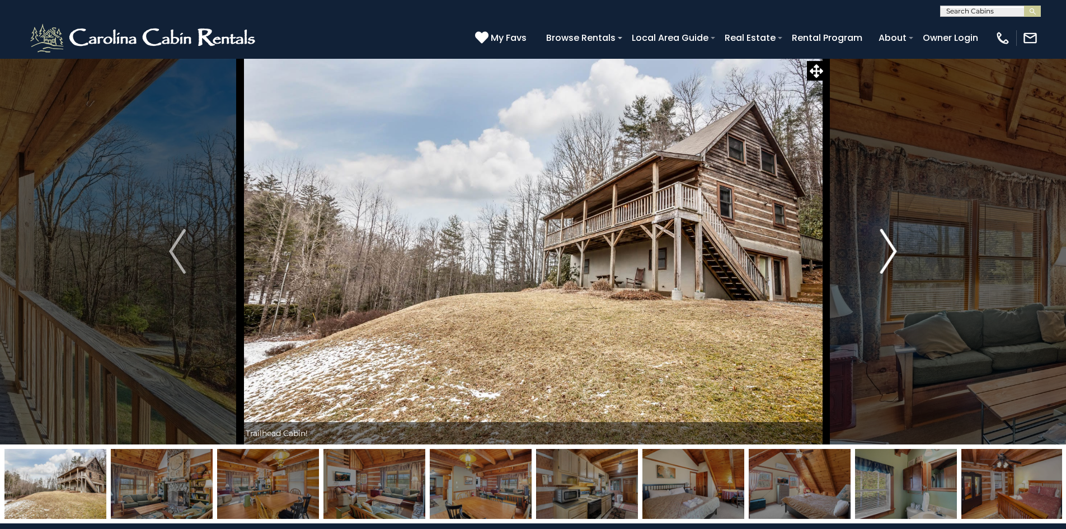
click at [887, 249] on img "Next" at bounding box center [888, 251] width 17 height 45
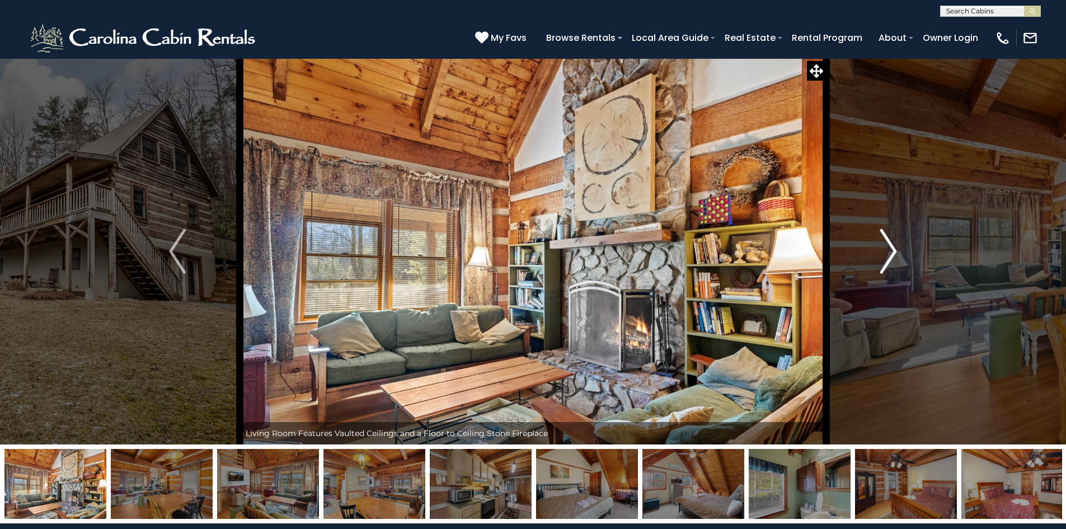
click at [887, 249] on img "Next" at bounding box center [888, 251] width 17 height 45
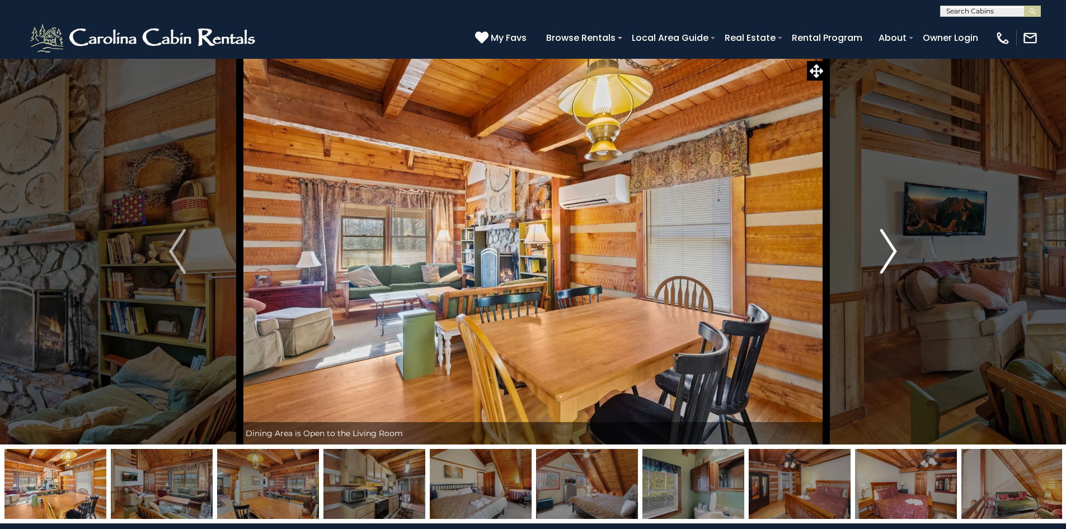
click at [887, 249] on img "Next" at bounding box center [888, 251] width 17 height 45
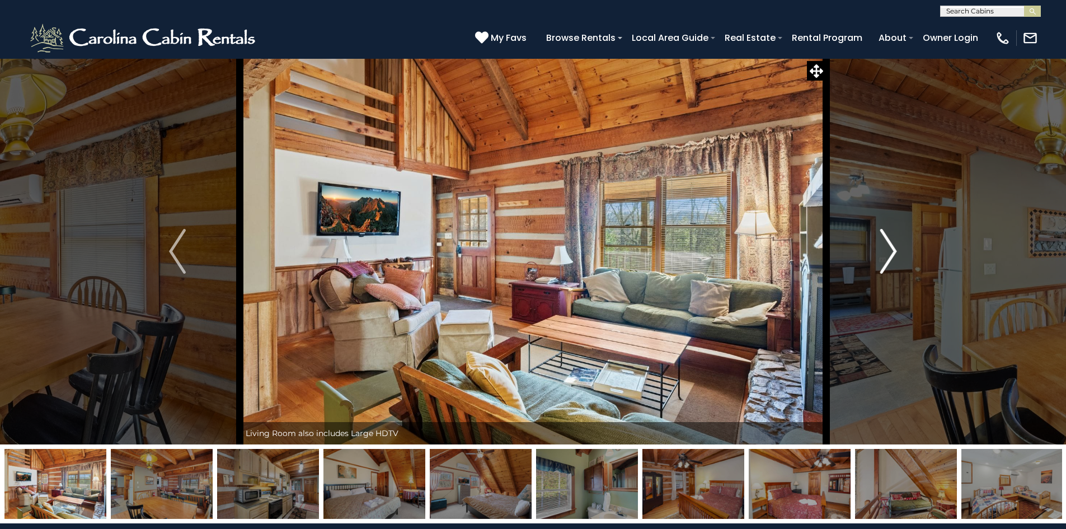
click at [887, 249] on img "Next" at bounding box center [888, 251] width 17 height 45
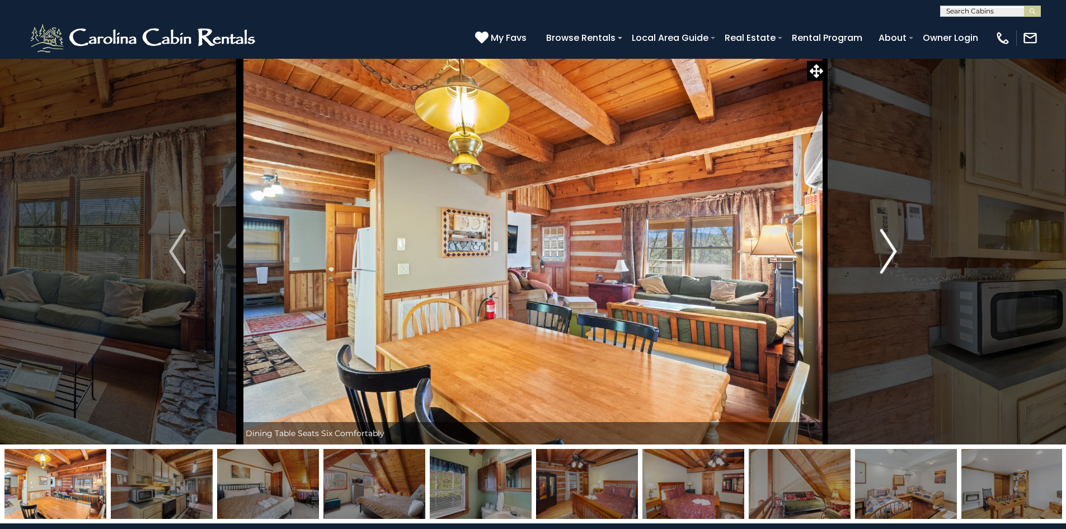
click at [887, 249] on img "Next" at bounding box center [888, 251] width 17 height 45
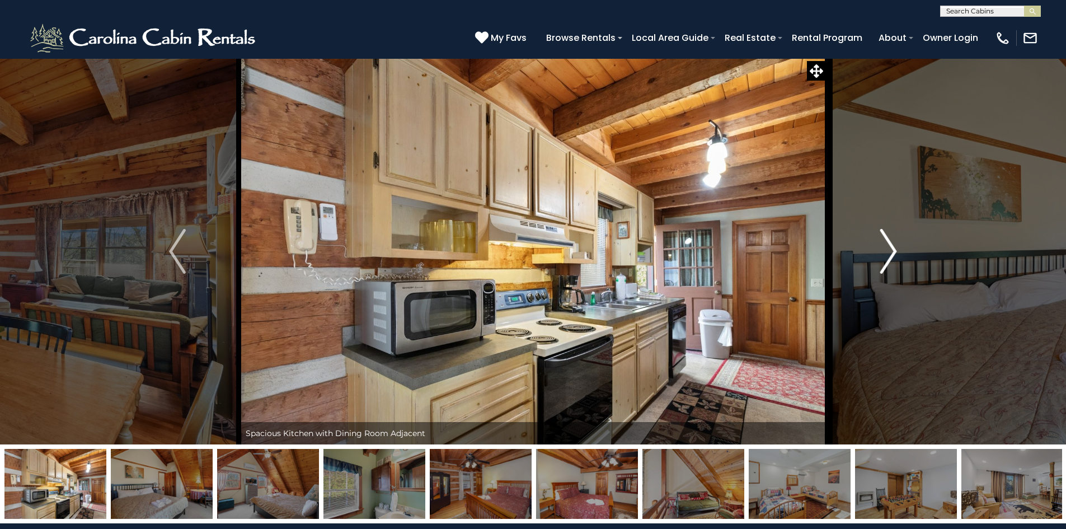
click at [887, 249] on img "Next" at bounding box center [888, 251] width 17 height 45
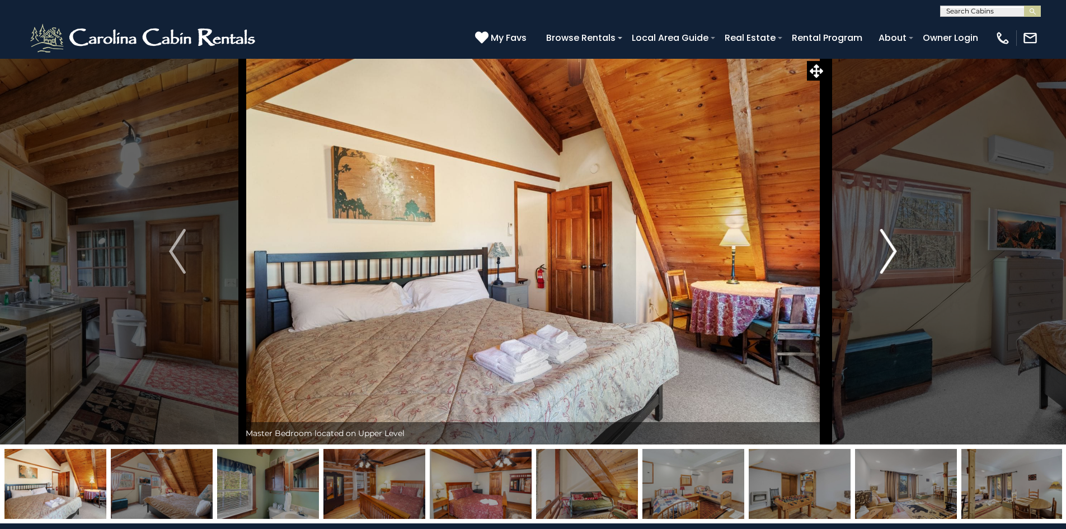
click at [887, 249] on img "Next" at bounding box center [888, 251] width 17 height 45
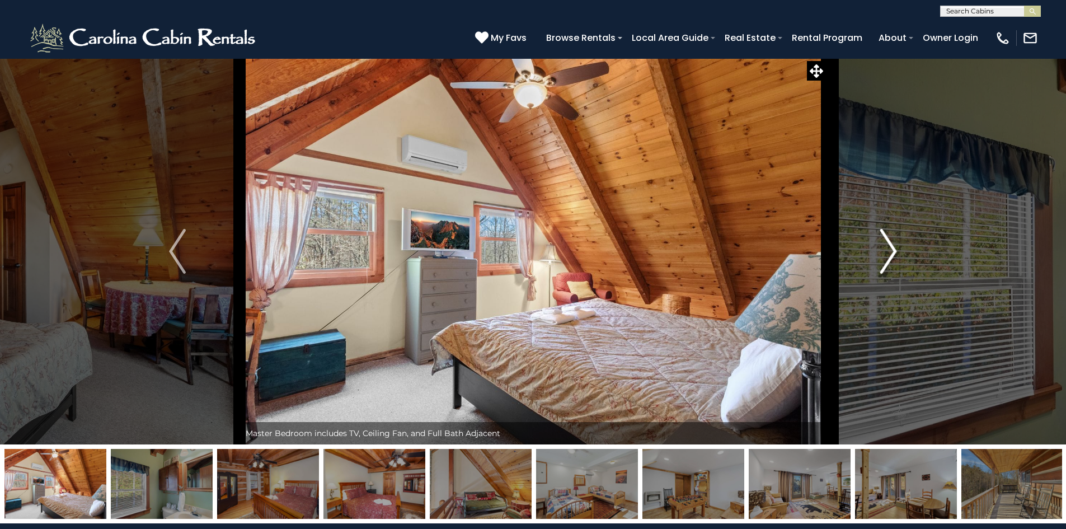
click at [887, 249] on img "Next" at bounding box center [888, 251] width 17 height 45
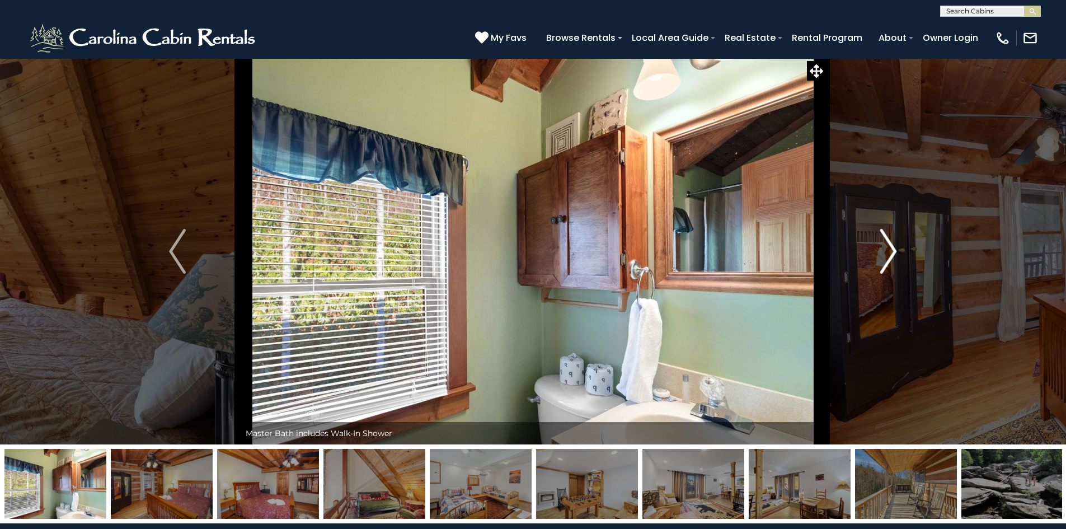
click at [887, 249] on img "Next" at bounding box center [888, 251] width 17 height 45
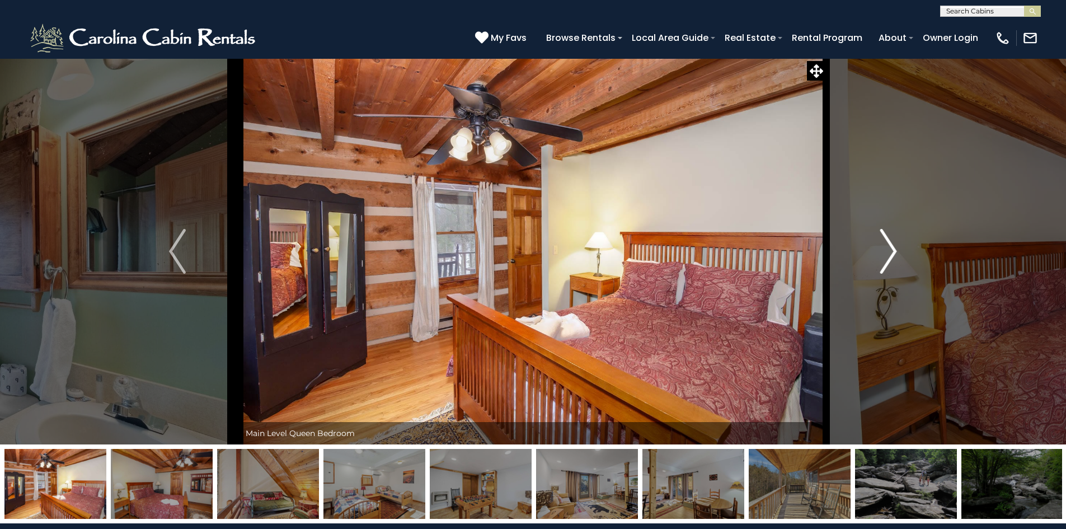
click at [887, 249] on img "Next" at bounding box center [888, 251] width 17 height 45
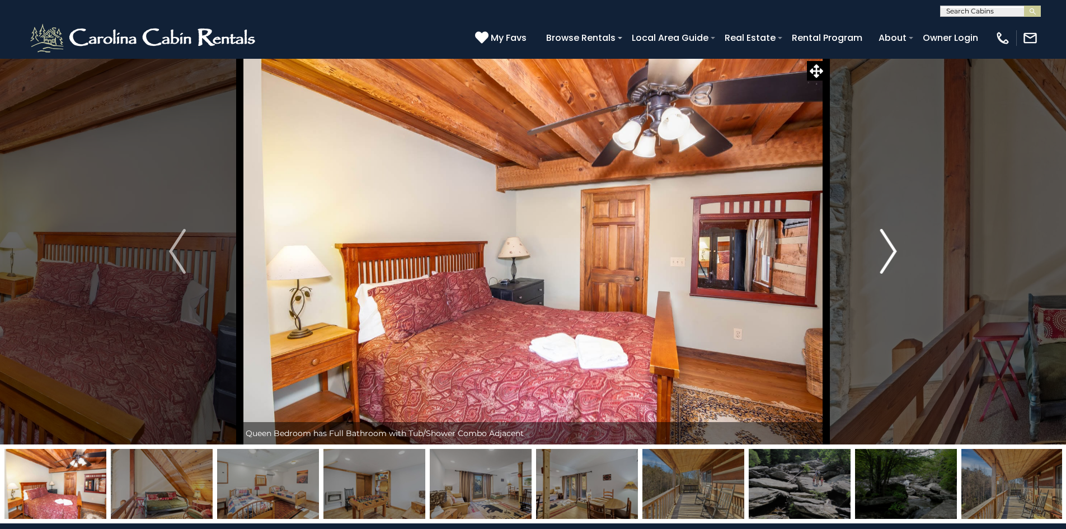
click at [887, 249] on img "Next" at bounding box center [888, 251] width 17 height 45
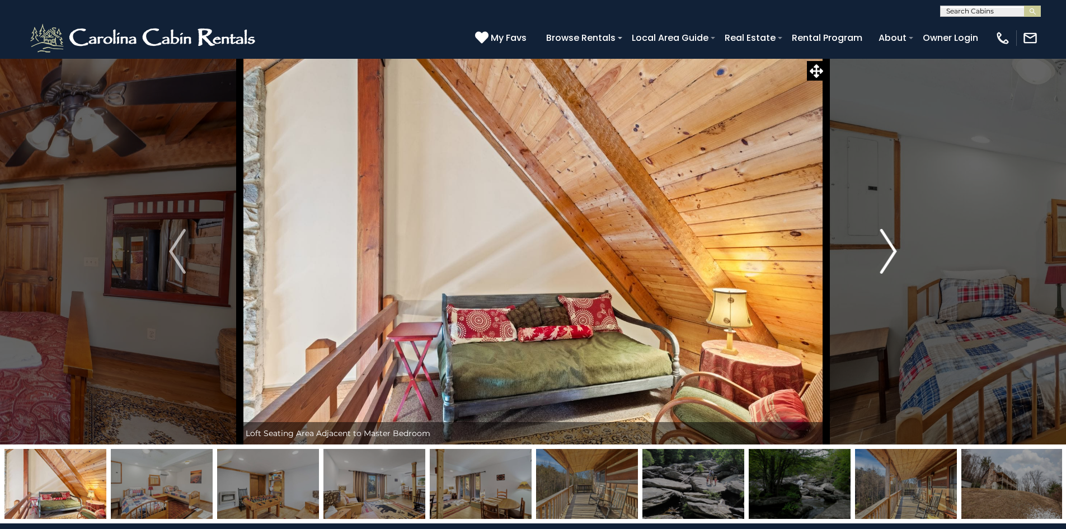
click at [887, 249] on img "Next" at bounding box center [888, 251] width 17 height 45
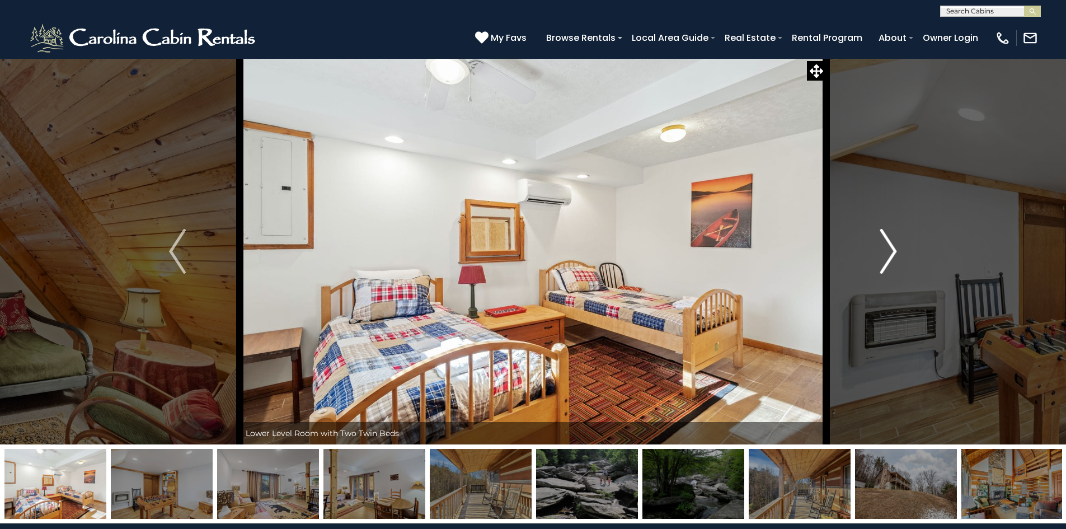
click at [887, 249] on img "Next" at bounding box center [888, 251] width 17 height 45
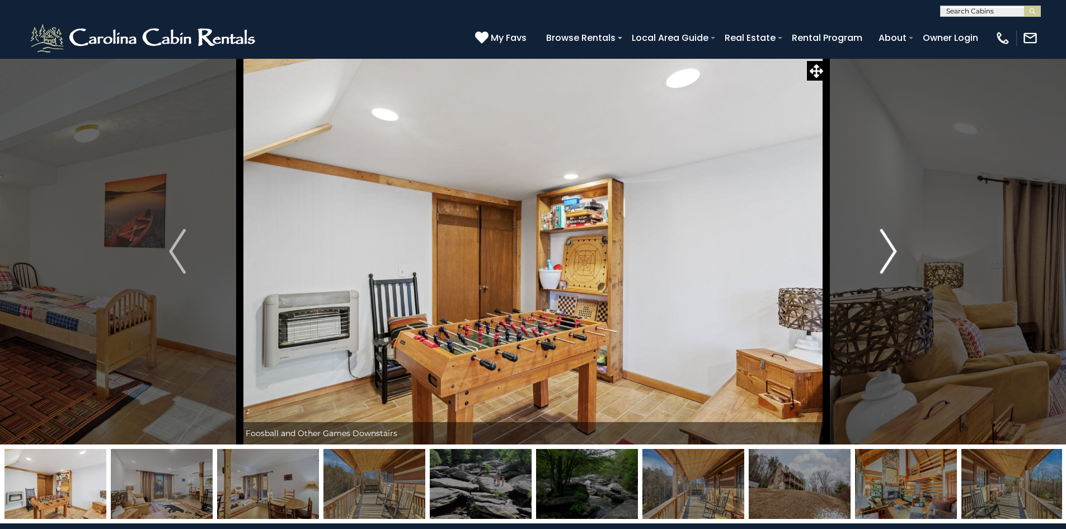
click at [887, 249] on img "Next" at bounding box center [888, 251] width 17 height 45
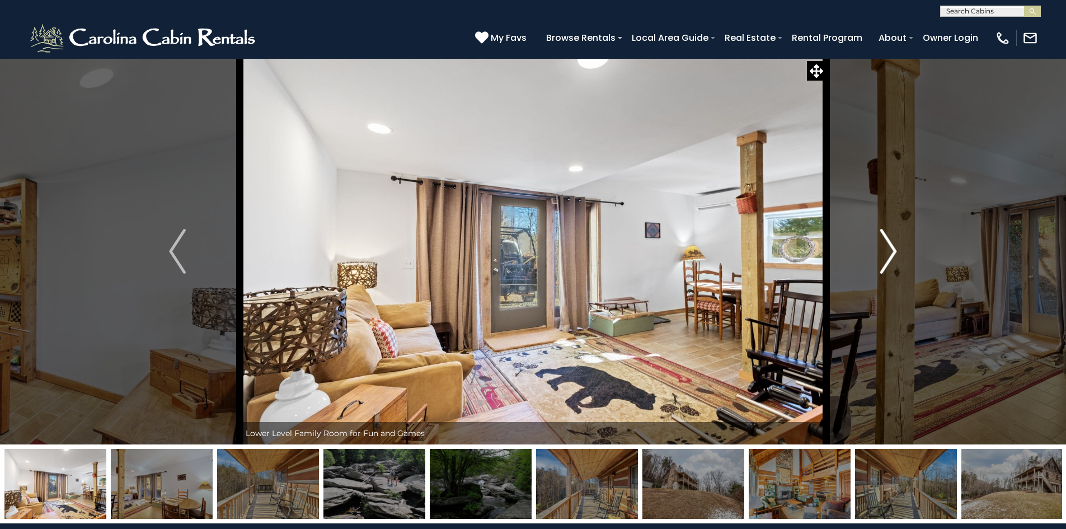
click at [887, 249] on img "Next" at bounding box center [888, 251] width 17 height 45
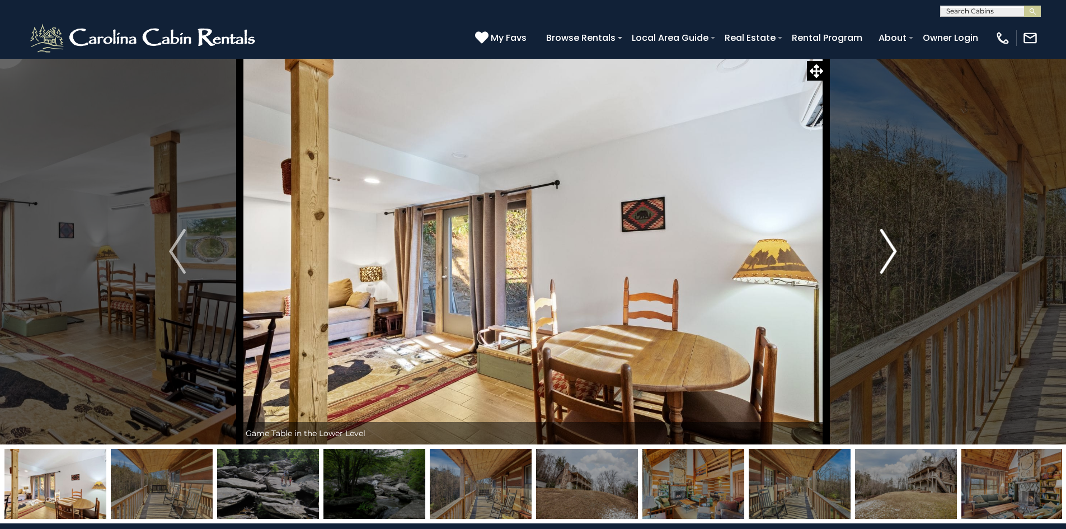
click at [887, 249] on img "Next" at bounding box center [888, 251] width 17 height 45
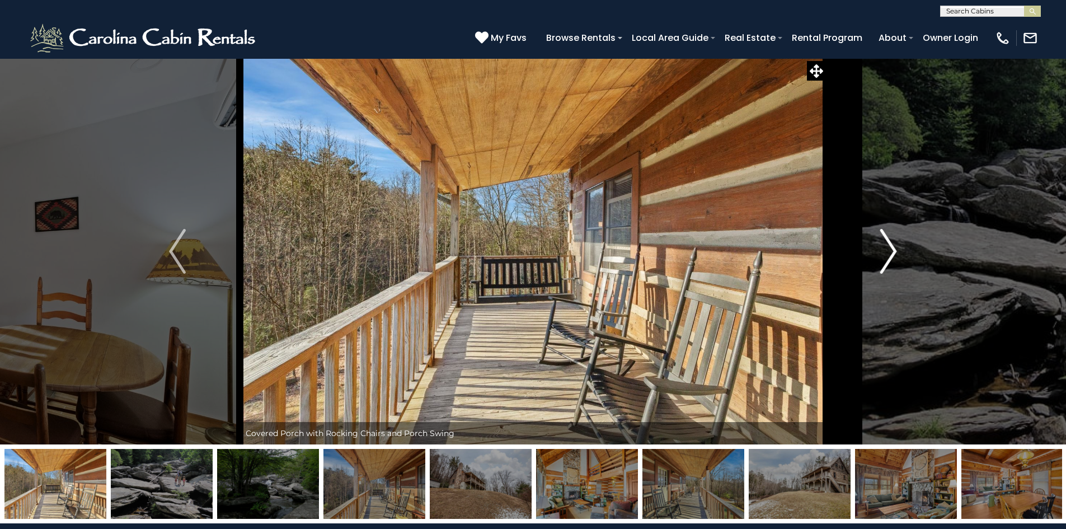
click at [887, 249] on img "Next" at bounding box center [888, 251] width 17 height 45
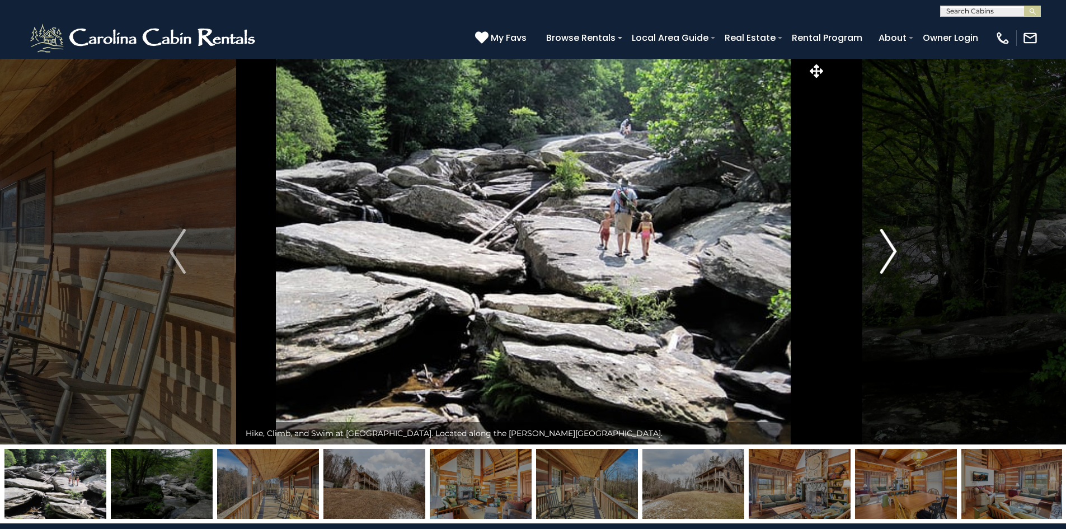
click at [887, 249] on img "Next" at bounding box center [888, 251] width 17 height 45
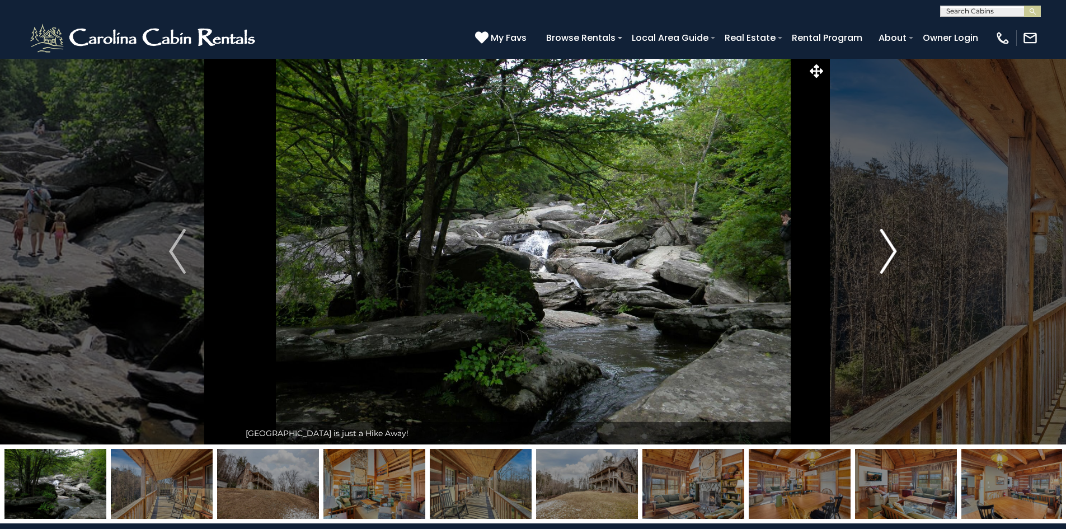
click at [887, 249] on img "Next" at bounding box center [888, 251] width 17 height 45
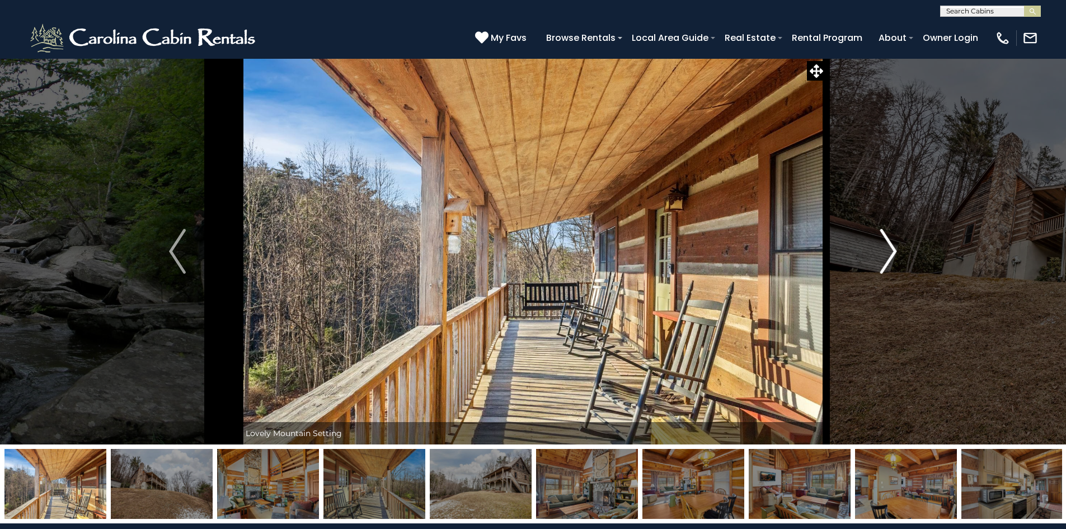
click at [887, 249] on img "Next" at bounding box center [888, 251] width 17 height 45
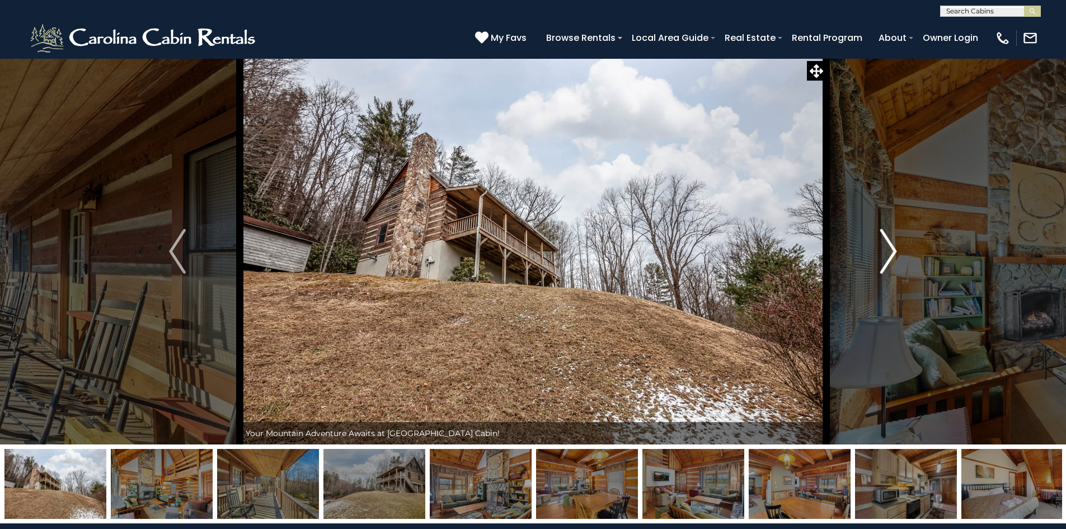
click at [887, 249] on img "Next" at bounding box center [888, 251] width 17 height 45
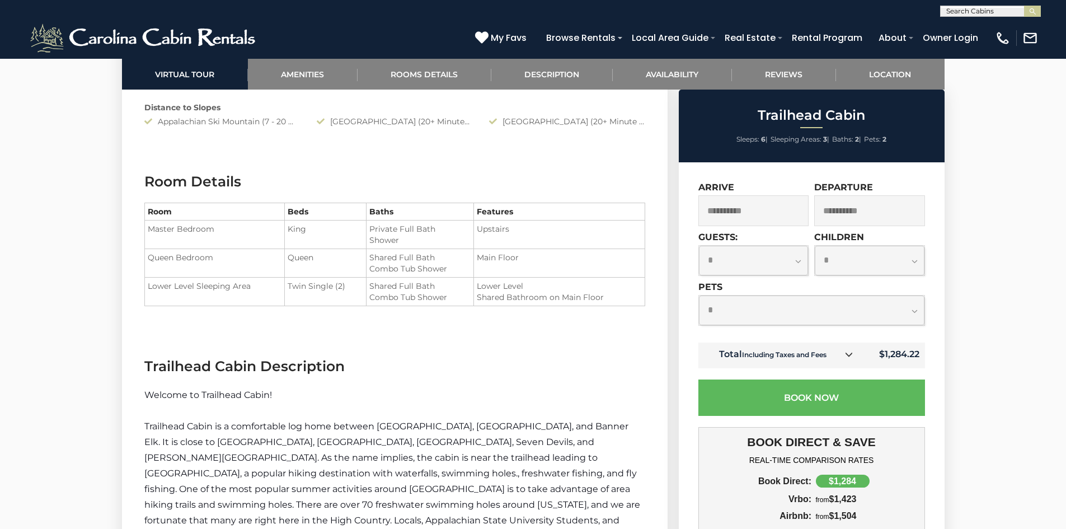
scroll to position [1119, 0]
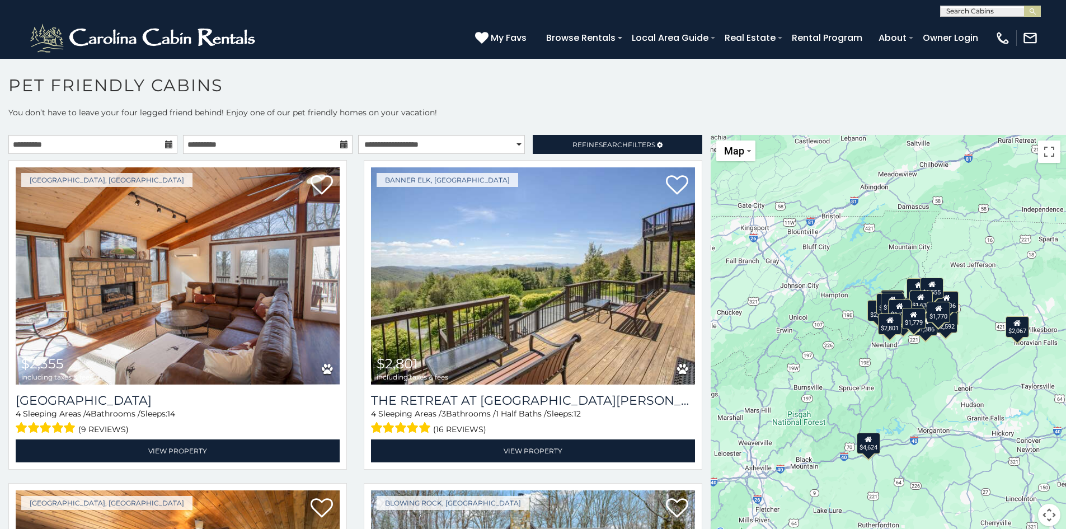
drag, startPoint x: 985, startPoint y: 243, endPoint x: 976, endPoint y: 251, distance: 11.9
click at [985, 243] on div "$2,355 $2,801 $2,829 $2,899 $3,838 $4,624 $2,338 $2,637 $1,938 $1,957 $2,067 $2…" at bounding box center [887, 337] width 355 height 404
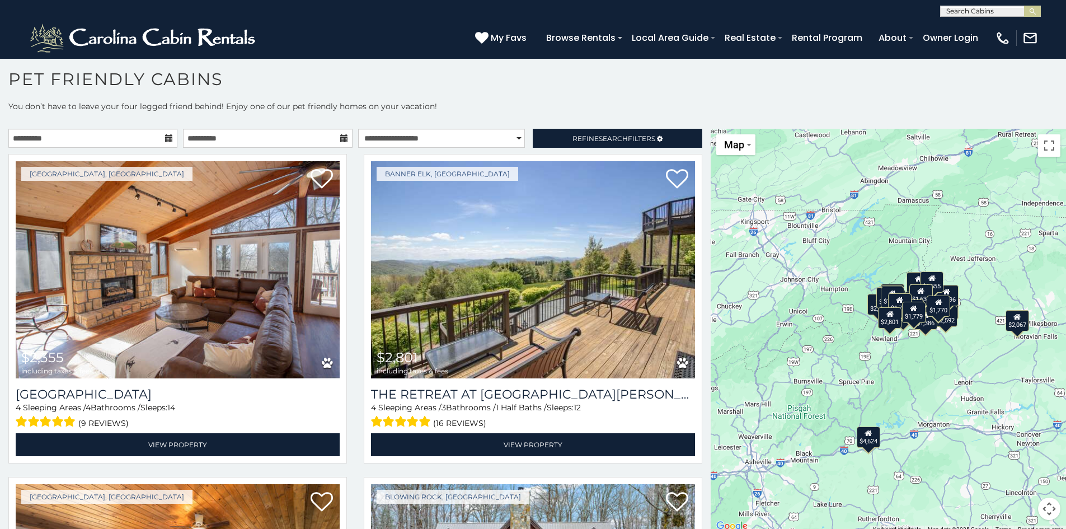
click at [1043, 508] on button "Map camera controls" at bounding box center [1049, 508] width 22 height 22
click at [986, 453] on button "Move up" at bounding box center [993, 452] width 22 height 22
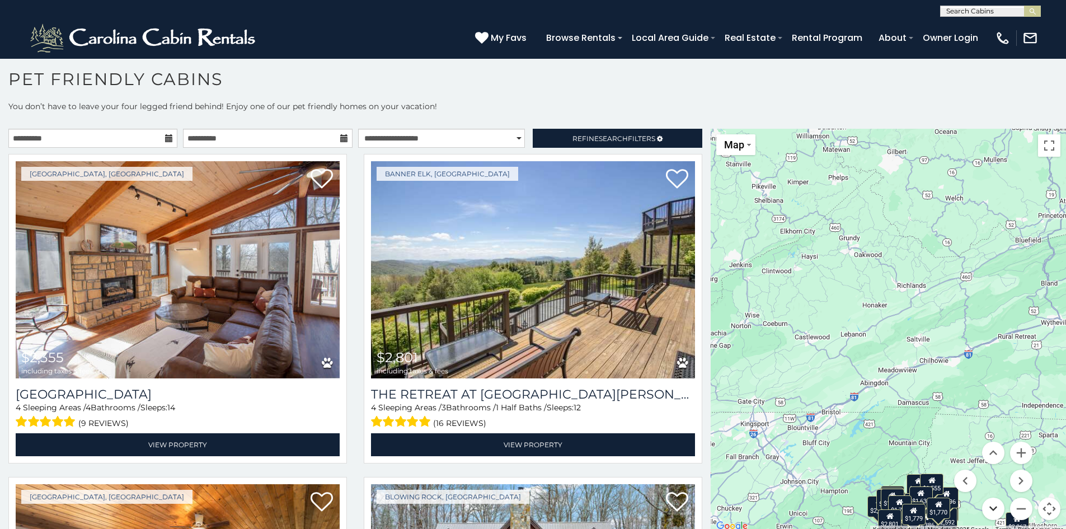
click at [985, 514] on button "Move down" at bounding box center [993, 508] width 22 height 22
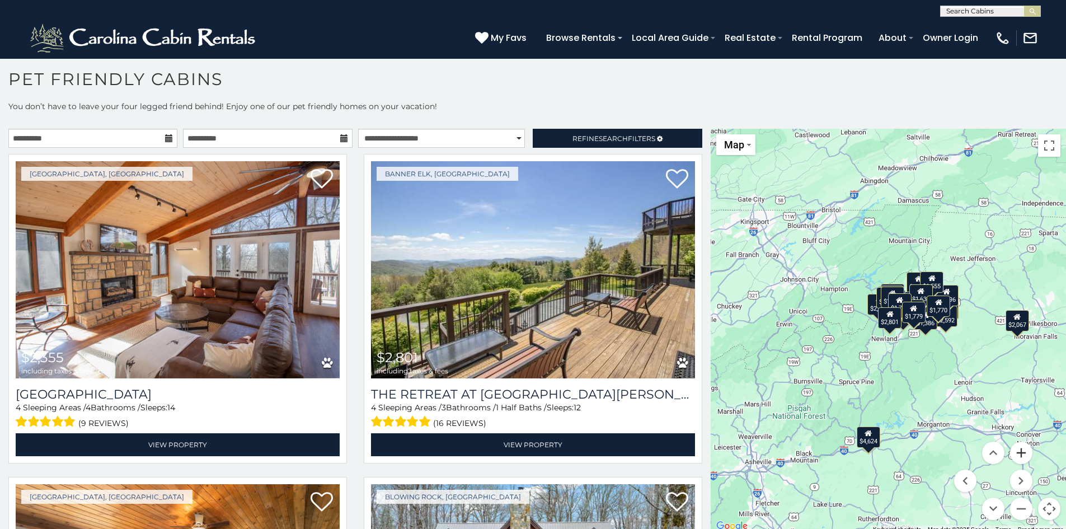
click at [1014, 453] on button "Zoom in" at bounding box center [1021, 452] width 22 height 22
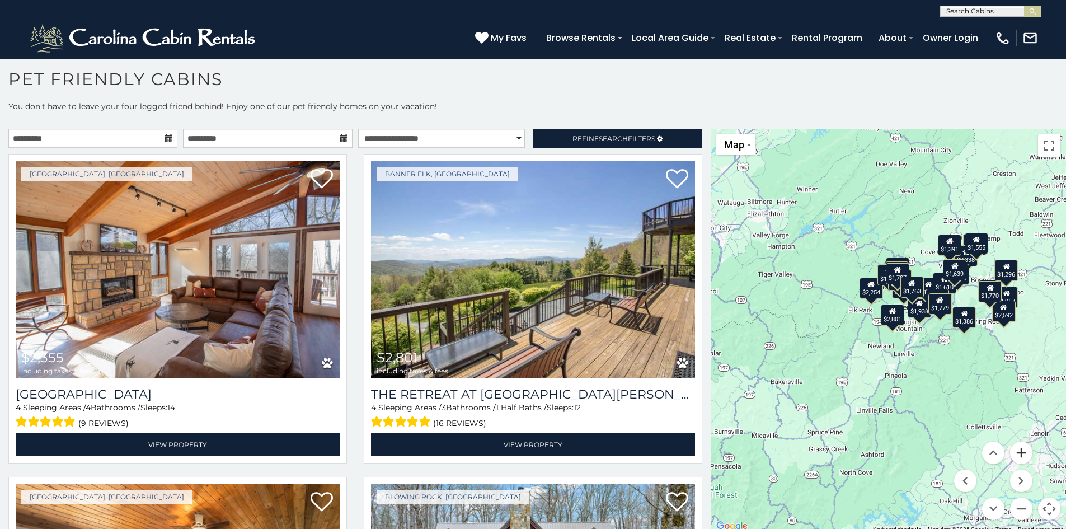
click at [1014, 453] on button "Zoom in" at bounding box center [1021, 452] width 22 height 22
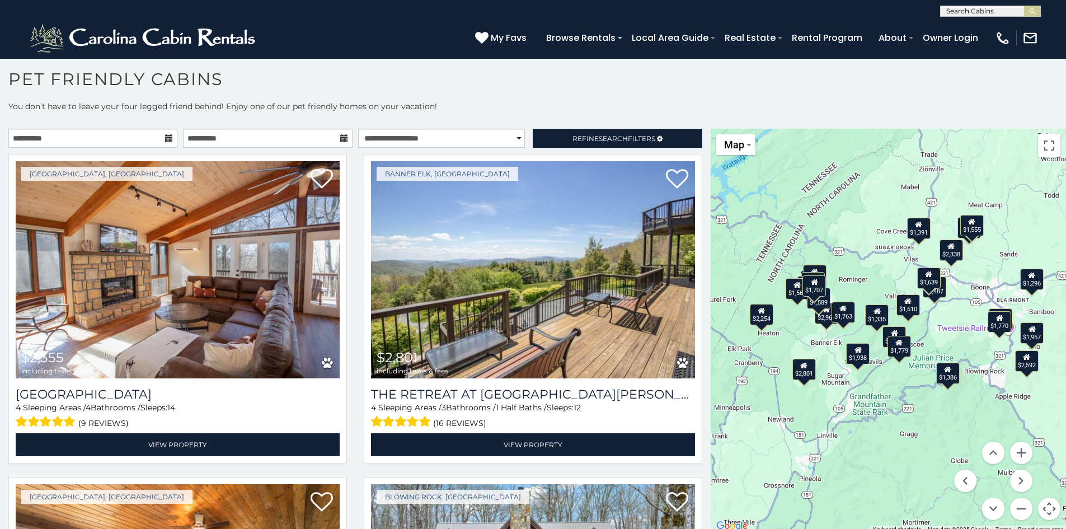
drag, startPoint x: 980, startPoint y: 326, endPoint x: 877, endPoint y: 387, distance: 119.3
click at [878, 387] on div "$2,355 $2,801 $2,829 $2,899 $3,838 $4,624 $2,338 $2,637 $1,938 $1,957 $2,067 $2…" at bounding box center [887, 331] width 355 height 404
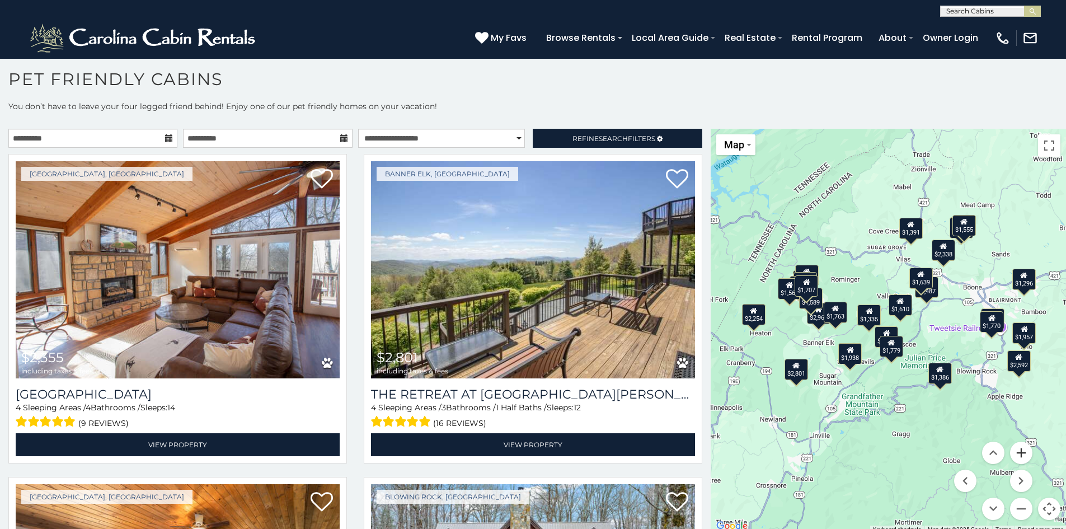
click at [1020, 449] on button "Zoom in" at bounding box center [1021, 452] width 22 height 22
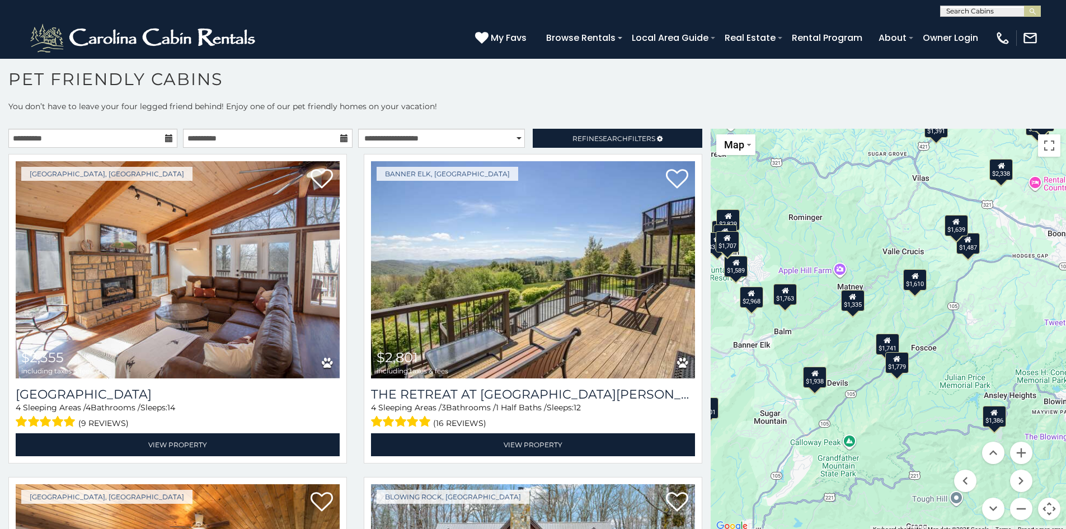
drag, startPoint x: 1006, startPoint y: 312, endPoint x: 1009, endPoint y: 298, distance: 14.7
click at [1009, 298] on div "$2,355 $2,801 $2,829 $2,899 $3,838 $4,624 $2,338 $2,637 $1,938 $1,957 $2,067 $2…" at bounding box center [887, 331] width 355 height 404
click at [851, 306] on div "$1,335" at bounding box center [852, 299] width 23 height 21
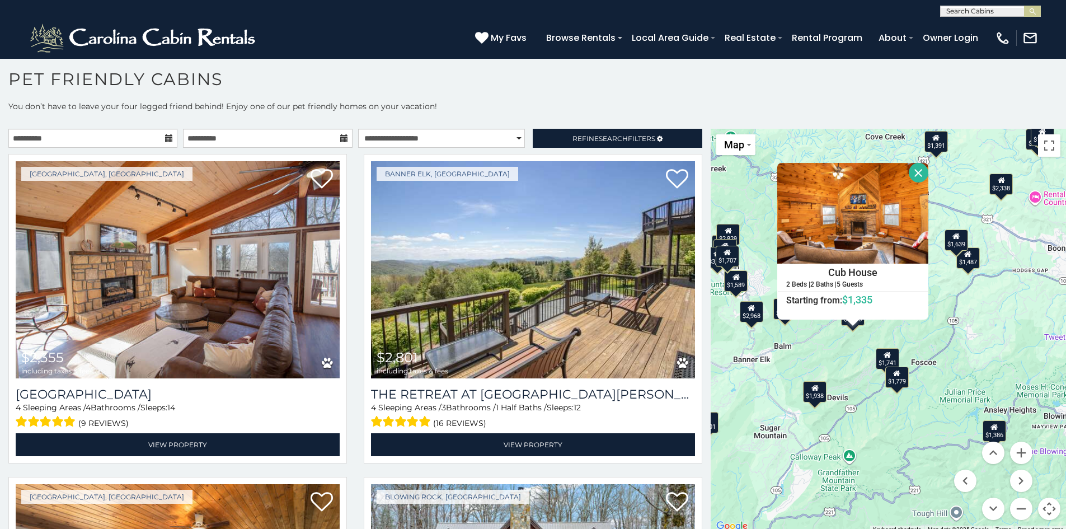
click at [915, 171] on button "Close" at bounding box center [918, 173] width 20 height 20
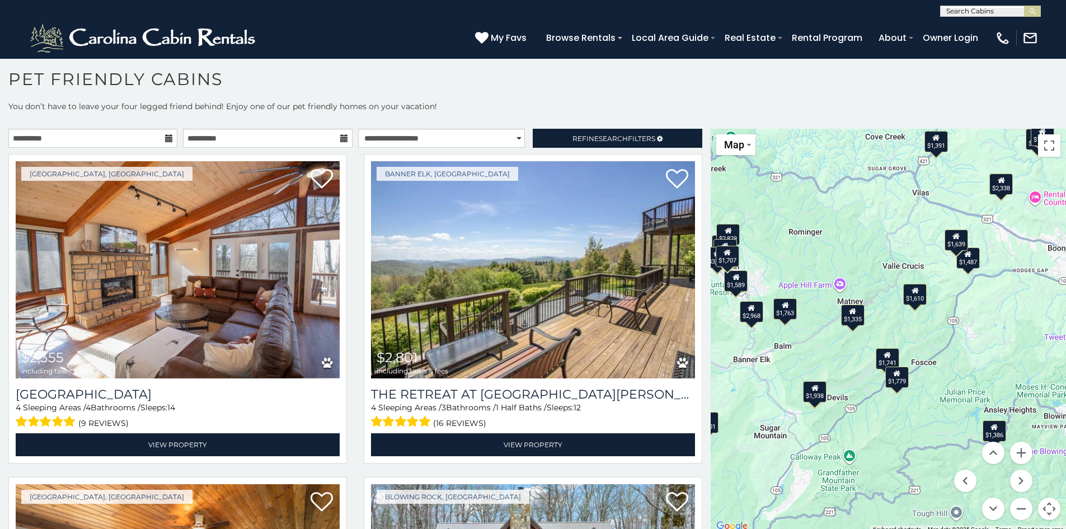
click at [884, 357] on icon at bounding box center [887, 354] width 7 height 8
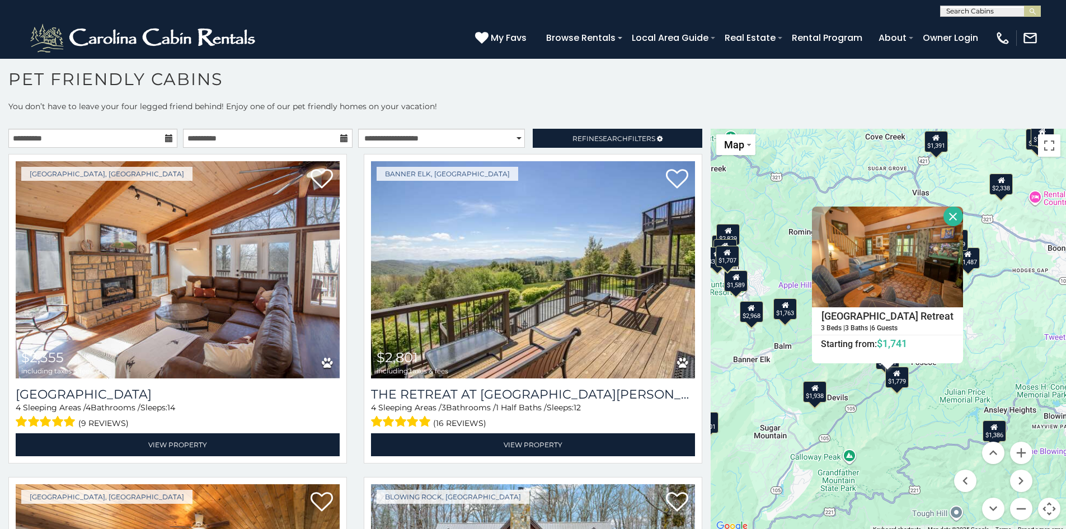
click at [949, 214] on button "Close" at bounding box center [953, 216] width 20 height 20
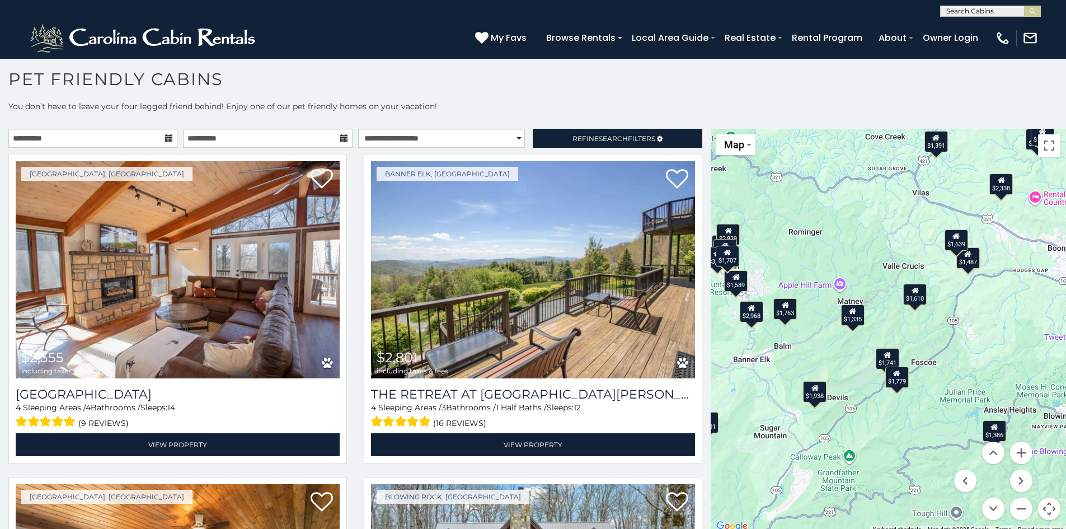
click at [813, 395] on div "$1,938" at bounding box center [814, 390] width 23 height 21
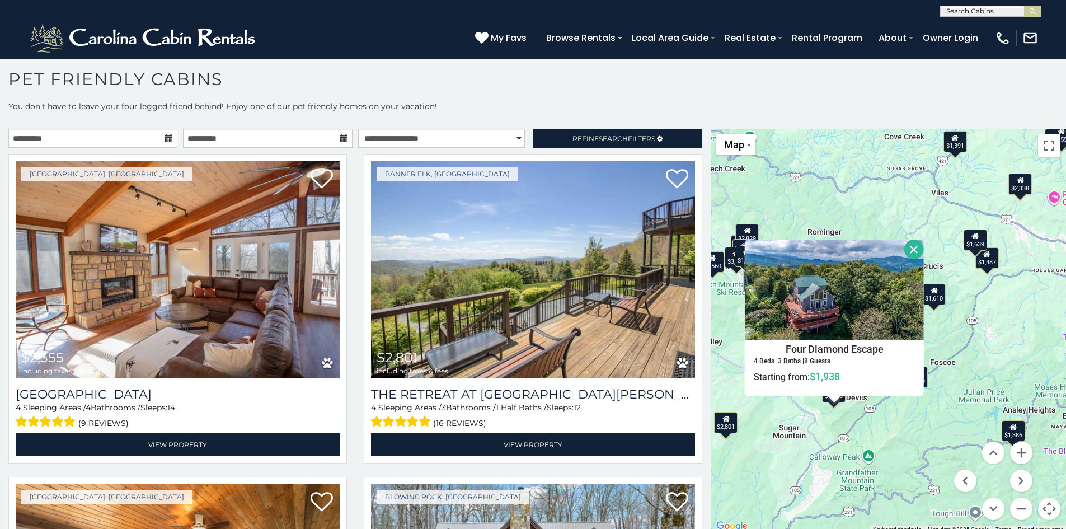
click at [911, 246] on button "Close" at bounding box center [915, 249] width 20 height 20
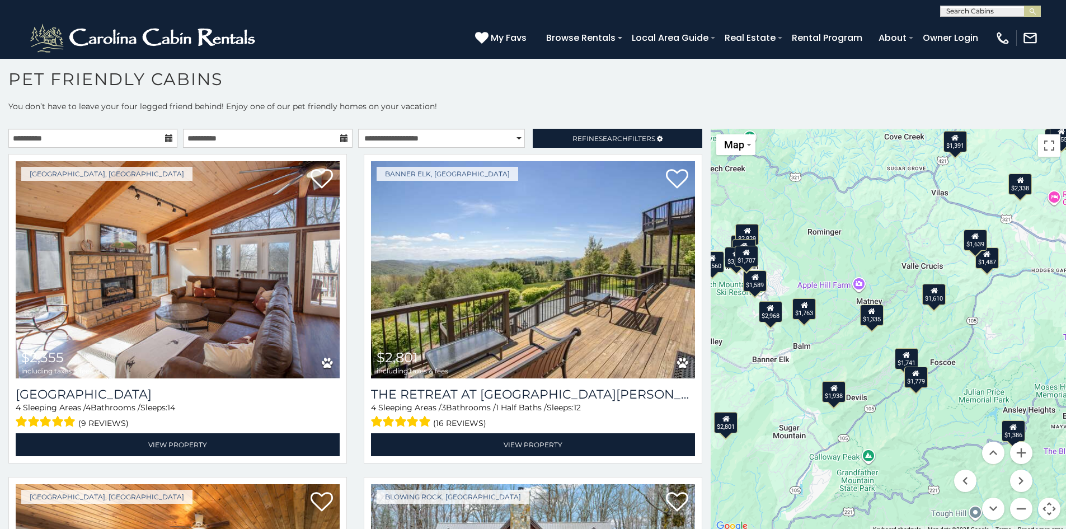
click at [986, 263] on div "$1,487" at bounding box center [986, 257] width 23 height 21
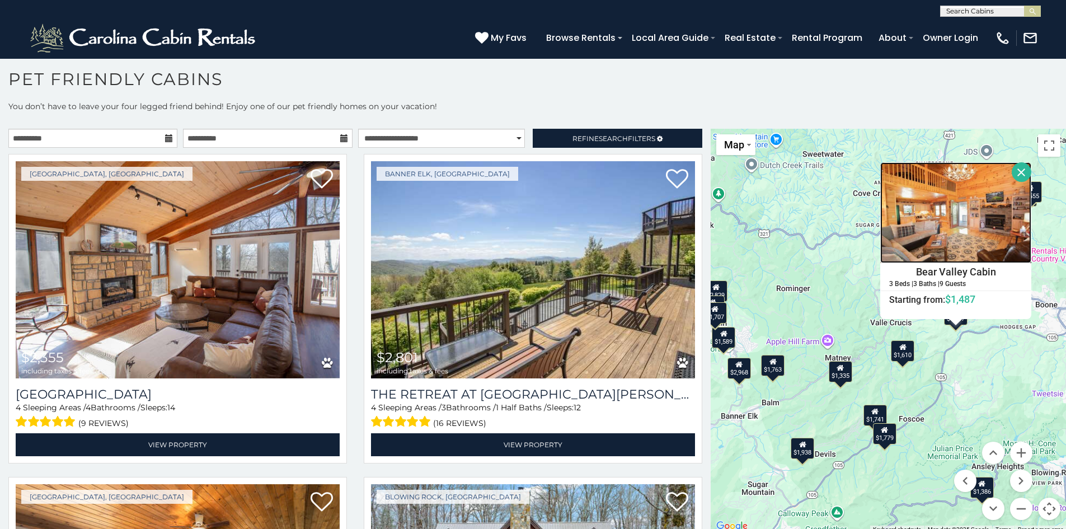
click at [1014, 225] on img at bounding box center [955, 212] width 151 height 101
click at [1016, 168] on button "Close" at bounding box center [1021, 172] width 20 height 20
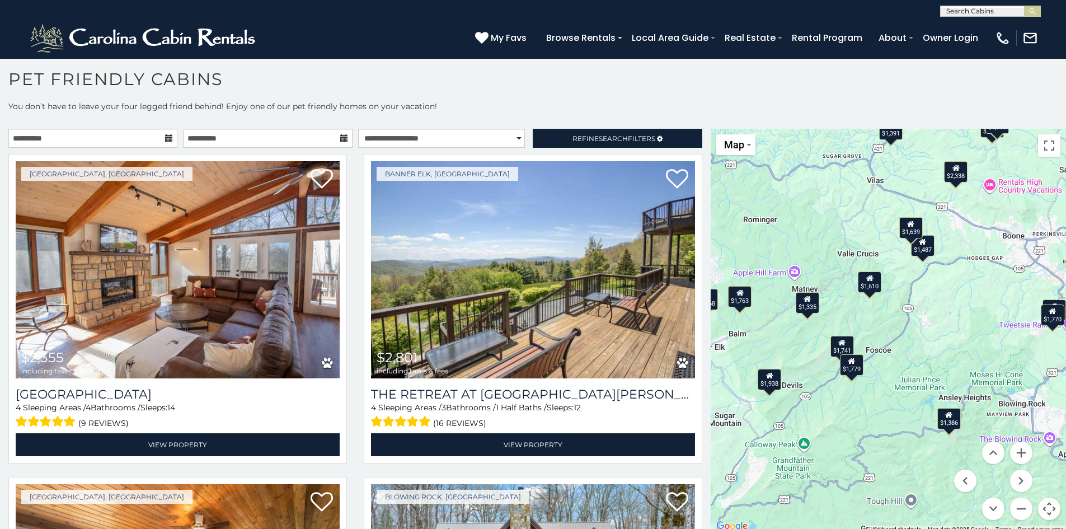
drag, startPoint x: 981, startPoint y: 343, endPoint x: 948, endPoint y: 272, distance: 77.8
click at [948, 272] on div "$2,355 $2,801 $2,829 $2,899 $3,838 $4,624 $2,338 $2,637 $1,938 $1,957 $2,067 $2…" at bounding box center [887, 331] width 355 height 404
click at [942, 421] on div "$1,386" at bounding box center [948, 418] width 23 height 21
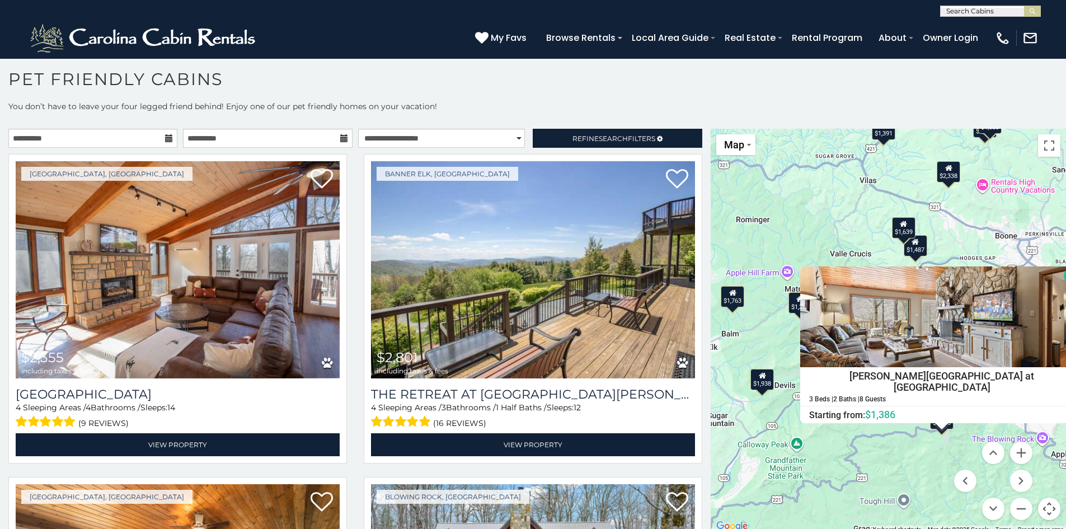
click at [1063, 271] on button "Close" at bounding box center [1073, 276] width 20 height 20
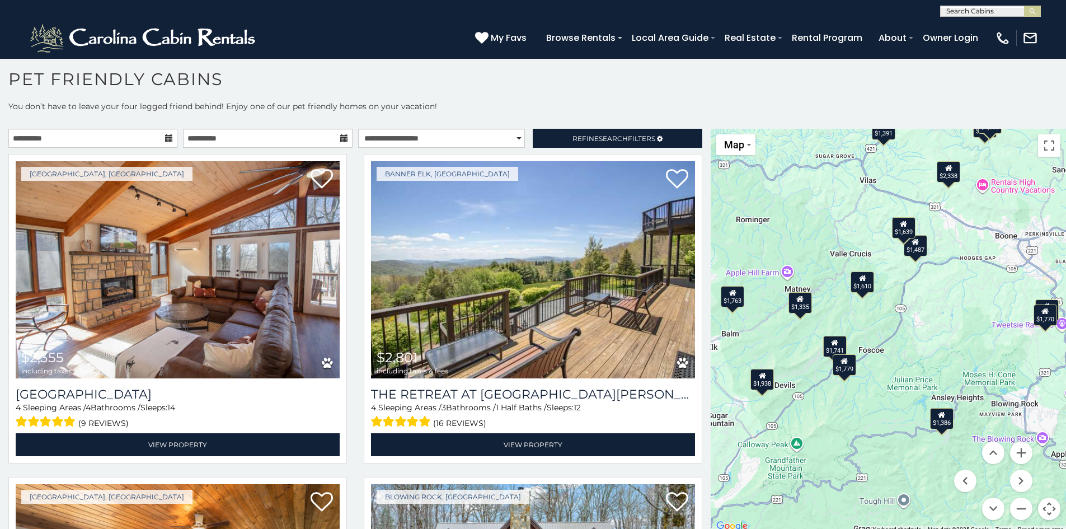
click at [797, 300] on icon at bounding box center [800, 298] width 7 height 8
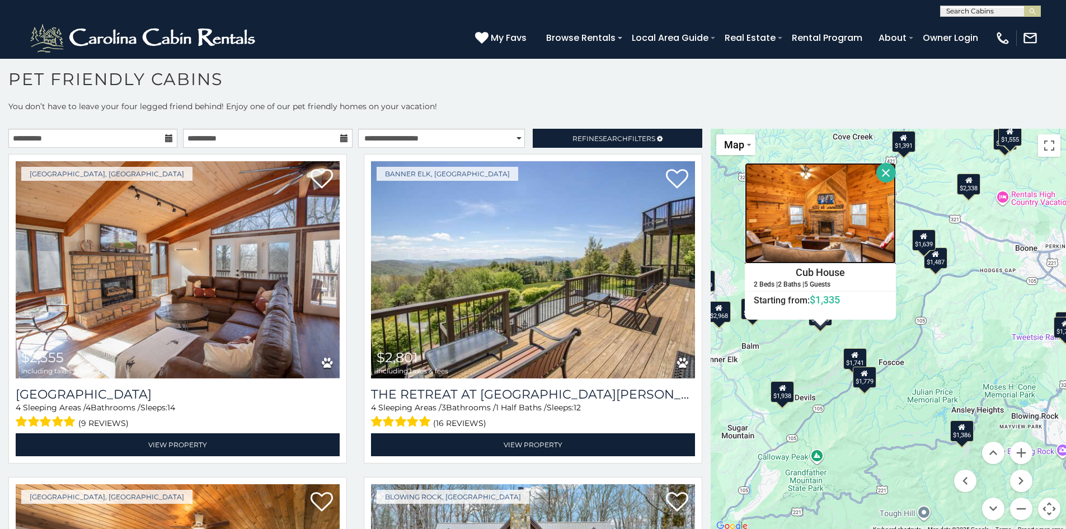
click at [824, 225] on img at bounding box center [820, 213] width 151 height 101
drag, startPoint x: 881, startPoint y: 164, endPoint x: 886, endPoint y: 177, distance: 14.2
click at [881, 164] on button "Close" at bounding box center [886, 173] width 20 height 20
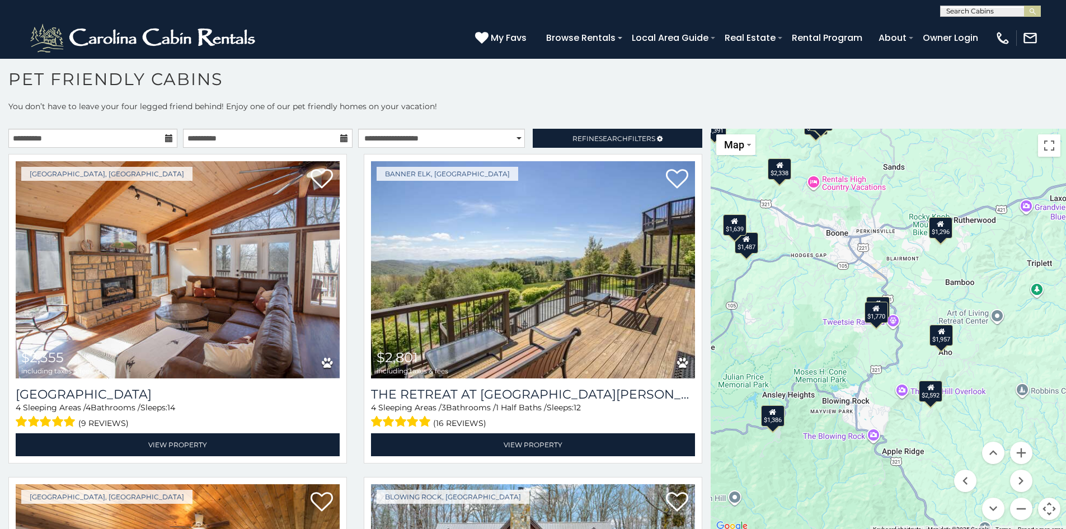
drag, startPoint x: 907, startPoint y: 339, endPoint x: 723, endPoint y: 321, distance: 185.0
click at [723, 321] on div "$2,355 $2,801 $2,829 $2,899 $3,838 $4,624 $2,338 $2,637 $1,938 $1,957 $2,067 $2…" at bounding box center [887, 331] width 355 height 404
click at [937, 227] on icon at bounding box center [940, 223] width 7 height 8
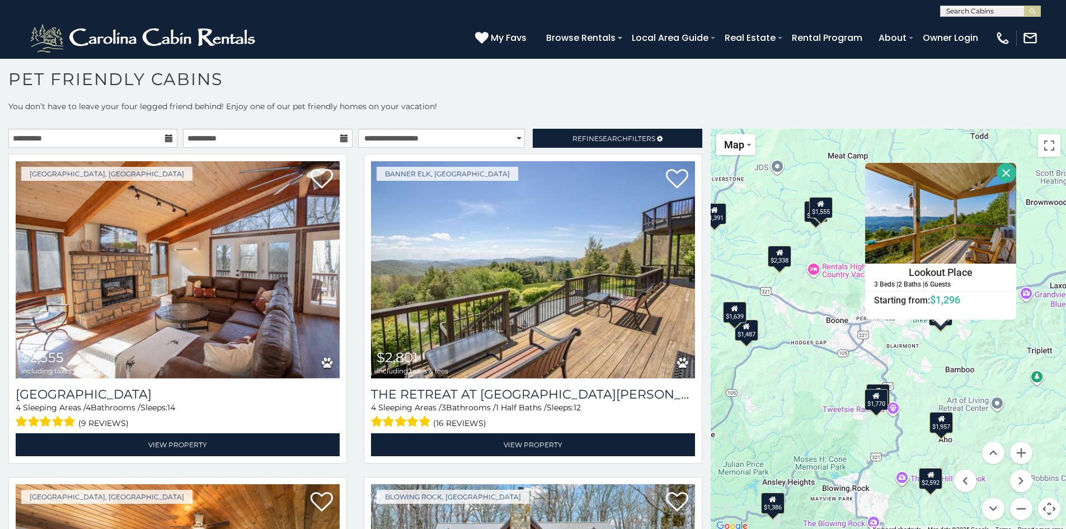
click at [1006, 171] on button "Close" at bounding box center [1006, 173] width 20 height 20
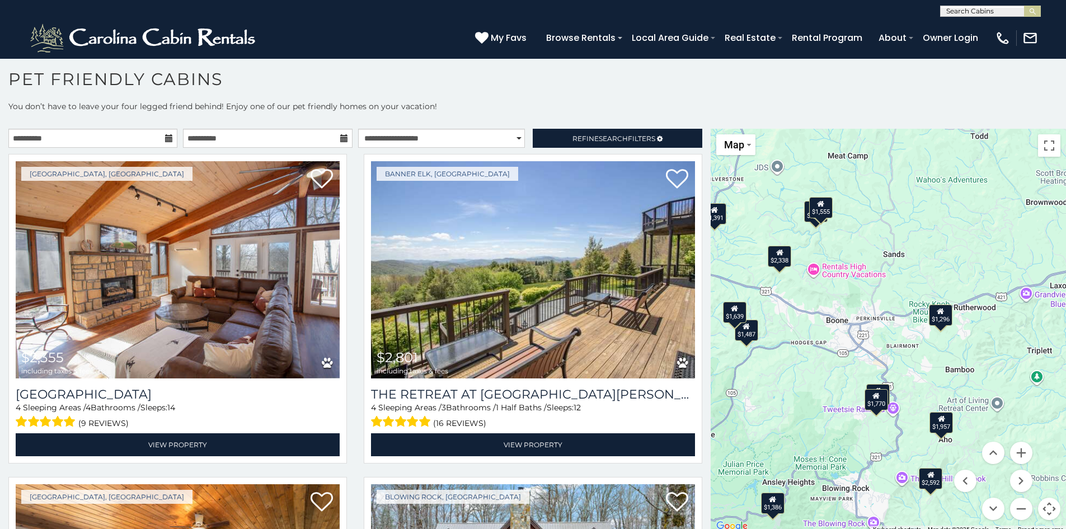
click at [814, 213] on div "$1,555" at bounding box center [820, 206] width 23 height 21
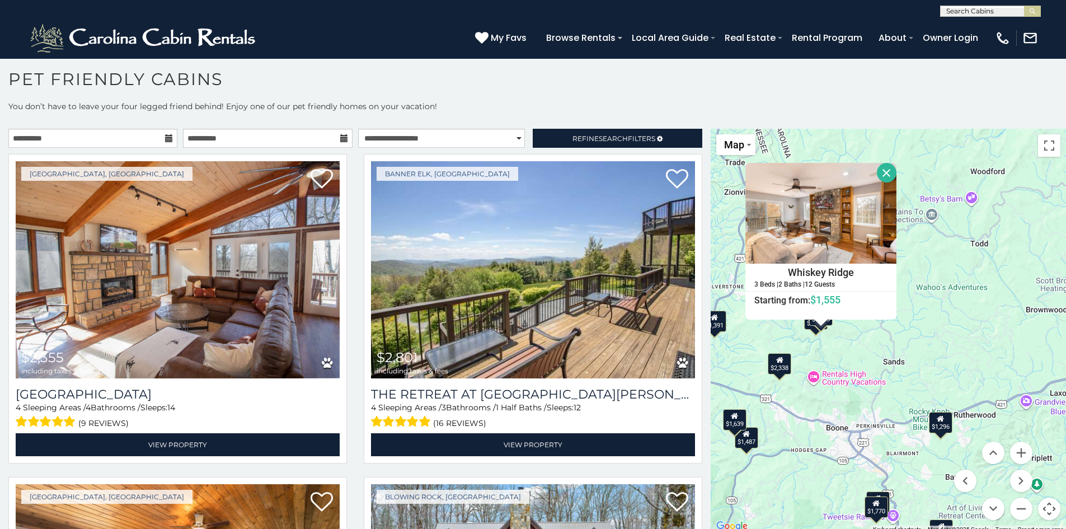
click at [880, 171] on button "Close" at bounding box center [887, 173] width 20 height 20
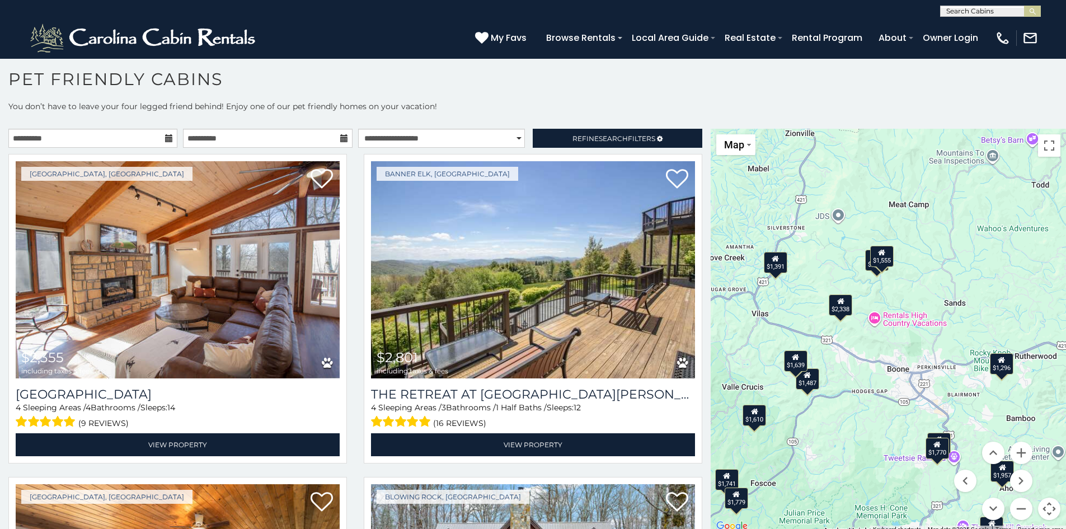
drag, startPoint x: 840, startPoint y: 347, endPoint x: 903, endPoint y: 288, distance: 87.5
click at [903, 288] on div "$2,355 $2,801 $2,829 $2,899 $3,838 $4,624 $2,338 $2,637 $1,938 $1,957 $2,067 $2…" at bounding box center [887, 331] width 355 height 404
click at [772, 269] on div "$1,391" at bounding box center [776, 261] width 23 height 21
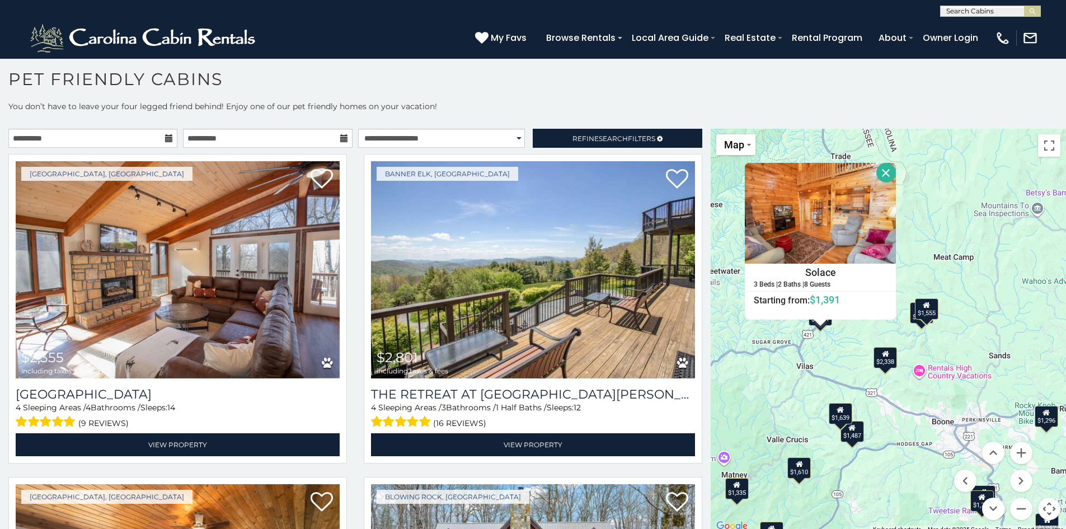
click at [881, 174] on button "Close" at bounding box center [886, 173] width 20 height 20
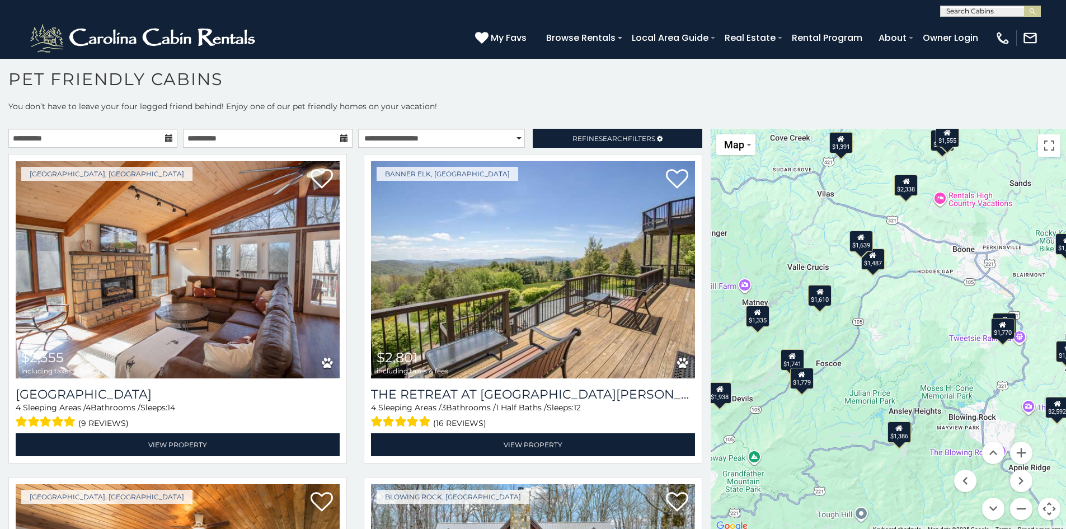
drag, startPoint x: 869, startPoint y: 305, endPoint x: 889, endPoint y: 131, distance: 175.2
click at [889, 131] on div "$2,355 $2,801 $2,829 $2,899 $3,838 $4,624 $2,338 $2,637 $1,938 $1,957 $2,067 $2…" at bounding box center [887, 331] width 355 height 404
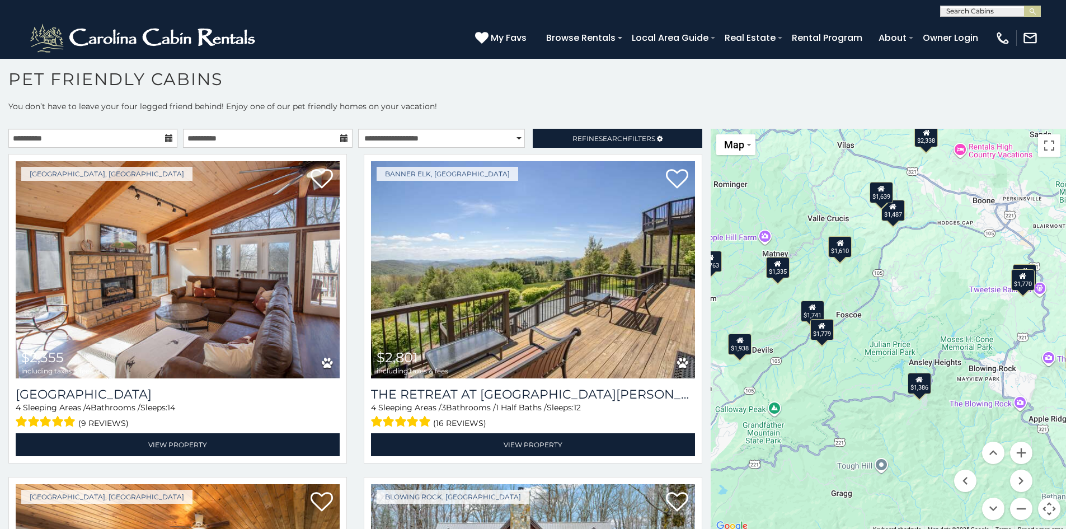
drag, startPoint x: 913, startPoint y: 340, endPoint x: 933, endPoint y: 287, distance: 56.3
click at [933, 287] on div "$2,355 $2,801 $2,829 $2,899 $3,838 $4,624 $2,338 $2,637 $1,938 $1,957 $2,067 $2…" at bounding box center [887, 331] width 355 height 404
click at [739, 352] on div "$1,938" at bounding box center [739, 343] width 23 height 21
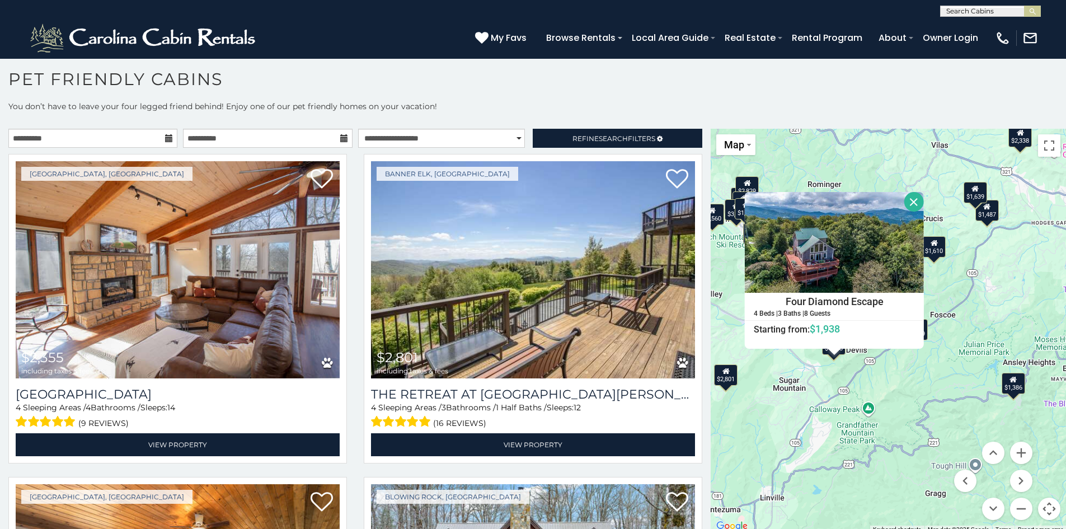
click at [910, 203] on button "Close" at bounding box center [915, 202] width 20 height 20
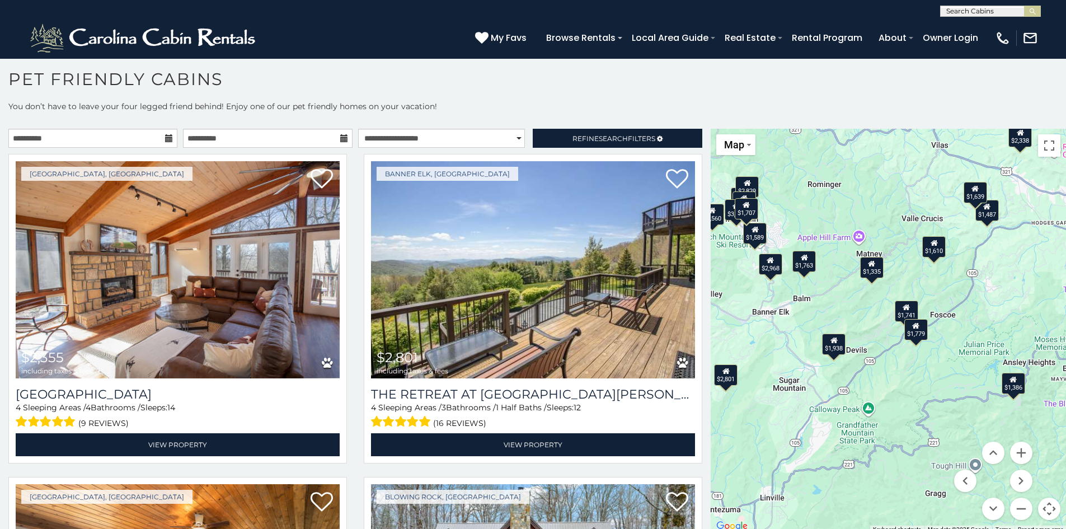
click at [865, 269] on div "$1,335" at bounding box center [871, 266] width 23 height 21
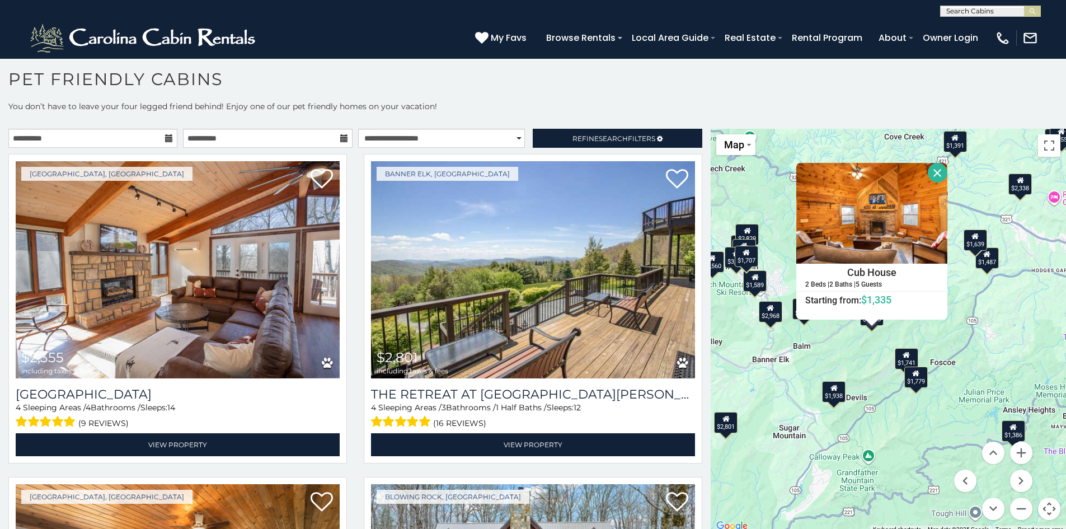
click at [932, 172] on button "Close" at bounding box center [937, 173] width 20 height 20
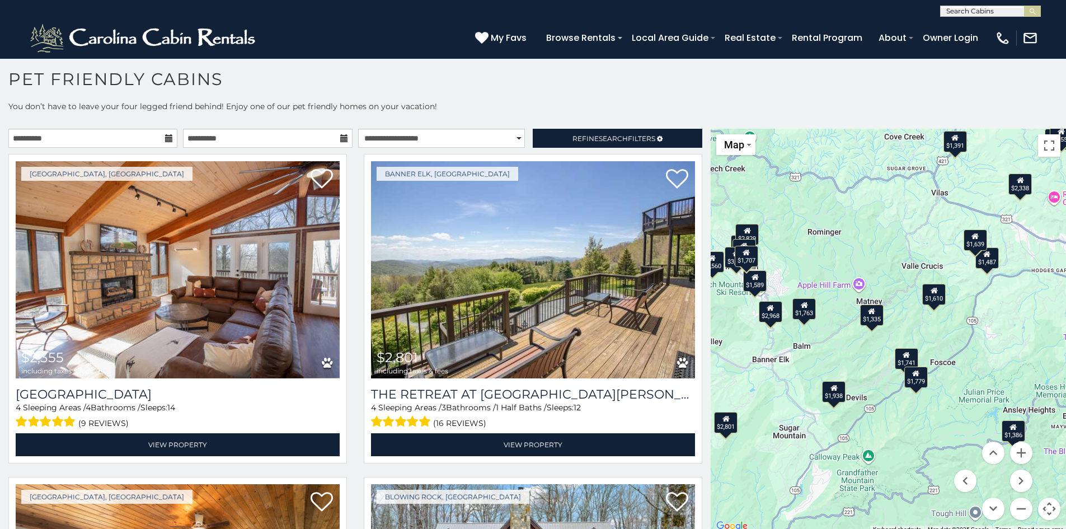
click at [908, 359] on div "$1,741" at bounding box center [905, 357] width 23 height 21
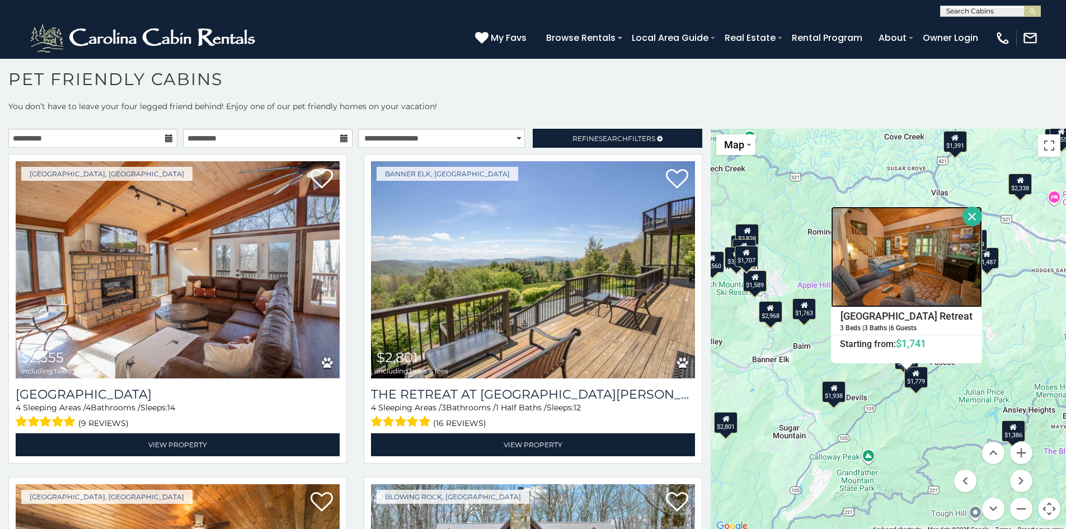
click at [903, 282] on img at bounding box center [906, 256] width 151 height 101
click at [972, 216] on button "Close" at bounding box center [972, 216] width 20 height 20
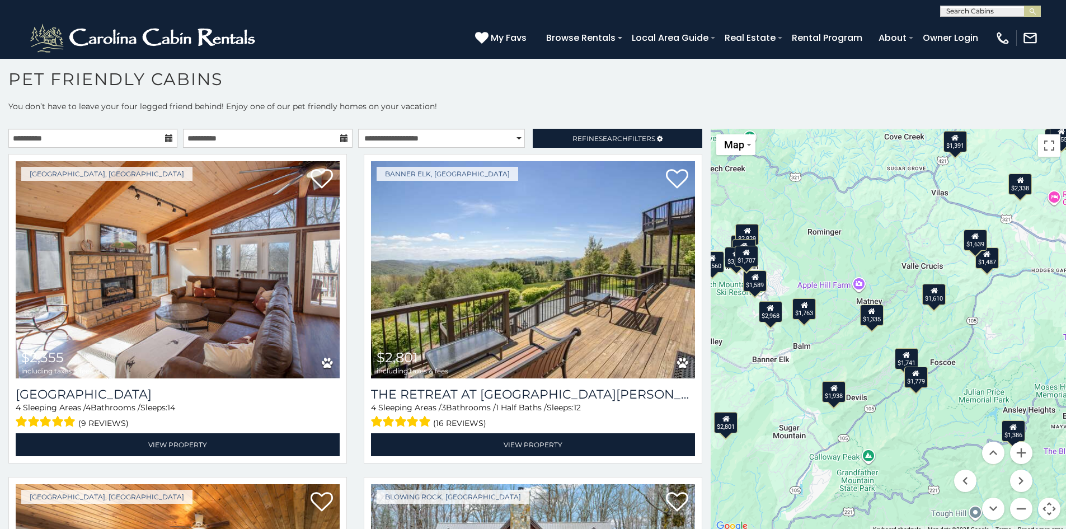
click at [907, 359] on div "$1,741" at bounding box center [905, 357] width 23 height 21
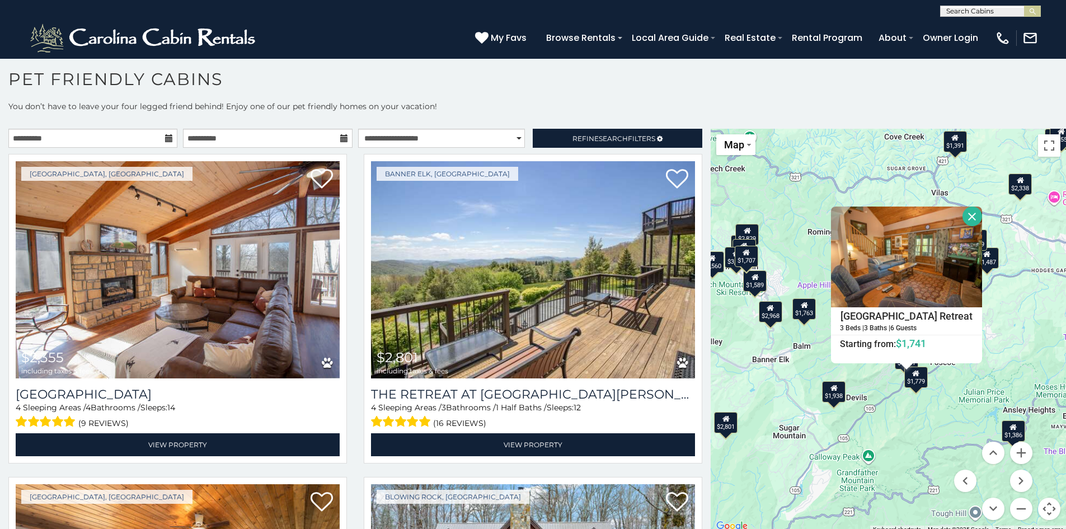
click at [916, 376] on div "$1,779" at bounding box center [915, 376] width 23 height 21
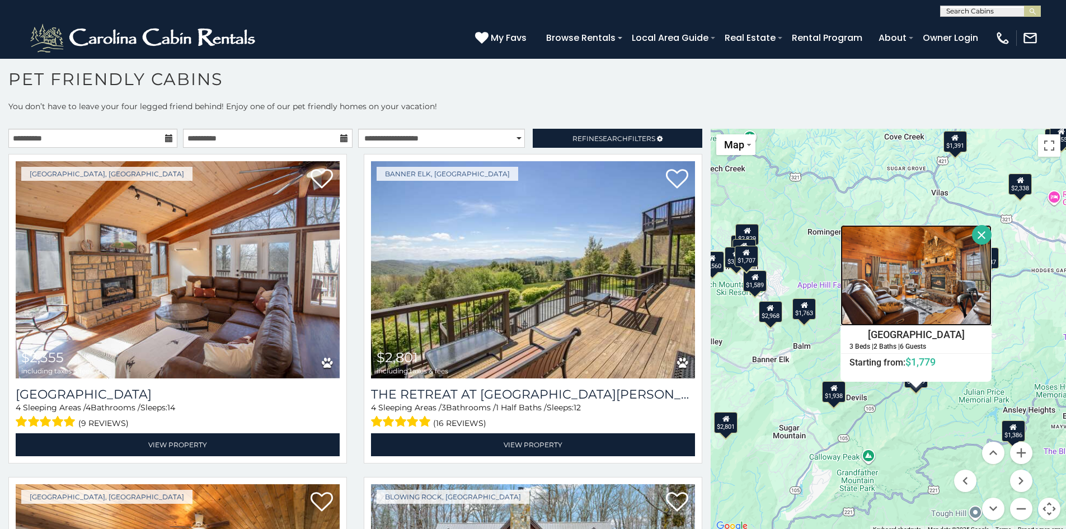
click at [912, 280] on img at bounding box center [915, 275] width 151 height 101
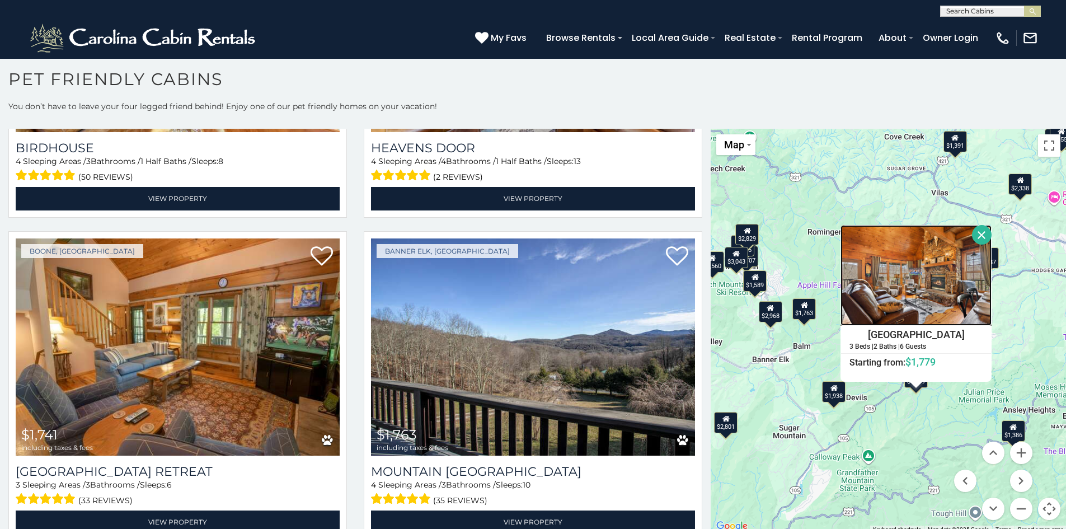
scroll to position [4136, 0]
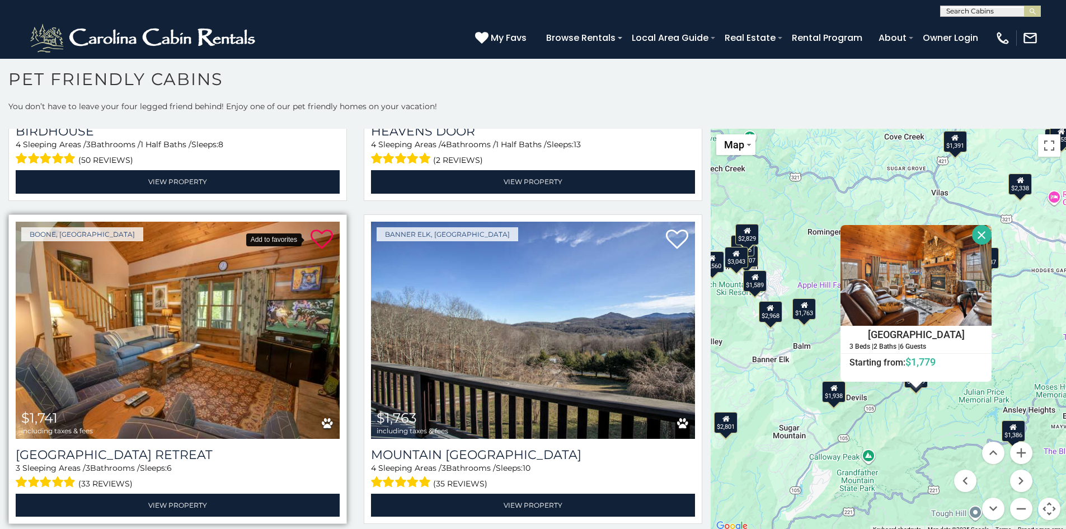
click at [321, 228] on icon at bounding box center [321, 239] width 22 height 22
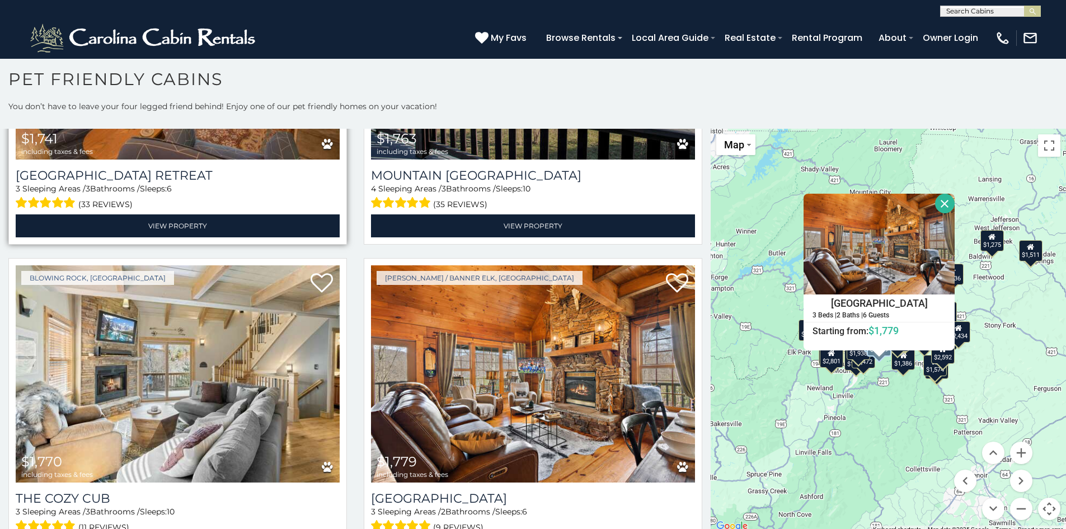
scroll to position [4416, 0]
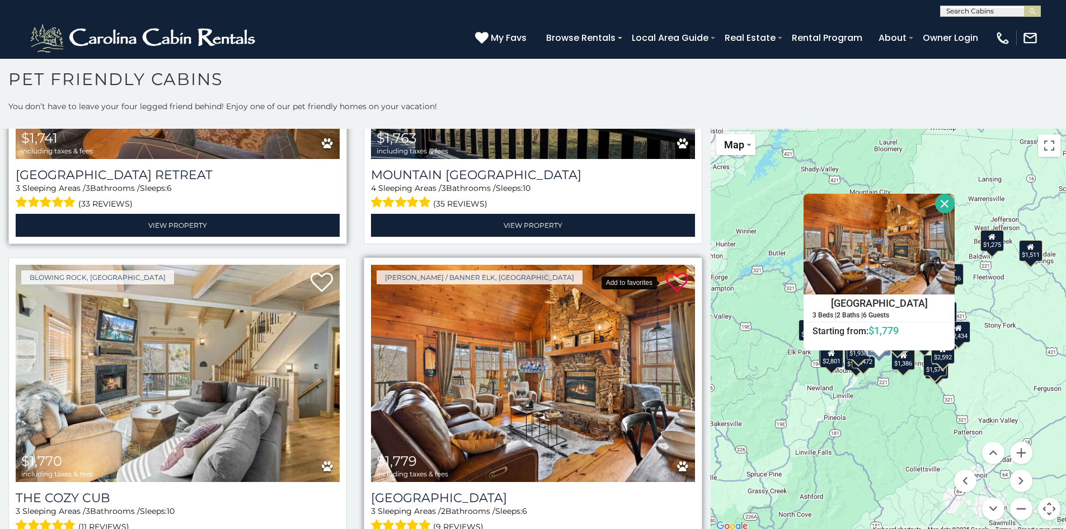
click at [669, 271] on icon at bounding box center [677, 282] width 22 height 22
click at [943, 206] on button "Close" at bounding box center [945, 204] width 20 height 20
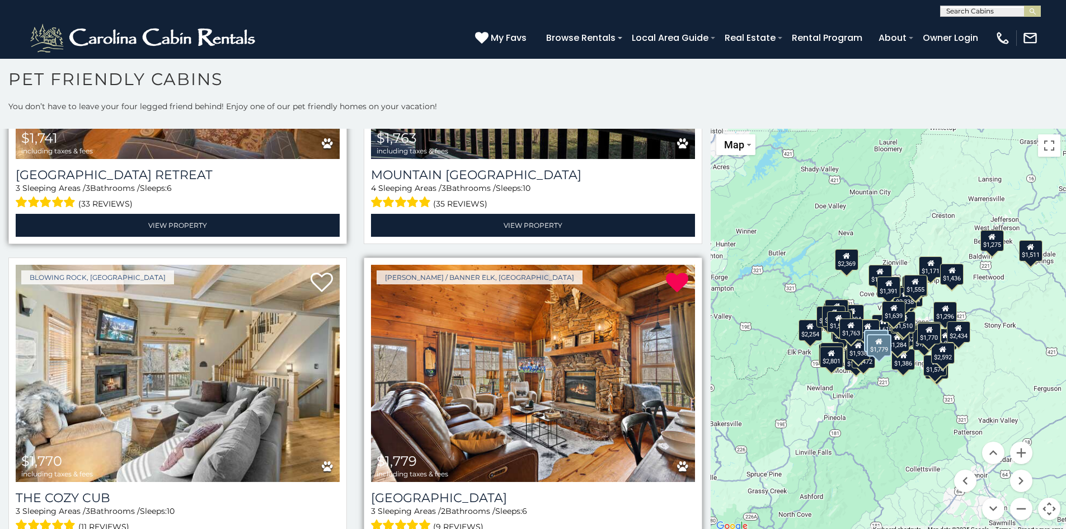
scroll to position [0, 0]
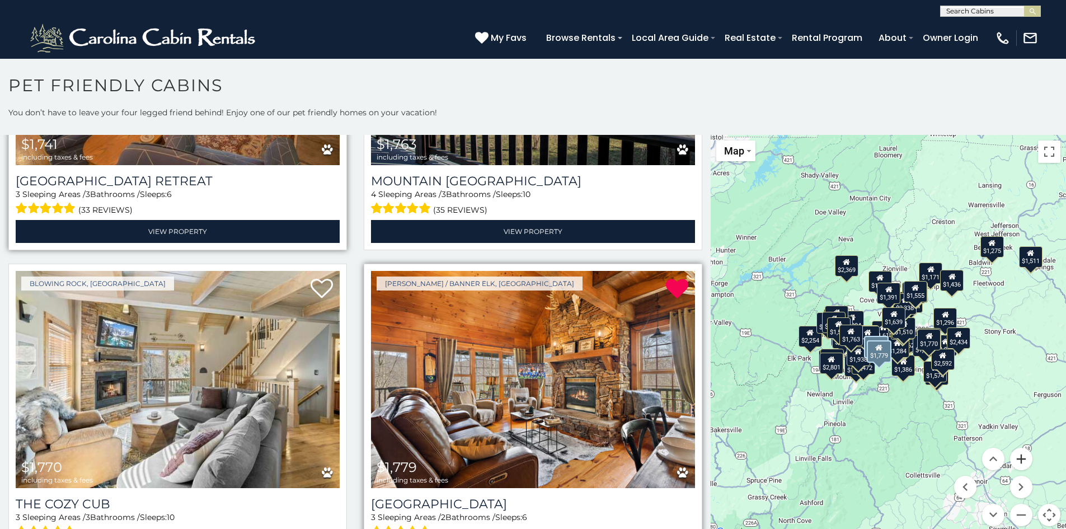
click at [1016, 458] on button "Zoom in" at bounding box center [1021, 459] width 22 height 22
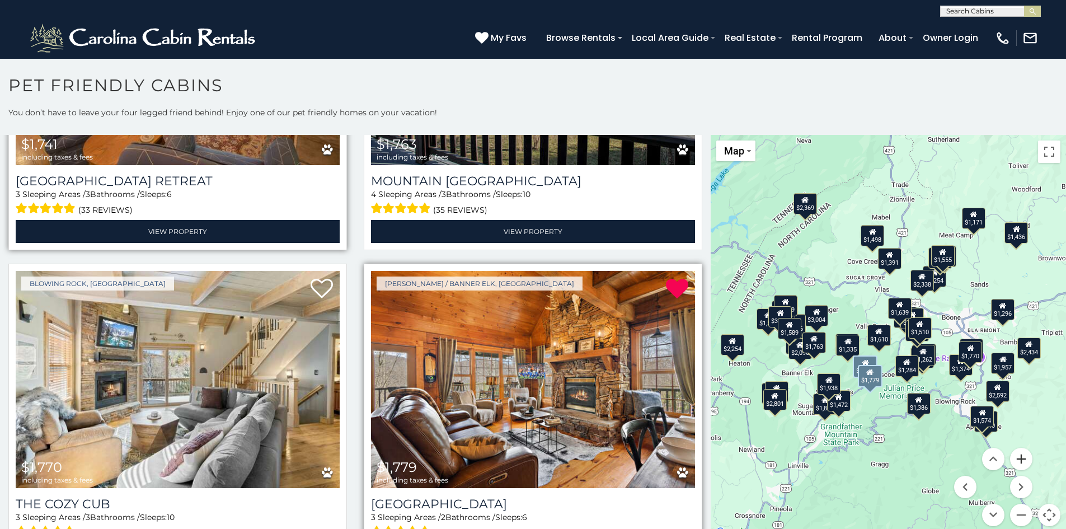
click at [1016, 458] on button "Zoom in" at bounding box center [1021, 459] width 22 height 22
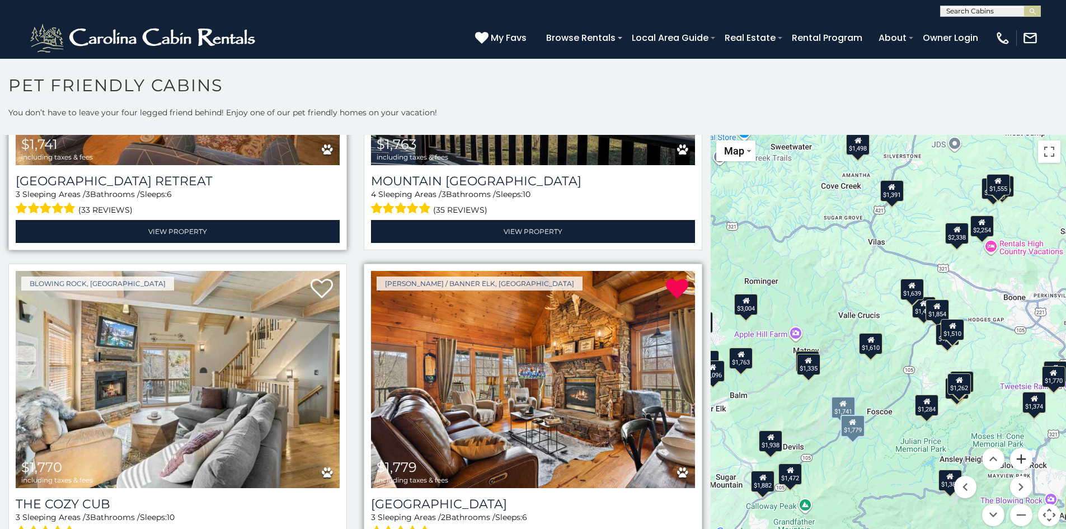
click at [1016, 458] on button "Zoom in" at bounding box center [1021, 459] width 22 height 22
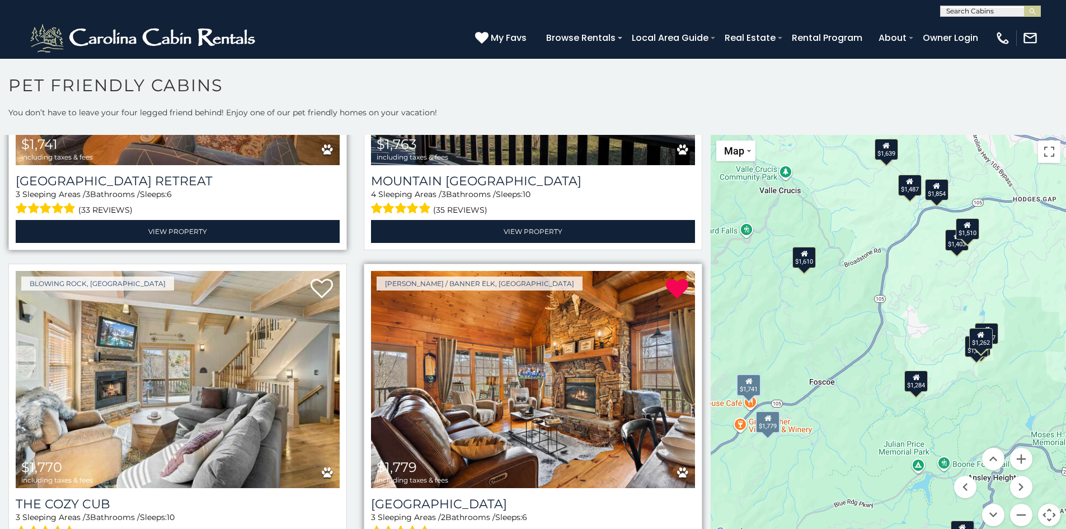
drag, startPoint x: 981, startPoint y: 390, endPoint x: 930, endPoint y: 285, distance: 117.1
click at [930, 285] on div "$2,355 $2,801 $2,829 $2,899 $3,838 $4,624 $2,338 $2,637 $1,938 $1,957 $2,067 $2…" at bounding box center [887, 337] width 355 height 404
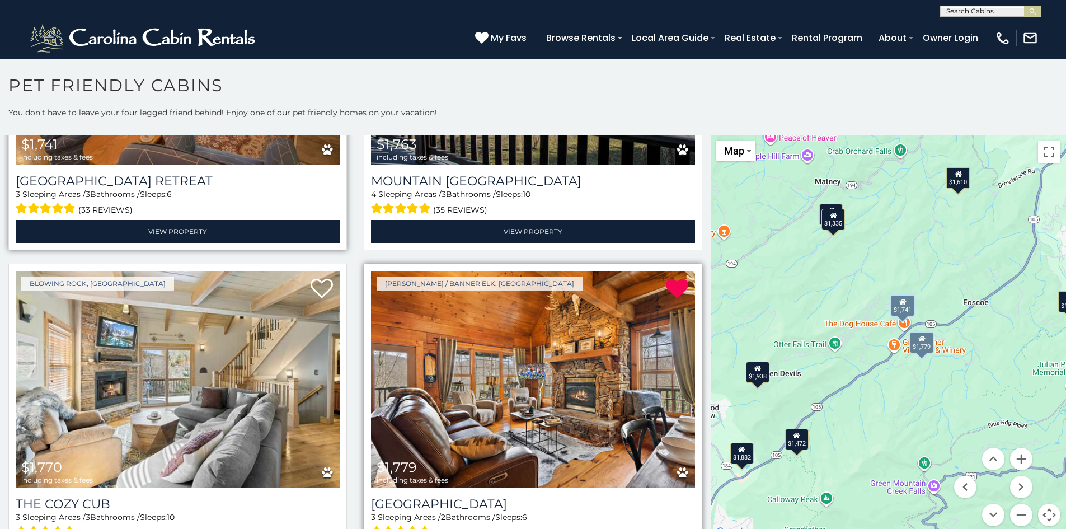
drag, startPoint x: 822, startPoint y: 411, endPoint x: 976, endPoint y: 329, distance: 174.7
click at [976, 329] on div "$2,355 $2,801 $2,829 $2,899 $3,838 $4,624 $2,338 $2,637 $1,938 $1,957 $2,067 $2…" at bounding box center [887, 337] width 355 height 404
click at [798, 446] on div "$1,472" at bounding box center [796, 438] width 23 height 21
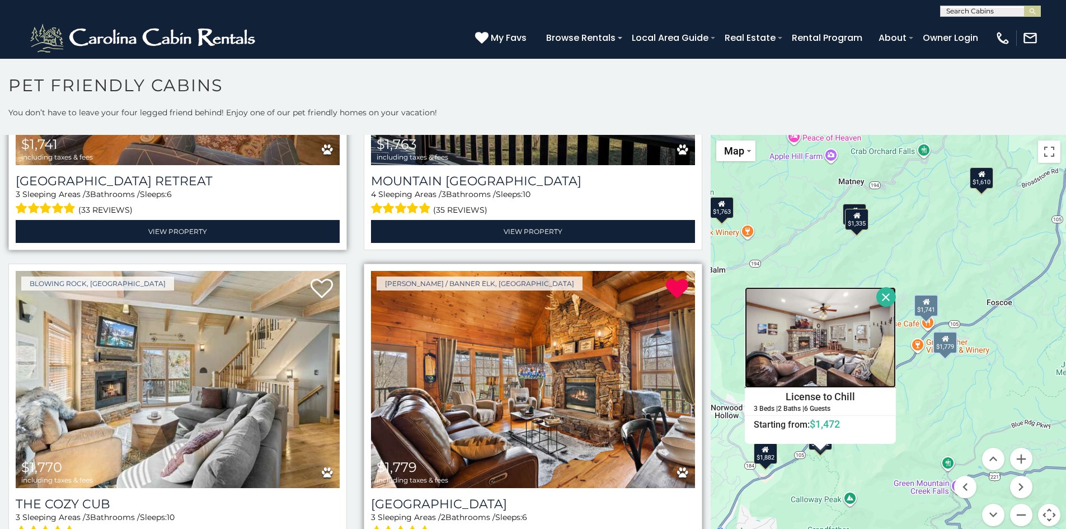
click at [794, 332] on img at bounding box center [820, 337] width 151 height 101
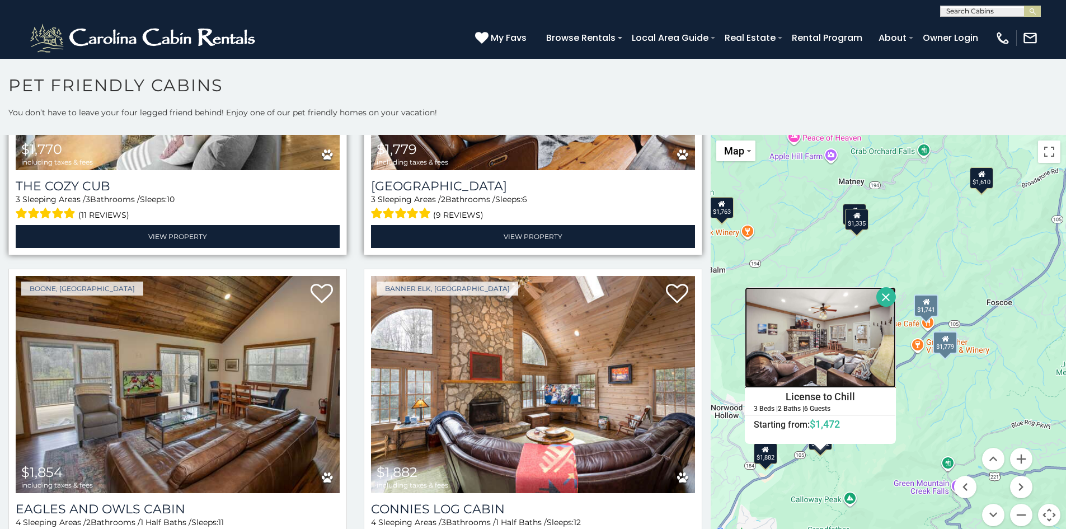
scroll to position [4752, 0]
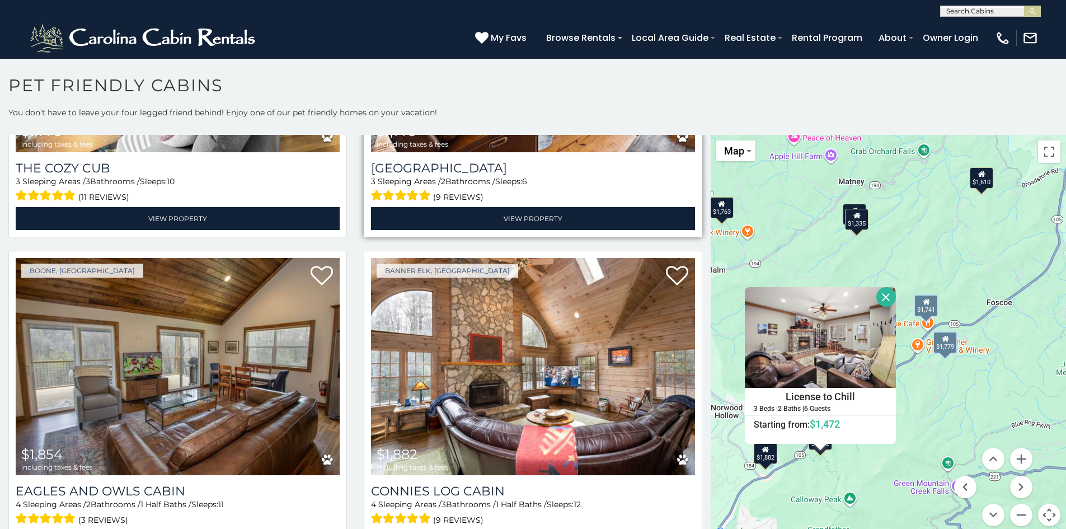
click at [883, 299] on button "Close" at bounding box center [886, 297] width 20 height 20
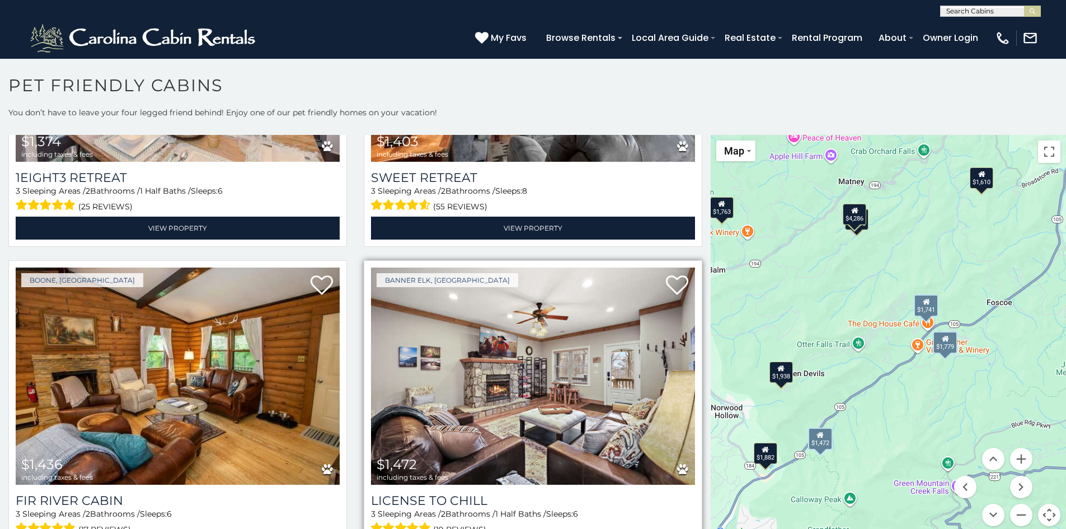
scroll to position [8332, 0]
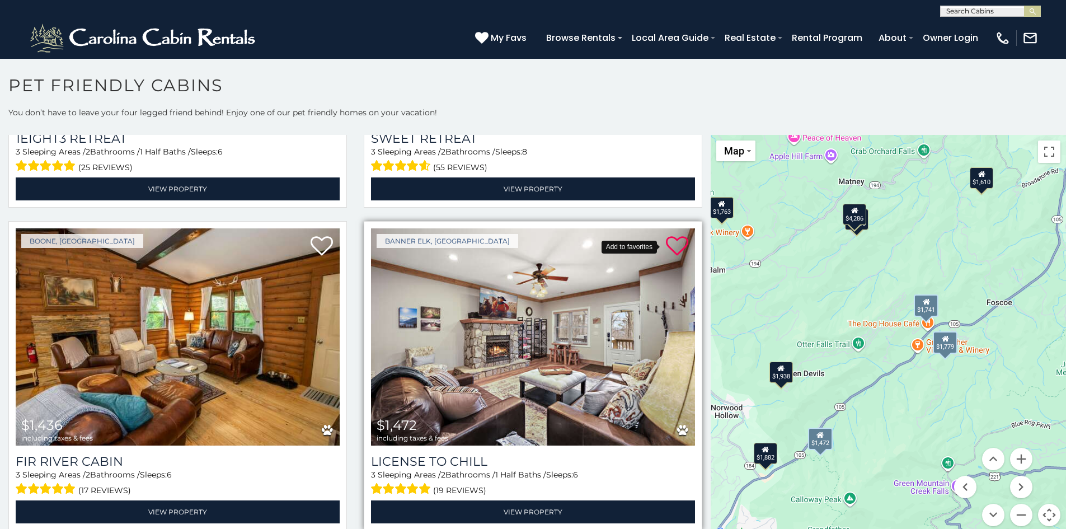
click at [666, 235] on icon at bounding box center [677, 246] width 22 height 22
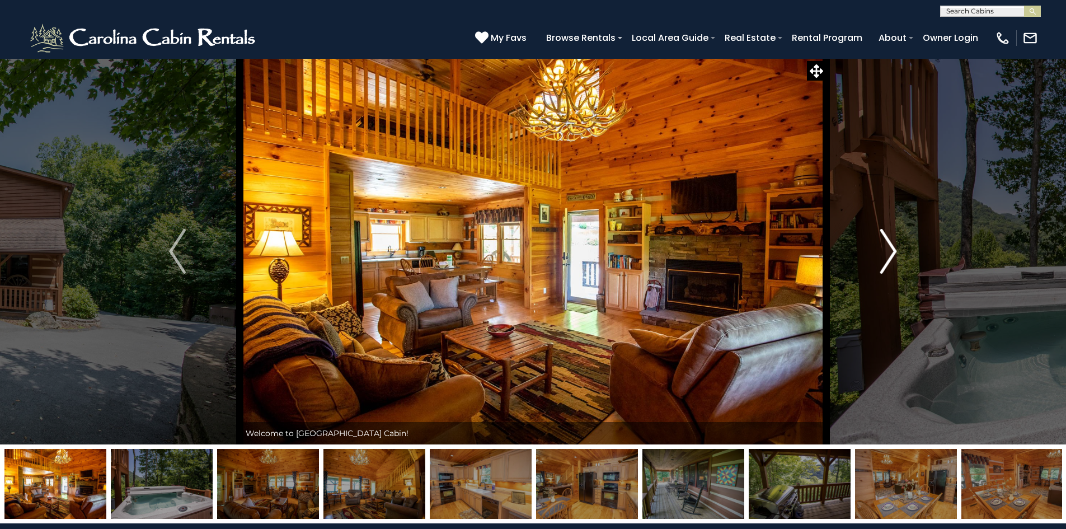
click at [885, 255] on img "Next" at bounding box center [888, 251] width 17 height 45
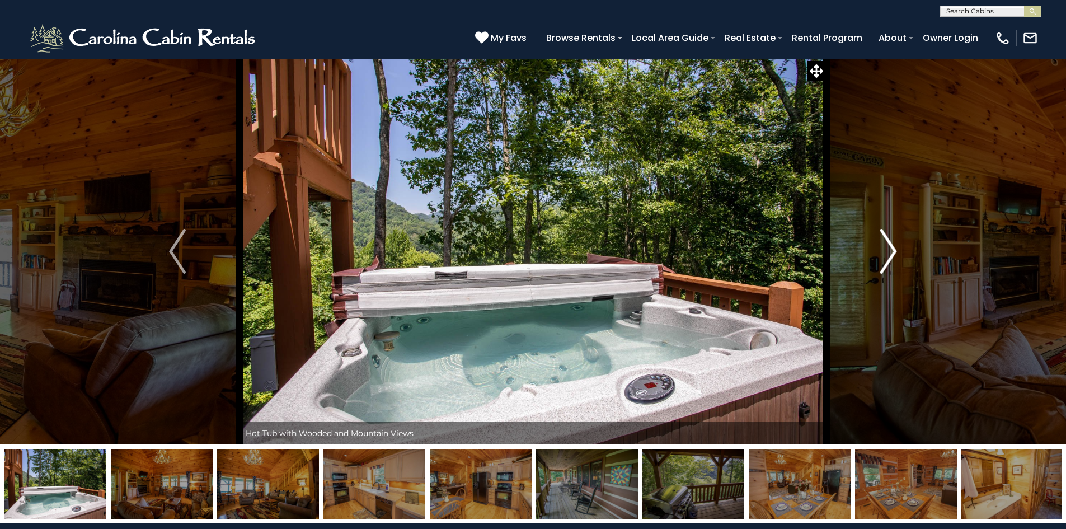
click at [885, 255] on img "Next" at bounding box center [888, 251] width 17 height 45
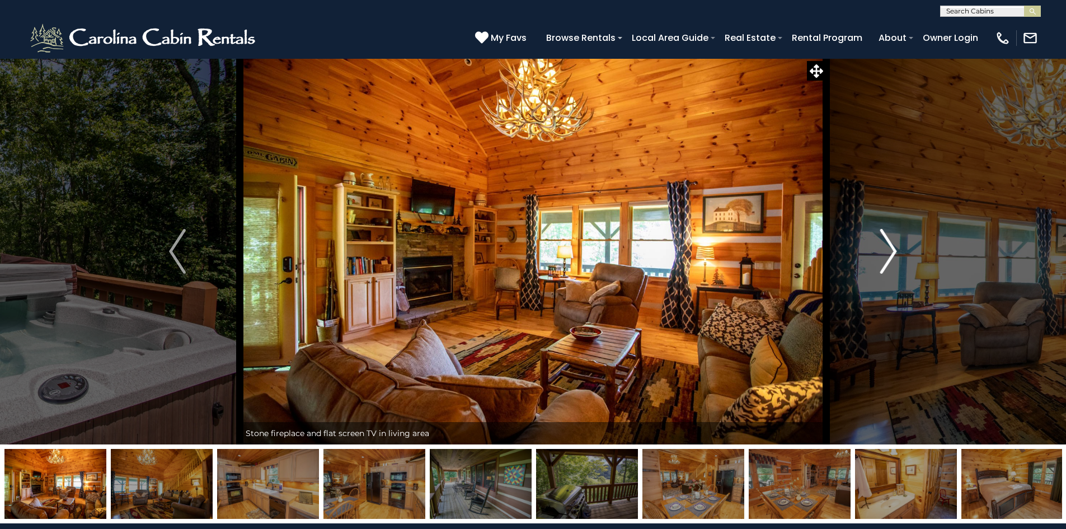
click at [885, 255] on img "Next" at bounding box center [888, 251] width 17 height 45
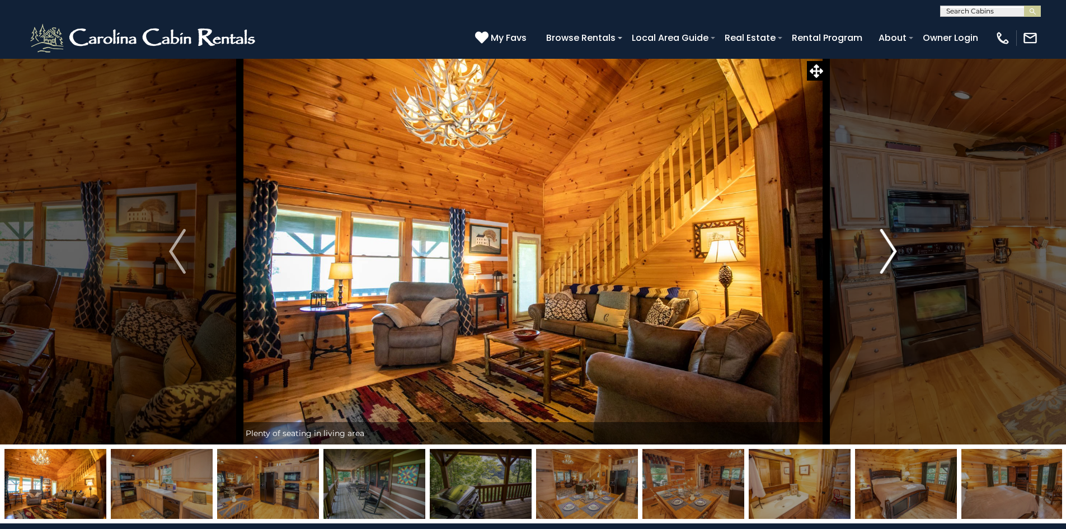
click at [885, 255] on img "Next" at bounding box center [888, 251] width 17 height 45
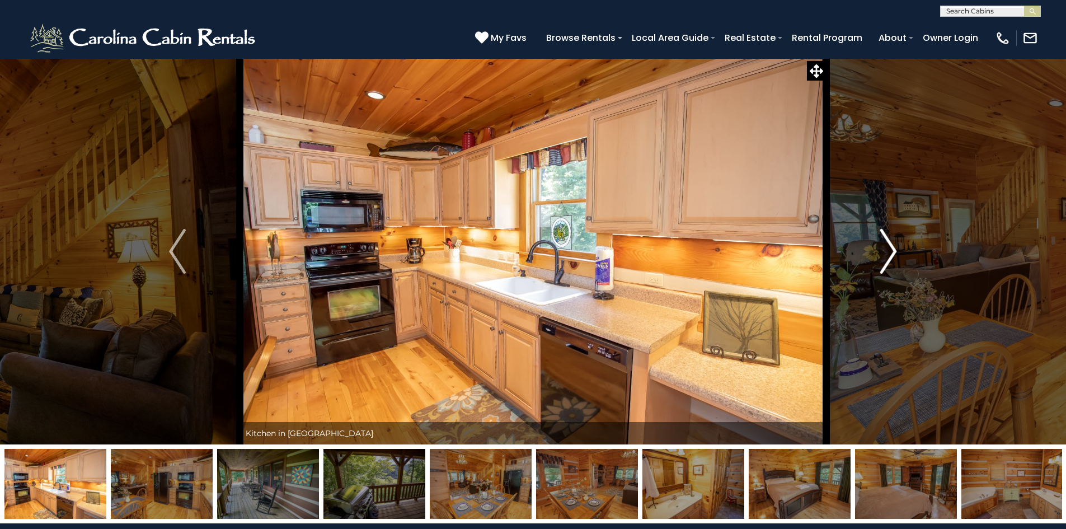
click at [885, 255] on img "Next" at bounding box center [888, 251] width 17 height 45
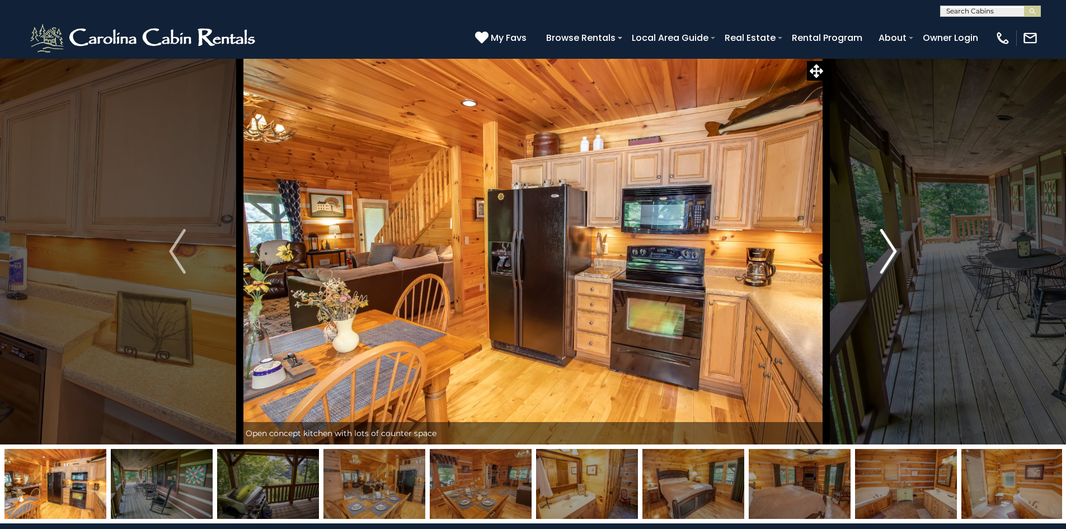
click at [885, 255] on img "Next" at bounding box center [888, 251] width 17 height 45
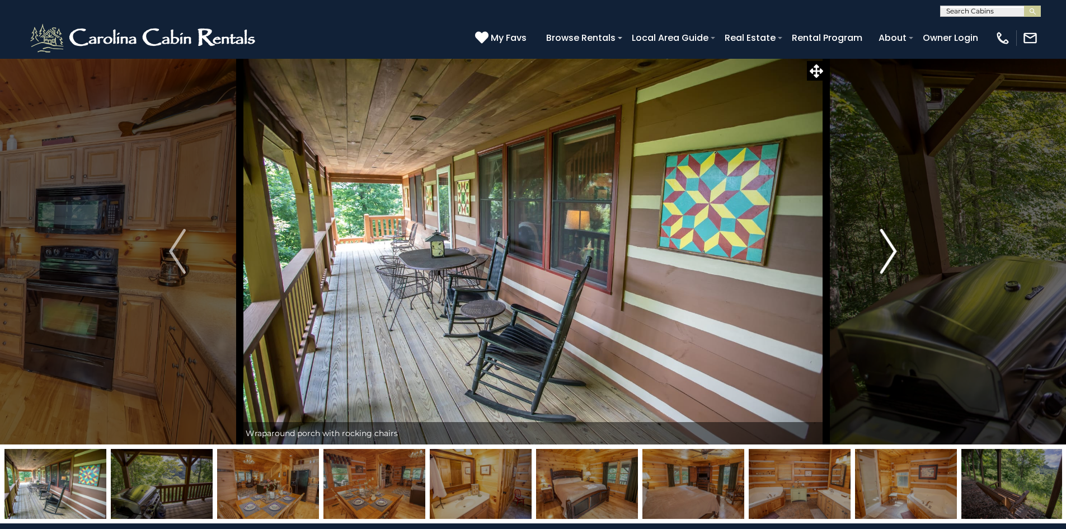
click at [885, 255] on img "Next" at bounding box center [888, 251] width 17 height 45
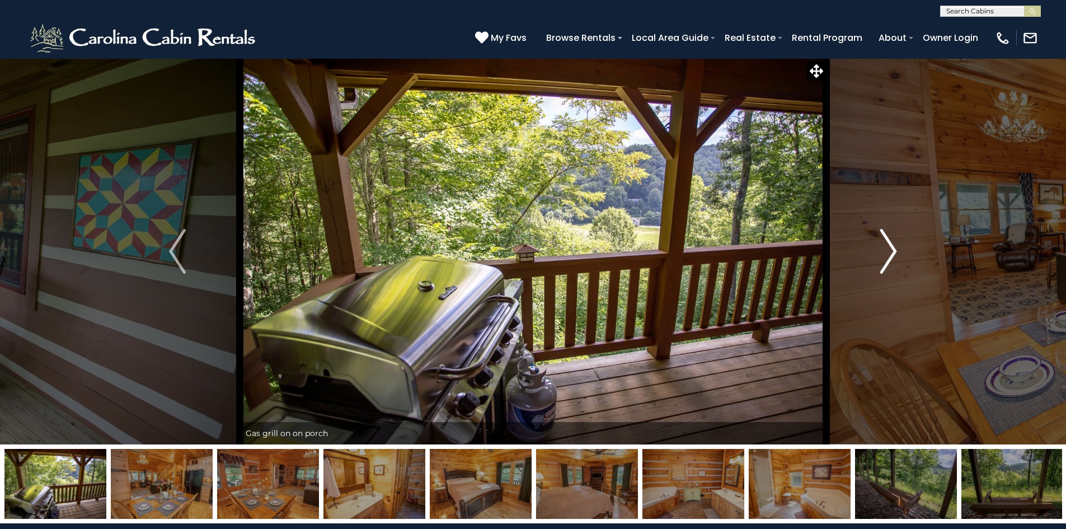
click at [885, 255] on img "Next" at bounding box center [888, 251] width 17 height 45
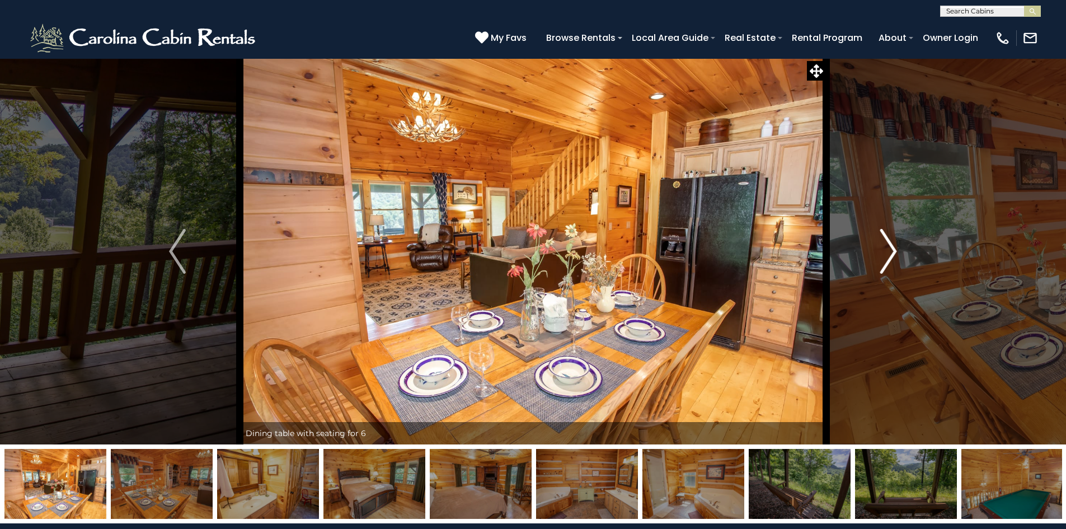
click at [885, 255] on img "Next" at bounding box center [888, 251] width 17 height 45
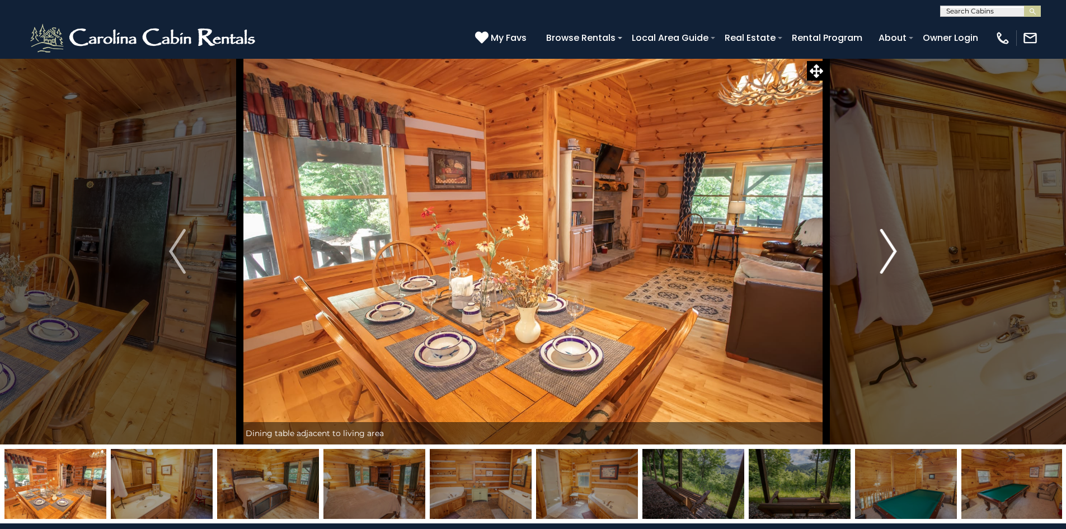
click at [885, 255] on img "Next" at bounding box center [888, 251] width 17 height 45
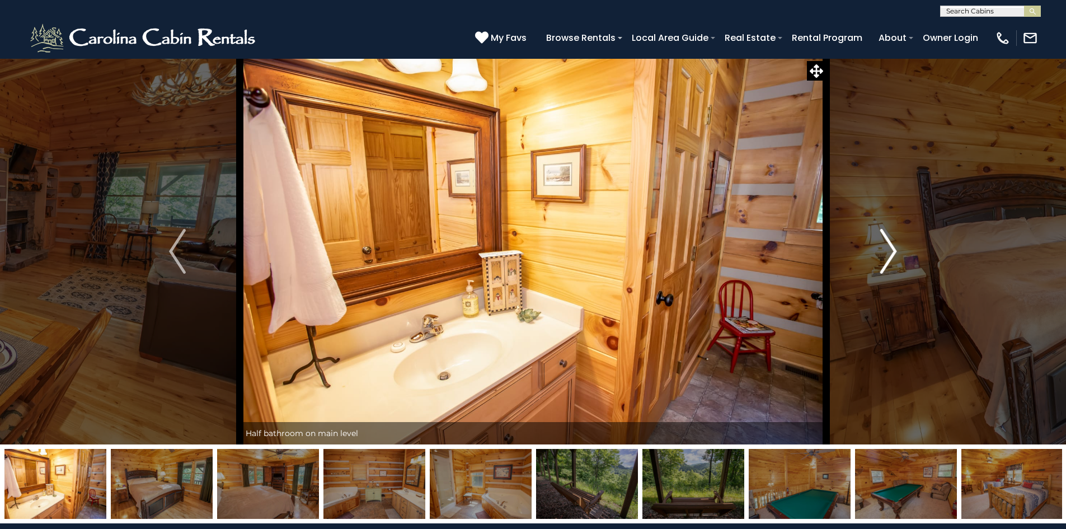
click at [885, 255] on img "Next" at bounding box center [888, 251] width 17 height 45
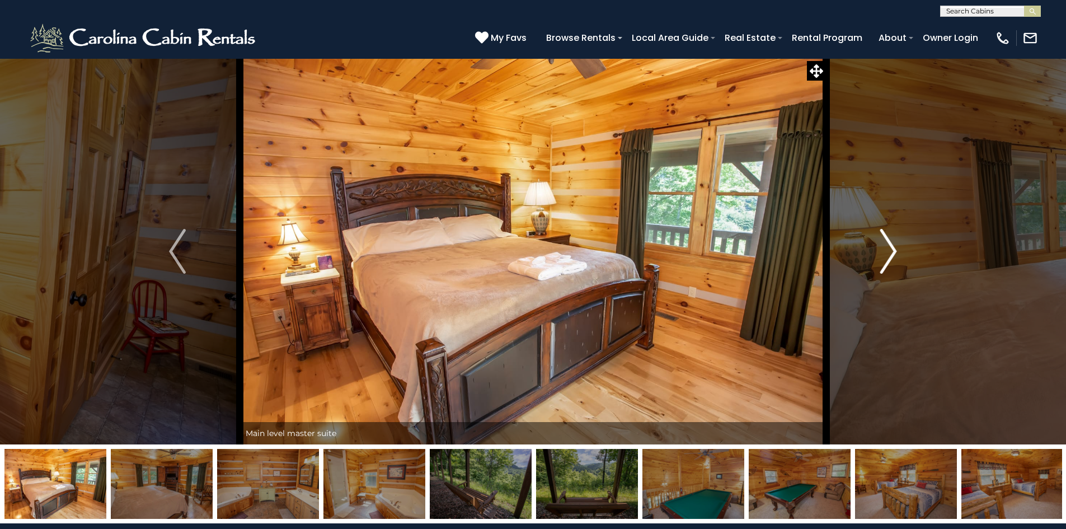
click at [885, 255] on img "Next" at bounding box center [888, 251] width 17 height 45
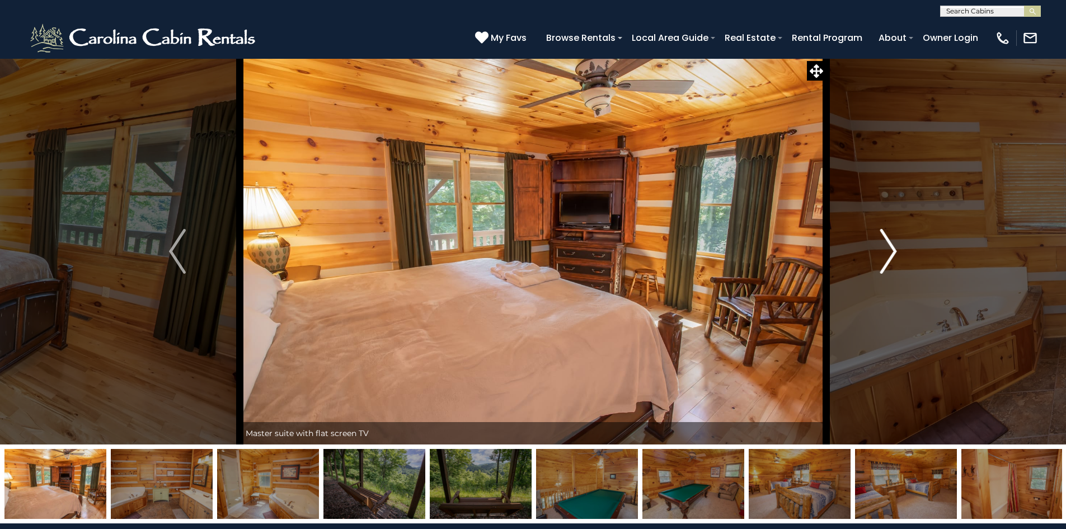
click at [885, 255] on img "Next" at bounding box center [888, 251] width 17 height 45
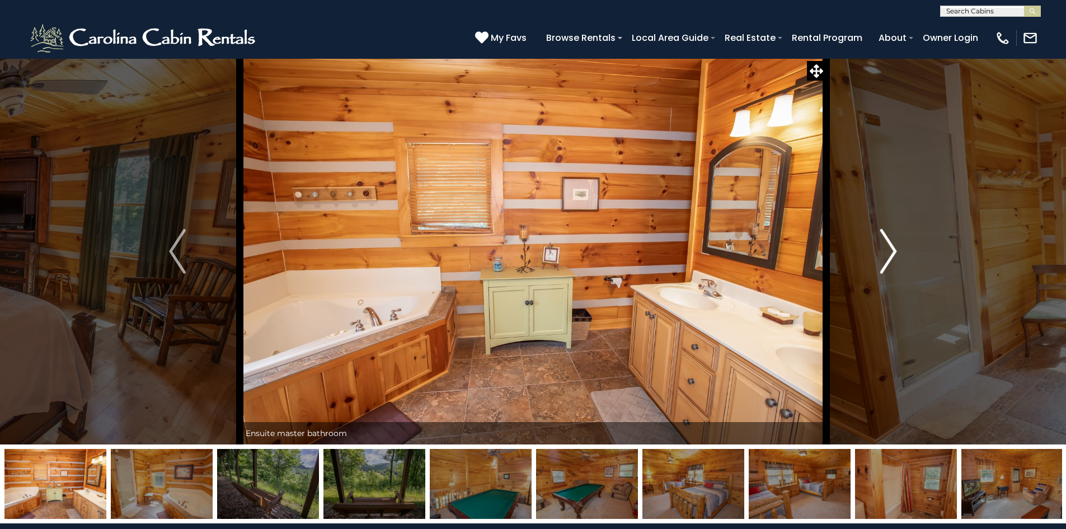
click at [885, 255] on img "Next" at bounding box center [888, 251] width 17 height 45
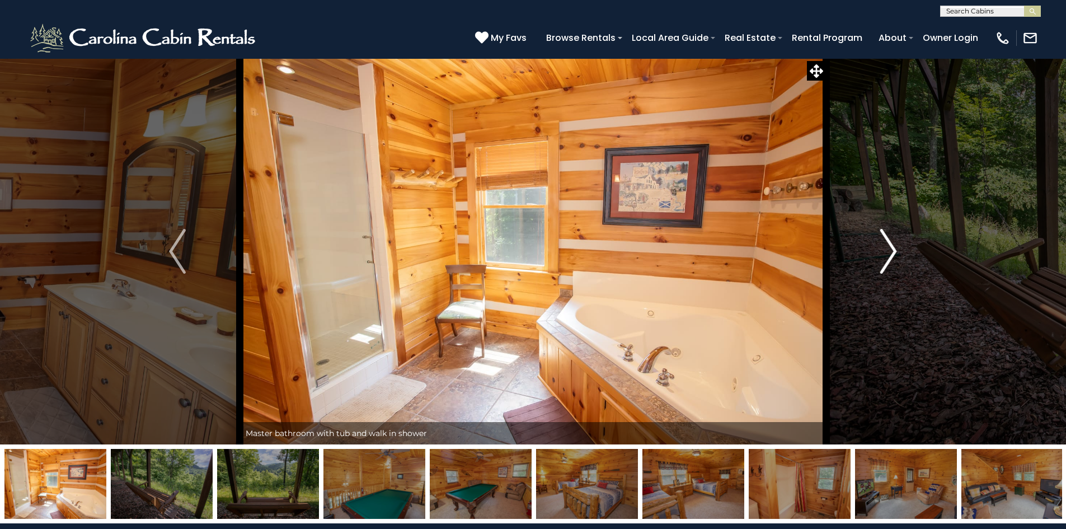
click at [885, 255] on img "Next" at bounding box center [888, 251] width 17 height 45
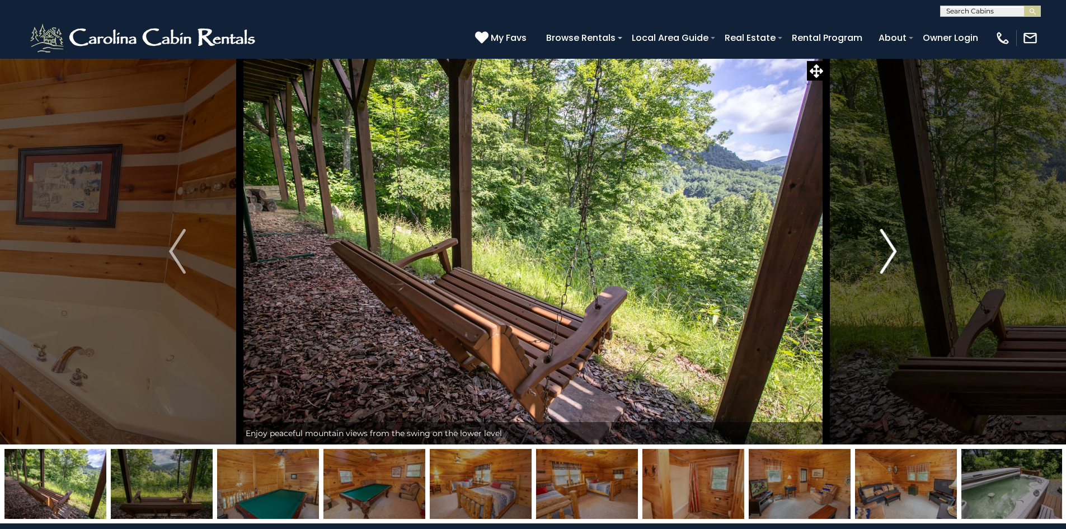
click at [885, 255] on img "Next" at bounding box center [888, 251] width 17 height 45
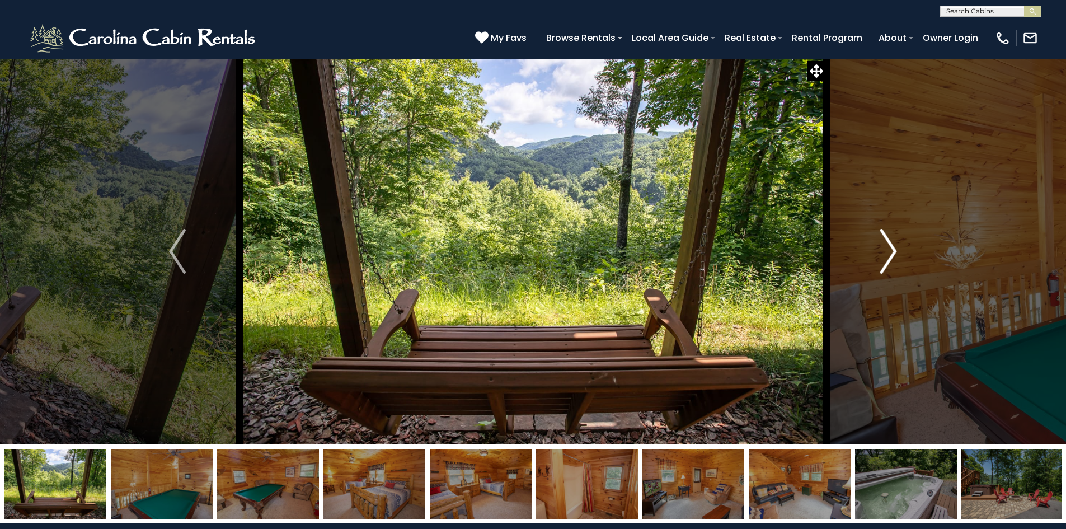
click at [885, 255] on img "Next" at bounding box center [888, 251] width 17 height 45
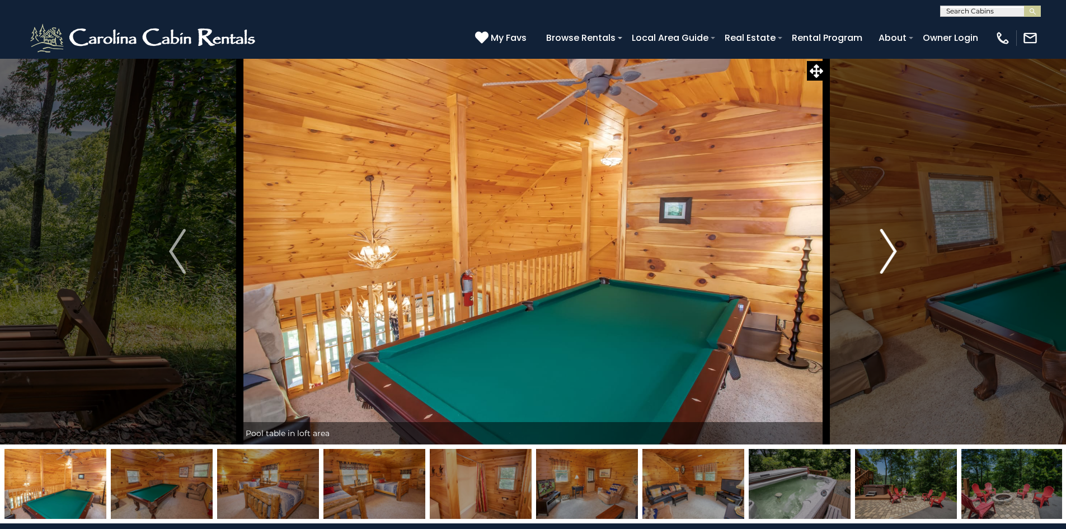
click at [885, 255] on img "Next" at bounding box center [888, 251] width 17 height 45
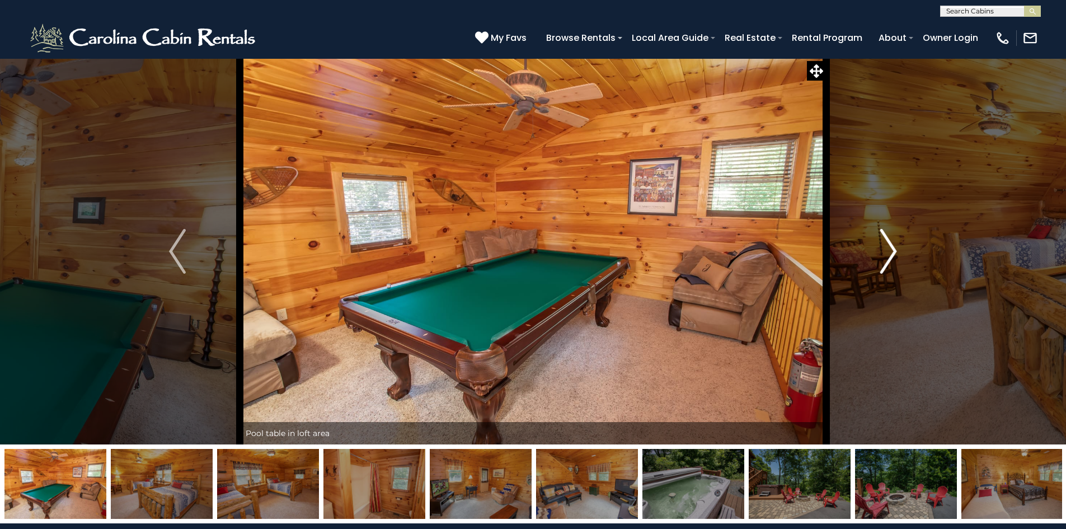
click at [885, 255] on img "Next" at bounding box center [888, 251] width 17 height 45
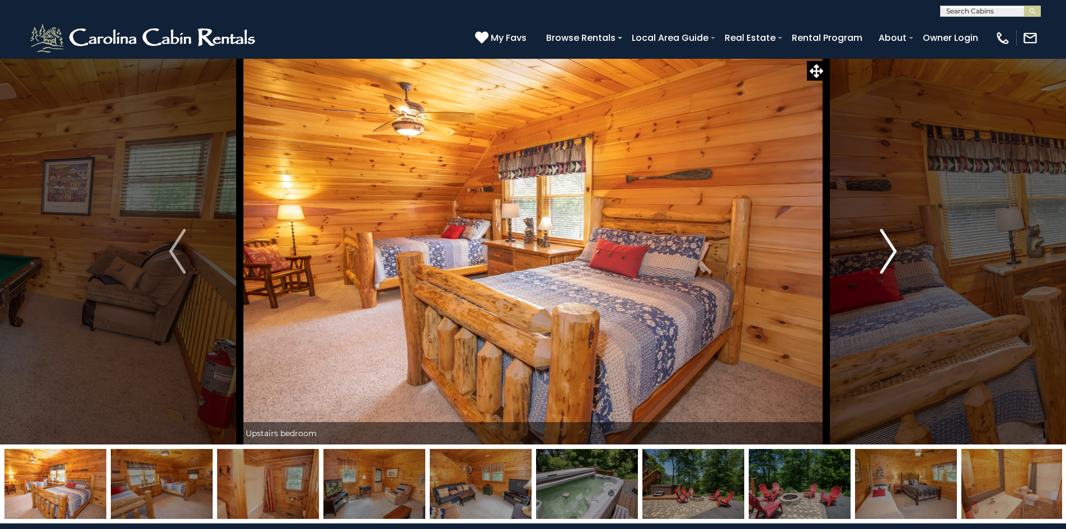
click at [885, 255] on img "Next" at bounding box center [888, 251] width 17 height 45
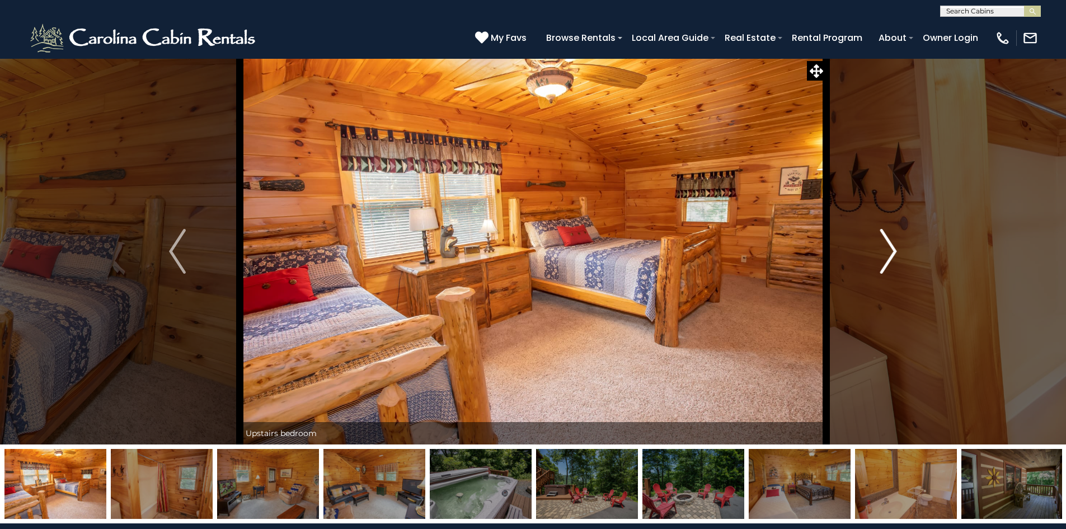
click at [885, 255] on img "Next" at bounding box center [888, 251] width 17 height 45
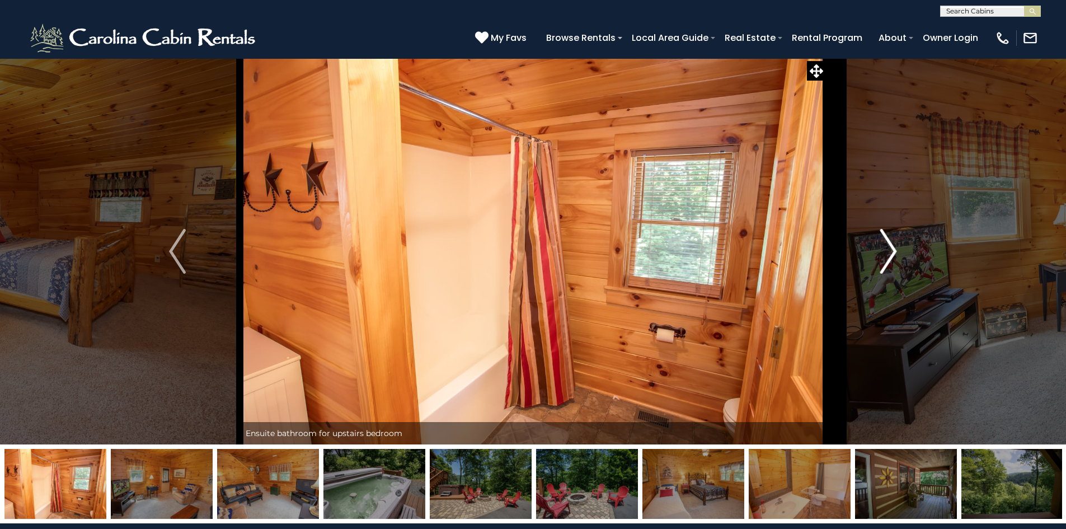
click at [885, 255] on img "Next" at bounding box center [888, 251] width 17 height 45
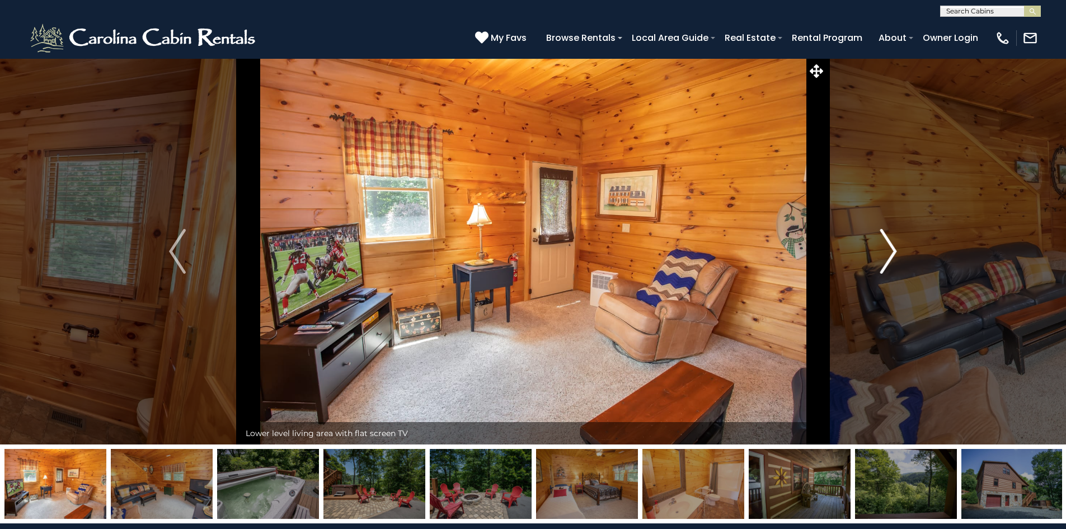
click at [885, 255] on img "Next" at bounding box center [888, 251] width 17 height 45
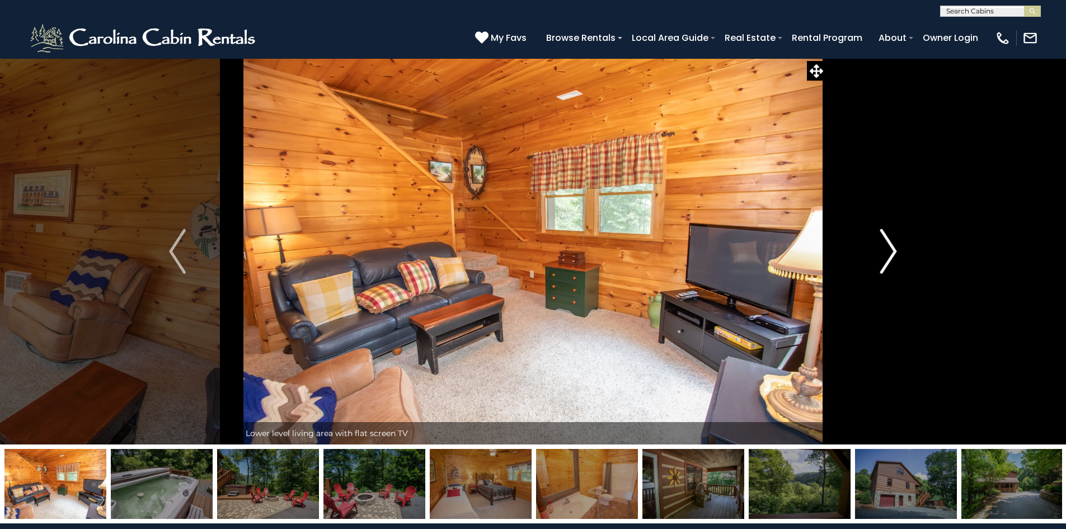
click at [885, 255] on img "Next" at bounding box center [888, 251] width 17 height 45
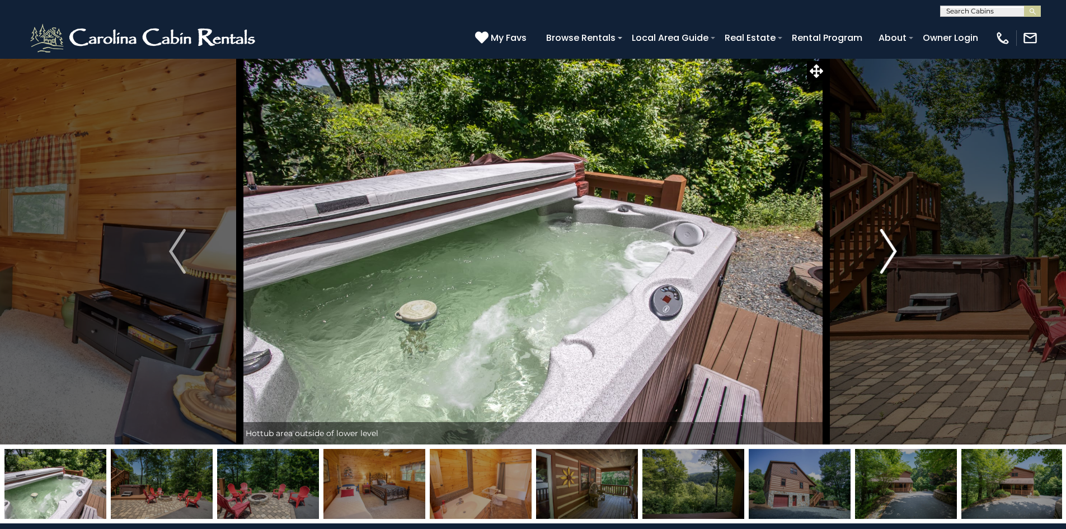
click at [885, 255] on img "Next" at bounding box center [888, 251] width 17 height 45
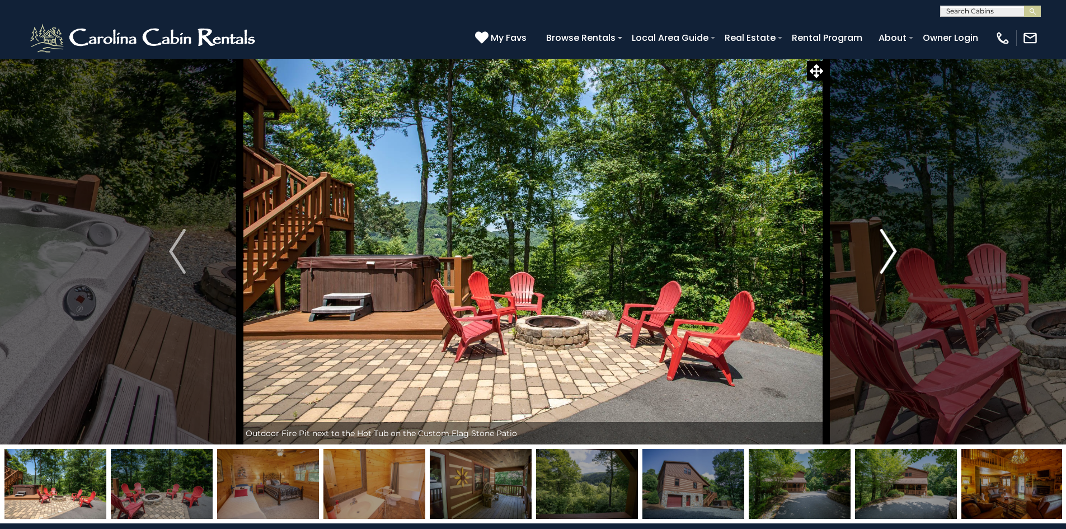
click at [885, 255] on img "Next" at bounding box center [888, 251] width 17 height 45
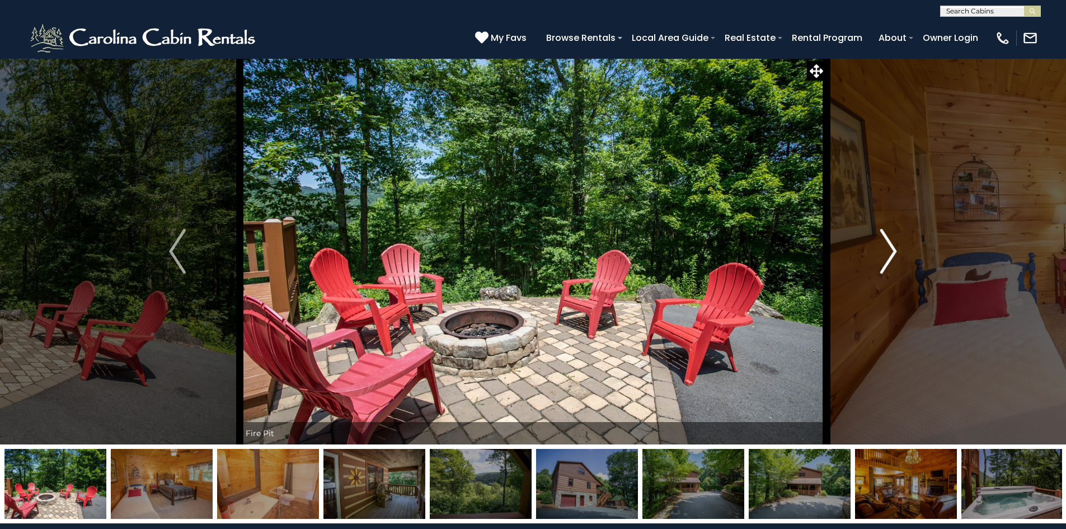
click at [885, 255] on img "Next" at bounding box center [888, 251] width 17 height 45
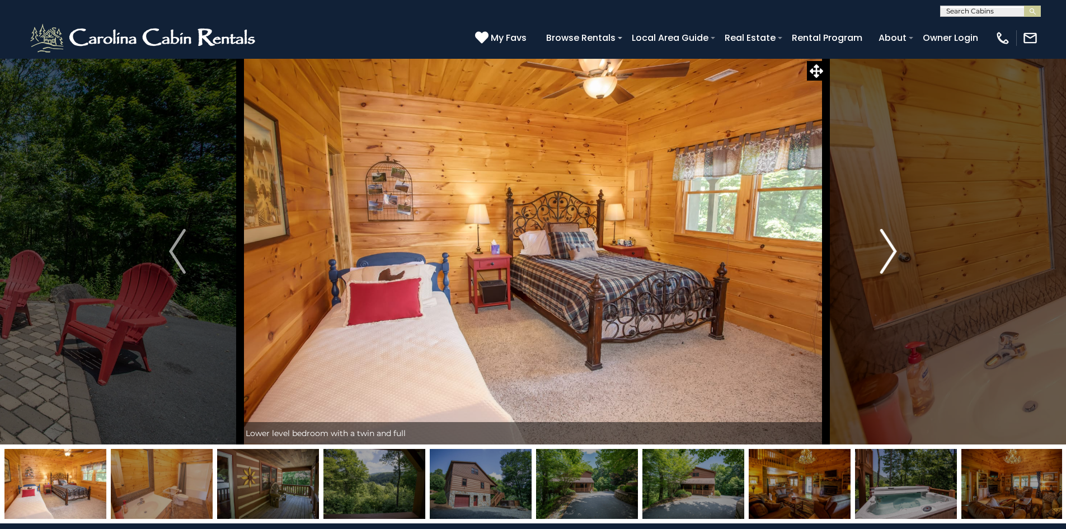
click at [885, 255] on img "Next" at bounding box center [888, 251] width 17 height 45
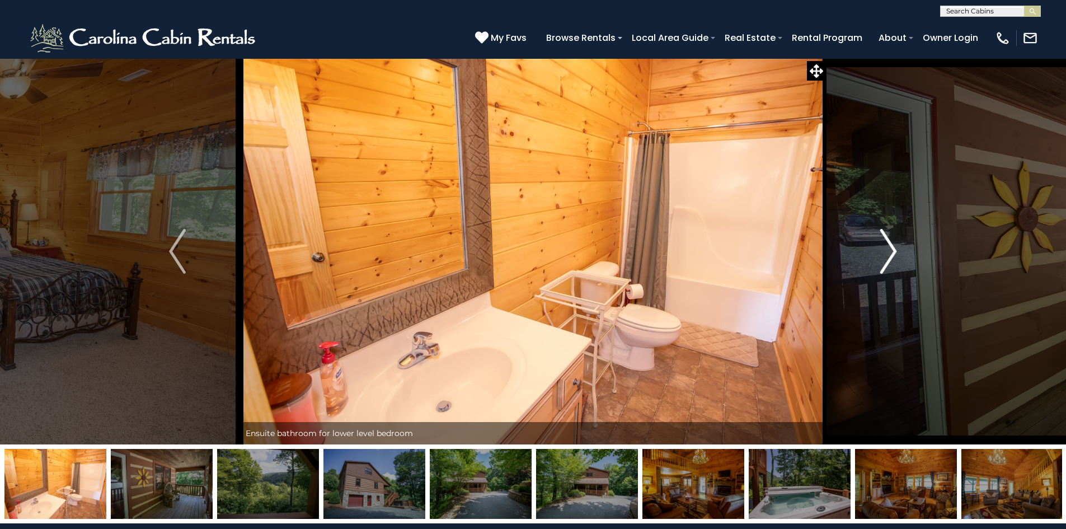
click at [885, 255] on img "Next" at bounding box center [888, 251] width 17 height 45
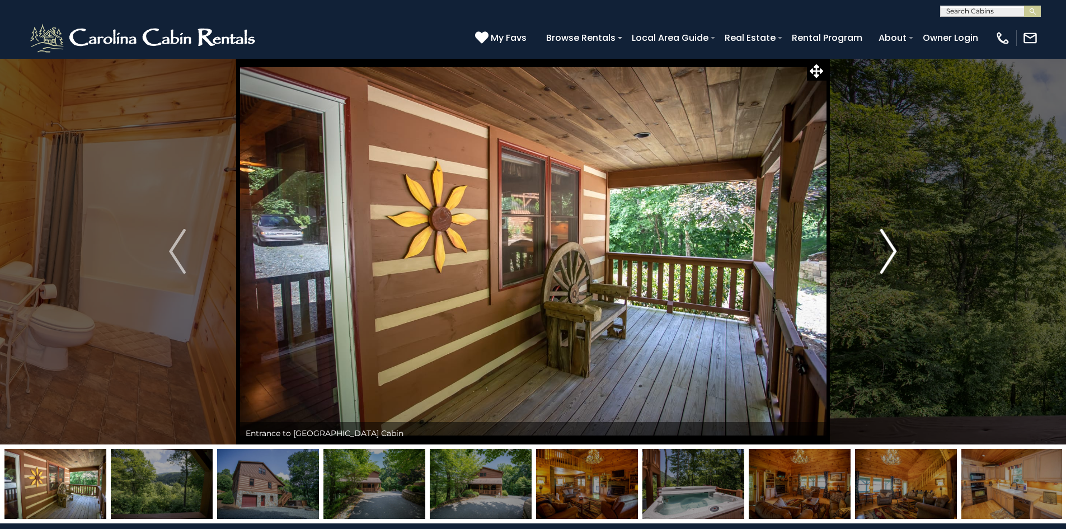
click at [885, 255] on img "Next" at bounding box center [888, 251] width 17 height 45
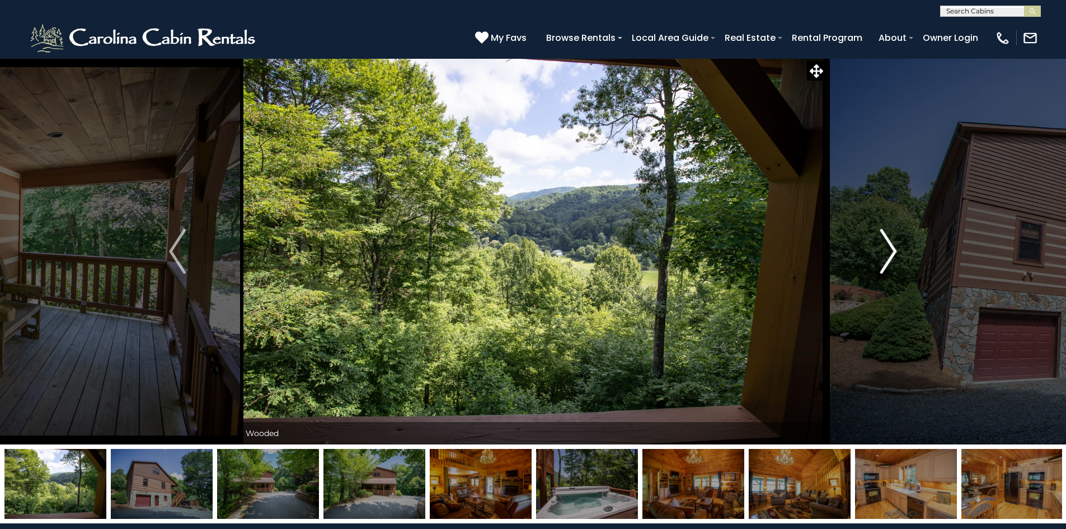
click at [885, 255] on img "Next" at bounding box center [888, 251] width 17 height 45
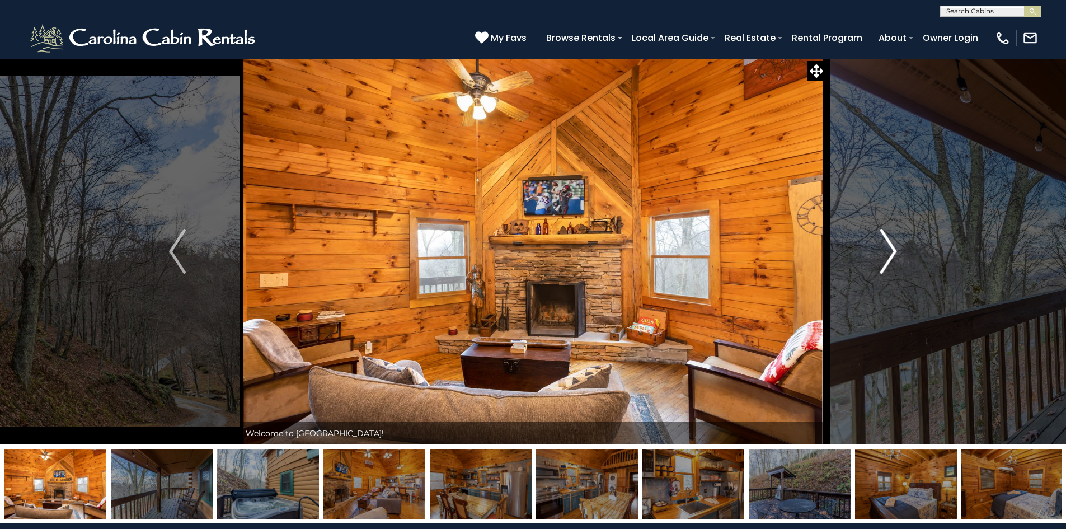
click at [896, 247] on img "Next" at bounding box center [888, 251] width 17 height 45
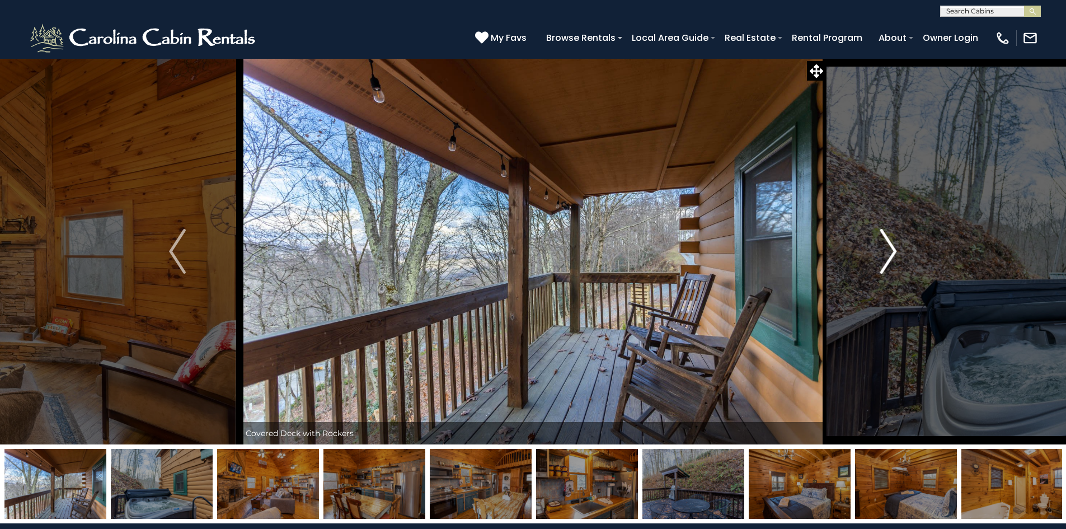
click at [894, 247] on img "Next" at bounding box center [888, 251] width 17 height 45
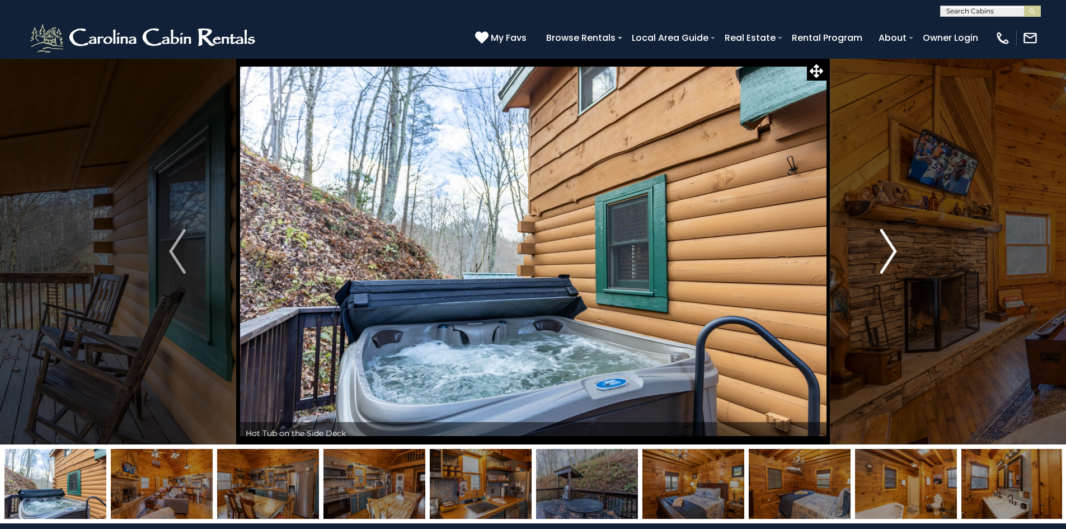
click at [894, 247] on img "Next" at bounding box center [888, 251] width 17 height 45
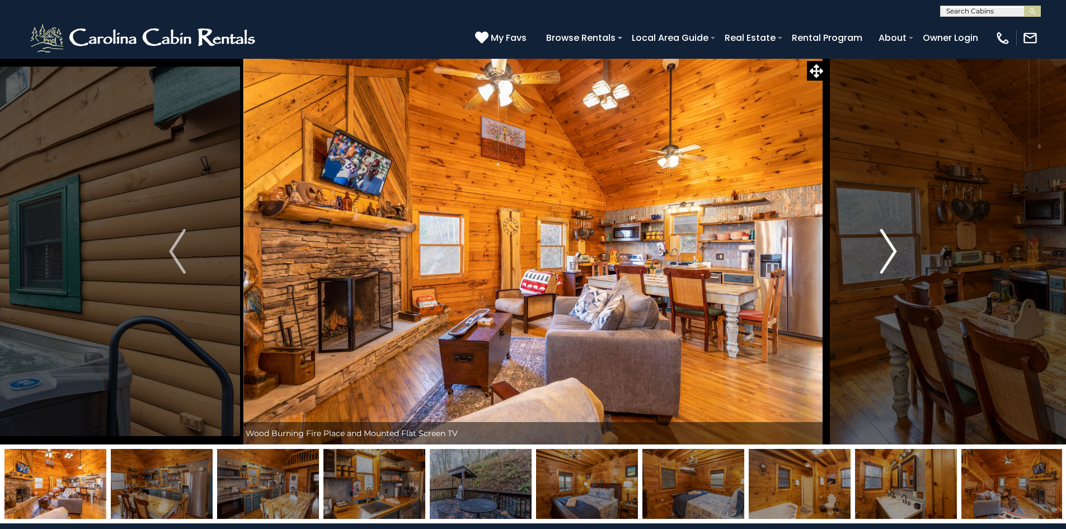
click at [894, 247] on img "Next" at bounding box center [888, 251] width 17 height 45
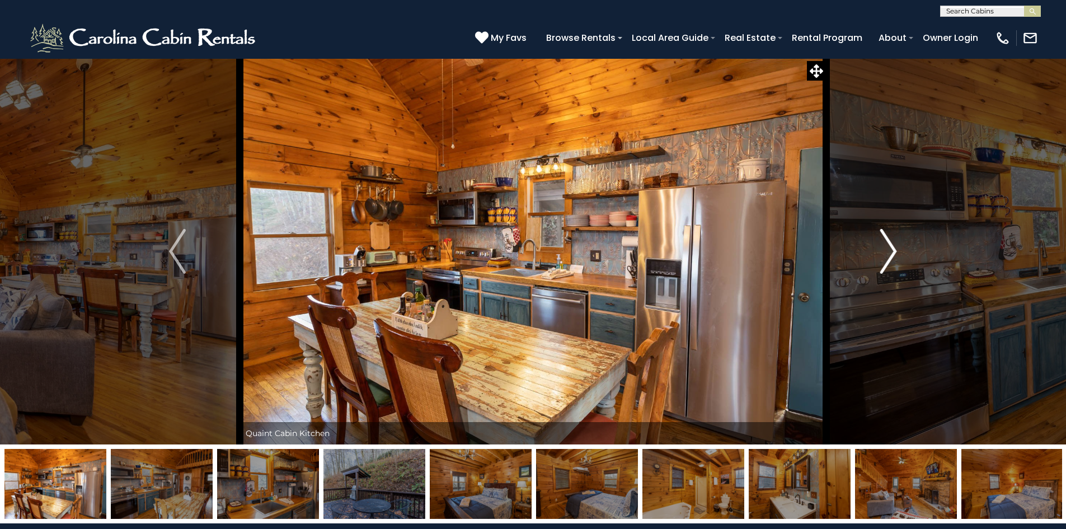
click at [894, 247] on img "Next" at bounding box center [888, 251] width 17 height 45
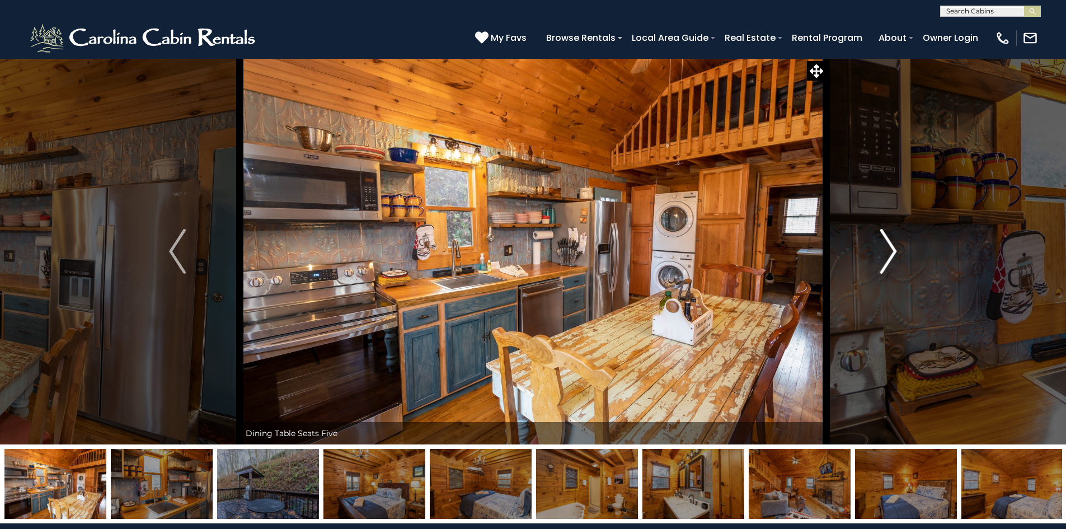
click at [894, 247] on img "Next" at bounding box center [888, 251] width 17 height 45
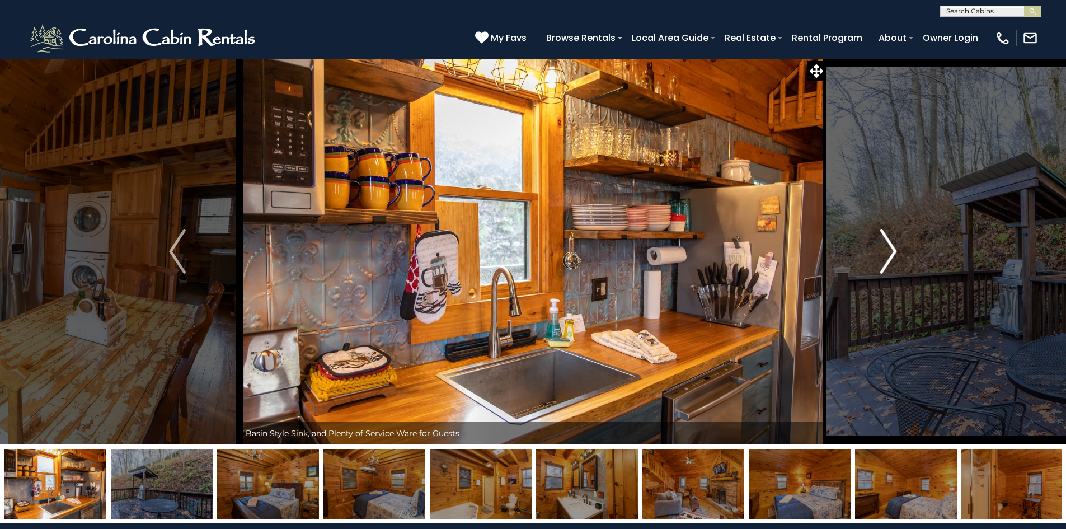
click at [894, 247] on img "Next" at bounding box center [888, 251] width 17 height 45
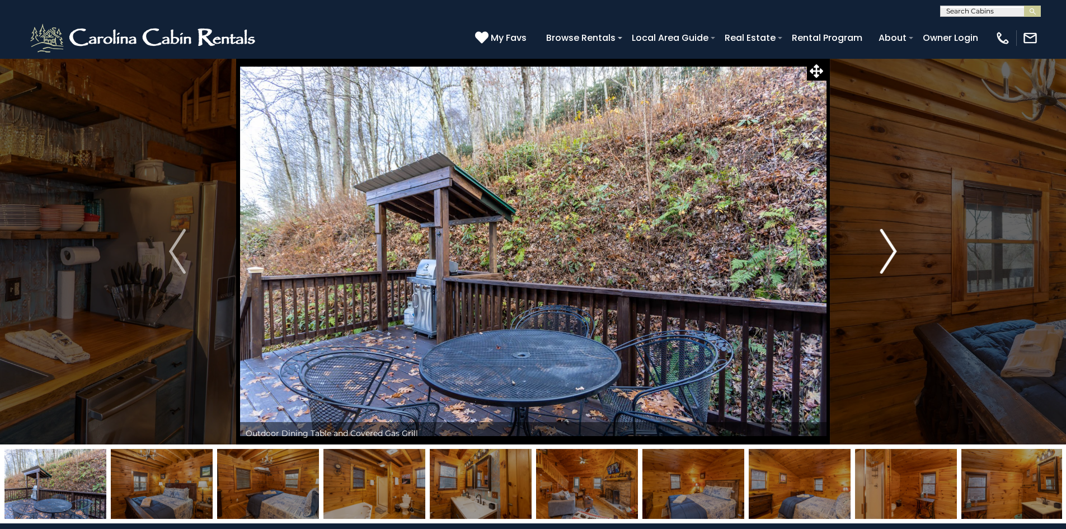
click at [894, 247] on img "Next" at bounding box center [888, 251] width 17 height 45
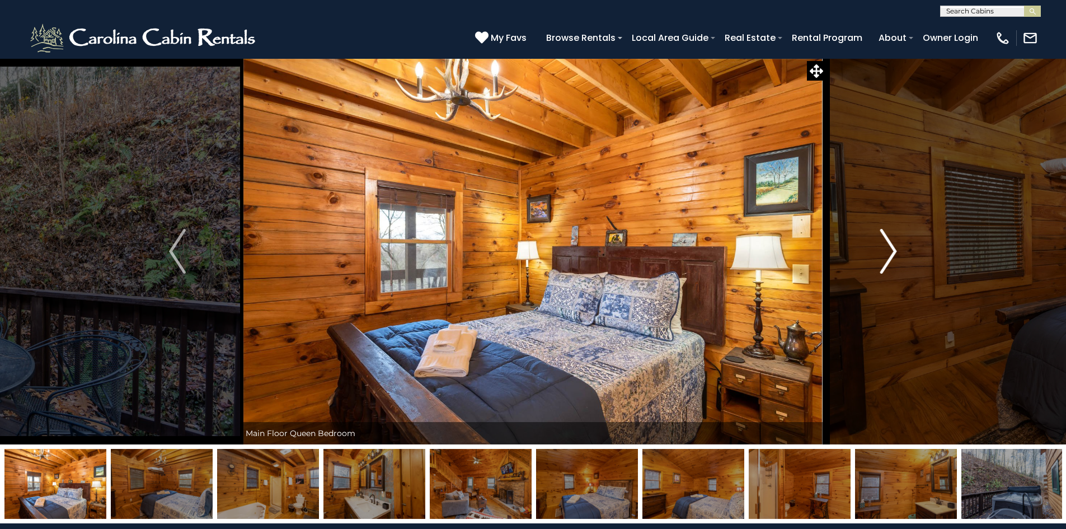
click at [894, 247] on img "Next" at bounding box center [888, 251] width 17 height 45
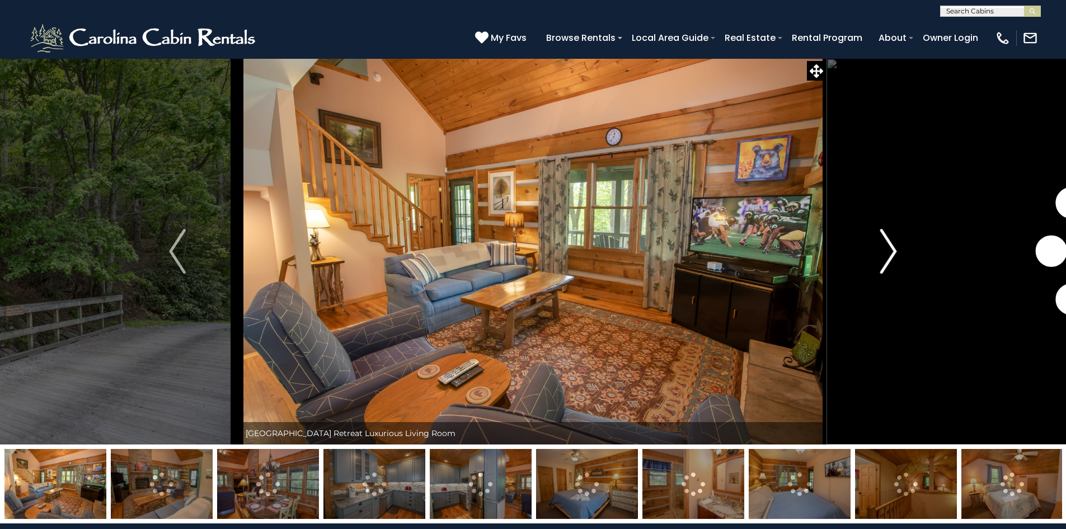
click at [888, 251] on img "Next" at bounding box center [888, 251] width 17 height 45
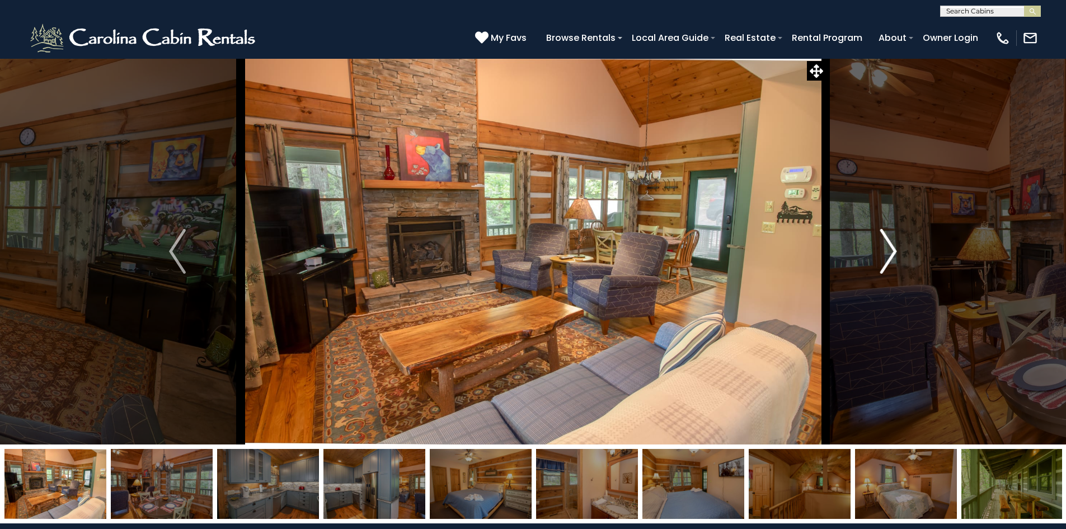
click at [885, 249] on img "Next" at bounding box center [888, 251] width 17 height 45
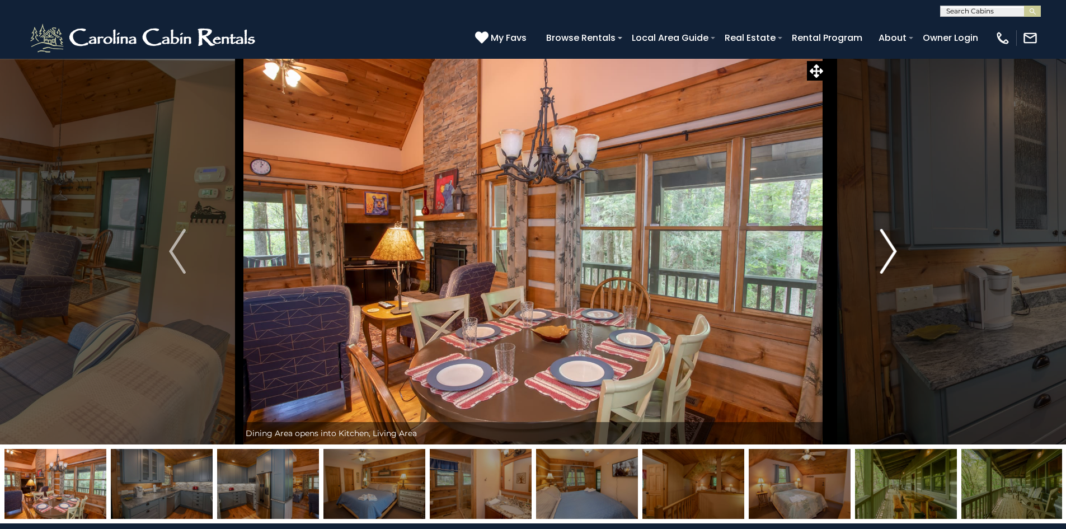
click at [885, 249] on img "Next" at bounding box center [888, 251] width 17 height 45
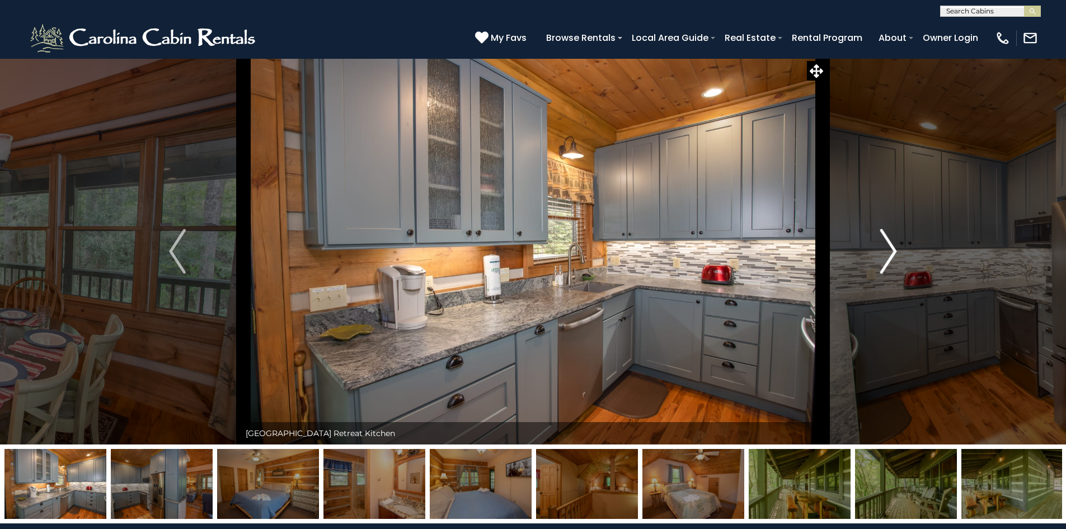
click at [885, 249] on img "Next" at bounding box center [888, 251] width 17 height 45
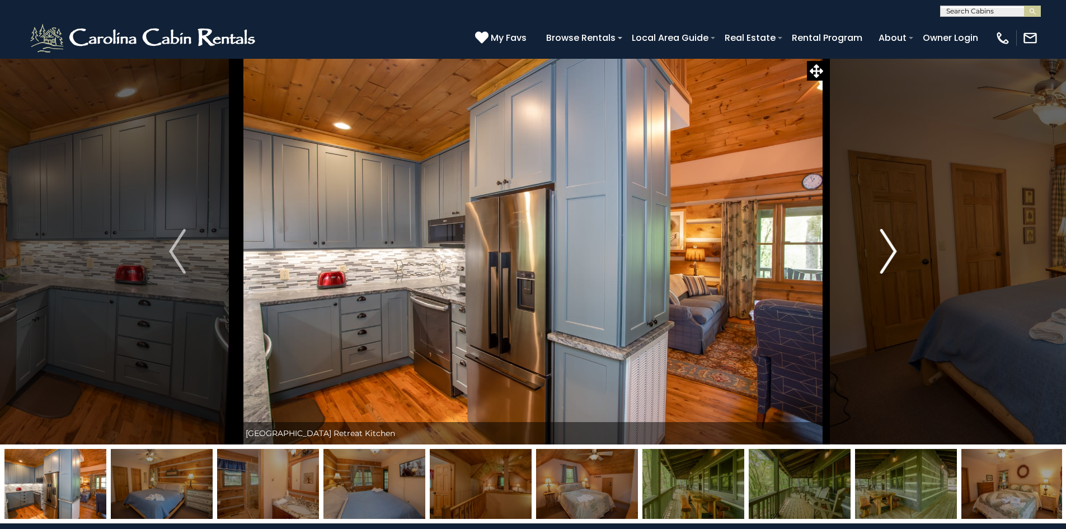
click at [885, 249] on img "Next" at bounding box center [888, 251] width 17 height 45
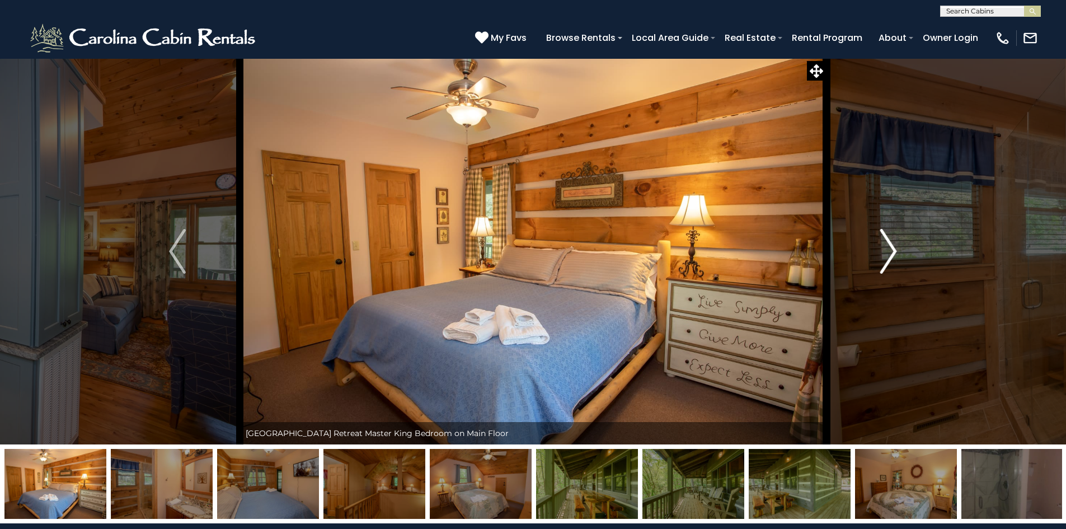
click at [885, 249] on img "Next" at bounding box center [888, 251] width 17 height 45
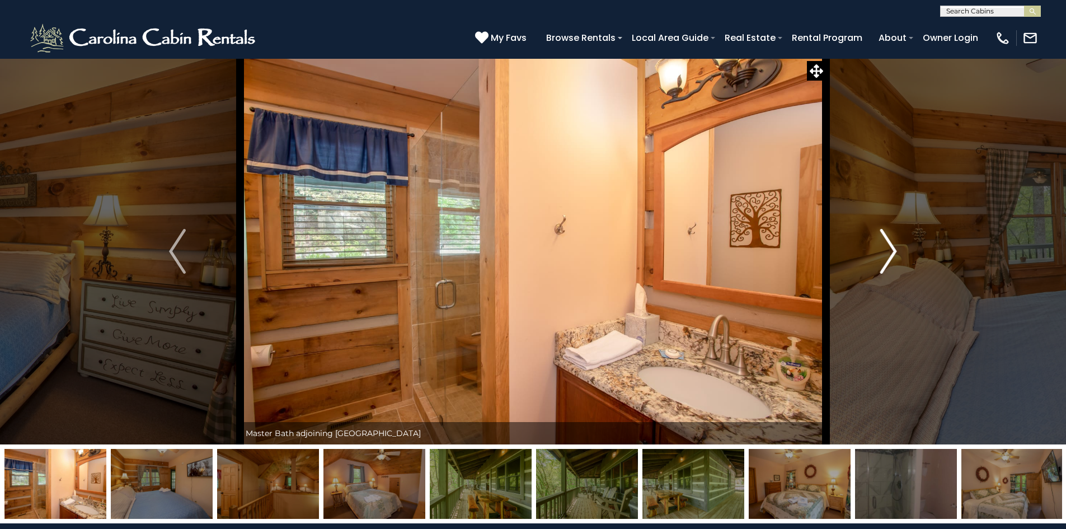
click at [885, 249] on img "Next" at bounding box center [888, 251] width 17 height 45
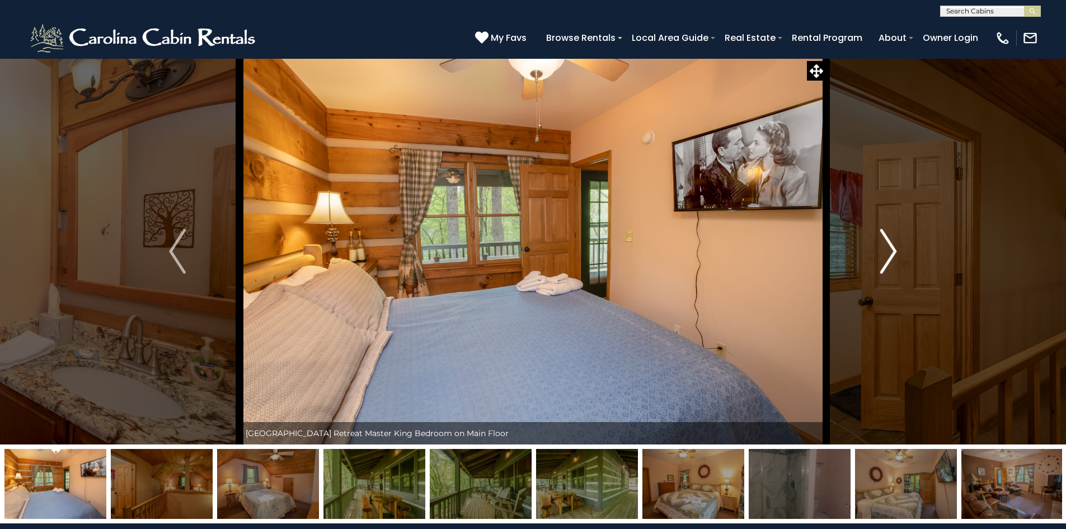
click at [885, 249] on img "Next" at bounding box center [888, 251] width 17 height 45
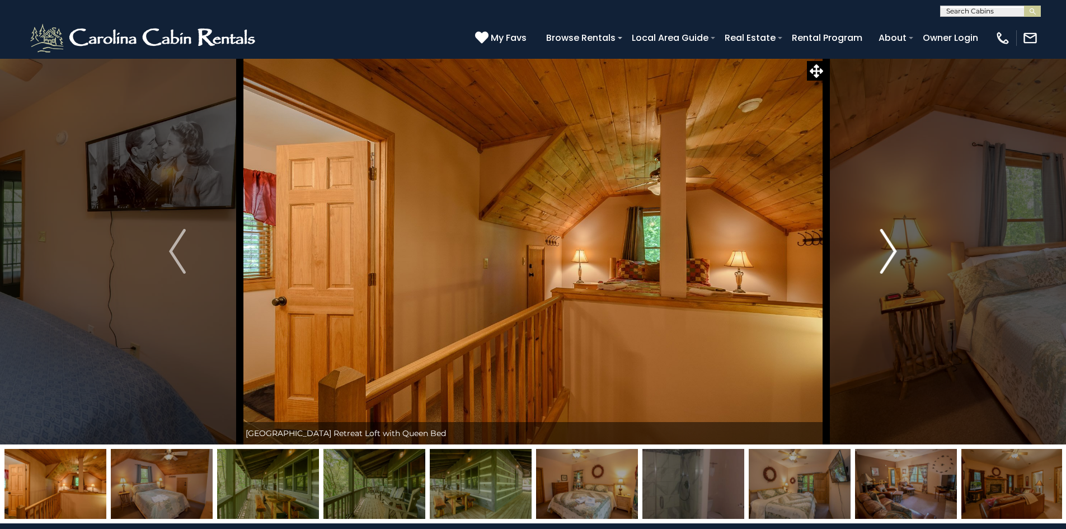
click at [885, 249] on img "Next" at bounding box center [888, 251] width 17 height 45
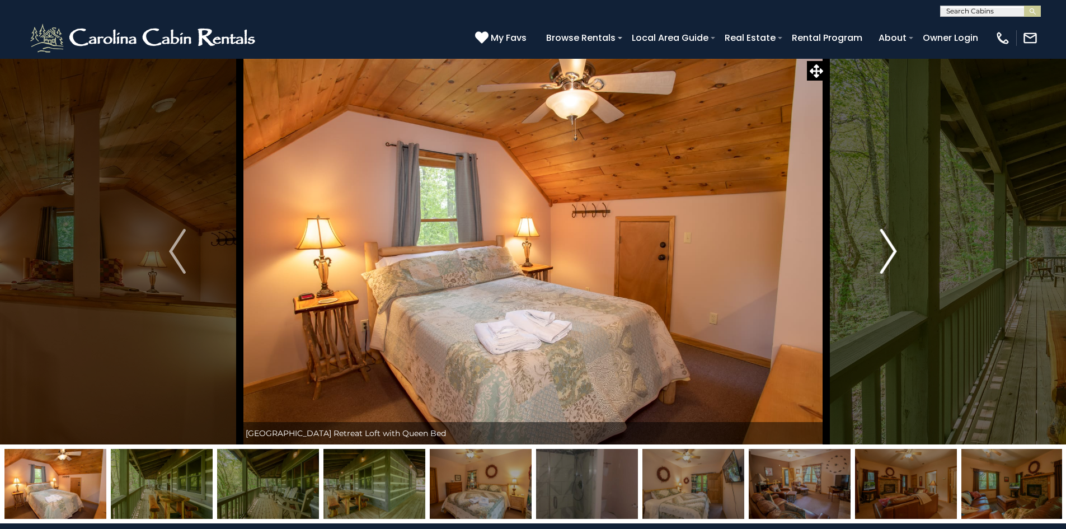
click at [885, 249] on img "Next" at bounding box center [888, 251] width 17 height 45
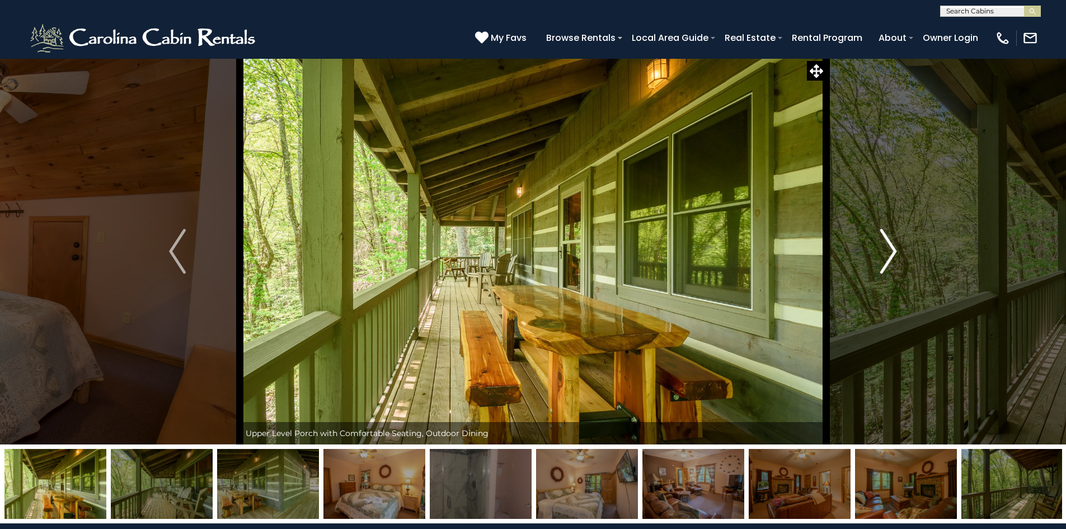
click at [885, 249] on img "Next" at bounding box center [888, 251] width 17 height 45
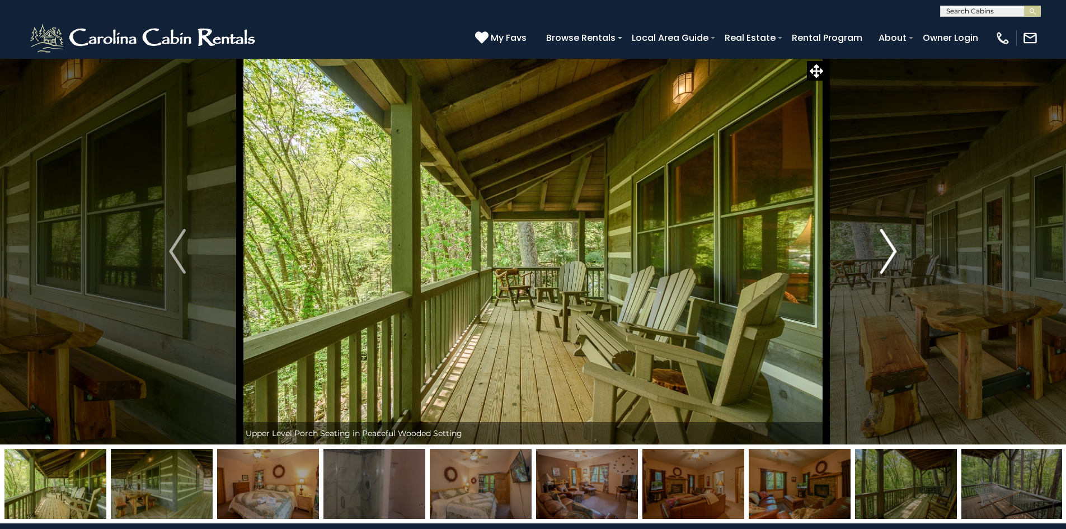
click at [885, 249] on img "Next" at bounding box center [888, 251] width 17 height 45
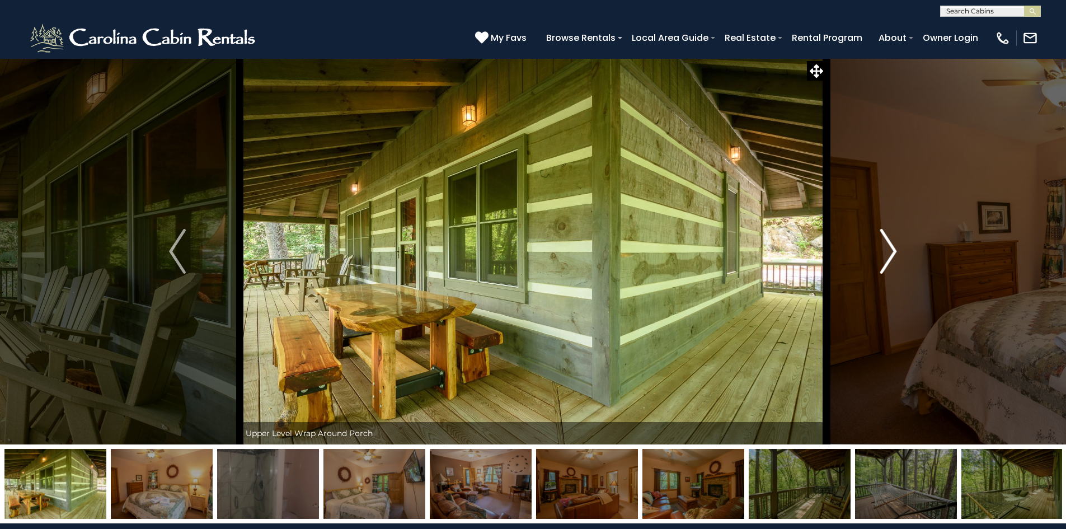
click at [885, 249] on img "Next" at bounding box center [888, 251] width 17 height 45
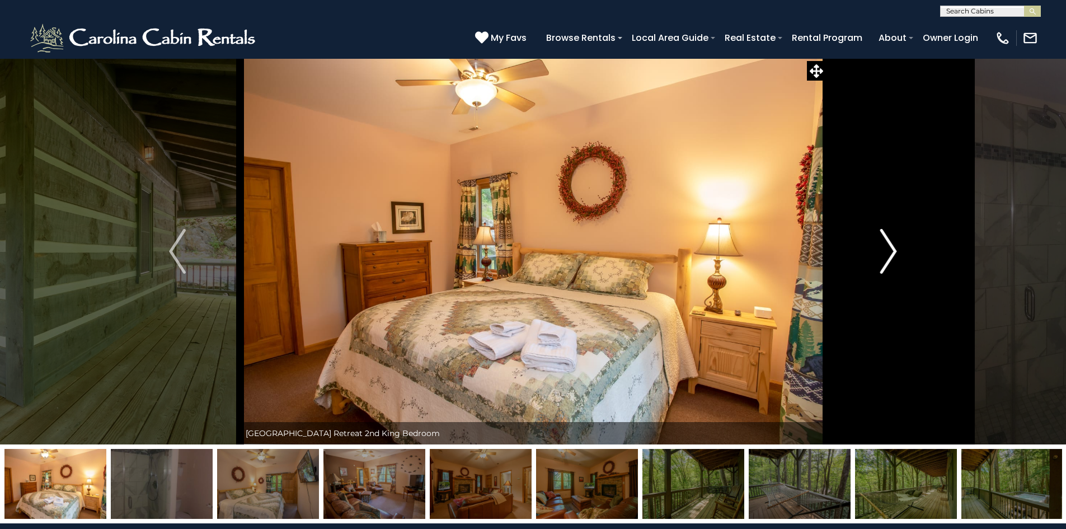
click at [885, 249] on img "Next" at bounding box center [888, 251] width 17 height 45
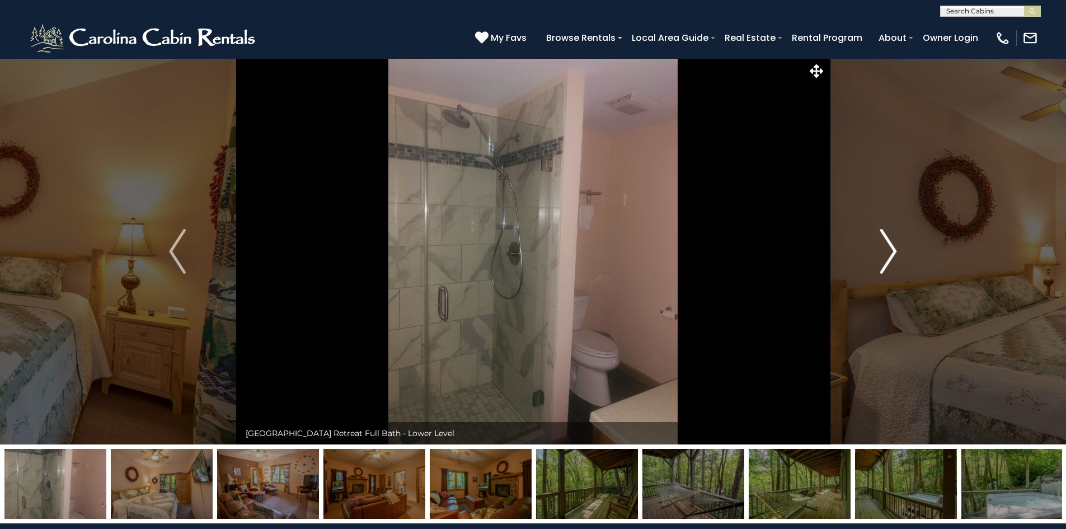
click at [885, 249] on img "Next" at bounding box center [888, 251] width 17 height 45
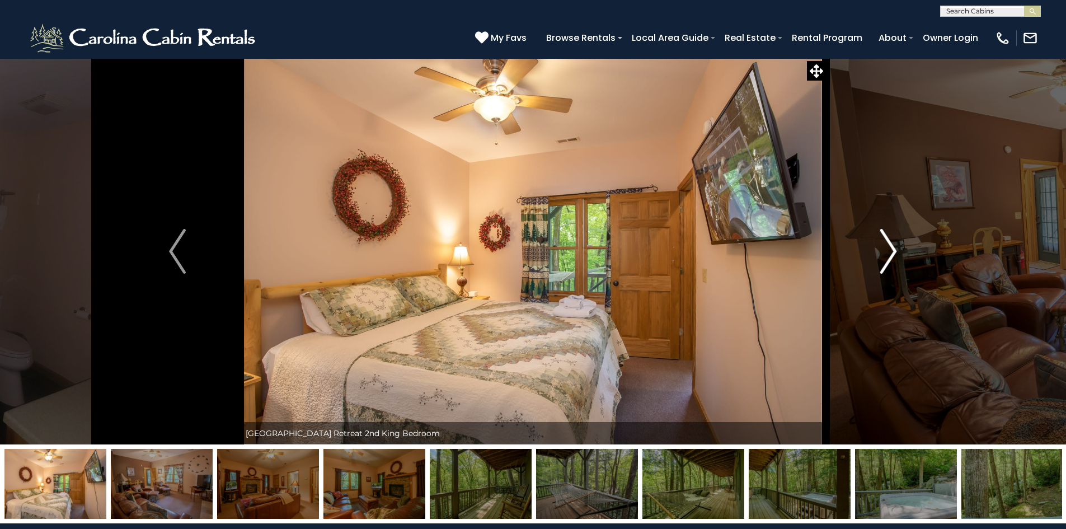
click at [885, 249] on img "Next" at bounding box center [888, 251] width 17 height 45
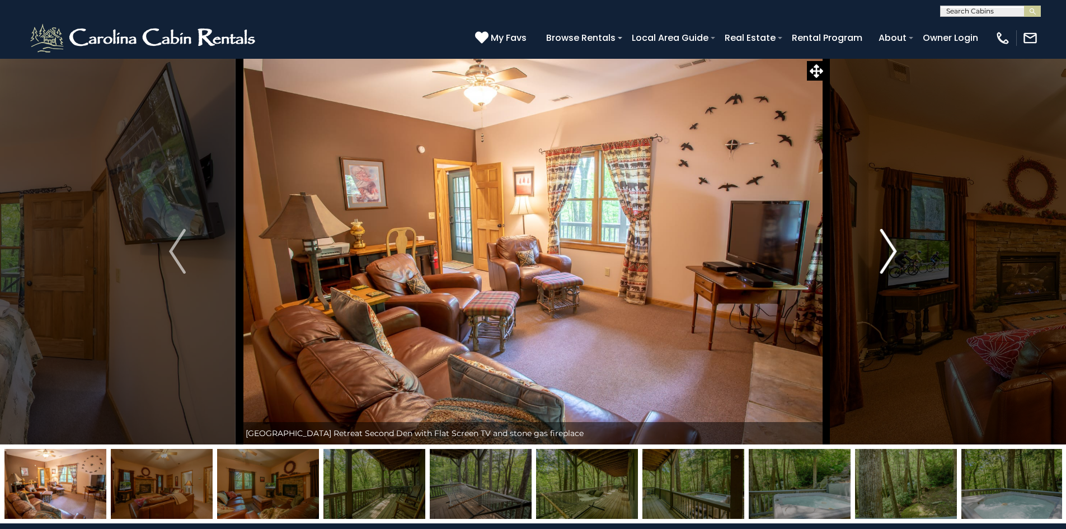
click at [885, 249] on img "Next" at bounding box center [888, 251] width 17 height 45
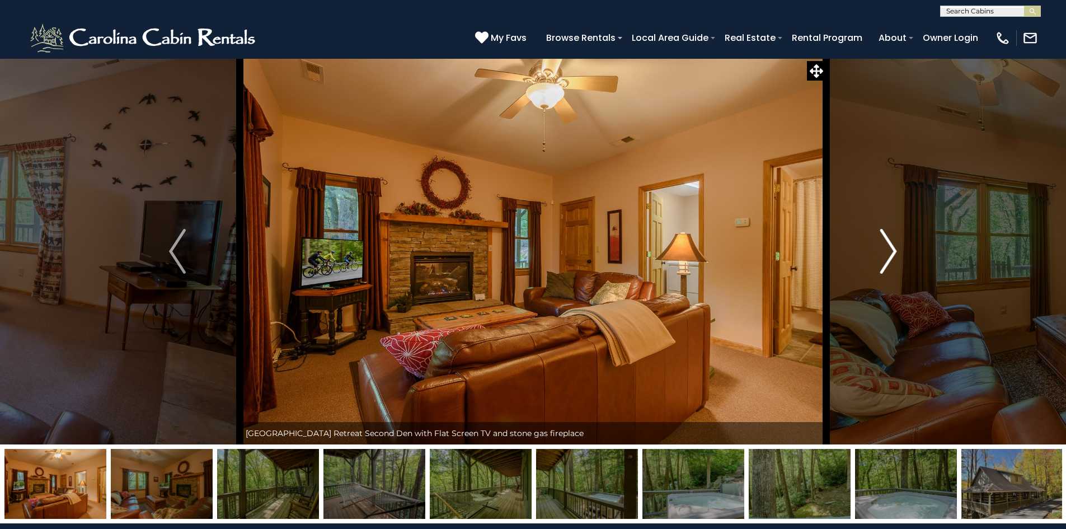
click at [885, 249] on img "Next" at bounding box center [888, 251] width 17 height 45
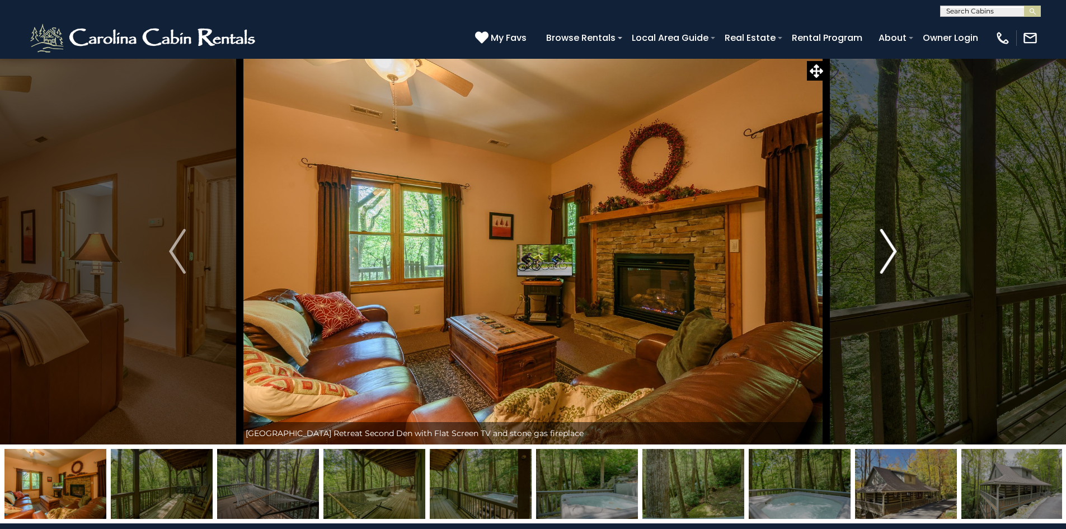
click at [885, 249] on img "Next" at bounding box center [888, 251] width 17 height 45
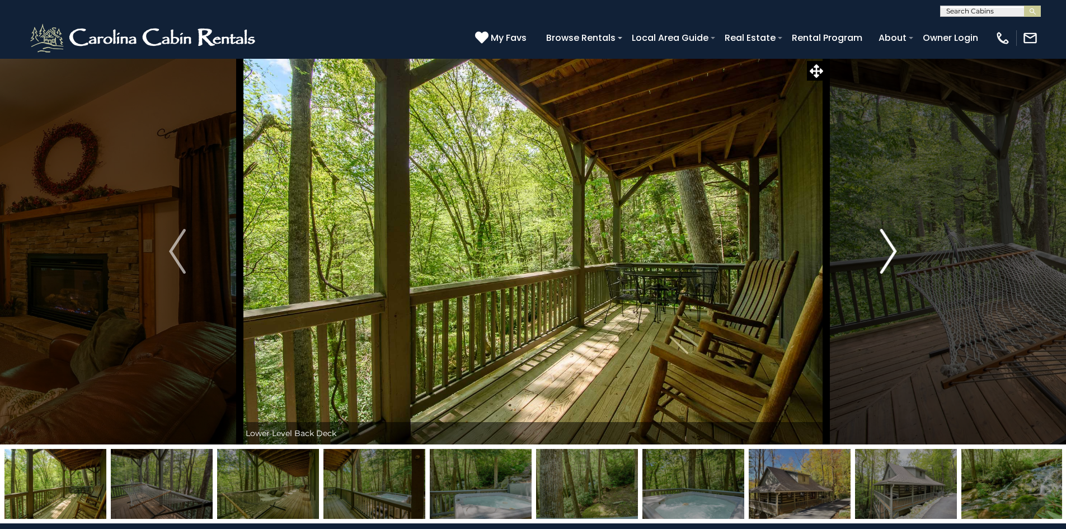
click at [885, 249] on img "Next" at bounding box center [888, 251] width 17 height 45
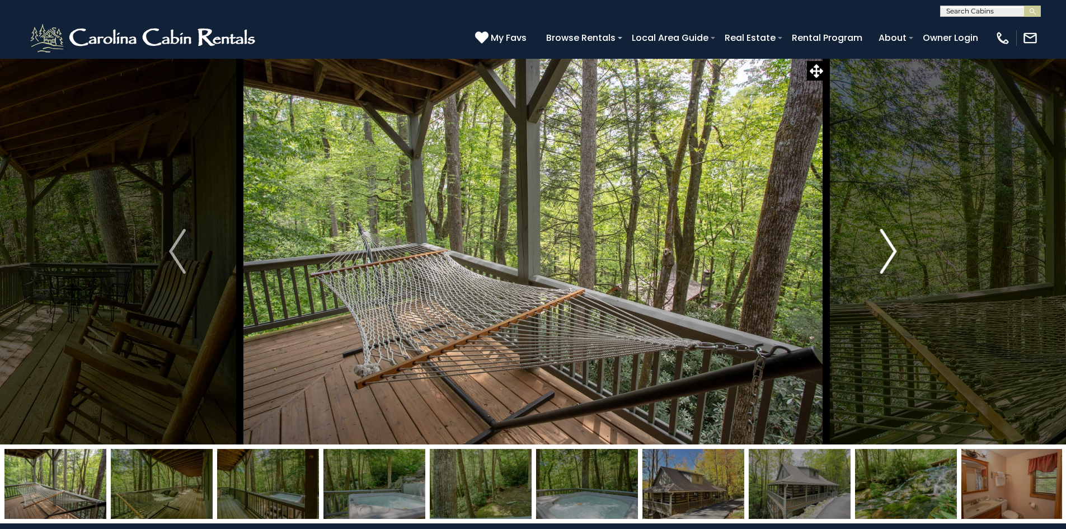
click at [885, 249] on img "Next" at bounding box center [888, 251] width 17 height 45
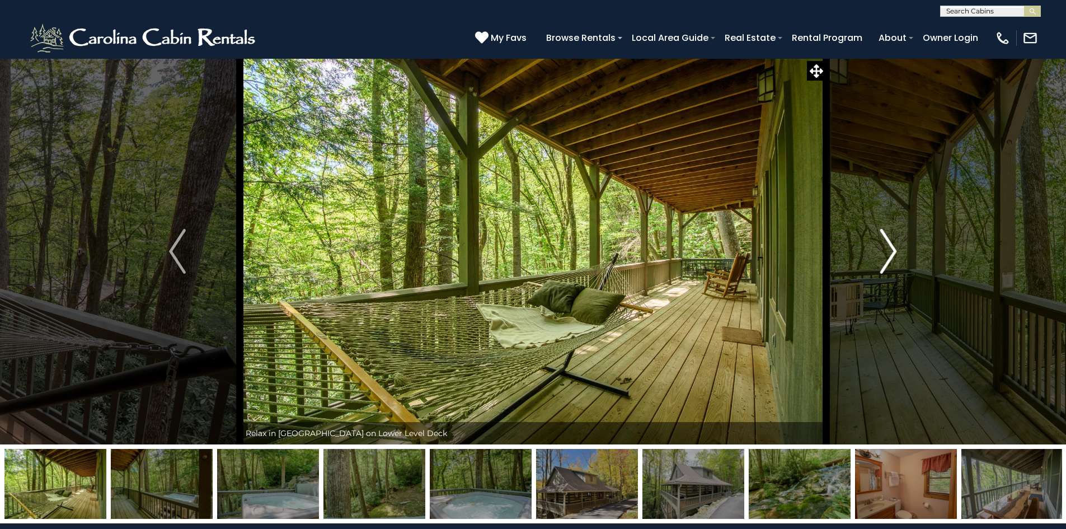
click at [885, 249] on img "Next" at bounding box center [888, 251] width 17 height 45
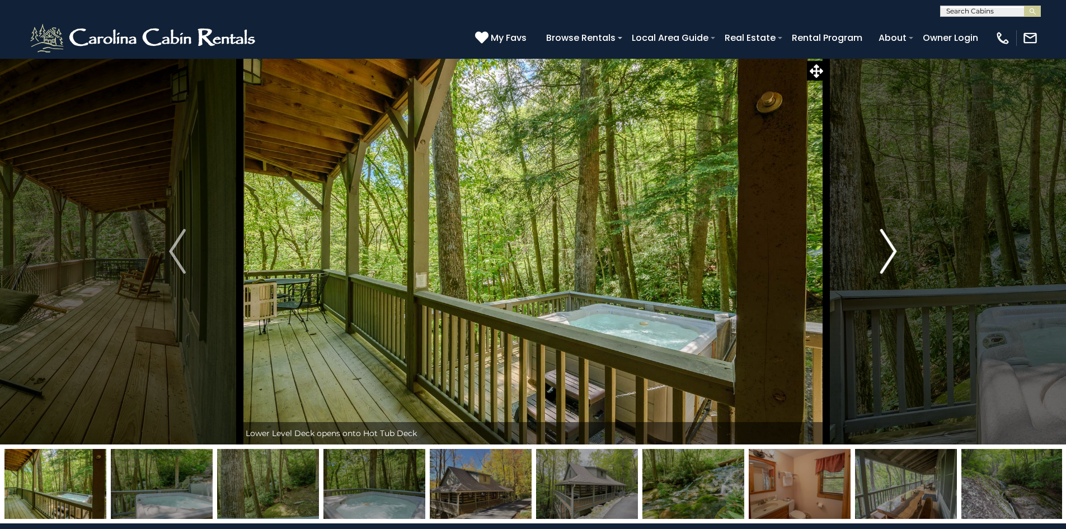
click at [885, 249] on img "Next" at bounding box center [888, 251] width 17 height 45
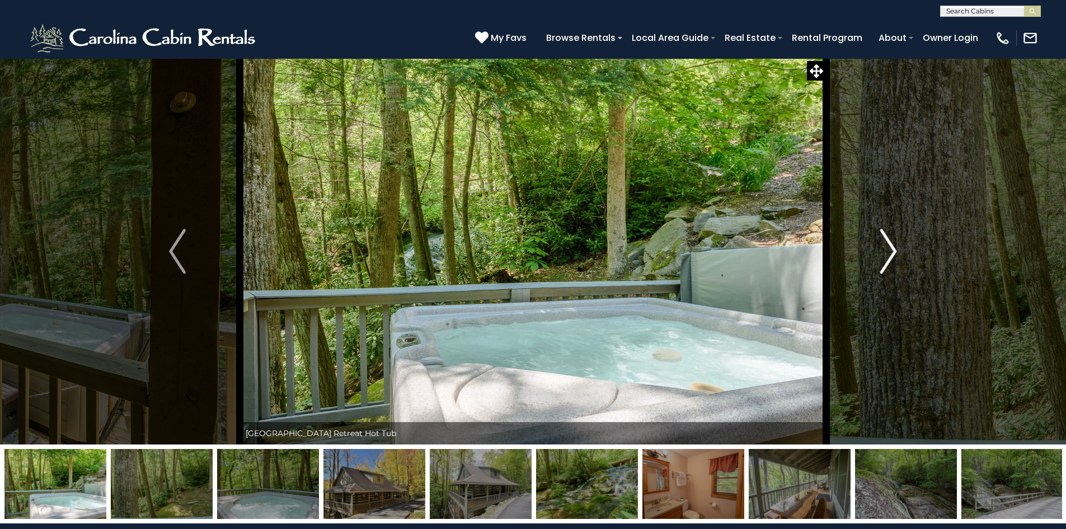
click at [885, 249] on img "Next" at bounding box center [888, 251] width 17 height 45
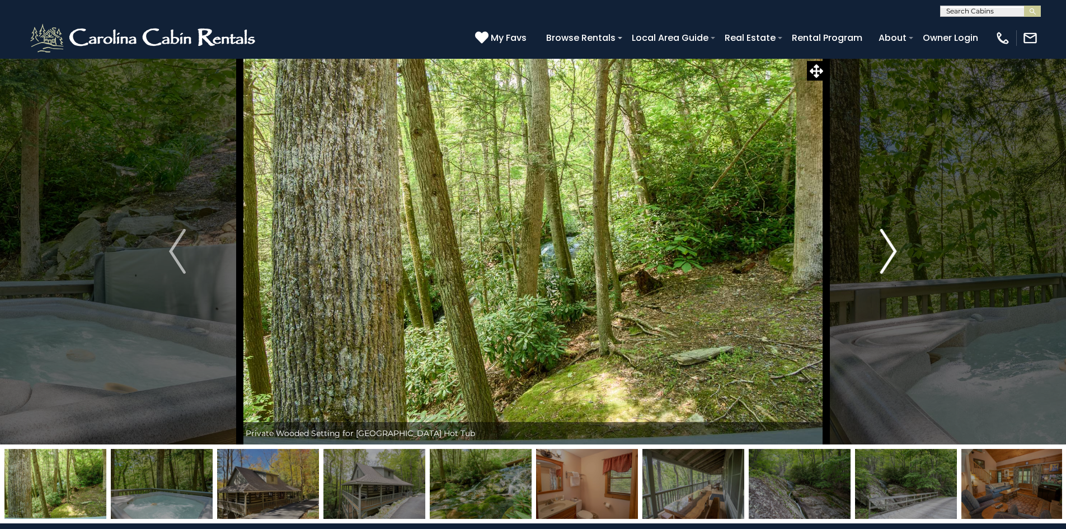
click at [885, 249] on img "Next" at bounding box center [888, 251] width 17 height 45
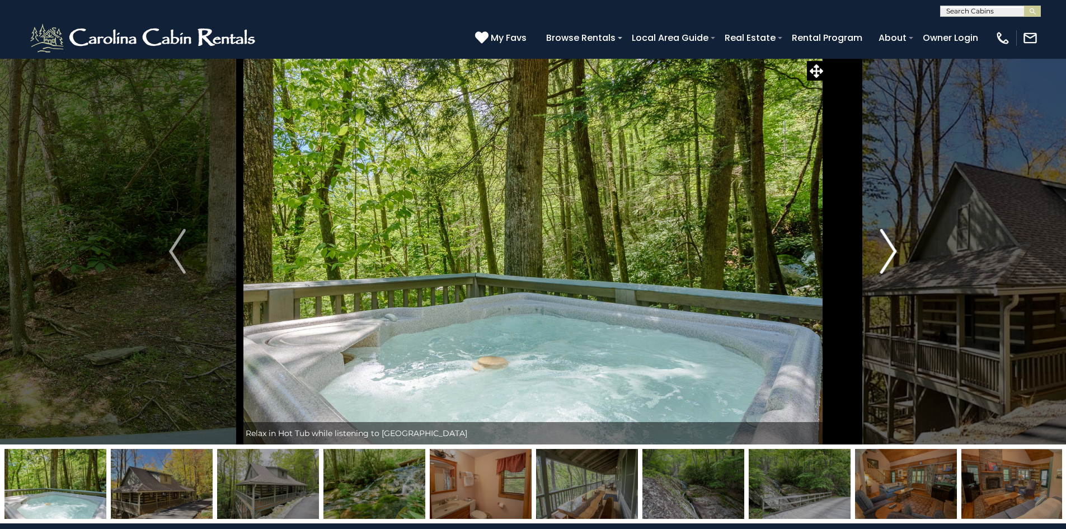
click at [897, 246] on button "Next" at bounding box center [888, 251] width 125 height 386
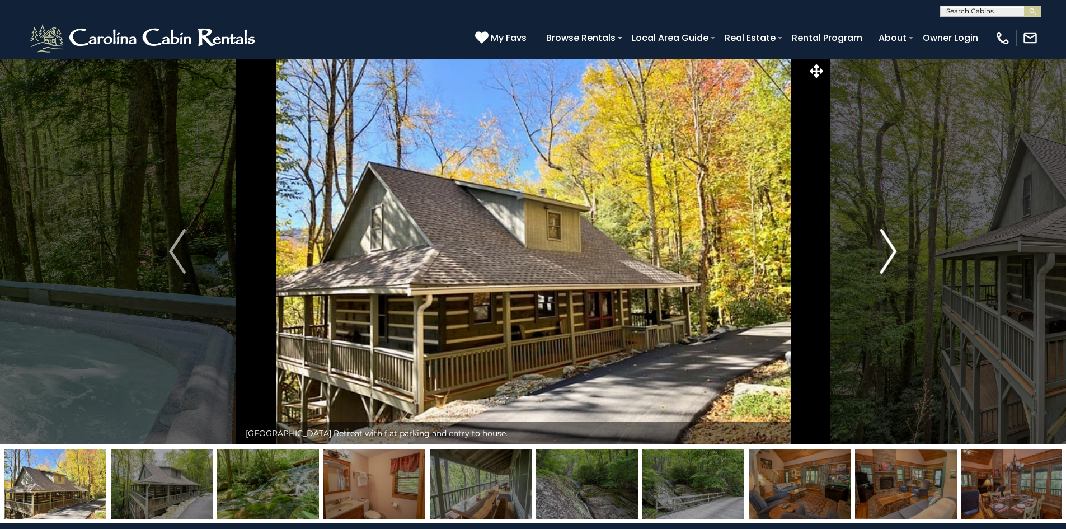
click at [887, 248] on img "Next" at bounding box center [888, 251] width 17 height 45
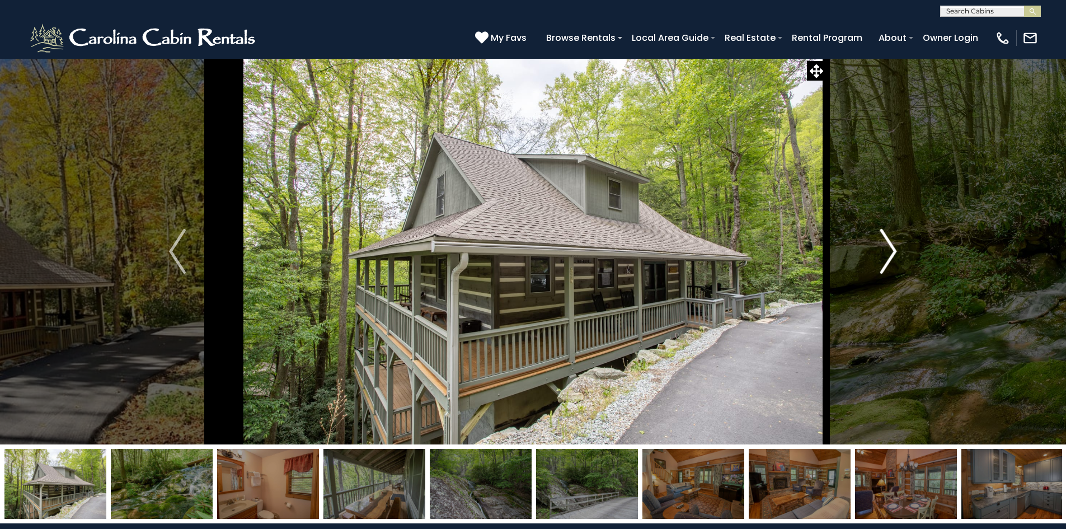
click at [887, 248] on img "Next" at bounding box center [888, 251] width 17 height 45
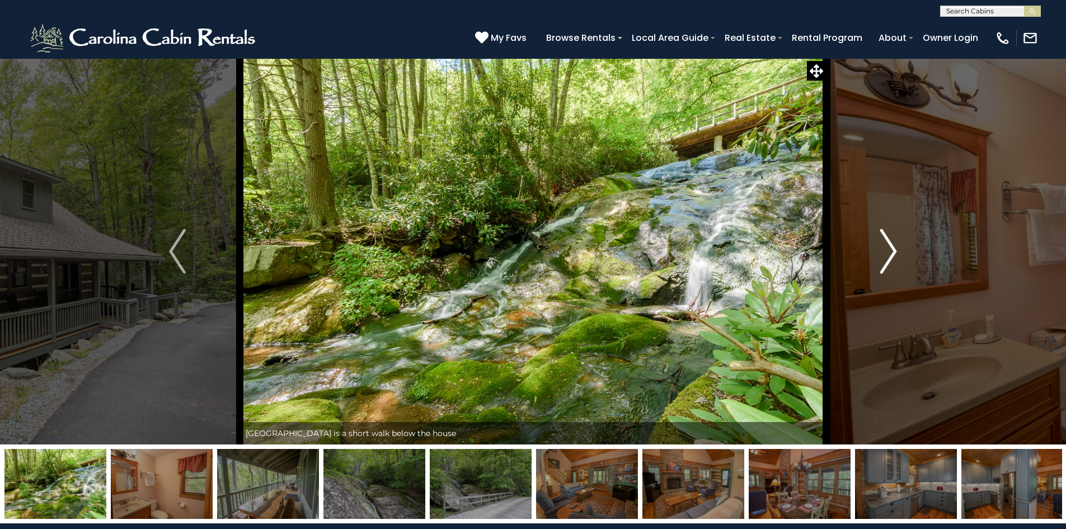
click at [887, 248] on img "Next" at bounding box center [888, 251] width 17 height 45
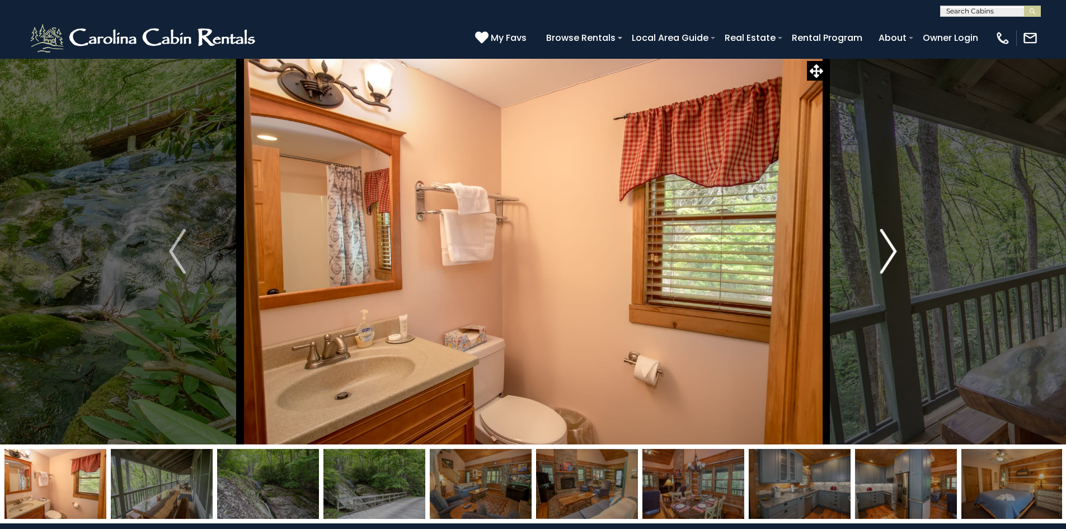
click at [887, 248] on img "Next" at bounding box center [888, 251] width 17 height 45
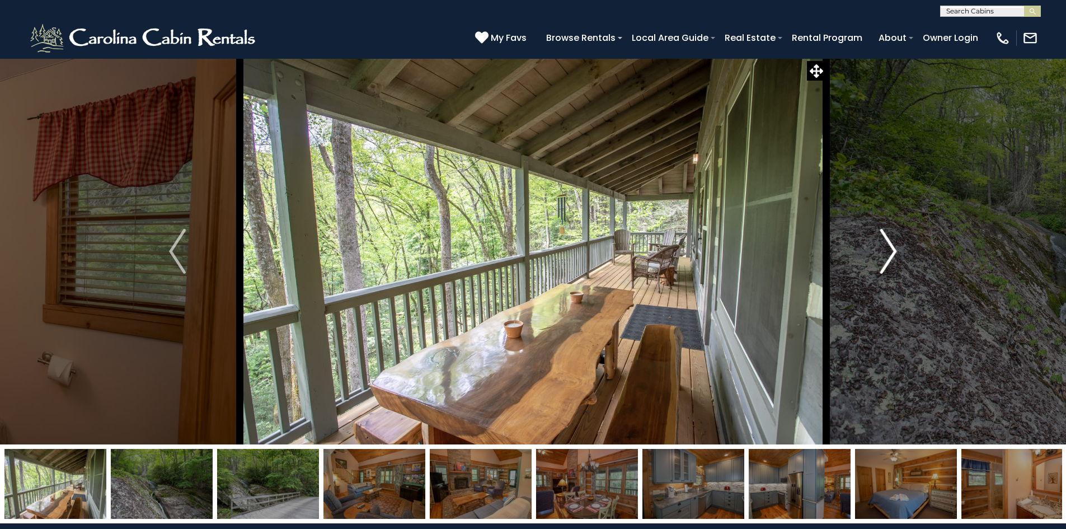
click at [887, 248] on img "Next" at bounding box center [888, 251] width 17 height 45
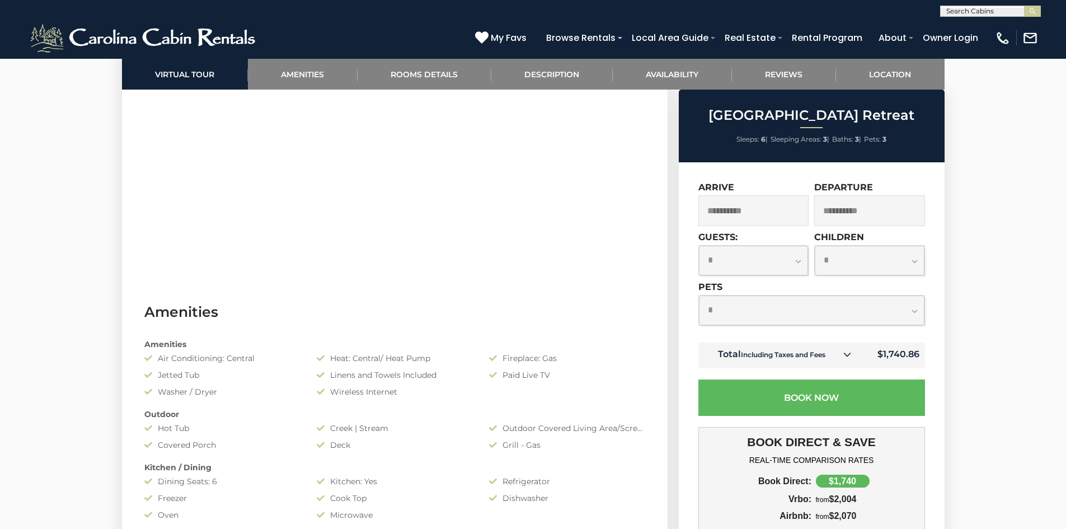
scroll to position [783, 0]
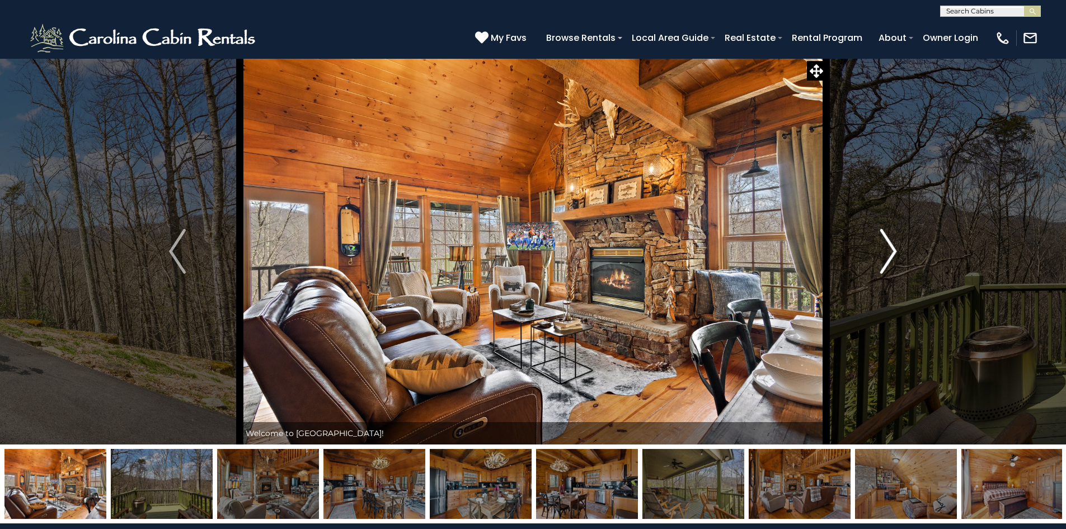
click at [884, 247] on img "Next" at bounding box center [888, 251] width 17 height 45
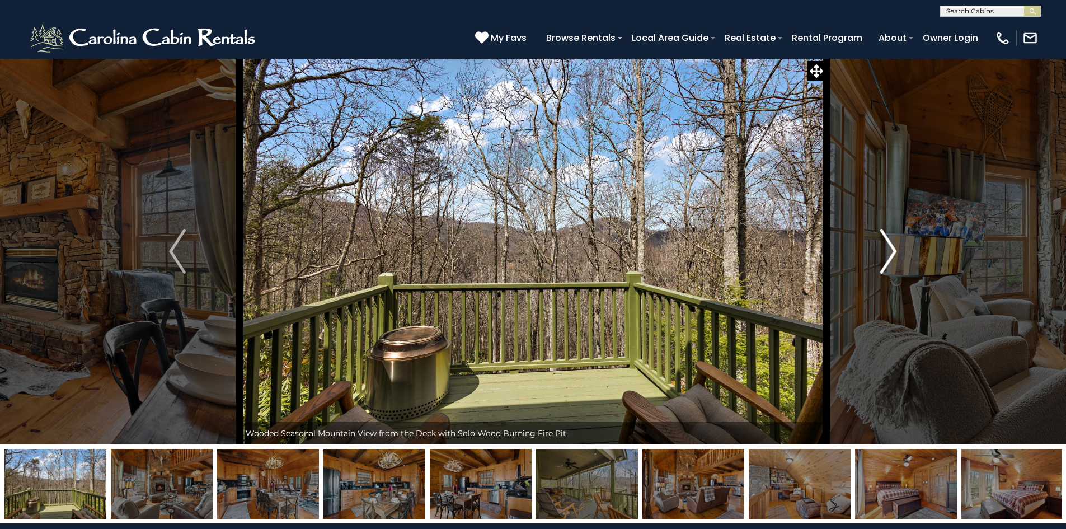
click at [884, 247] on img "Next" at bounding box center [888, 251] width 17 height 45
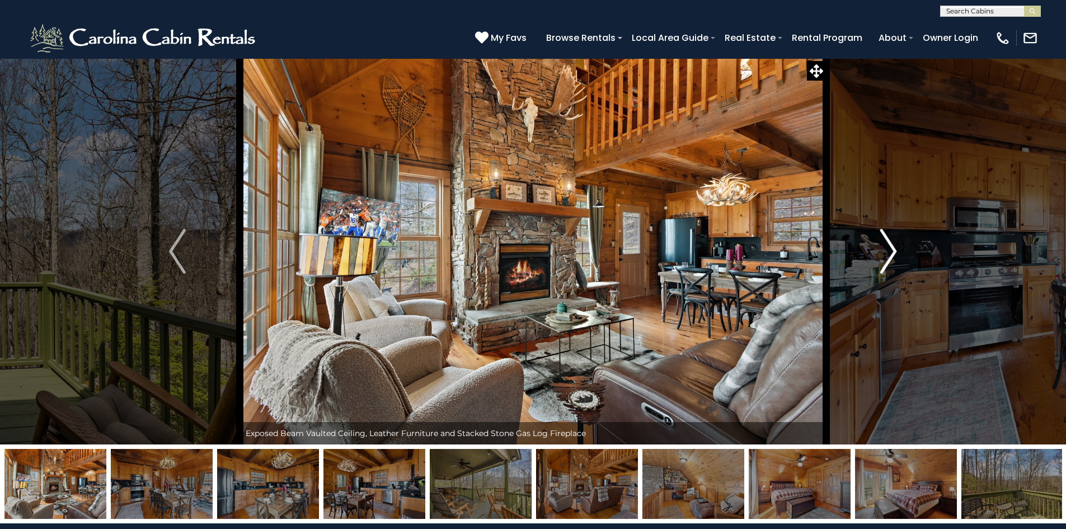
click at [884, 247] on img "Next" at bounding box center [888, 251] width 17 height 45
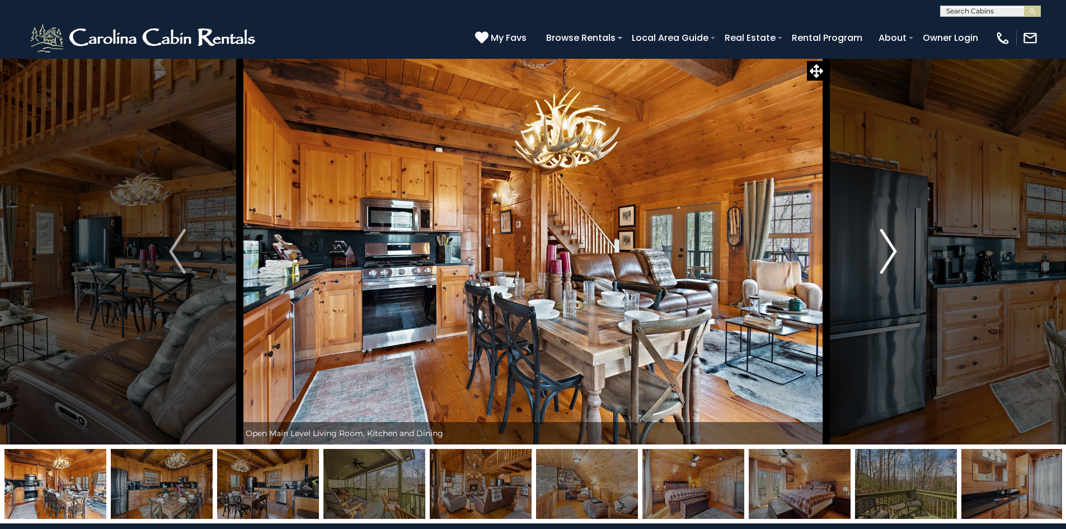
click at [884, 247] on img "Next" at bounding box center [888, 251] width 17 height 45
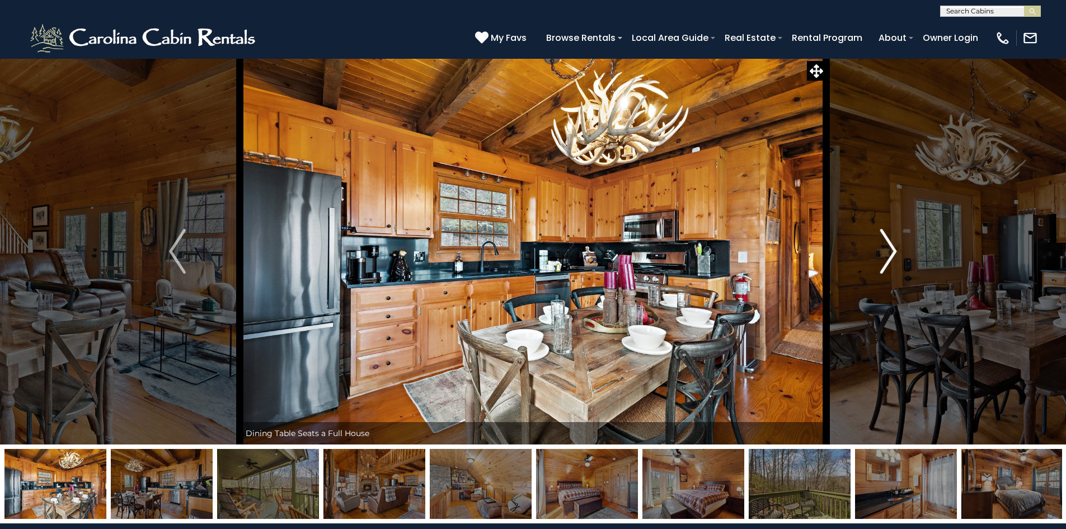
click at [884, 247] on img "Next" at bounding box center [888, 251] width 17 height 45
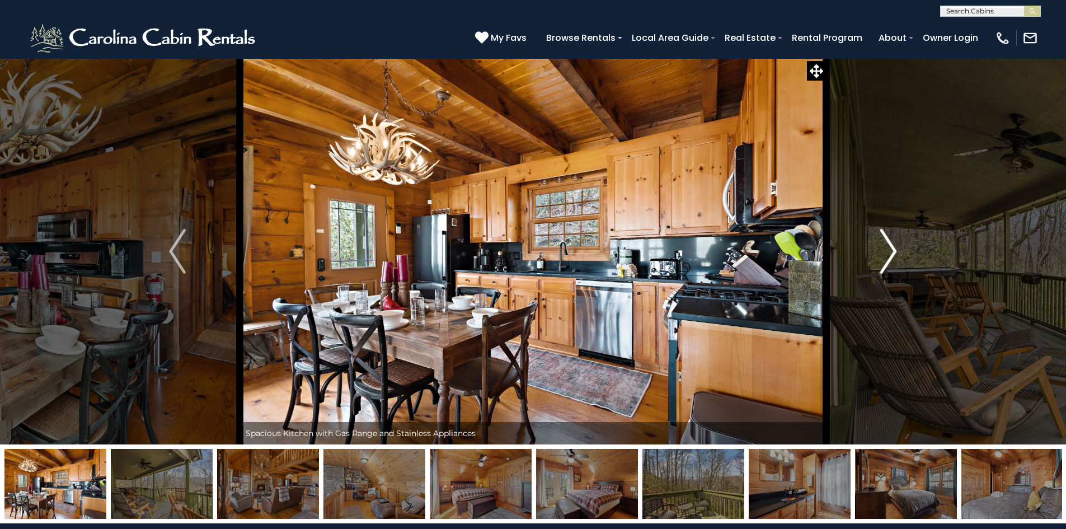
click at [884, 247] on img "Next" at bounding box center [888, 251] width 17 height 45
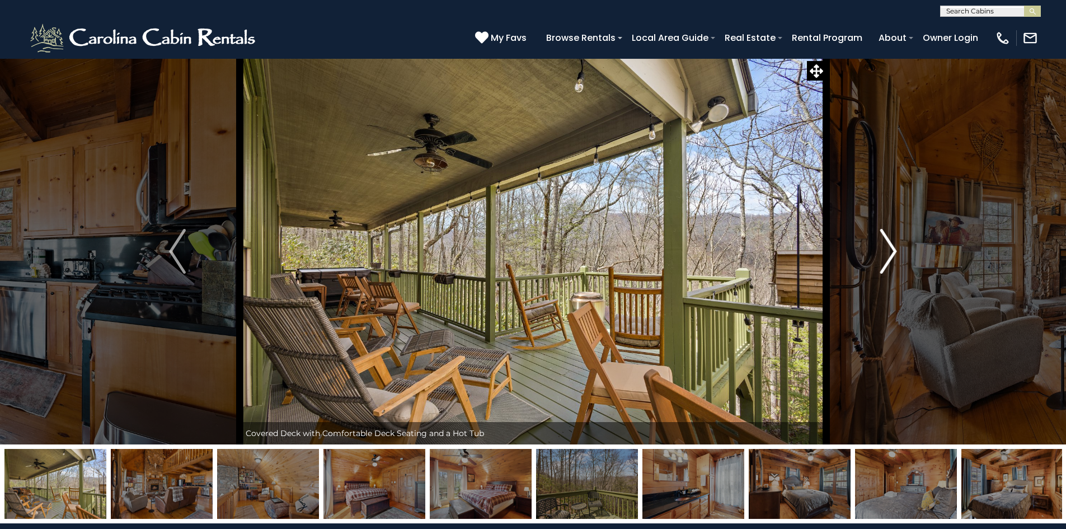
click at [884, 247] on img "Next" at bounding box center [888, 251] width 17 height 45
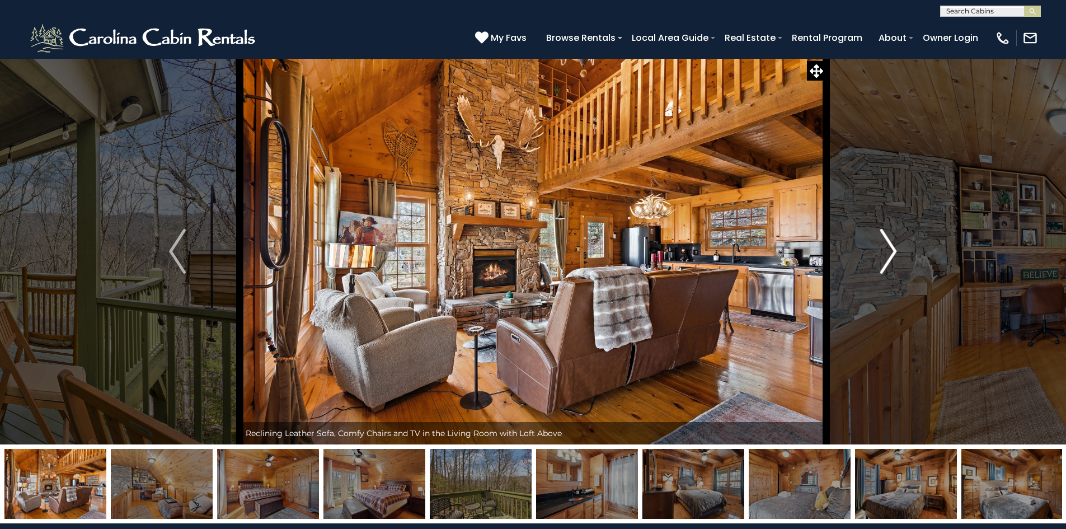
click at [884, 247] on img "Next" at bounding box center [888, 251] width 17 height 45
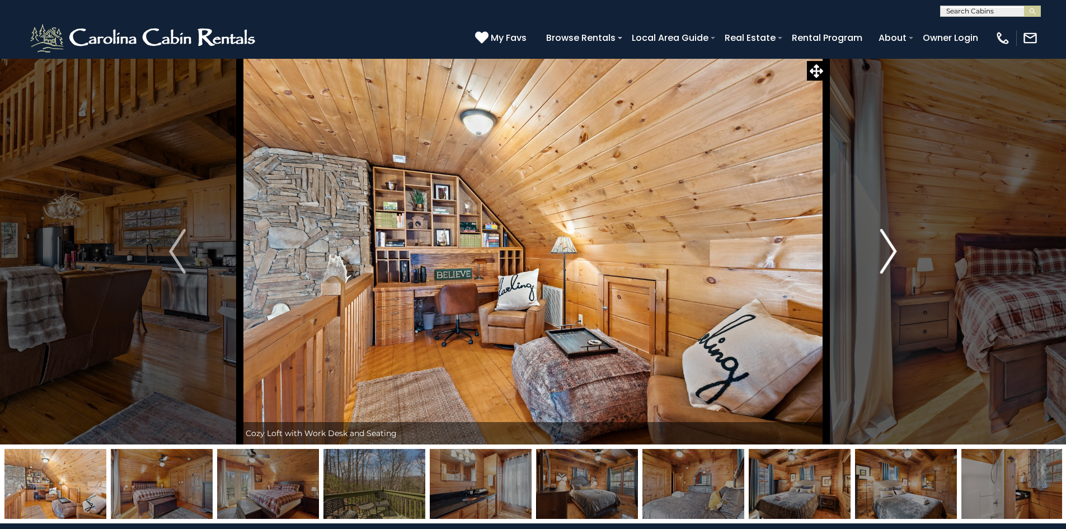
click at [885, 247] on img "Next" at bounding box center [888, 251] width 17 height 45
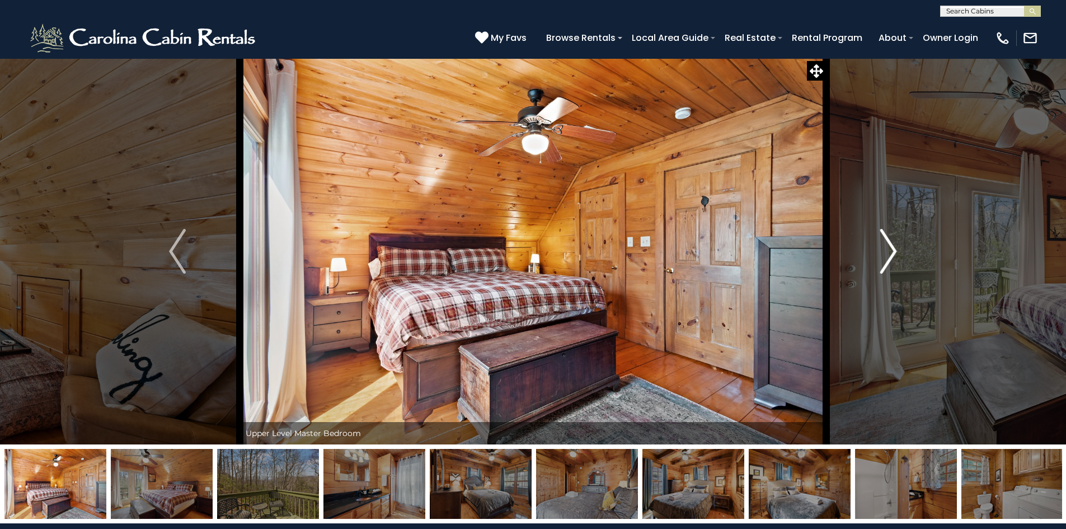
click at [885, 247] on img "Next" at bounding box center [888, 251] width 17 height 45
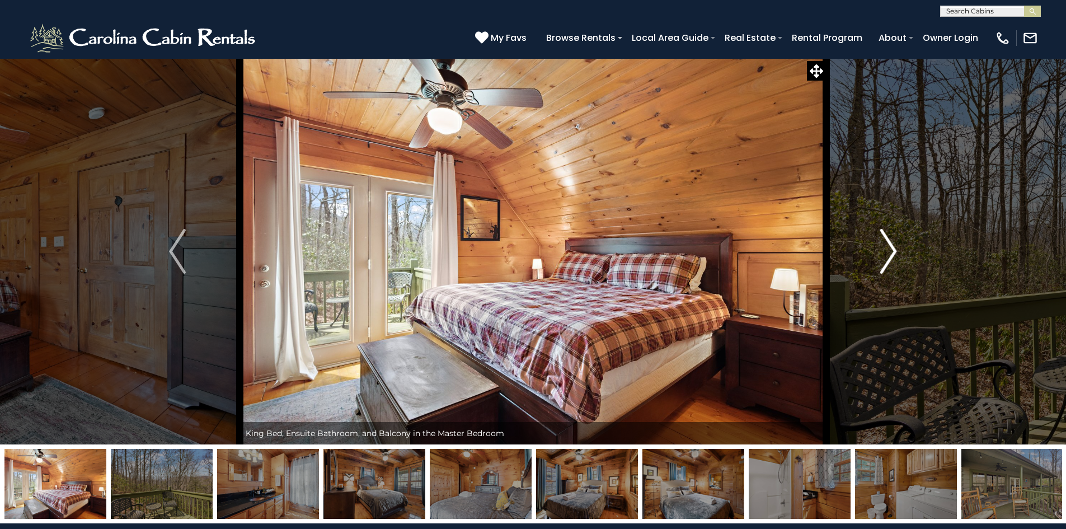
click at [885, 247] on img "Next" at bounding box center [888, 251] width 17 height 45
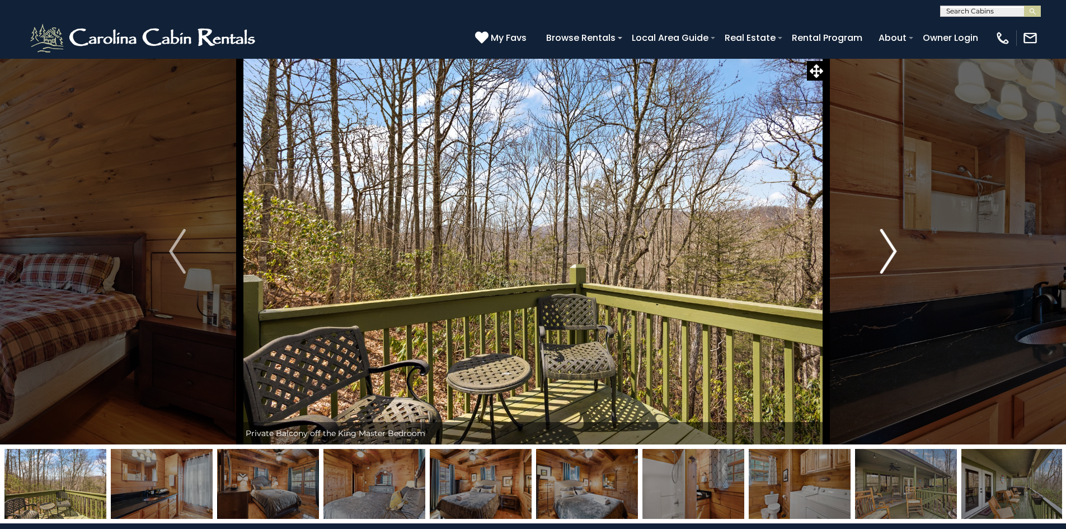
click at [885, 247] on img "Next" at bounding box center [888, 251] width 17 height 45
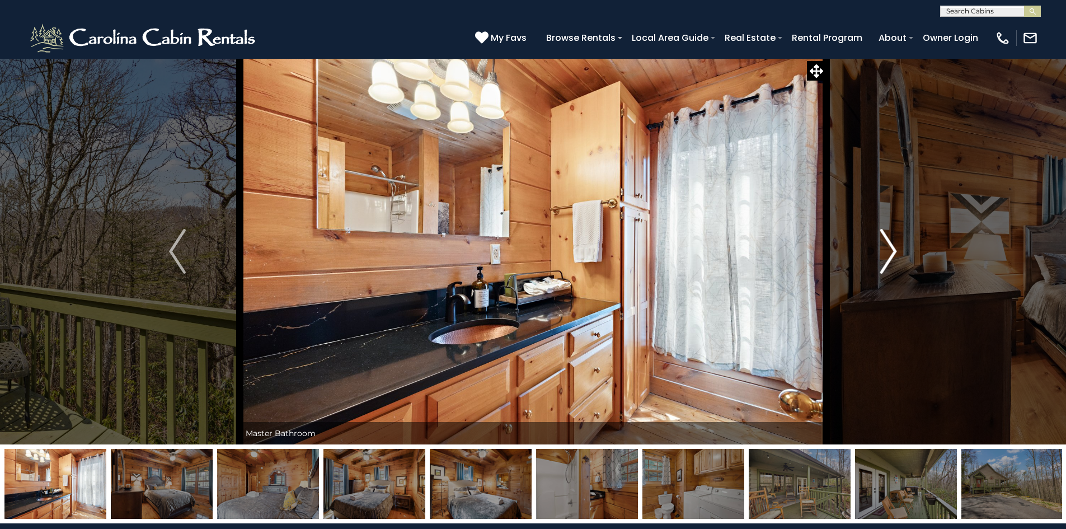
click at [885, 247] on img "Next" at bounding box center [888, 251] width 17 height 45
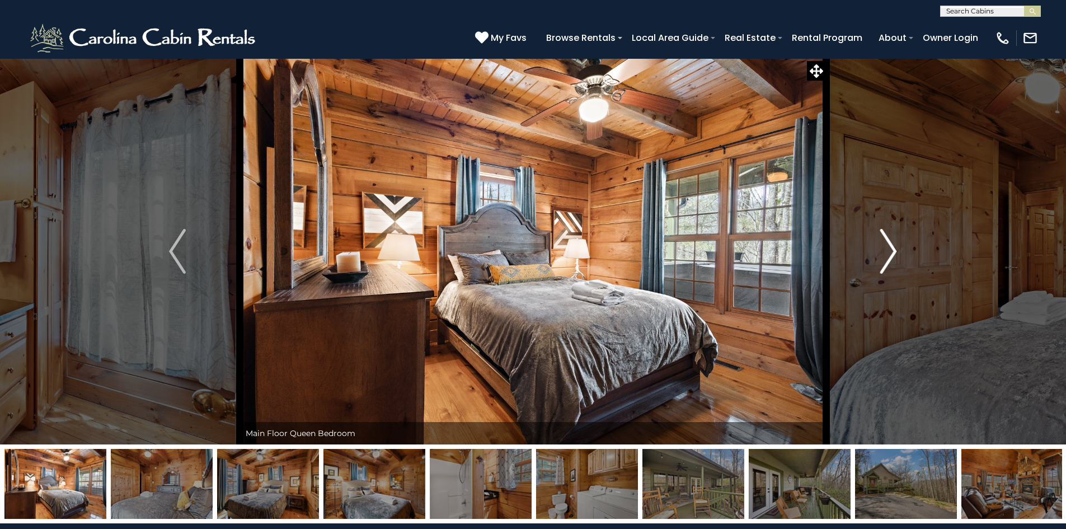
click at [885, 247] on img "Next" at bounding box center [888, 251] width 17 height 45
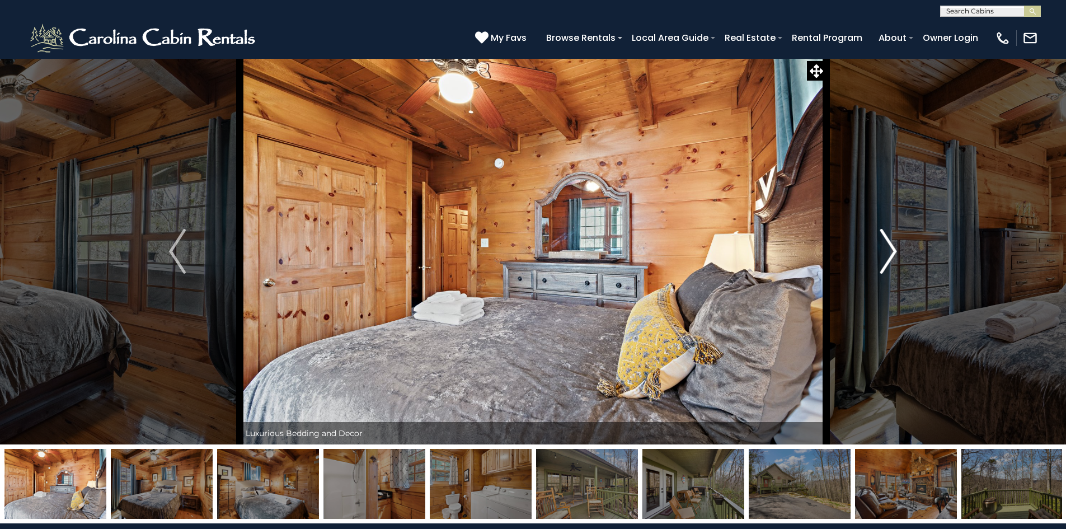
click at [885, 247] on img "Next" at bounding box center [888, 251] width 17 height 45
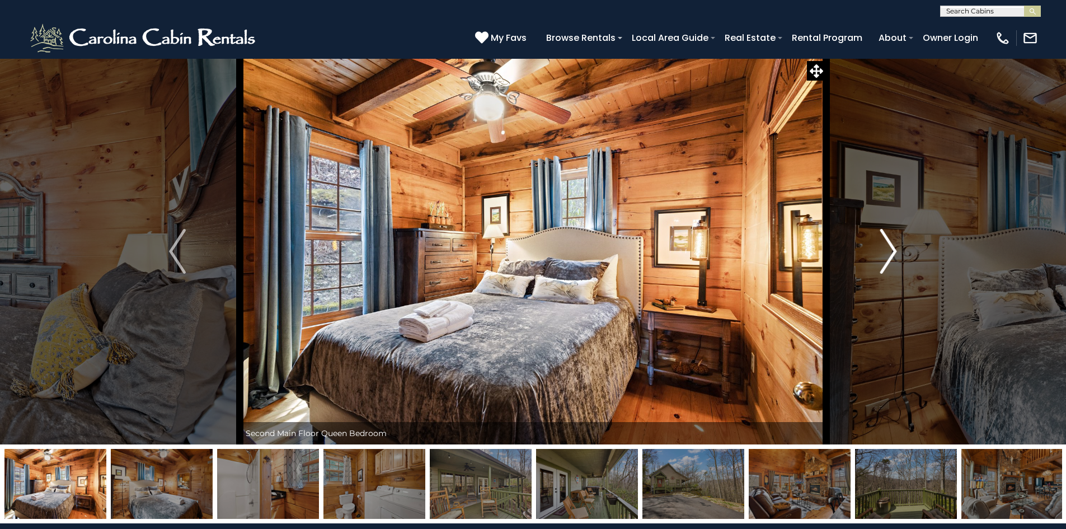
click at [885, 247] on img "Next" at bounding box center [888, 251] width 17 height 45
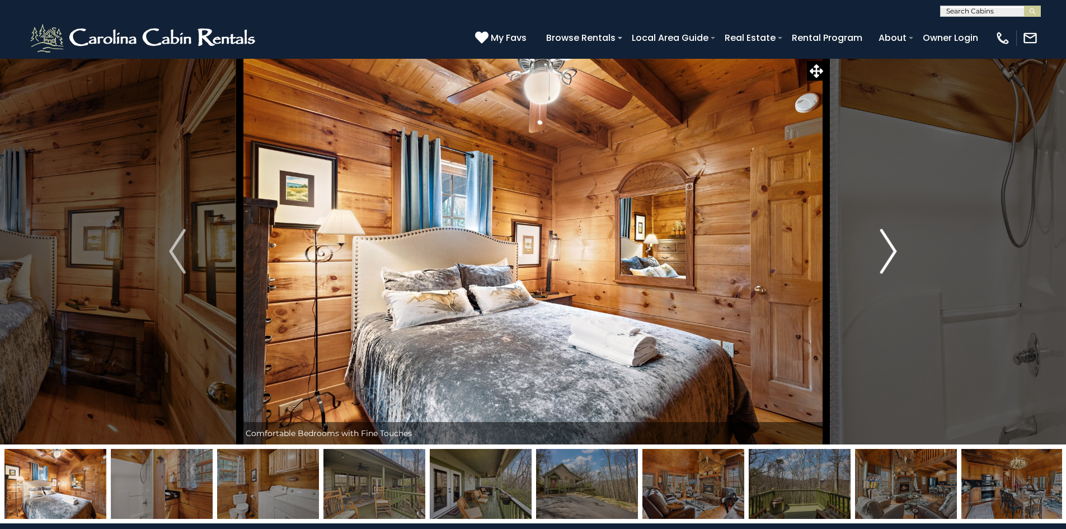
click at [885, 247] on img "Next" at bounding box center [888, 251] width 17 height 45
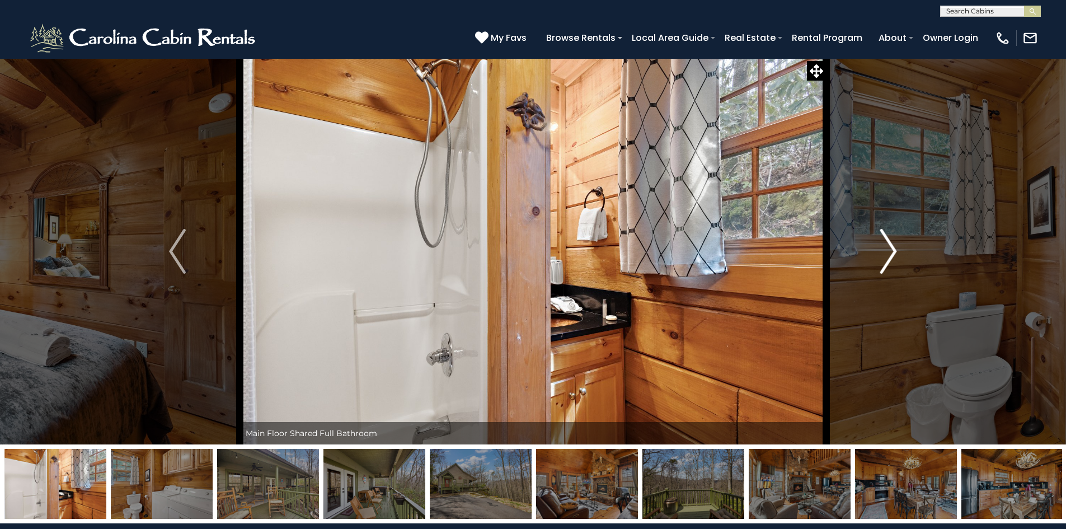
click at [885, 247] on img "Next" at bounding box center [888, 251] width 17 height 45
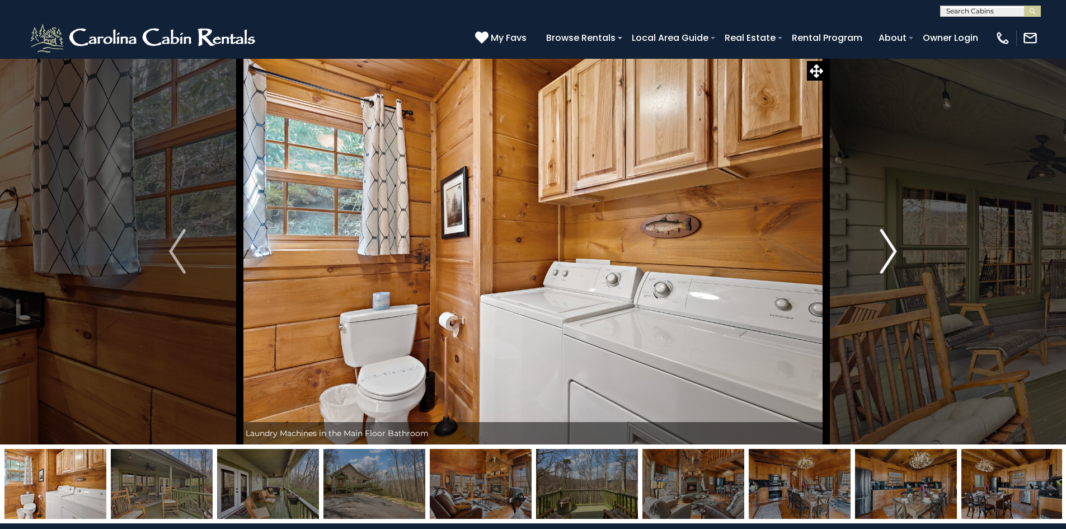
click at [885, 247] on img "Next" at bounding box center [888, 251] width 17 height 45
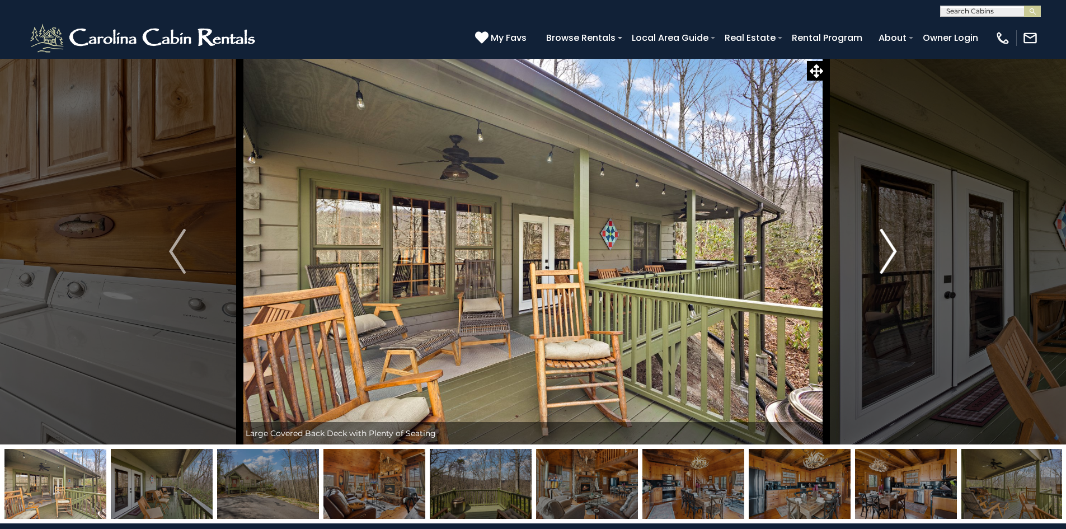
click at [885, 247] on img "Next" at bounding box center [888, 251] width 17 height 45
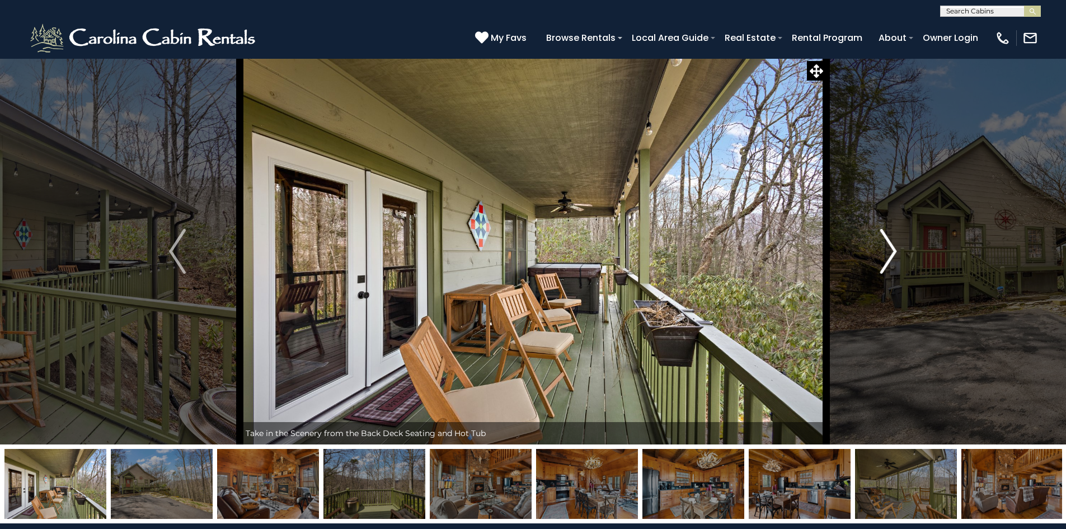
click at [885, 247] on img "Next" at bounding box center [888, 251] width 17 height 45
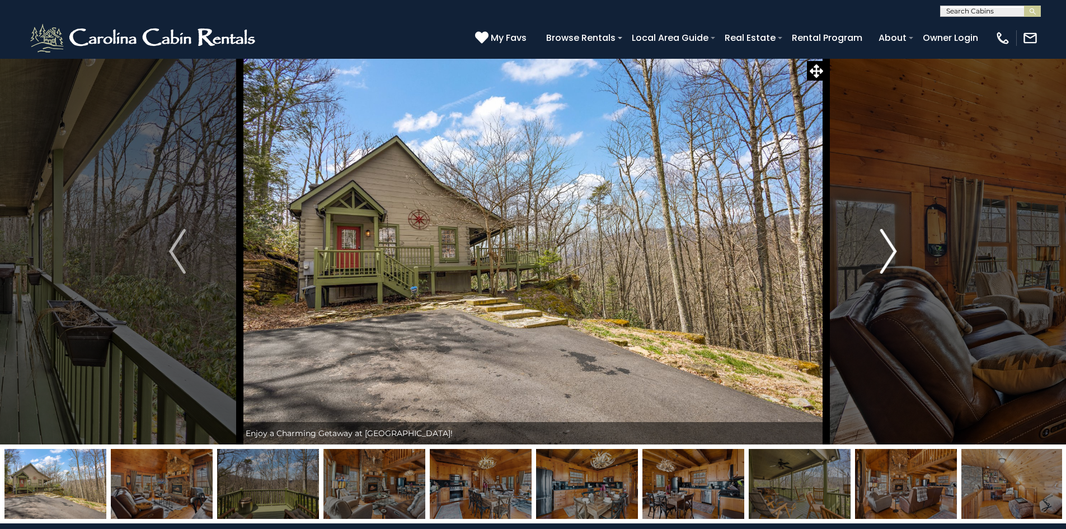
click at [885, 247] on img "Next" at bounding box center [888, 251] width 17 height 45
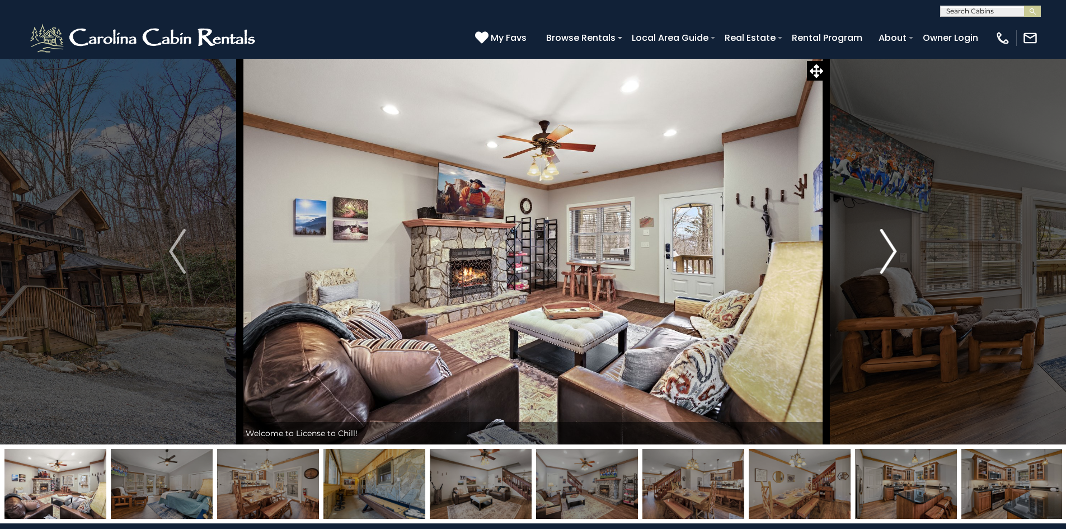
click at [895, 259] on img "Next" at bounding box center [888, 251] width 17 height 45
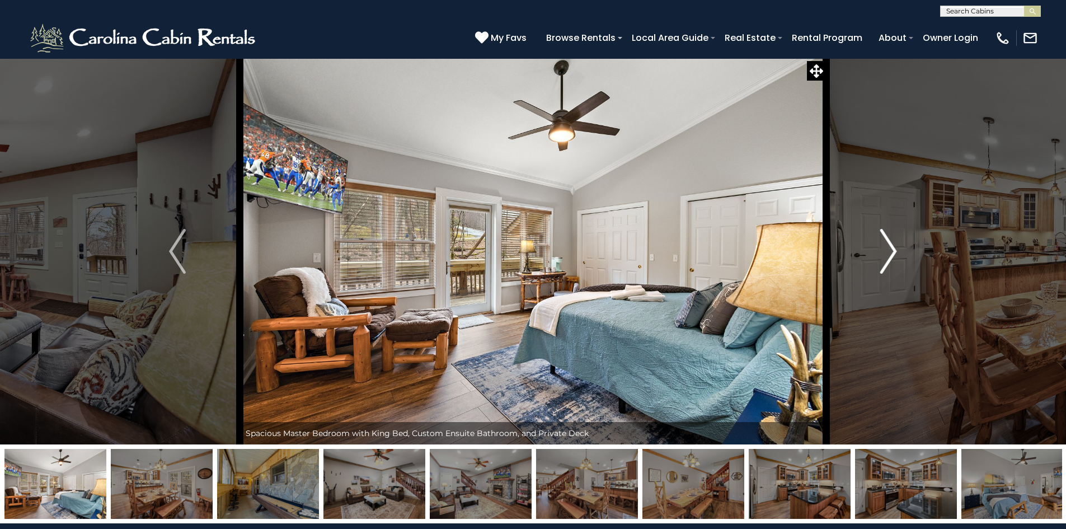
click at [891, 257] on img "Next" at bounding box center [888, 251] width 17 height 45
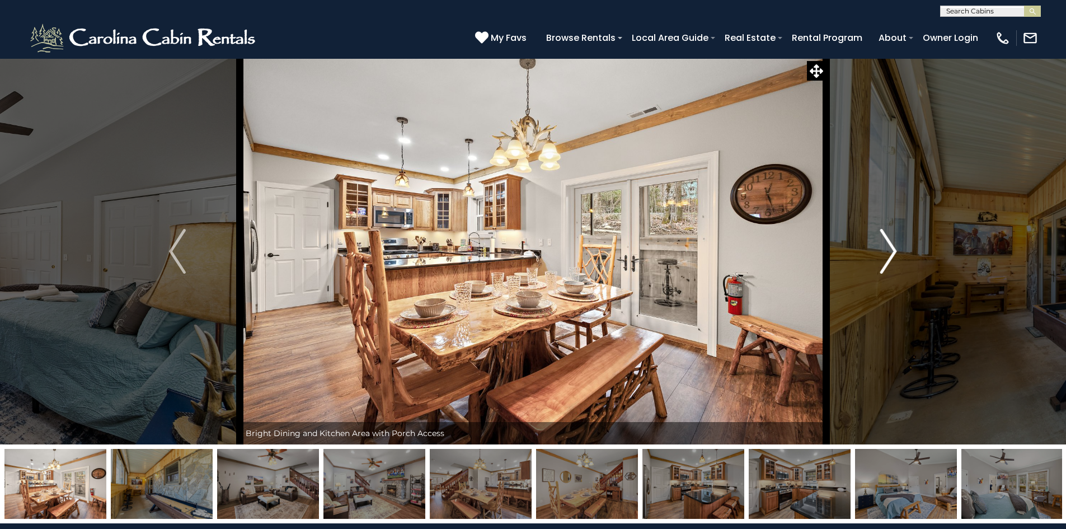
click at [891, 257] on img "Next" at bounding box center [888, 251] width 17 height 45
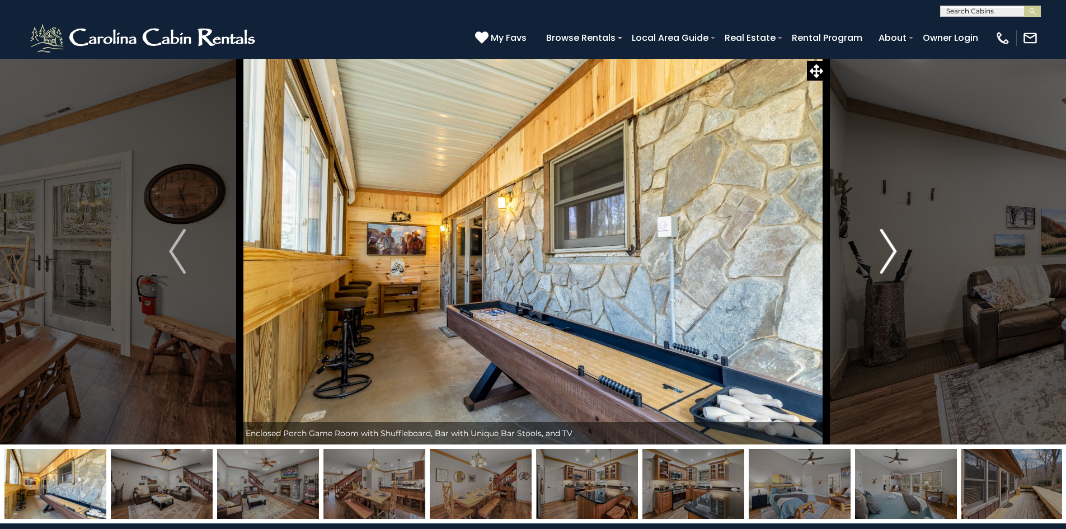
click at [891, 257] on img "Next" at bounding box center [888, 251] width 17 height 45
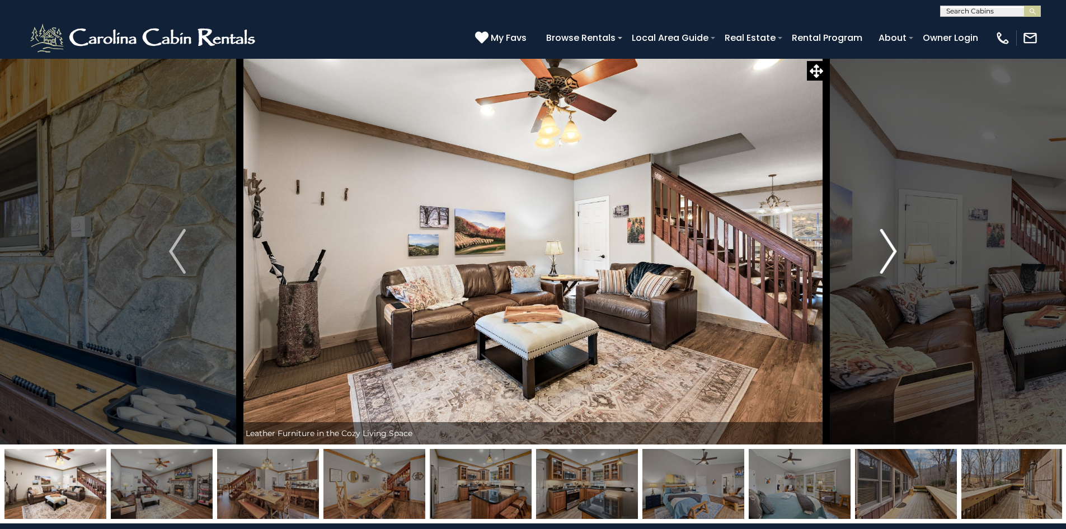
click at [891, 257] on img "Next" at bounding box center [888, 251] width 17 height 45
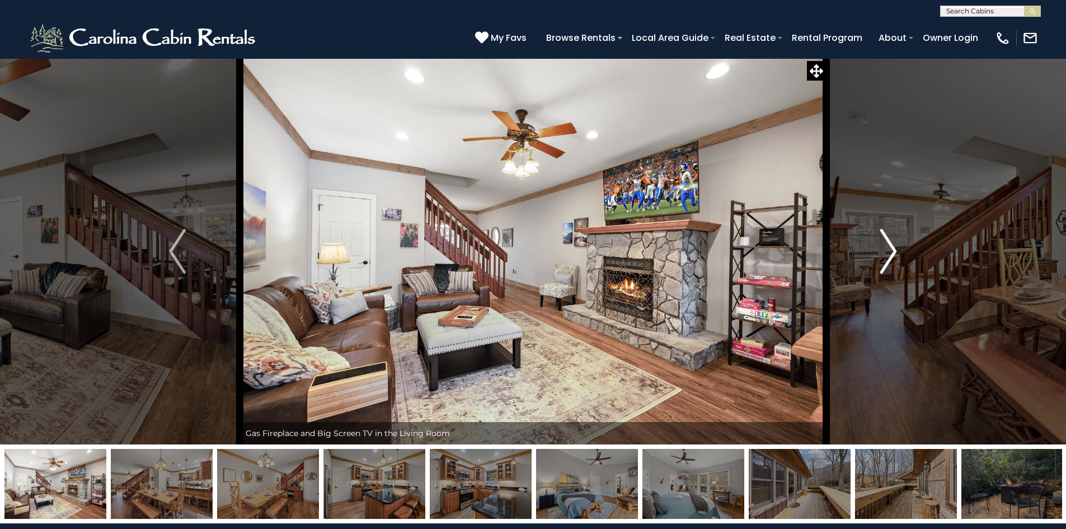
click at [891, 257] on img "Next" at bounding box center [888, 251] width 17 height 45
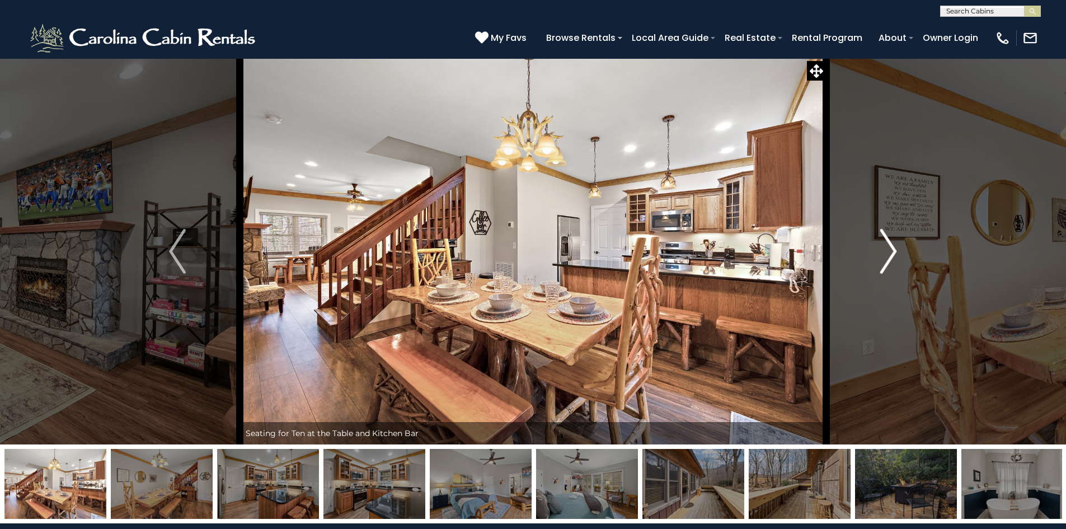
click at [891, 257] on img "Next" at bounding box center [888, 251] width 17 height 45
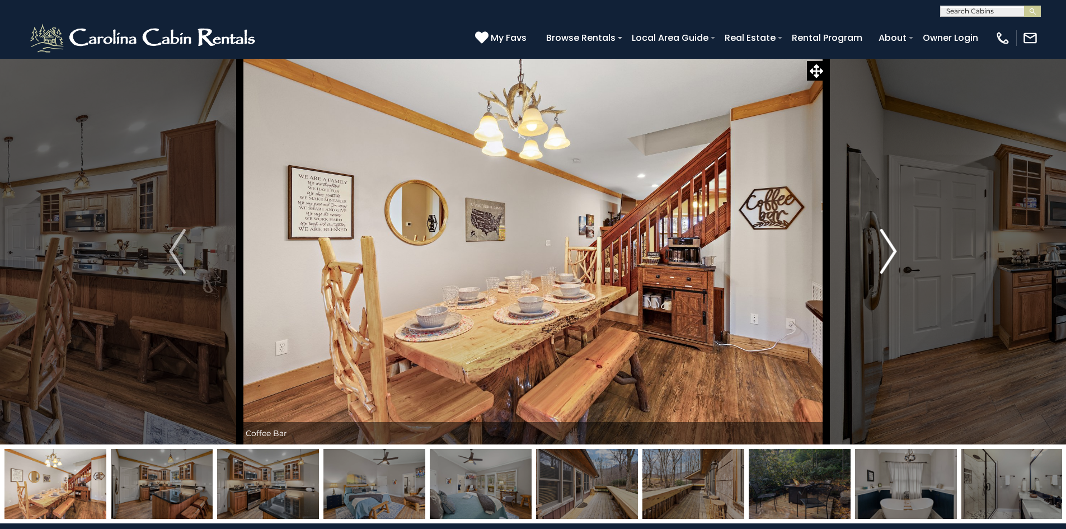
click at [891, 257] on img "Next" at bounding box center [888, 251] width 17 height 45
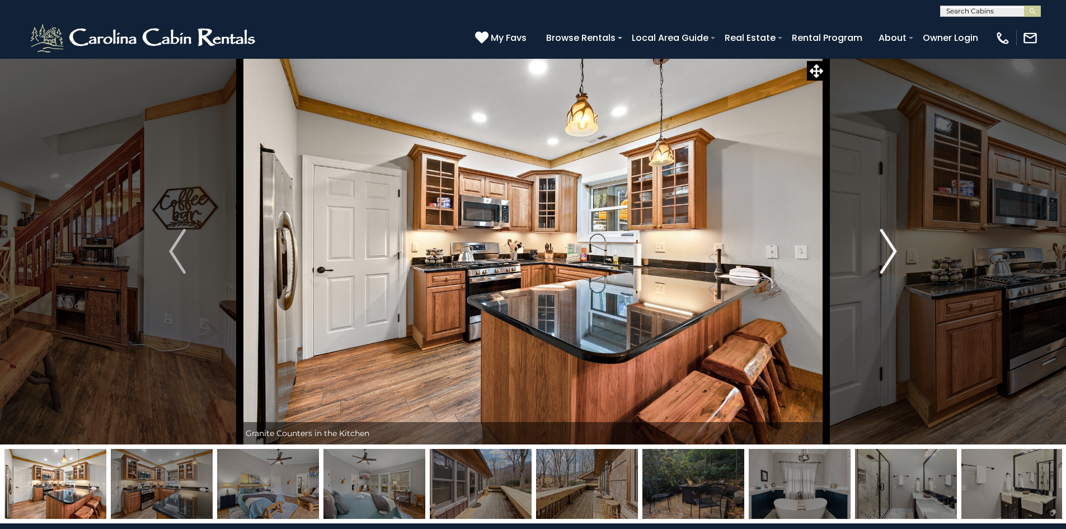
click at [891, 257] on img "Next" at bounding box center [888, 251] width 17 height 45
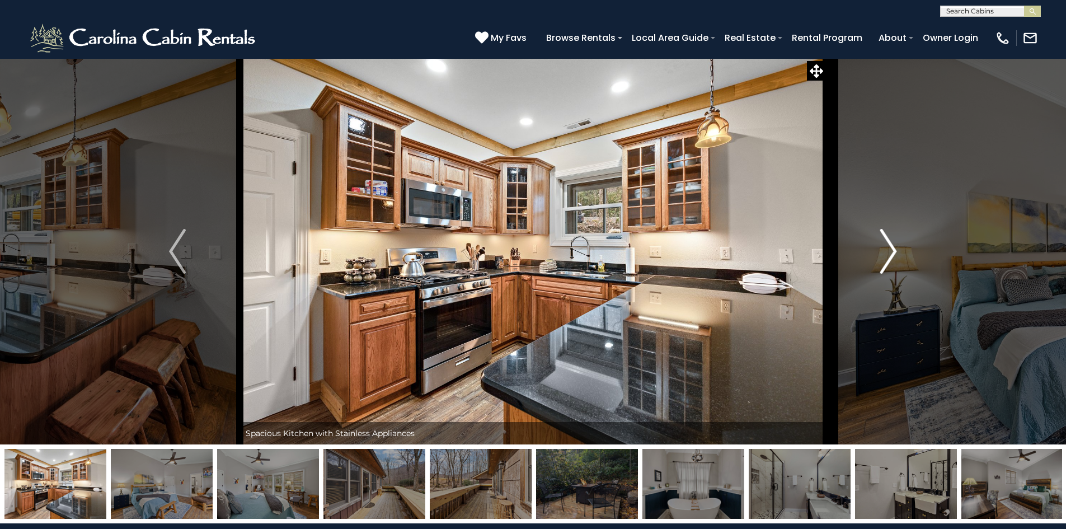
click at [891, 257] on img "Next" at bounding box center [888, 251] width 17 height 45
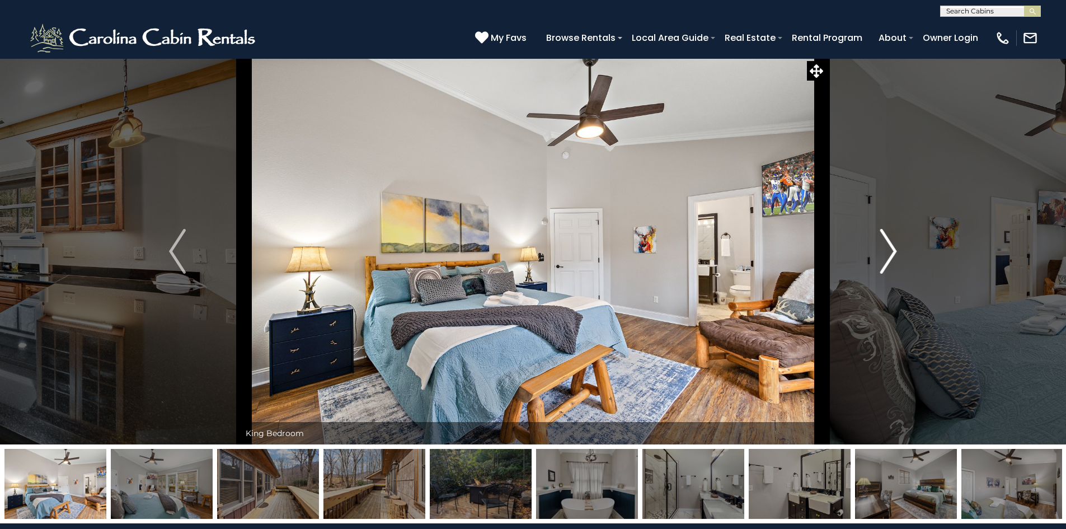
click at [891, 257] on img "Next" at bounding box center [888, 251] width 17 height 45
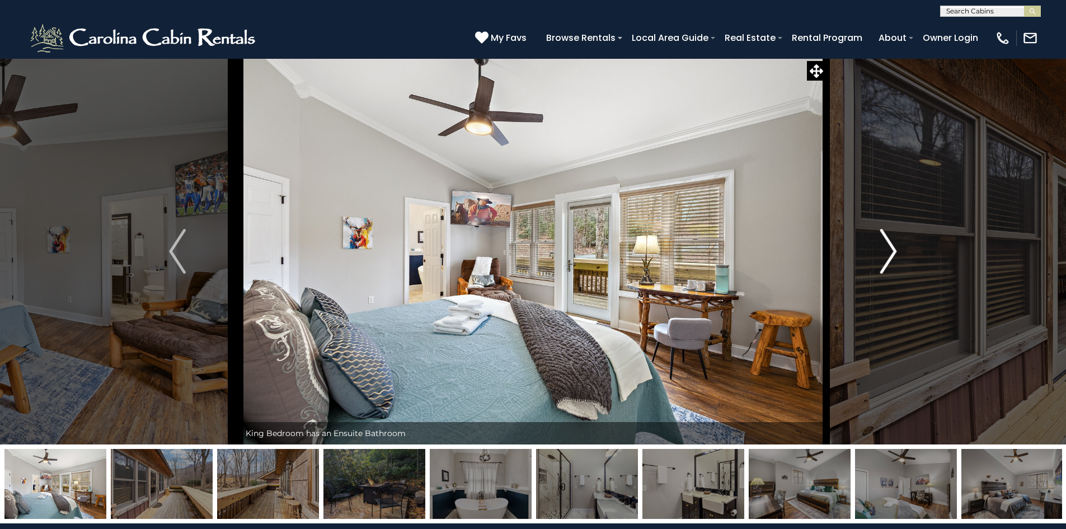
click at [891, 257] on img "Next" at bounding box center [888, 251] width 17 height 45
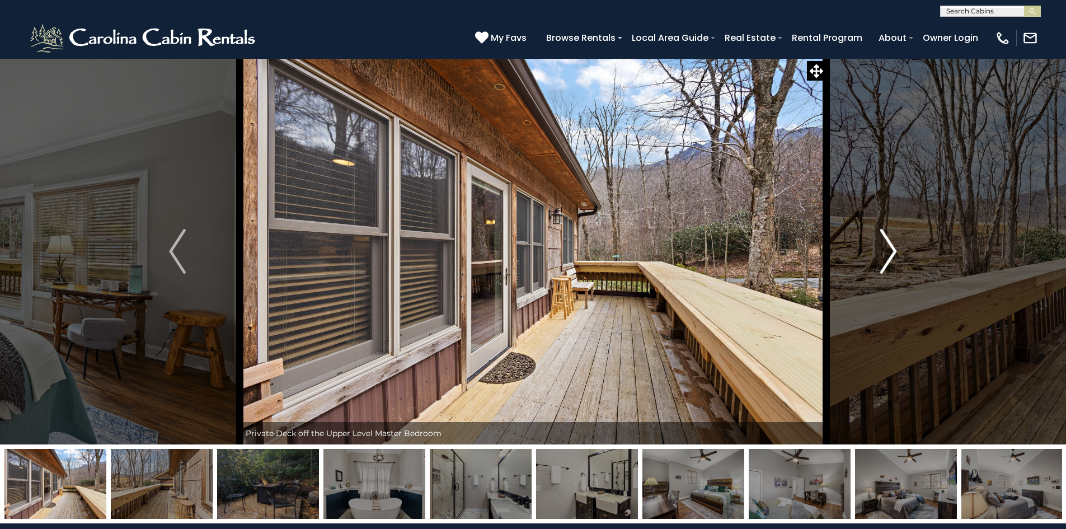
click at [891, 257] on img "Next" at bounding box center [888, 251] width 17 height 45
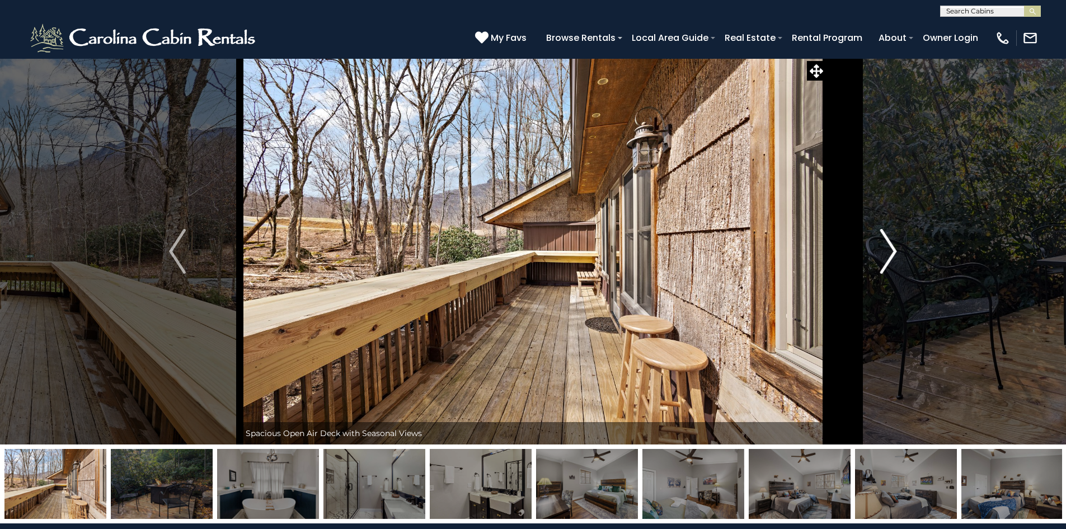
click at [891, 257] on img "Next" at bounding box center [888, 251] width 17 height 45
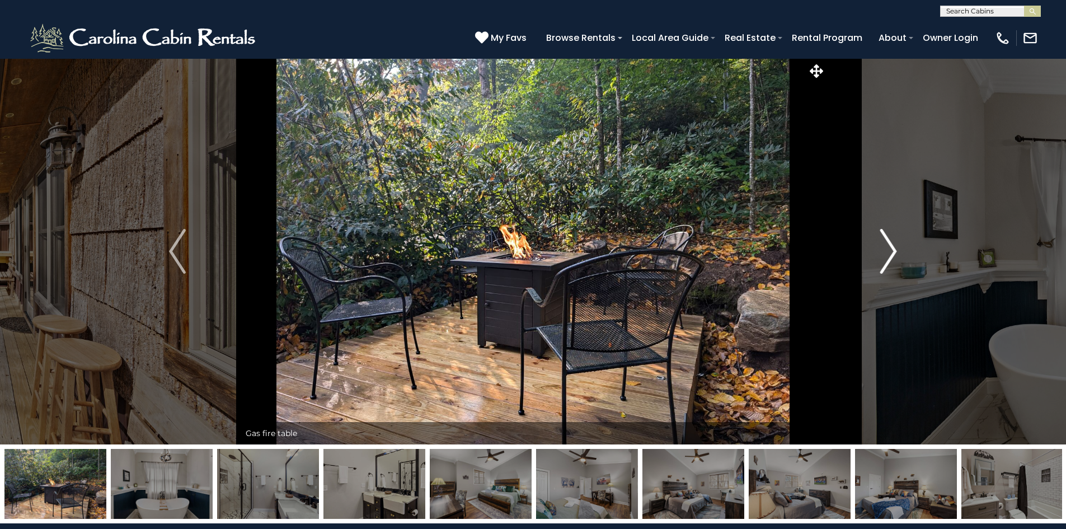
click at [891, 257] on img "Next" at bounding box center [888, 251] width 17 height 45
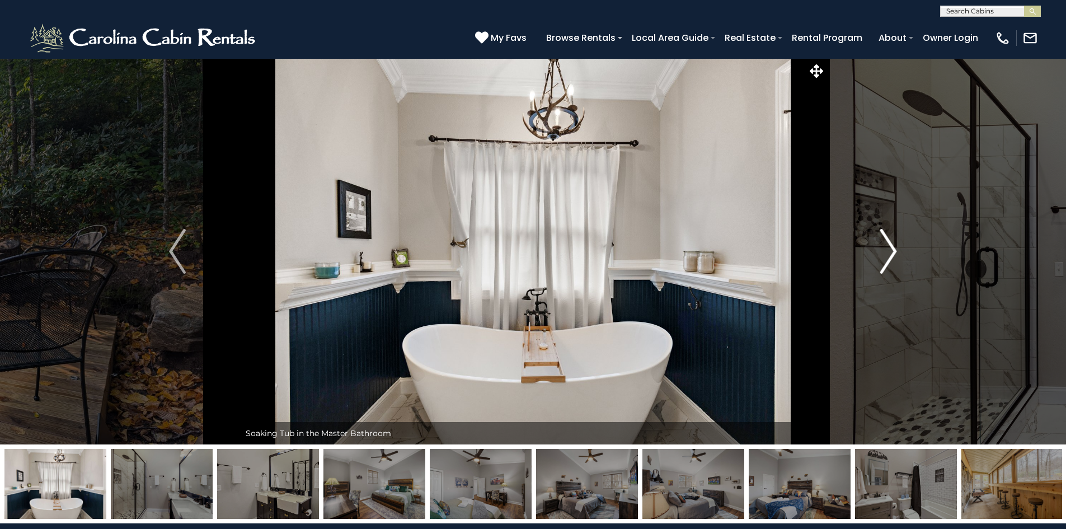
click at [891, 257] on img "Next" at bounding box center [888, 251] width 17 height 45
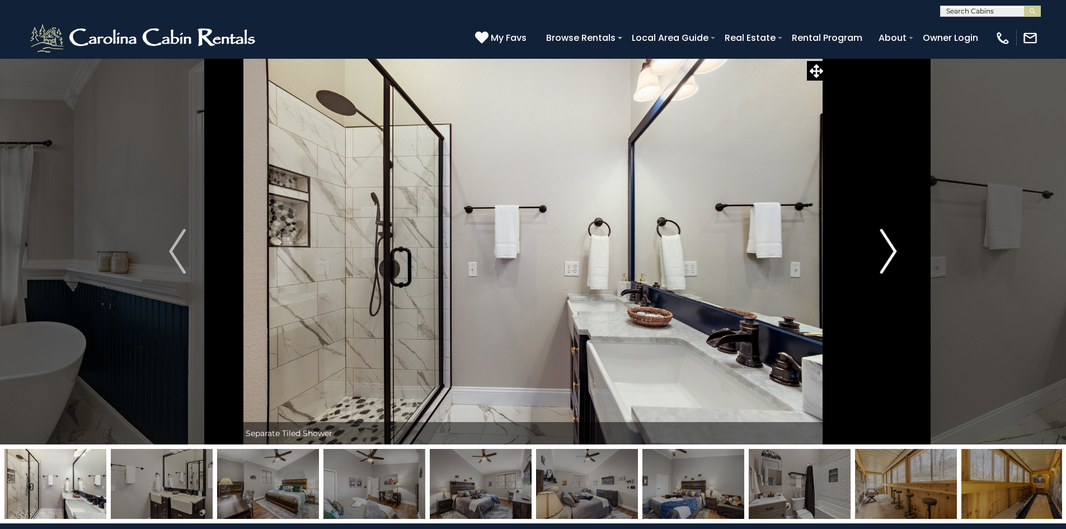
click at [891, 257] on img "Next" at bounding box center [888, 251] width 17 height 45
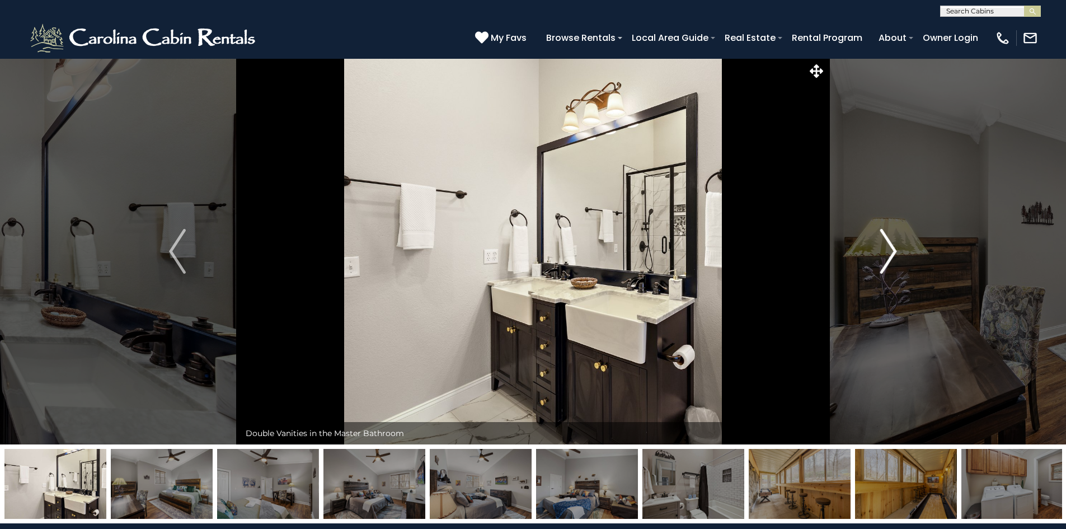
click at [891, 257] on img "Next" at bounding box center [888, 251] width 17 height 45
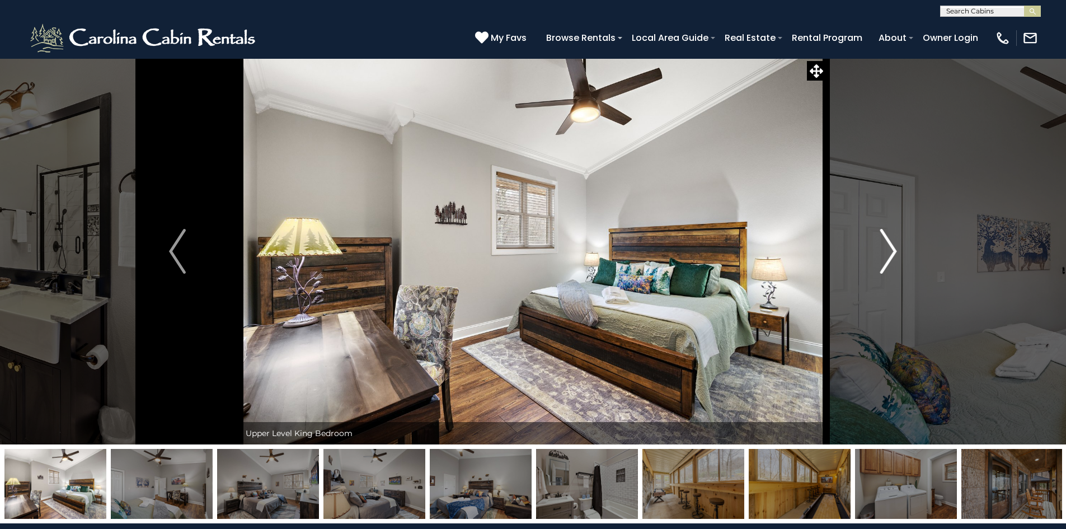
click at [891, 257] on img "Next" at bounding box center [888, 251] width 17 height 45
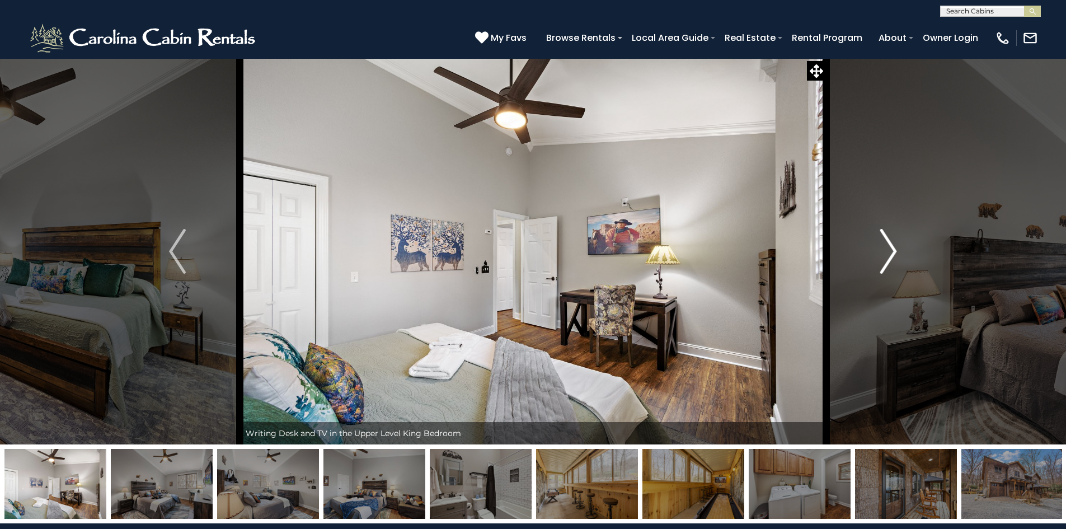
click at [891, 257] on img "Next" at bounding box center [888, 251] width 17 height 45
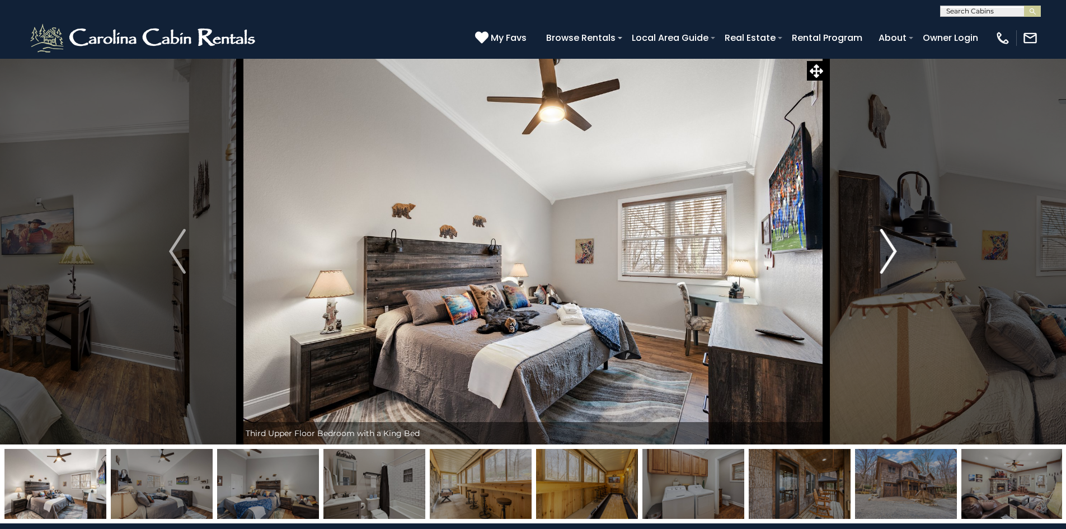
click at [891, 257] on img "Next" at bounding box center [888, 251] width 17 height 45
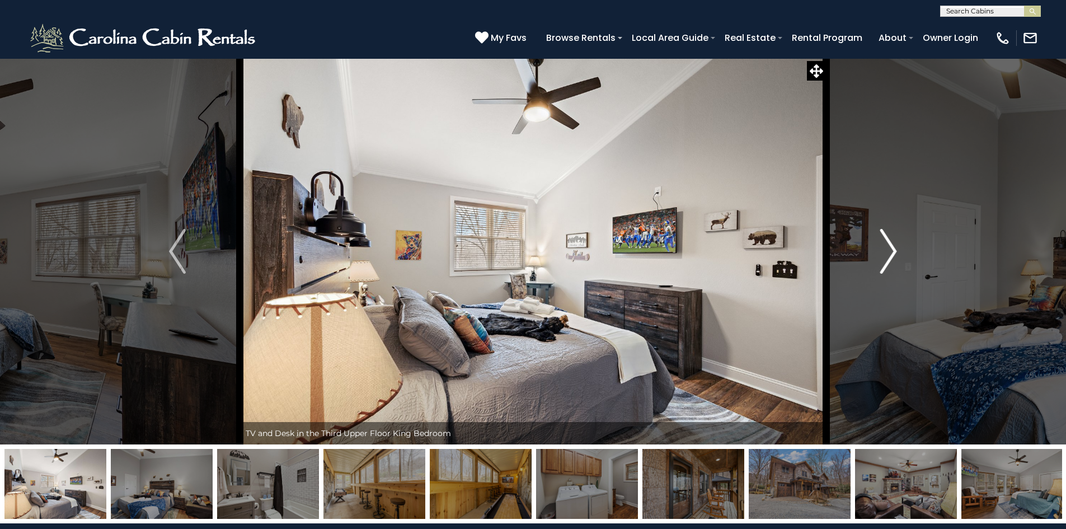
click at [891, 257] on img "Next" at bounding box center [888, 251] width 17 height 45
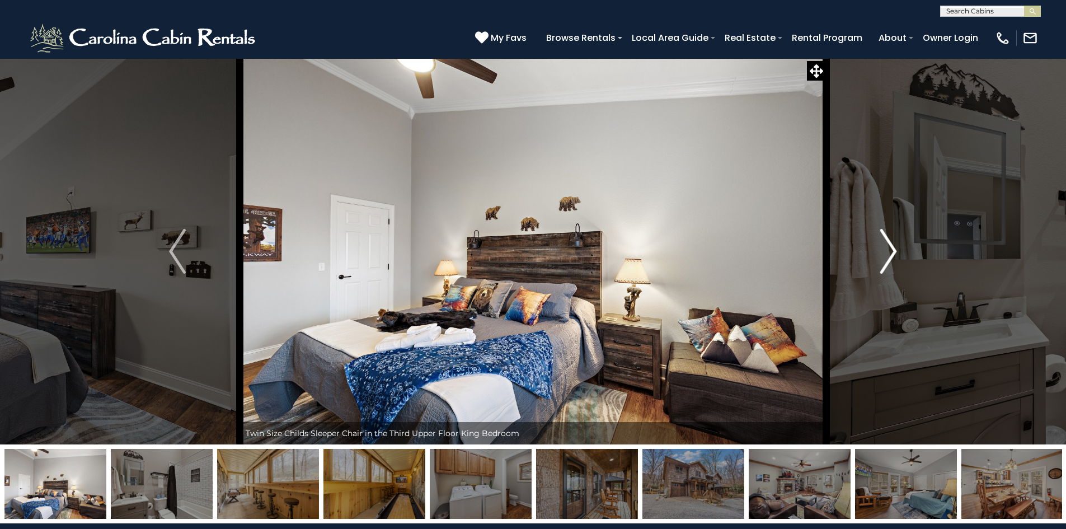
click at [891, 257] on img "Next" at bounding box center [888, 251] width 17 height 45
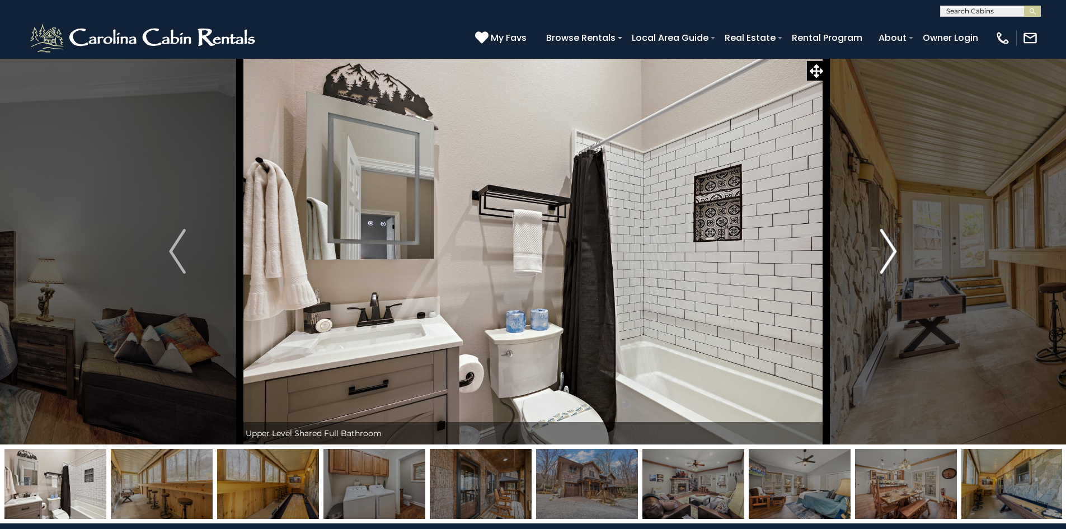
click at [891, 257] on img "Next" at bounding box center [888, 251] width 17 height 45
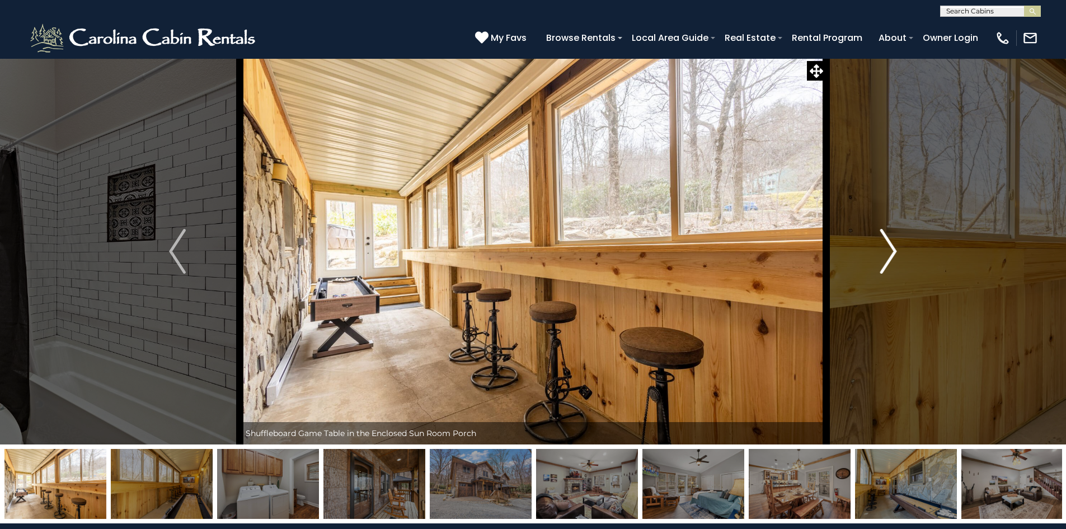
click at [891, 257] on img "Next" at bounding box center [888, 251] width 17 height 45
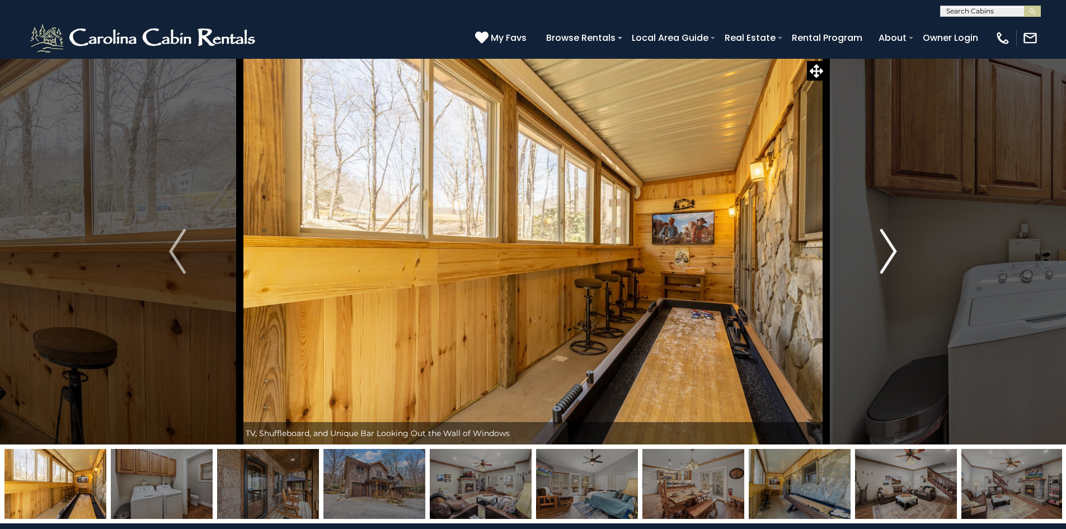
click at [891, 257] on img "Next" at bounding box center [888, 251] width 17 height 45
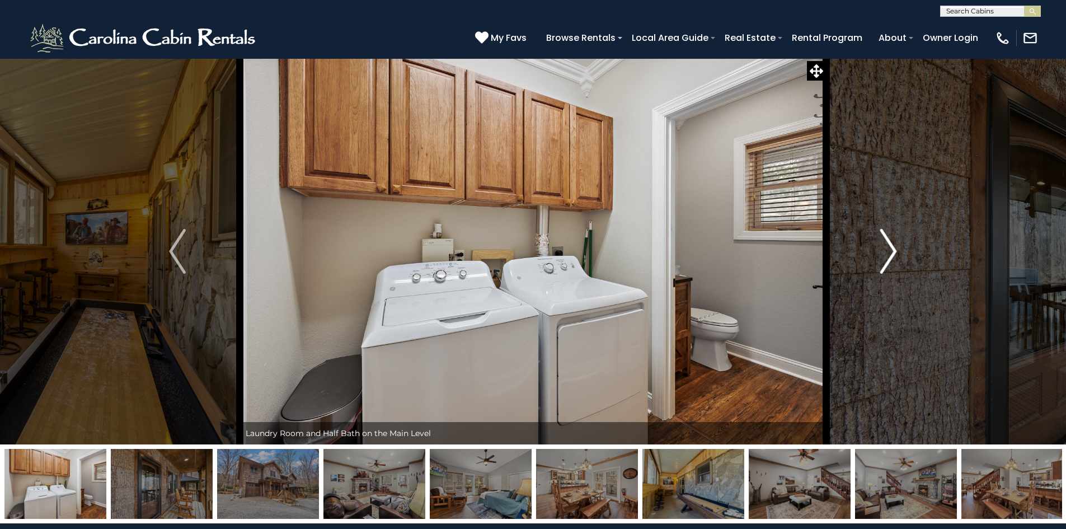
click at [891, 257] on img "Next" at bounding box center [888, 251] width 17 height 45
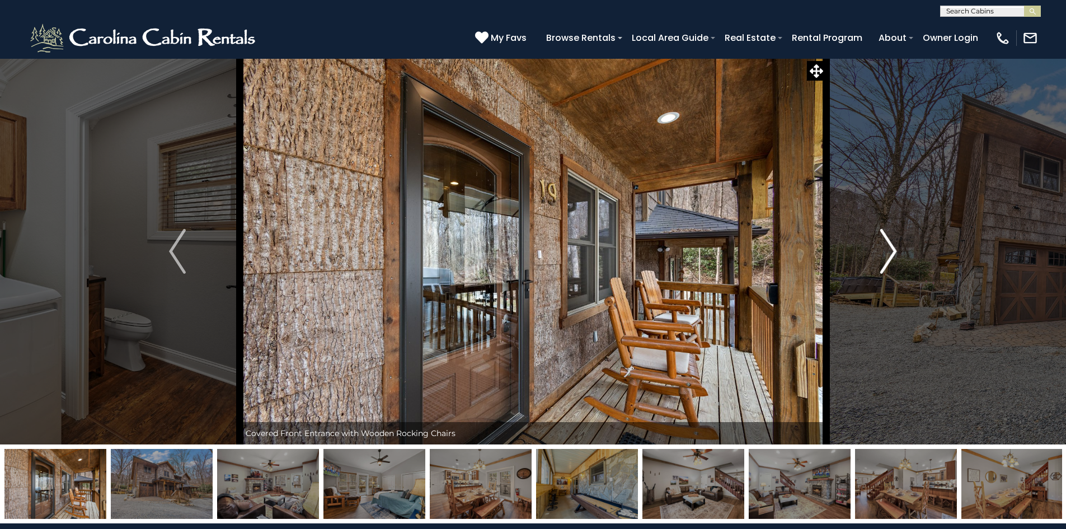
click at [891, 257] on img "Next" at bounding box center [888, 251] width 17 height 45
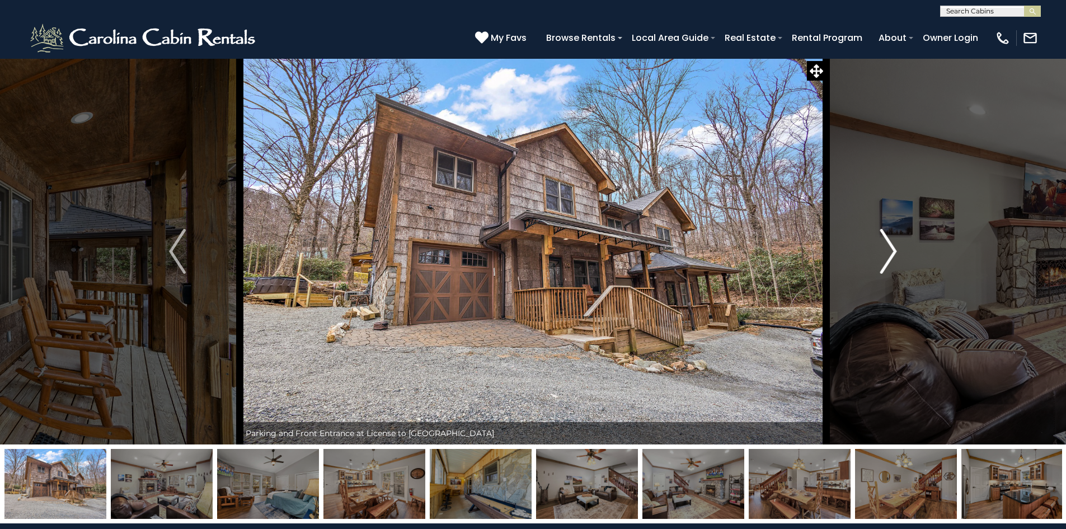
click at [891, 257] on img "Next" at bounding box center [888, 251] width 17 height 45
